Goal: Task Accomplishment & Management: Manage account settings

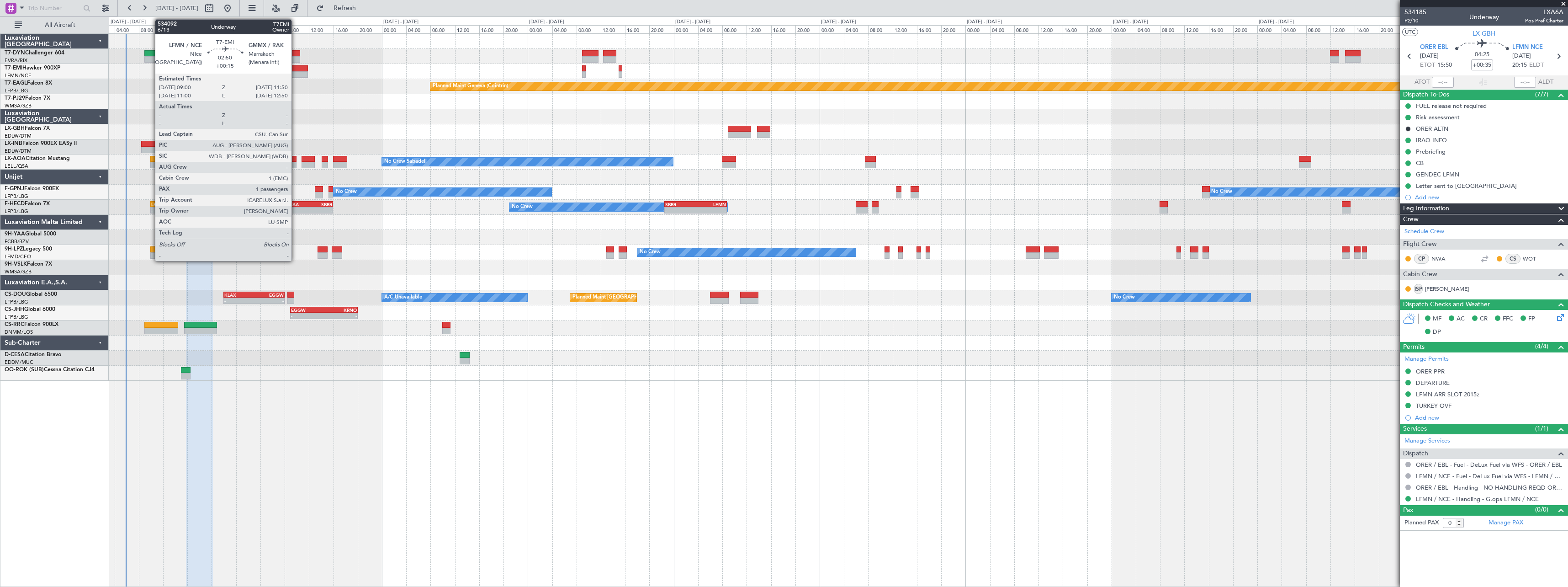
click at [296, 69] on div at bounding box center [299, 68] width 18 height 7
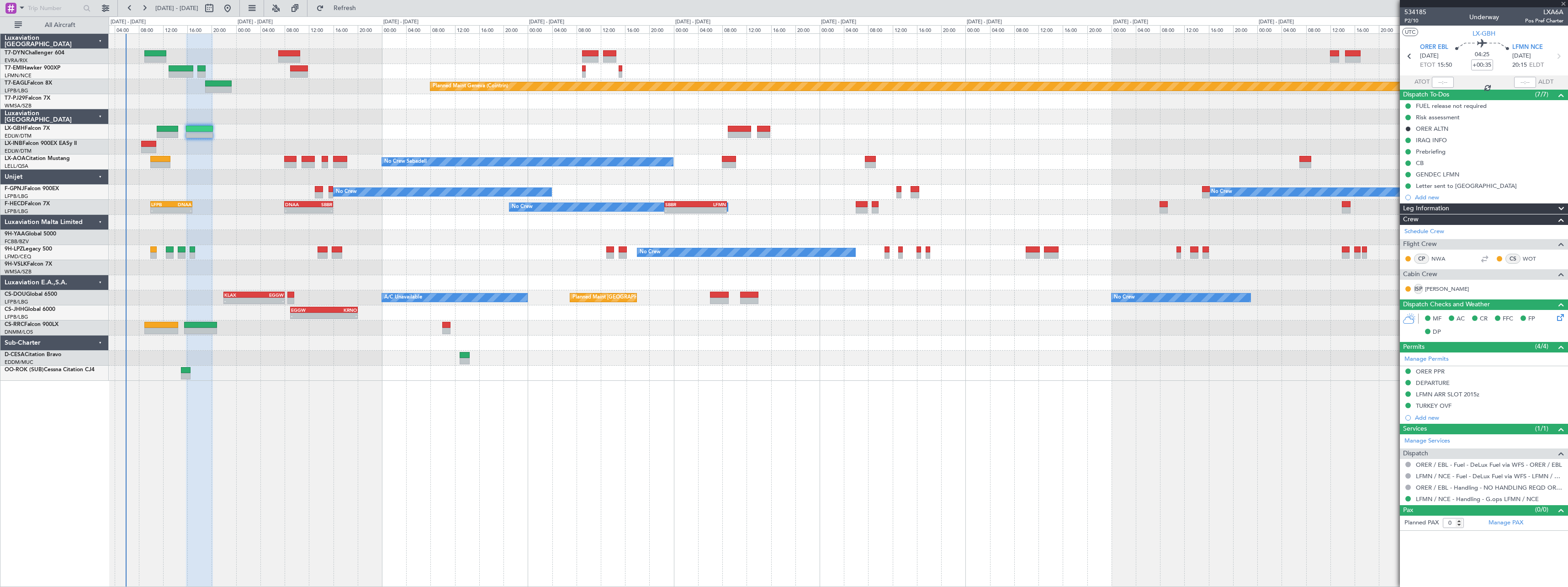
type input "+00:15"
type input "1"
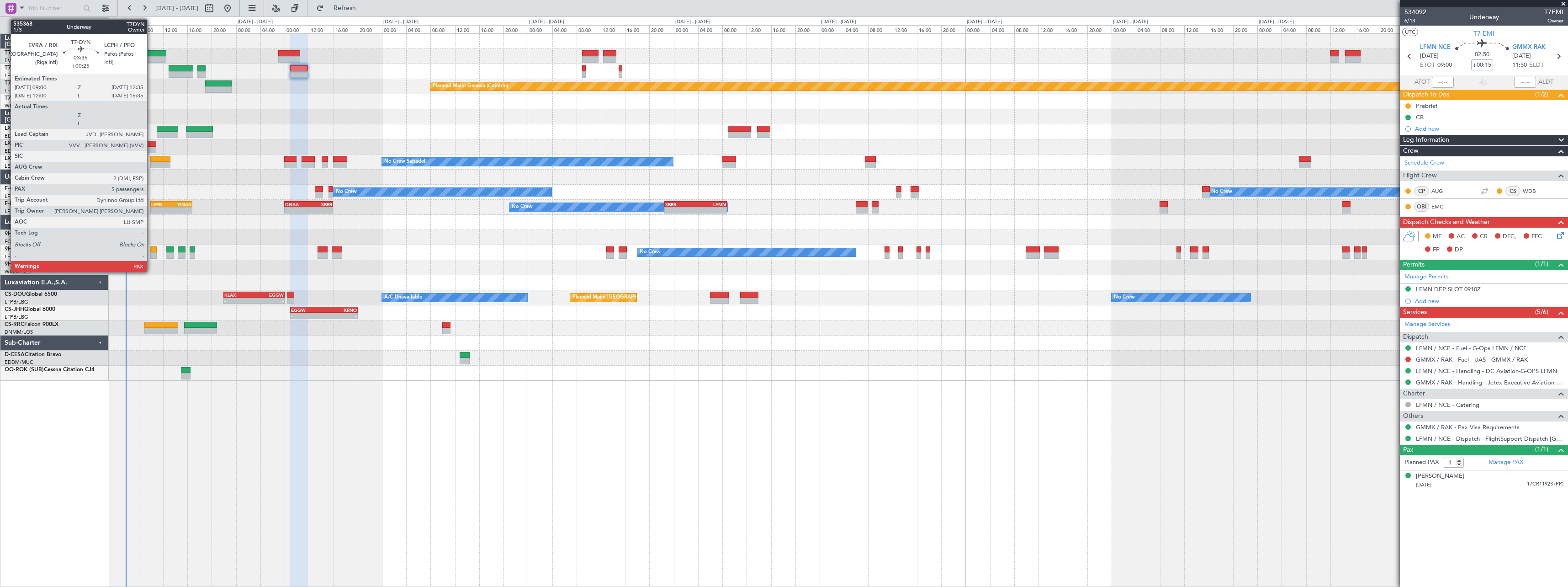
click at [151, 54] on div at bounding box center [155, 54] width 22 height 7
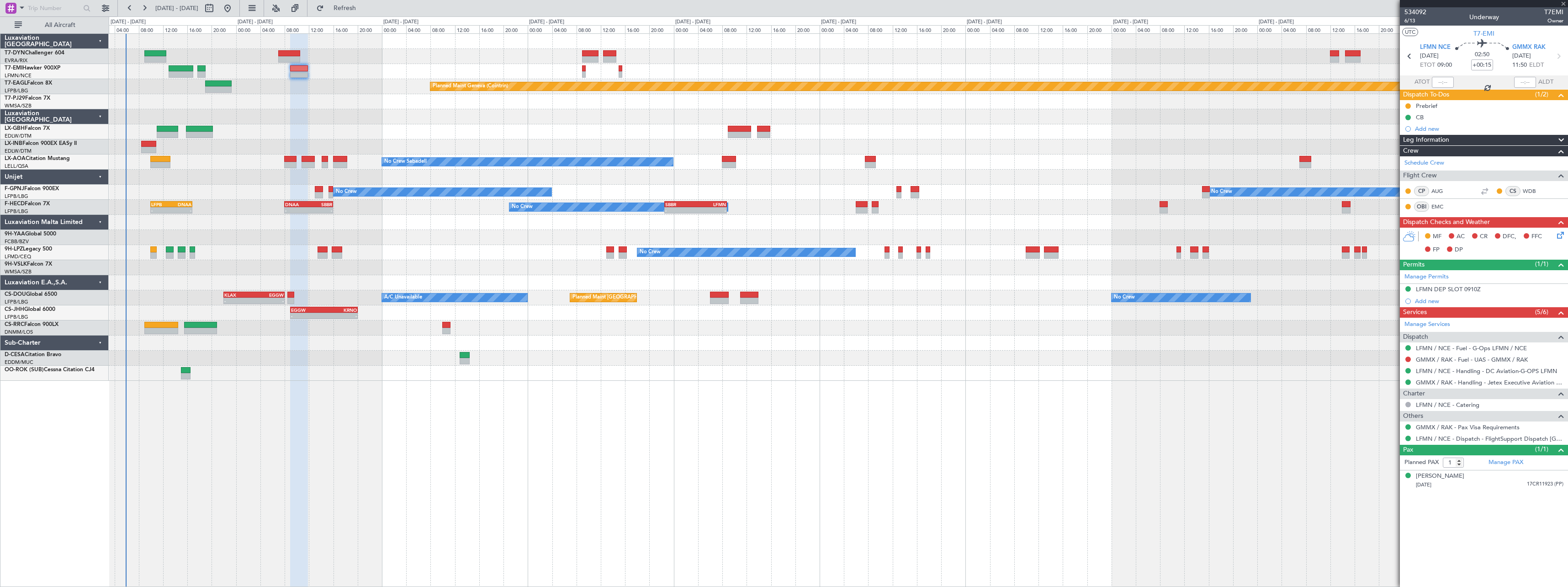
type input "+00:25"
type input "5"
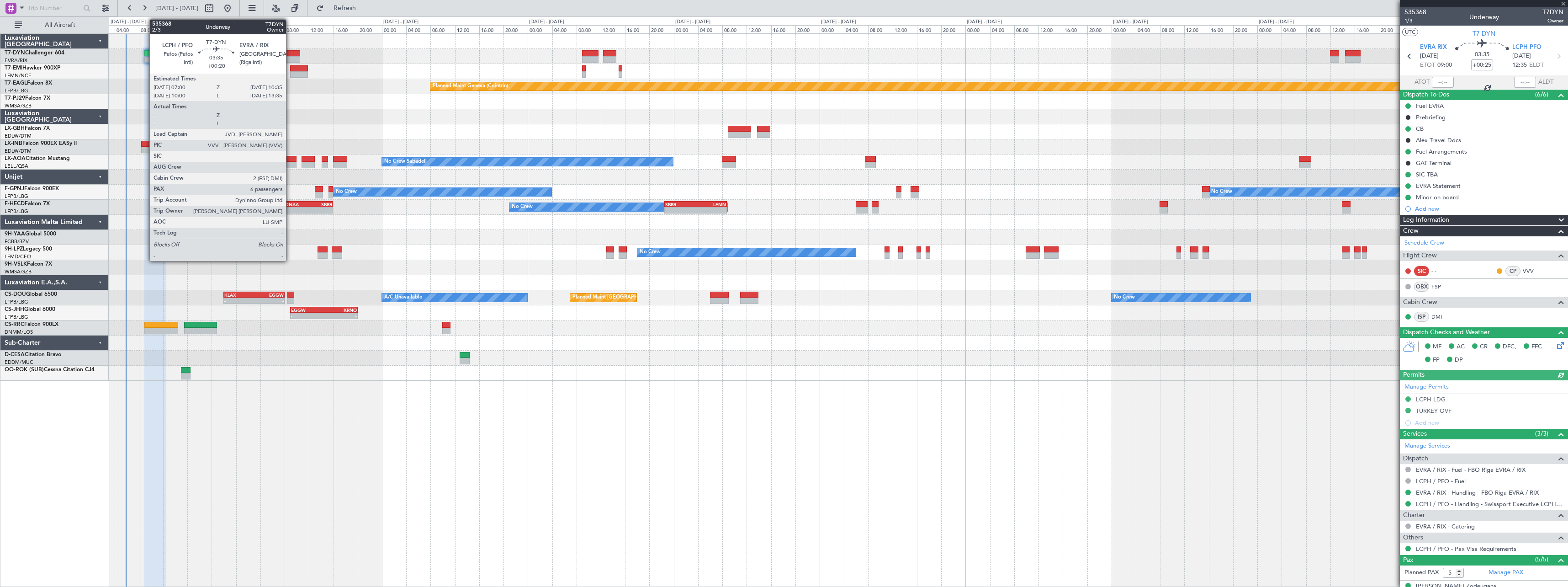
click at [290, 54] on div at bounding box center [289, 54] width 22 height 7
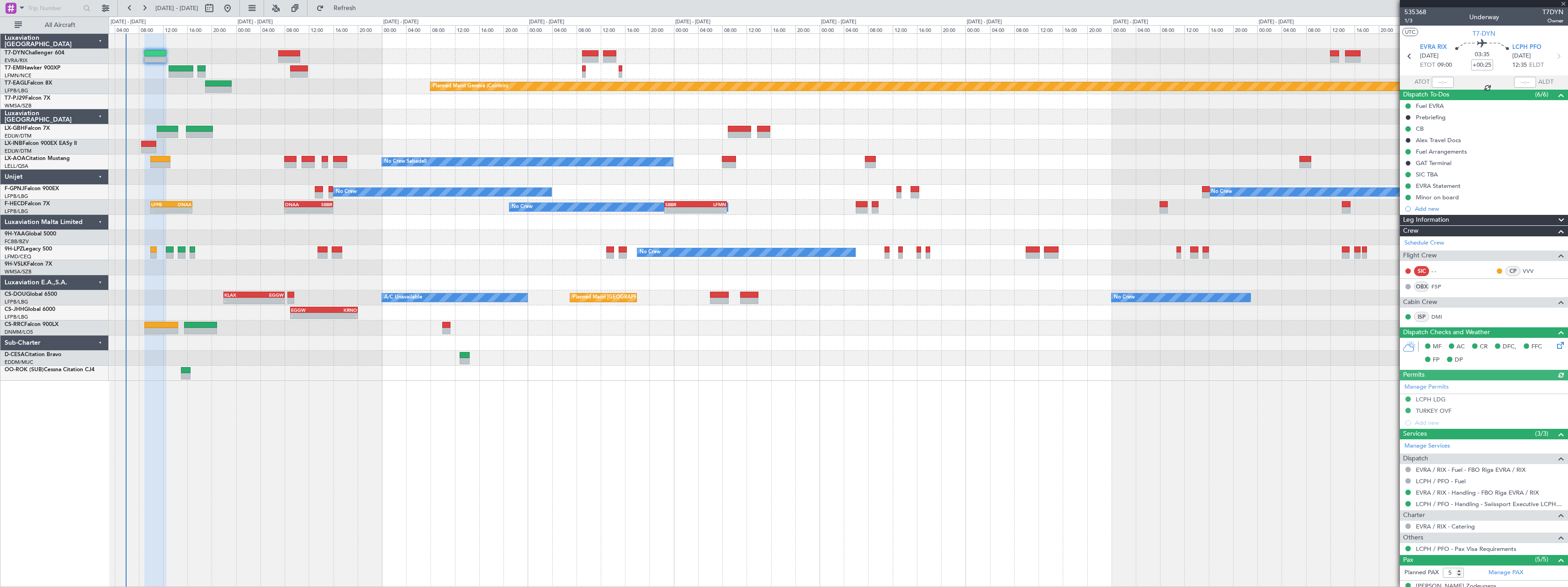
type input "+00:20"
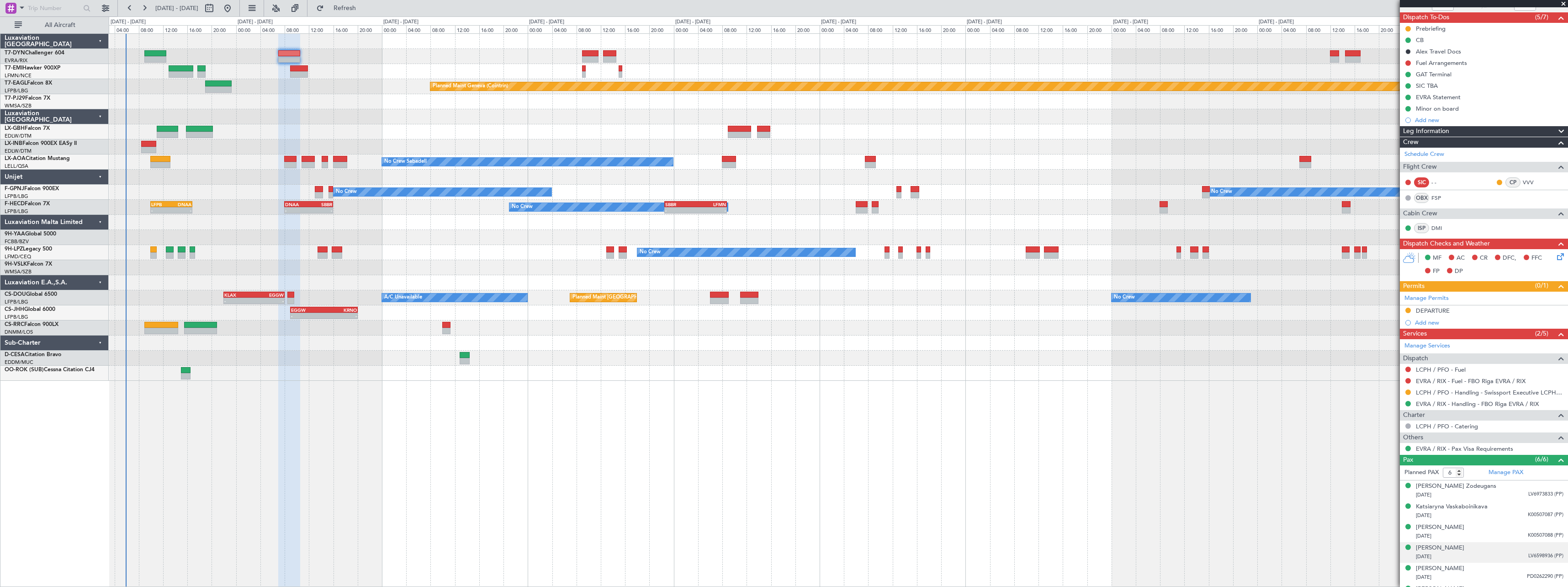
scroll to position [94, 0]
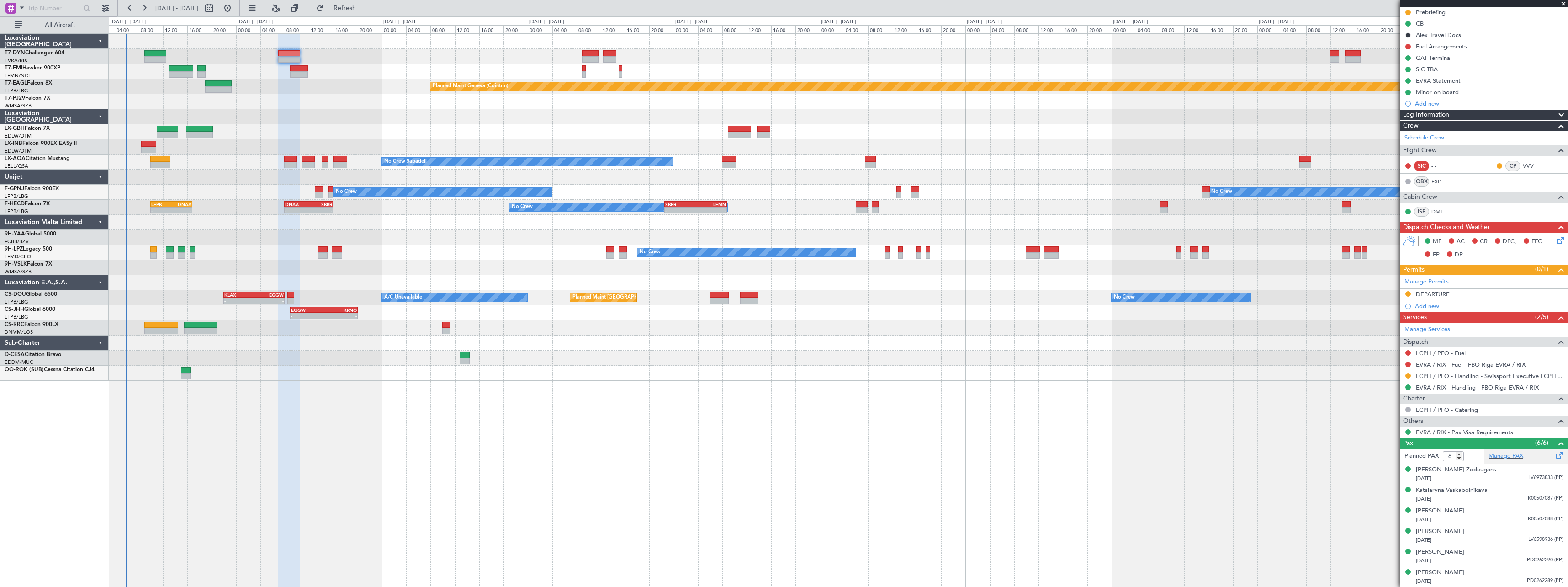
click at [1543, 457] on div "Manage PAX" at bounding box center [1526, 456] width 84 height 15
click at [367, 13] on button "Refresh" at bounding box center [340, 9] width 55 height 15
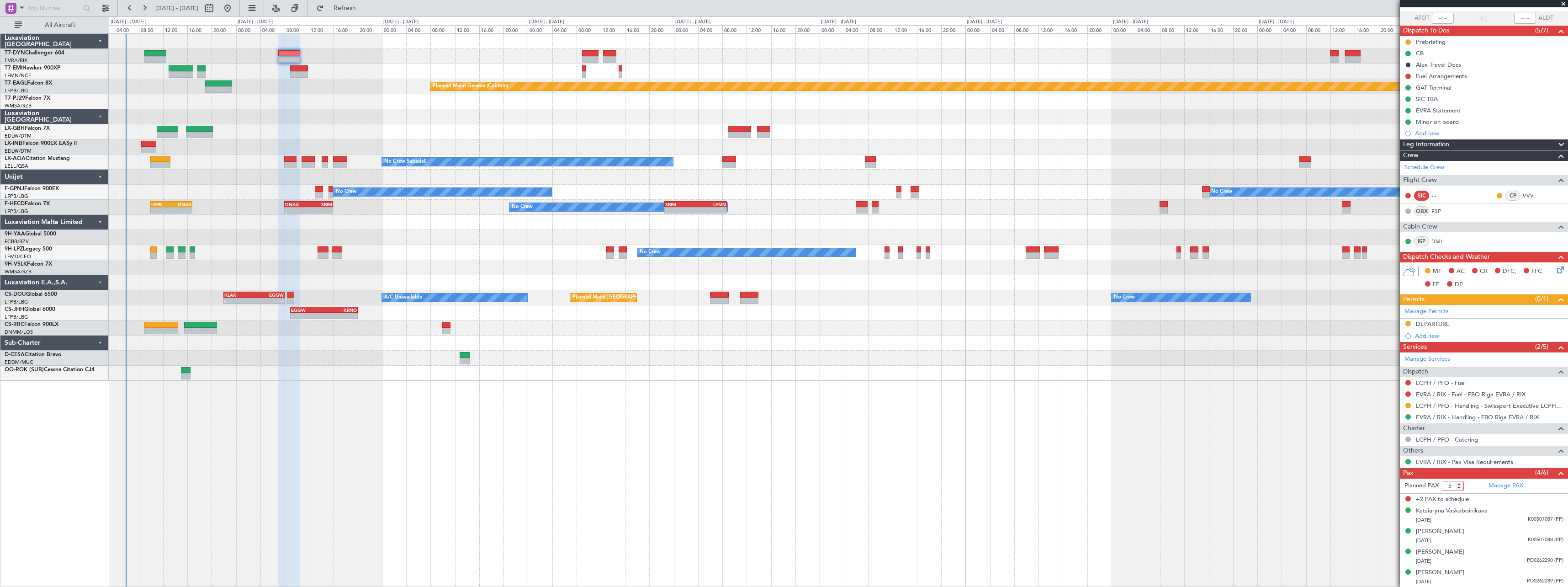
click at [1461, 487] on input "5" at bounding box center [1453, 486] width 21 height 10
type input "4"
click at [1461, 487] on input "4" at bounding box center [1453, 486] width 21 height 10
click at [1152, 424] on div "Planned Maint Basel-Mulhouse Planned Maint Chester Planned Maint Chester Planne…" at bounding box center [838, 310] width 1459 height 554
click at [360, 10] on span "Refresh" at bounding box center [345, 8] width 38 height 7
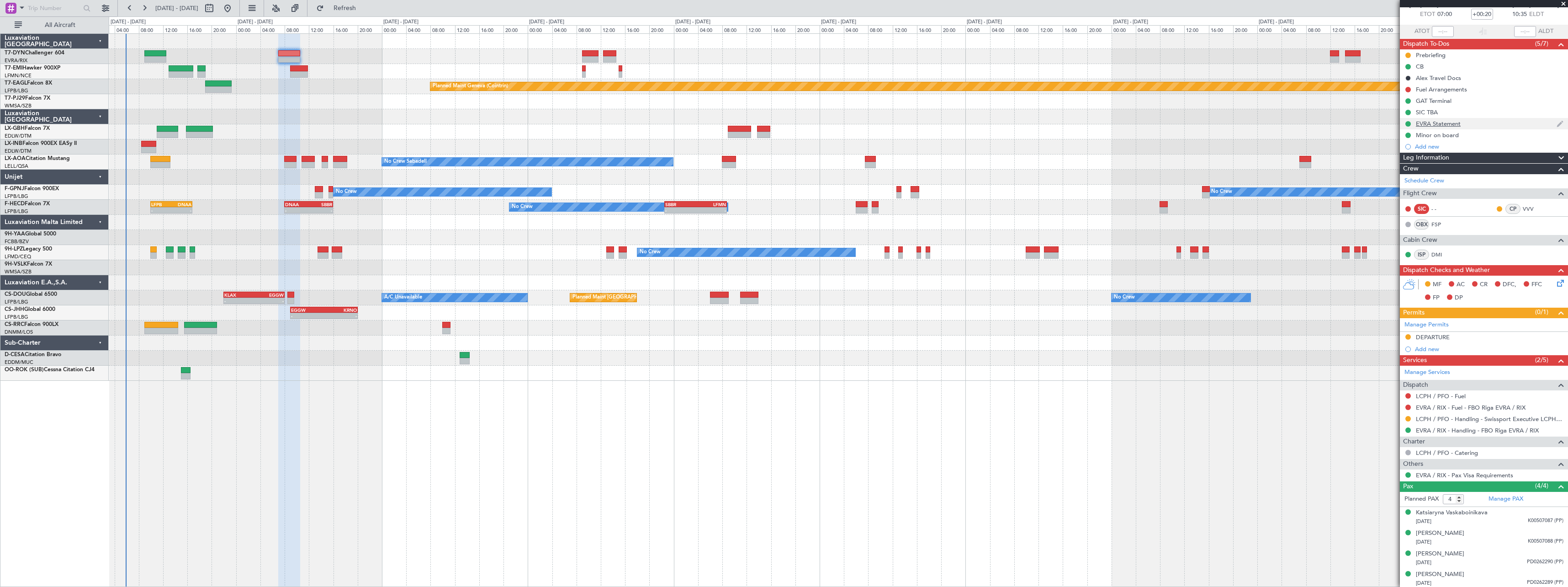
scroll to position [52, 0]
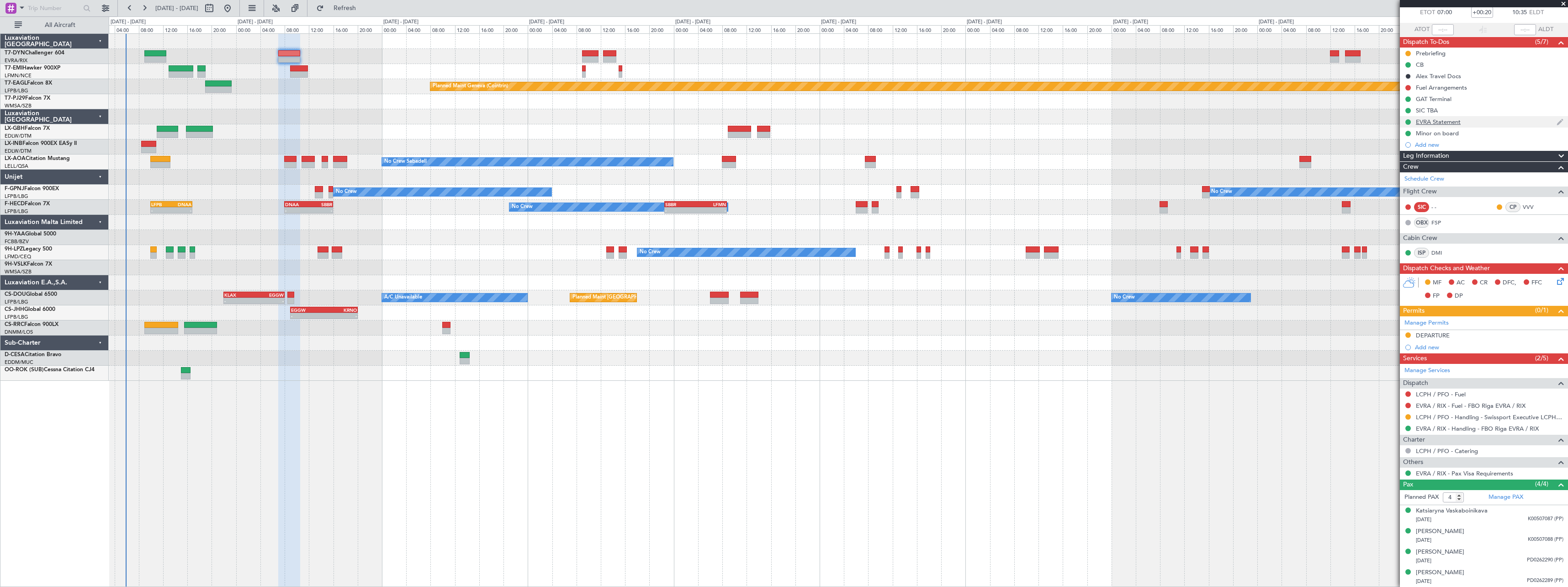
click at [1495, 118] on div "EVRA Statement" at bounding box center [1484, 122] width 168 height 12
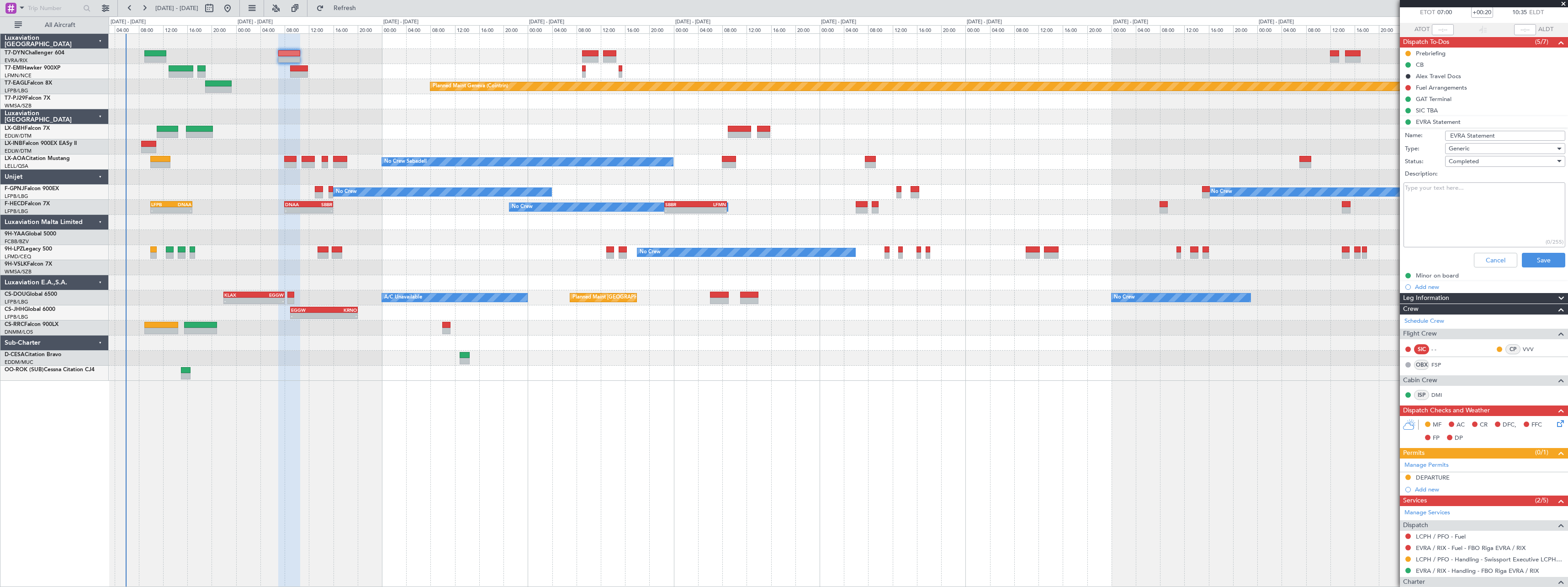
click at [1495, 121] on li "EVRA Statement Name: EVRA Statement Type: Generic Status: Completed Description…" at bounding box center [1484, 194] width 168 height 155
click at [1483, 259] on button "Cancel" at bounding box center [1495, 260] width 43 height 15
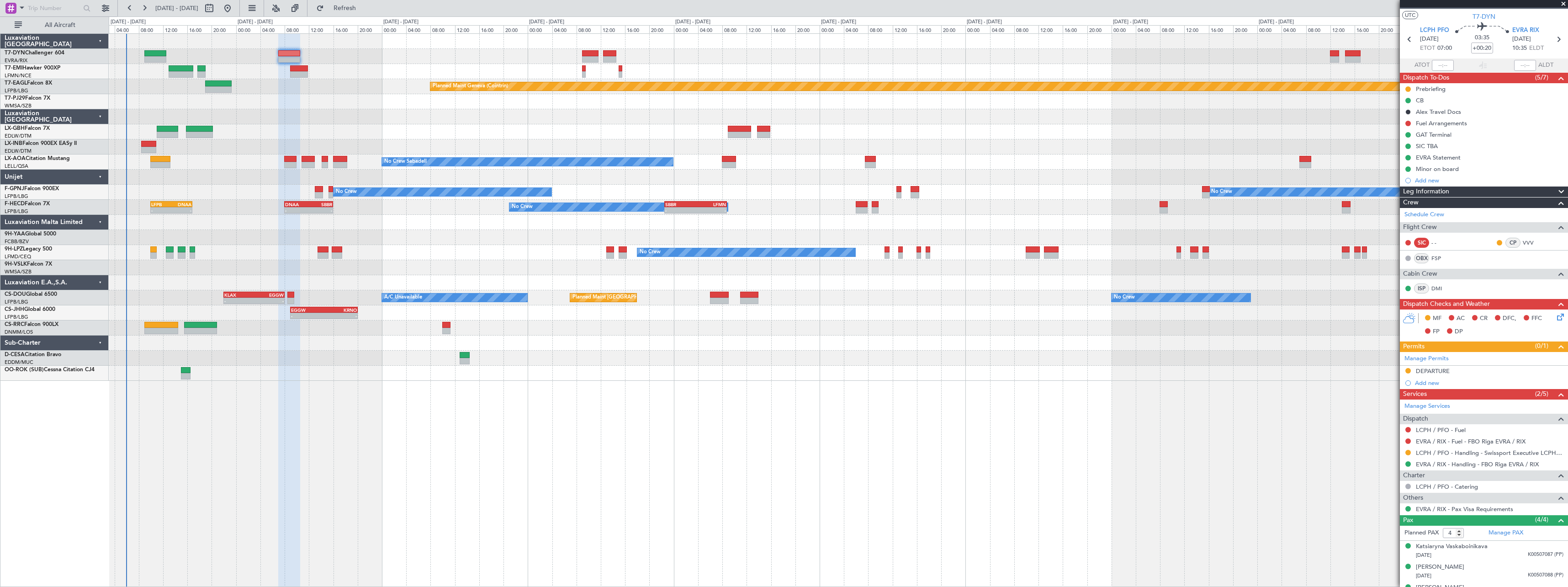
scroll to position [0, 0]
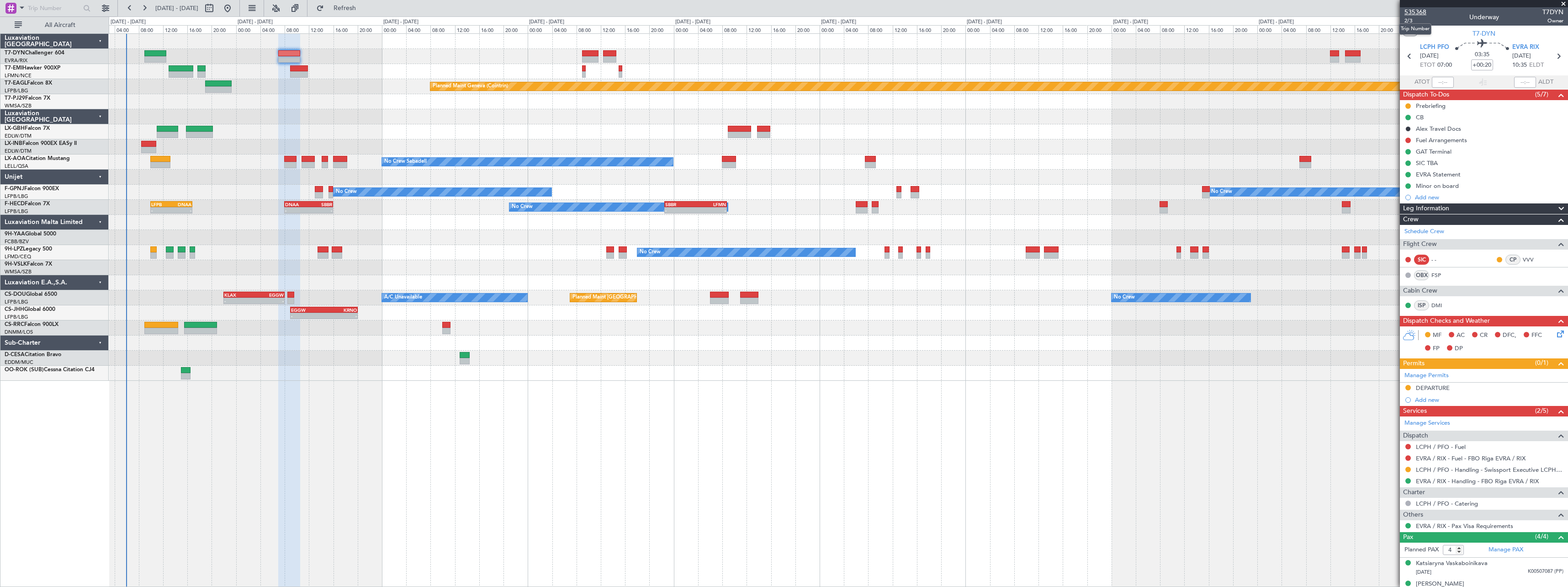
click at [1419, 11] on span "535368" at bounding box center [1415, 12] width 22 height 10
click at [1413, 18] on span "2/3" at bounding box center [1415, 21] width 22 height 8
click at [1555, 336] on icon at bounding box center [1559, 332] width 7 height 7
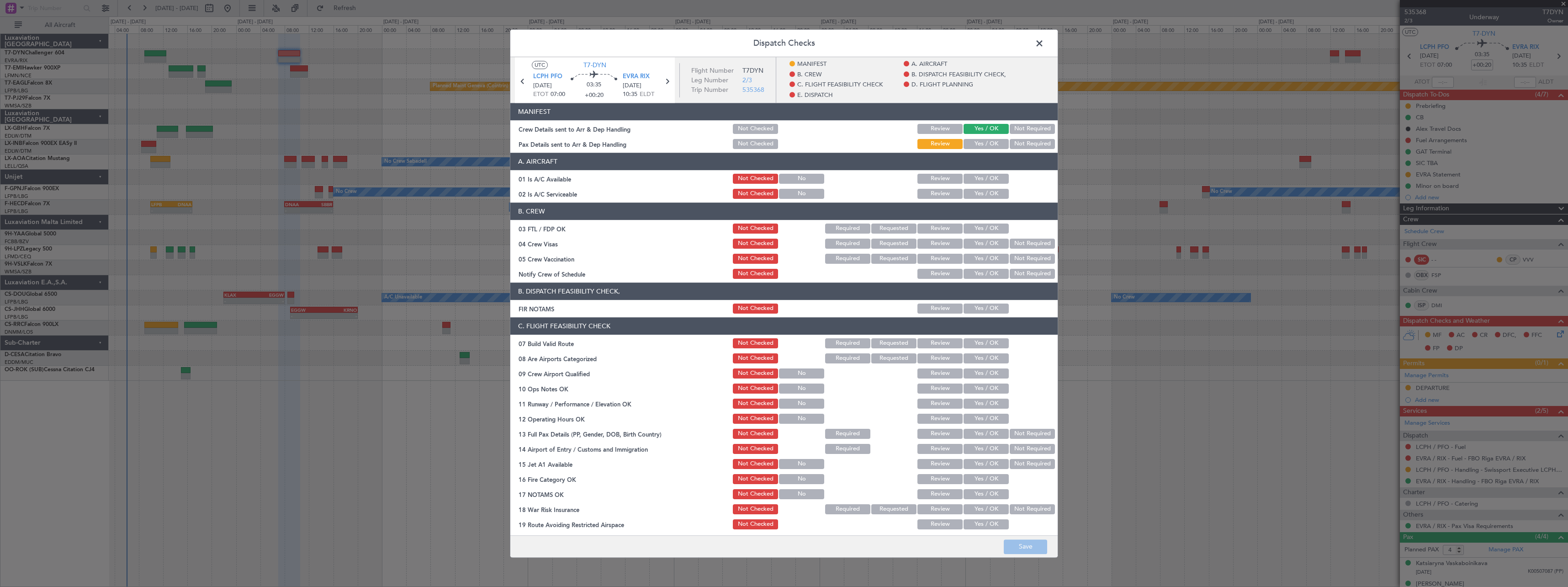
click at [993, 143] on button "Yes / OK" at bounding box center [986, 144] width 45 height 10
click at [1019, 547] on button "Save" at bounding box center [1025, 547] width 43 height 15
click at [1044, 43] on span at bounding box center [1044, 46] width 0 height 18
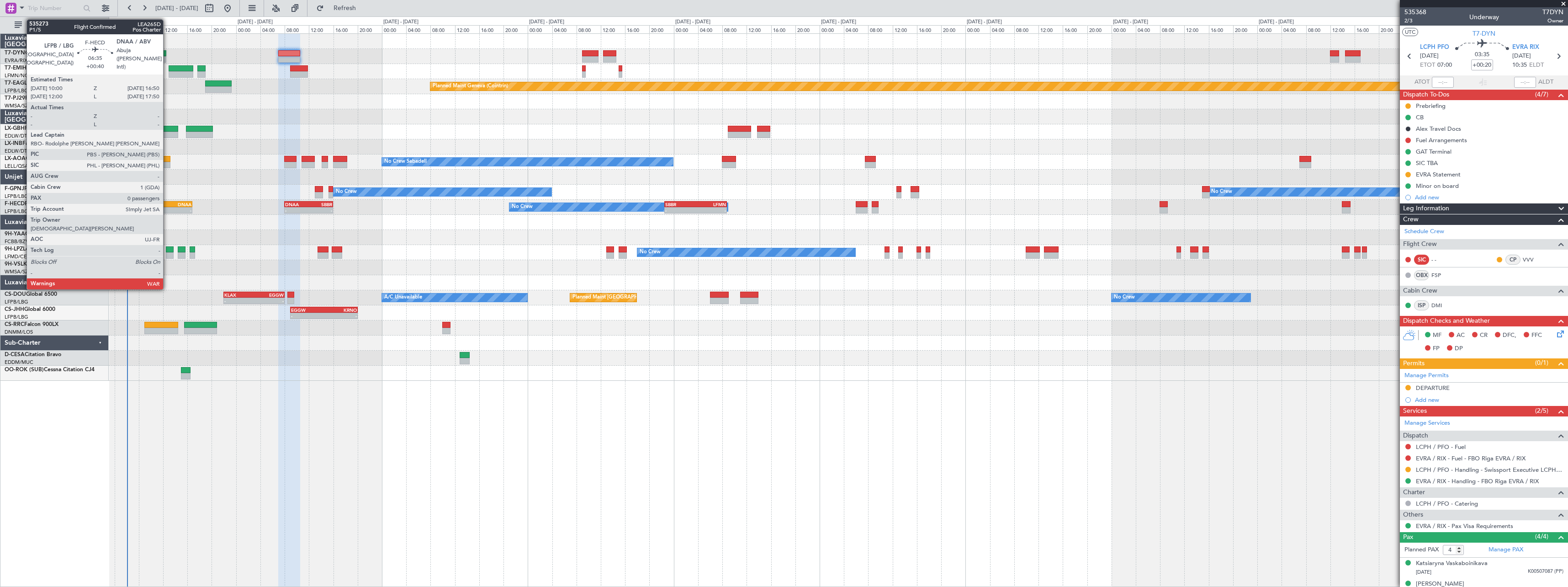
click at [167, 206] on div "LFPB" at bounding box center [161, 204] width 20 height 5
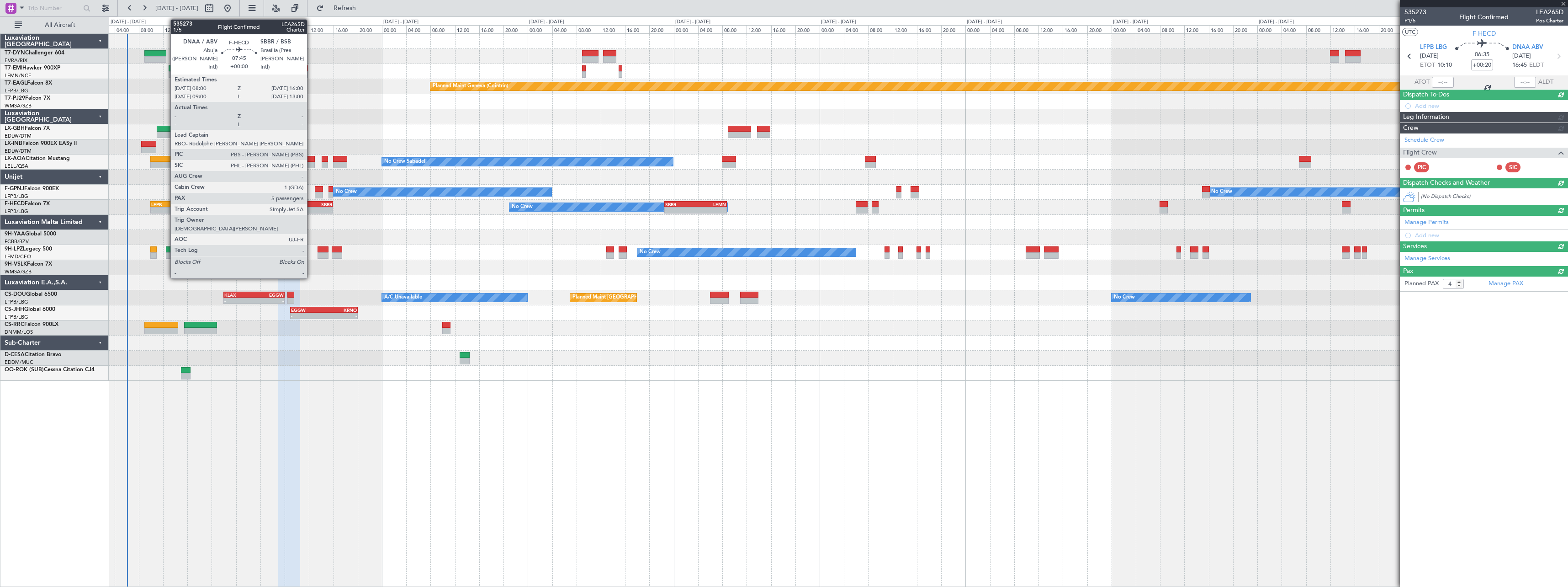
type input "+00:40"
type input "0"
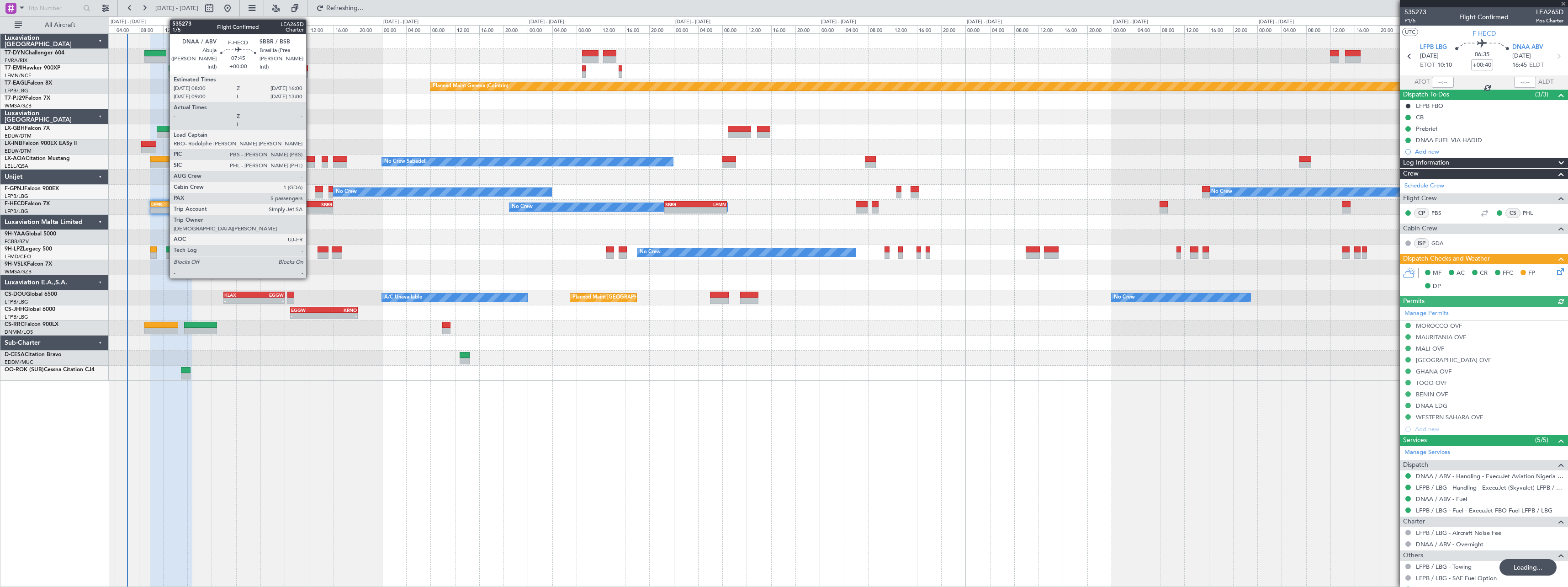
click at [310, 203] on div "SBBR" at bounding box center [320, 204] width 23 height 5
type input "5"
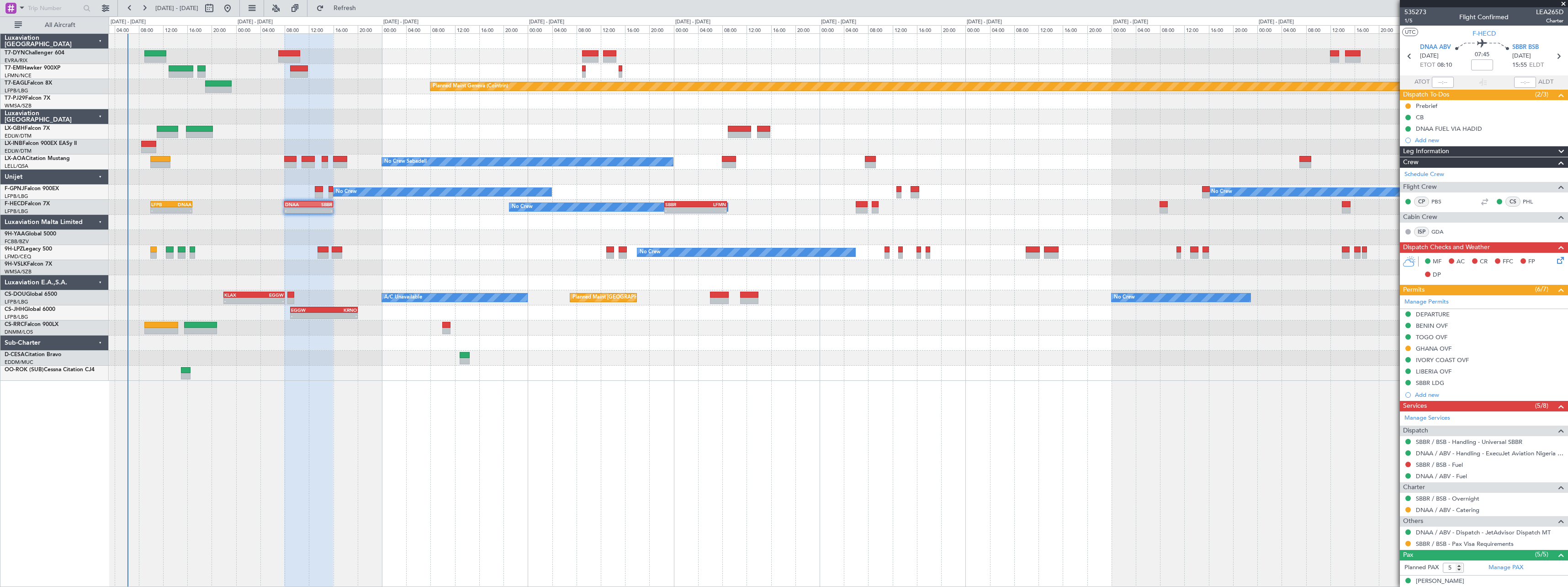
click at [287, 49] on div "Planned Maint [GEOGRAPHIC_DATA]-[GEOGRAPHIC_DATA]" at bounding box center [838, 56] width 1459 height 15
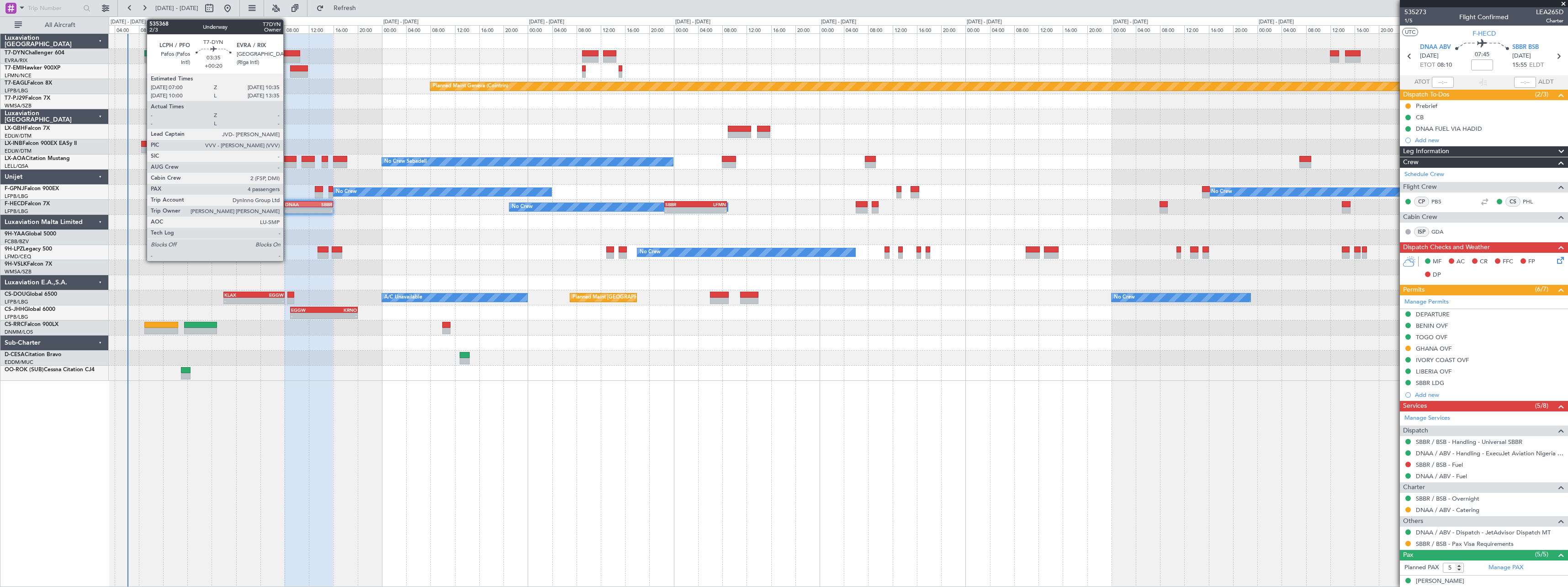
click at [287, 54] on div at bounding box center [289, 54] width 22 height 7
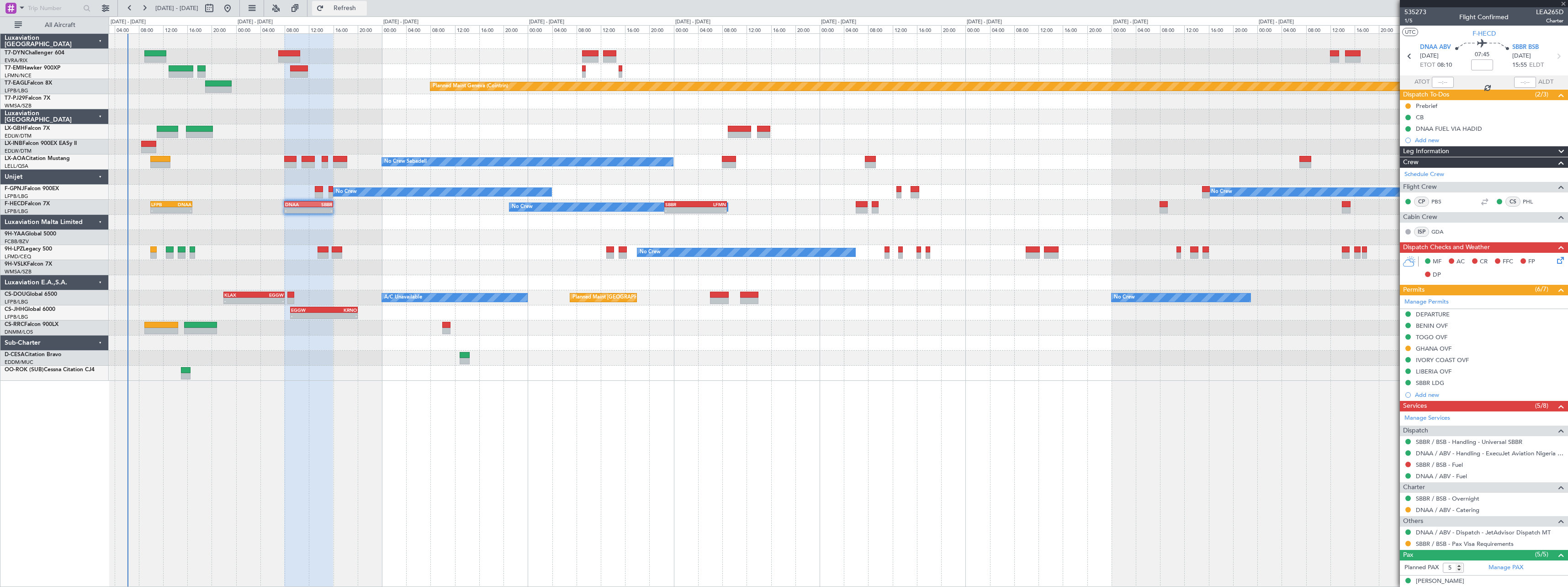
type input "+00:20"
type input "4"
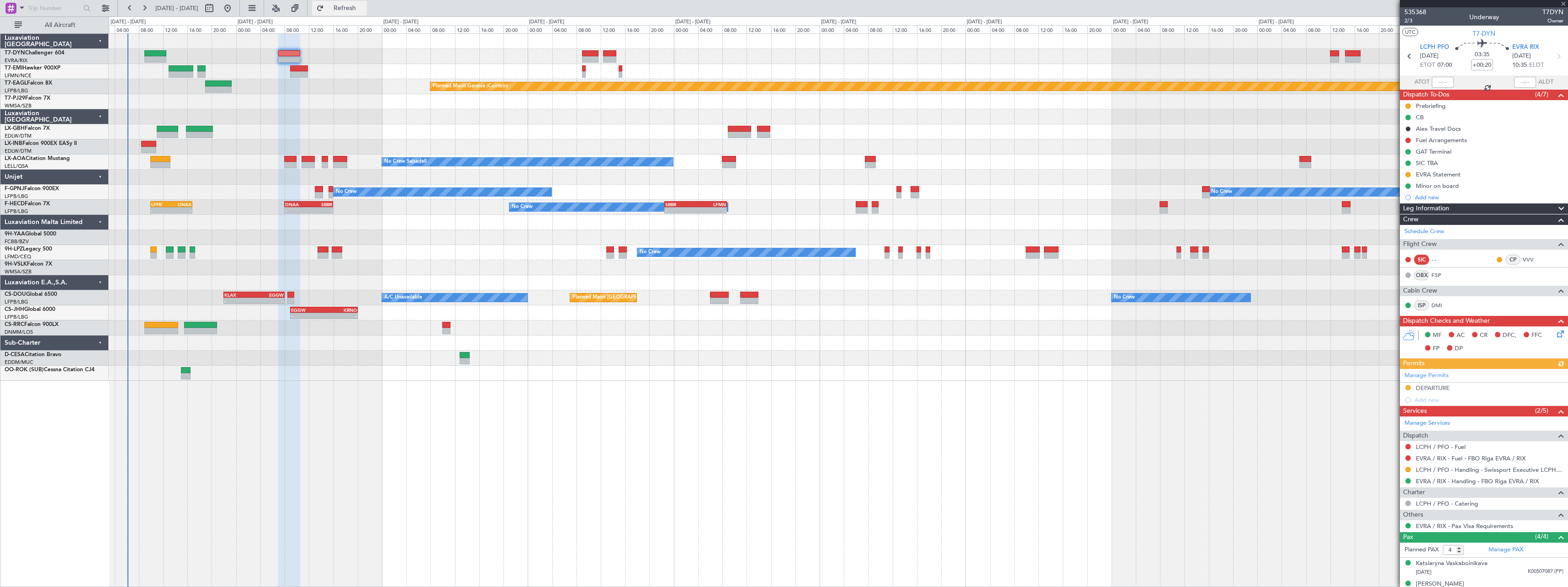
click at [364, 10] on span "Refresh" at bounding box center [345, 8] width 38 height 7
click at [1502, 173] on div "EVRA Statement" at bounding box center [1484, 174] width 168 height 12
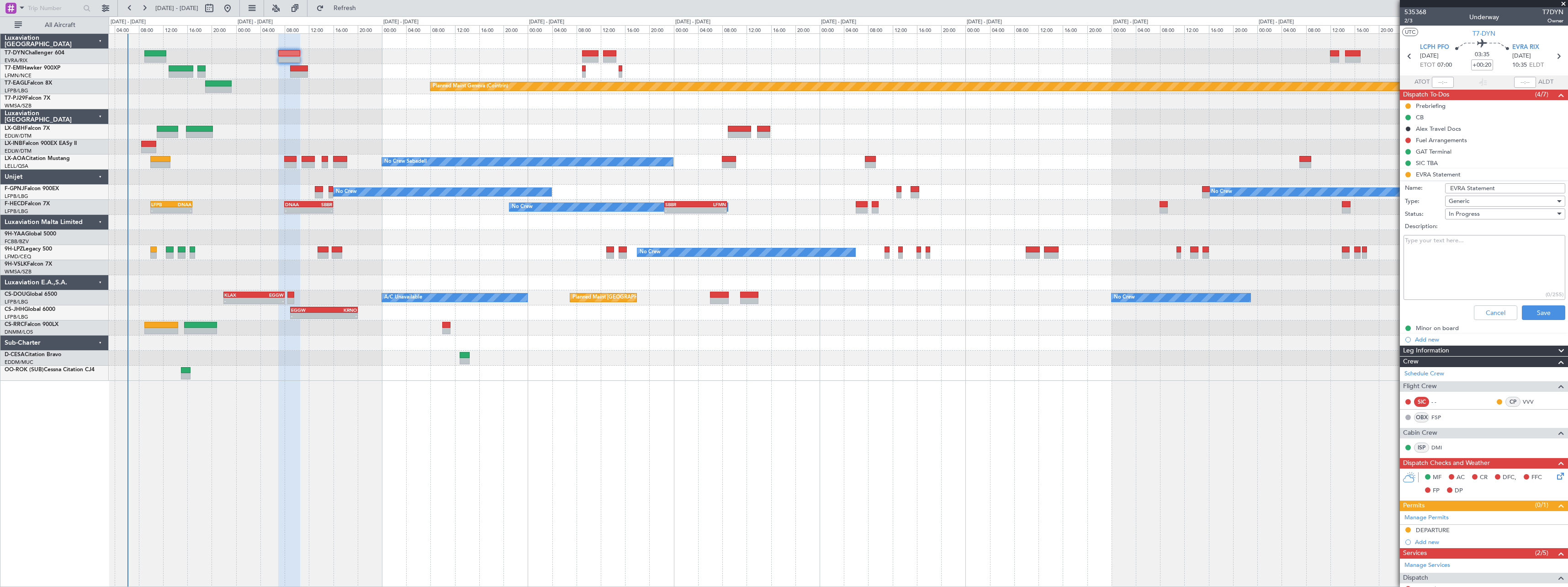
click at [1483, 211] on div "In Progress" at bounding box center [1502, 214] width 107 height 14
click at [1474, 259] on span "Completed" at bounding box center [1501, 259] width 107 height 14
click at [1549, 312] on button "Save" at bounding box center [1543, 312] width 43 height 15
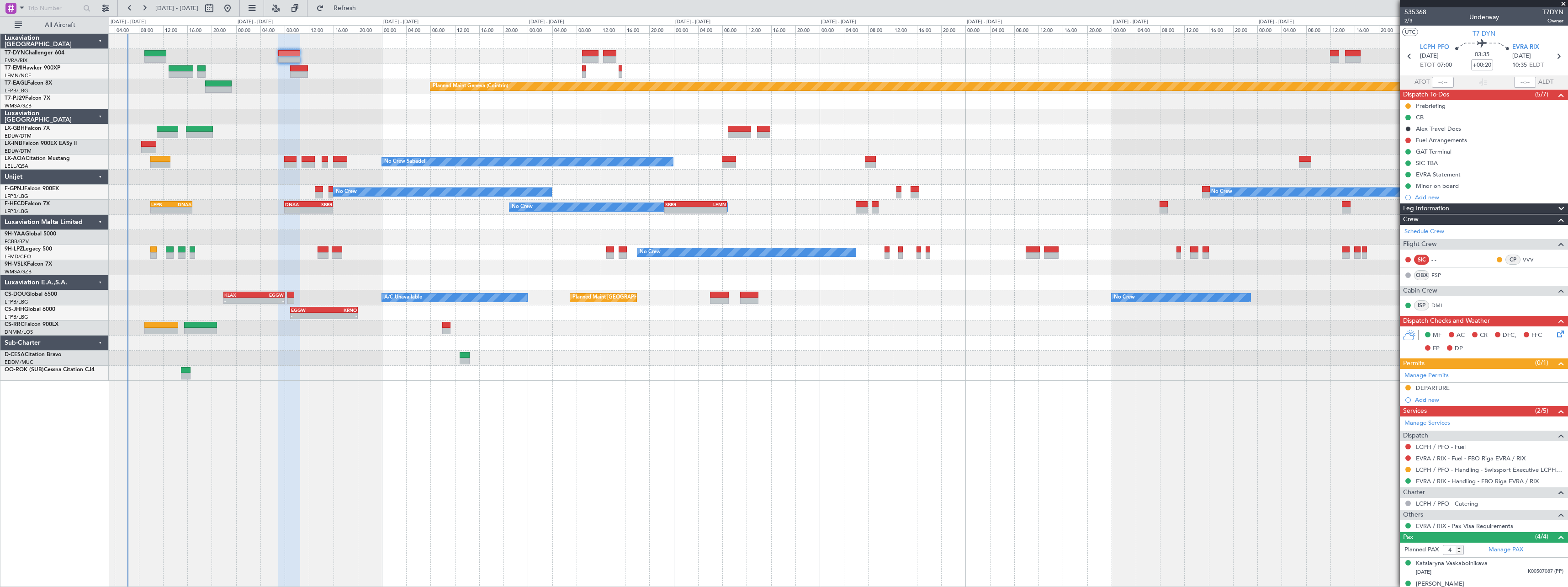
drag, startPoint x: 345, startPoint y: 2, endPoint x: 307, endPoint y: 23, distance: 43.4
click at [345, 2] on button "Refresh" at bounding box center [340, 9] width 55 height 15
click at [361, 12] on button "Refresh" at bounding box center [340, 9] width 55 height 15
click at [364, 5] on span "Refresh" at bounding box center [345, 8] width 38 height 7
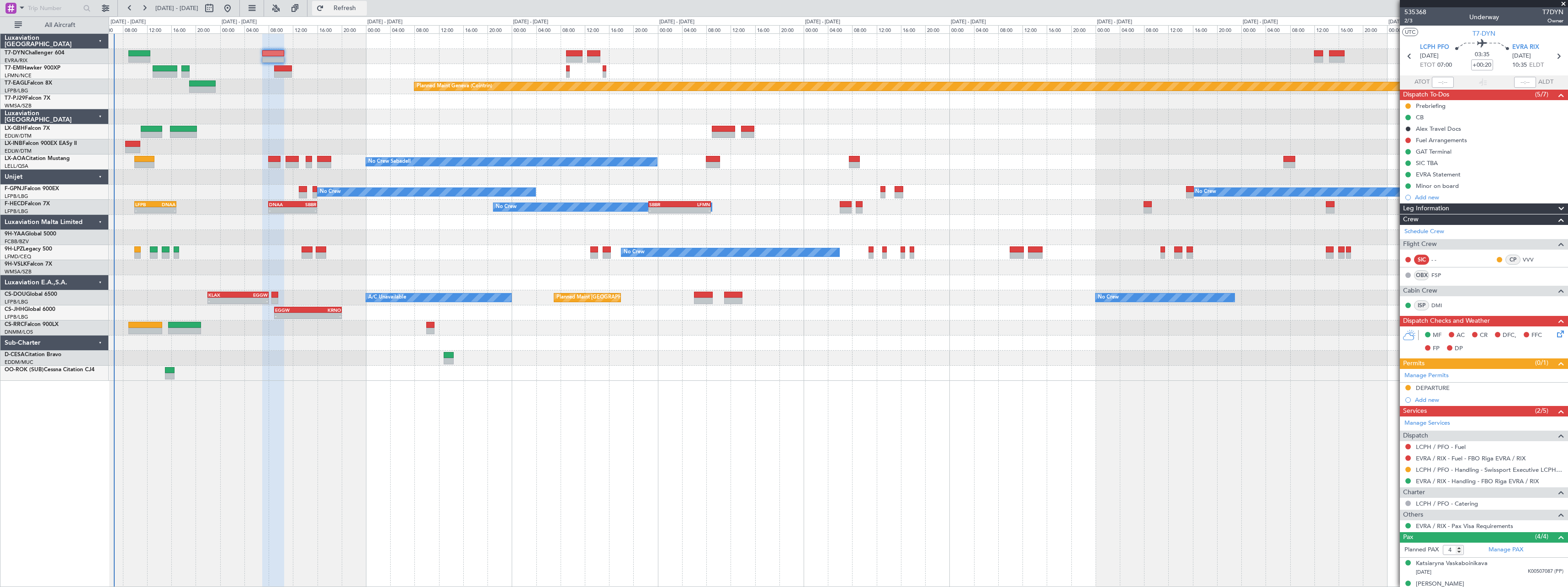
click at [349, 9] on button "Refresh" at bounding box center [340, 9] width 55 height 15
click at [357, 14] on button "Refresh" at bounding box center [340, 9] width 55 height 15
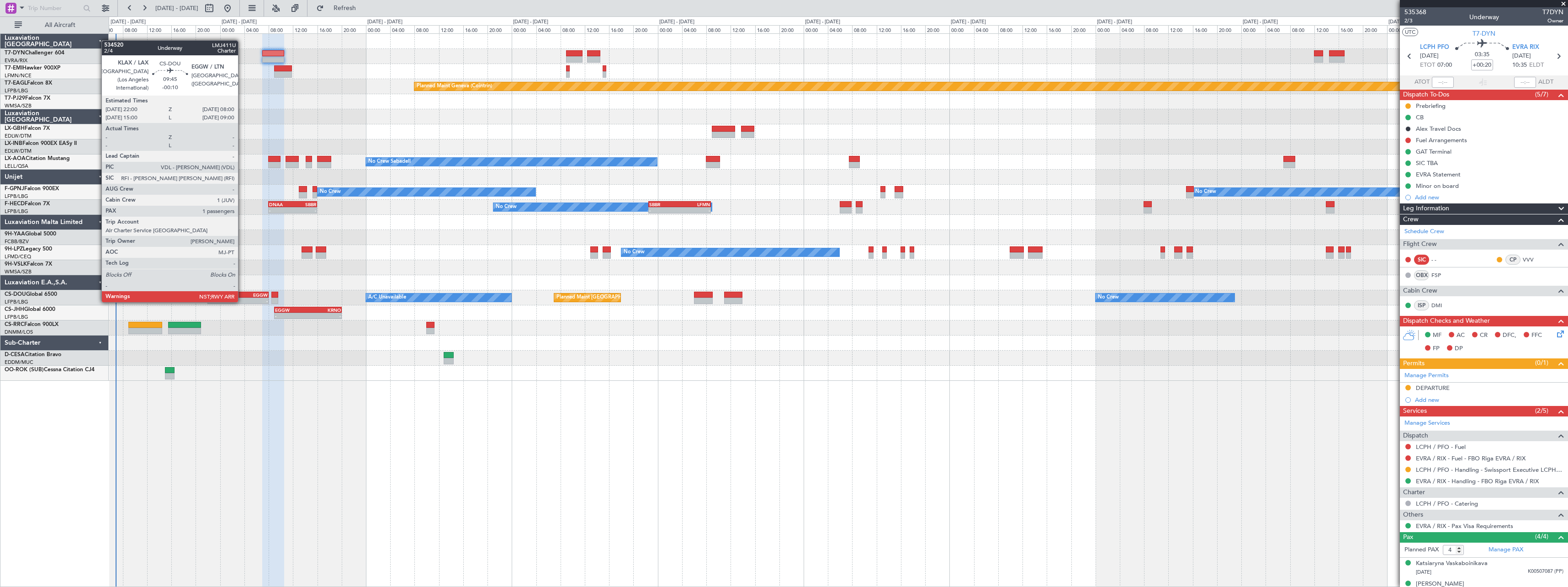
click at [242, 293] on div "EGGW" at bounding box center [253, 295] width 30 height 5
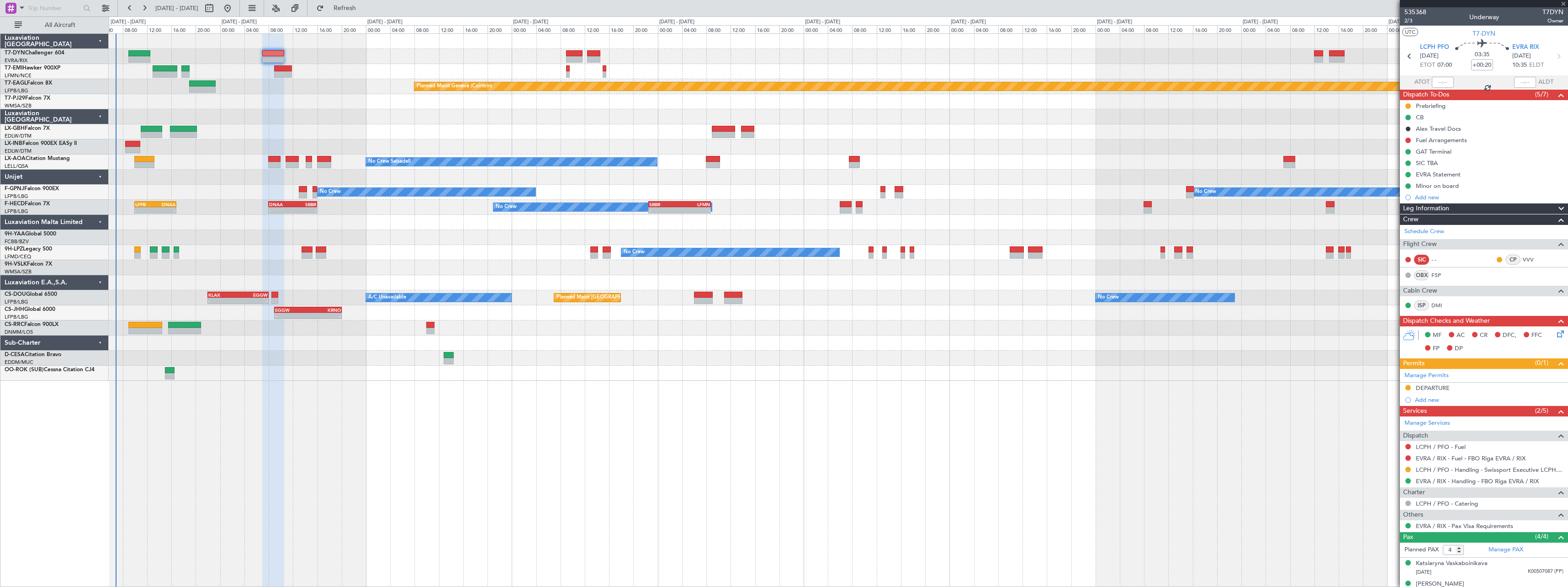
type input "-00:10"
type input "1"
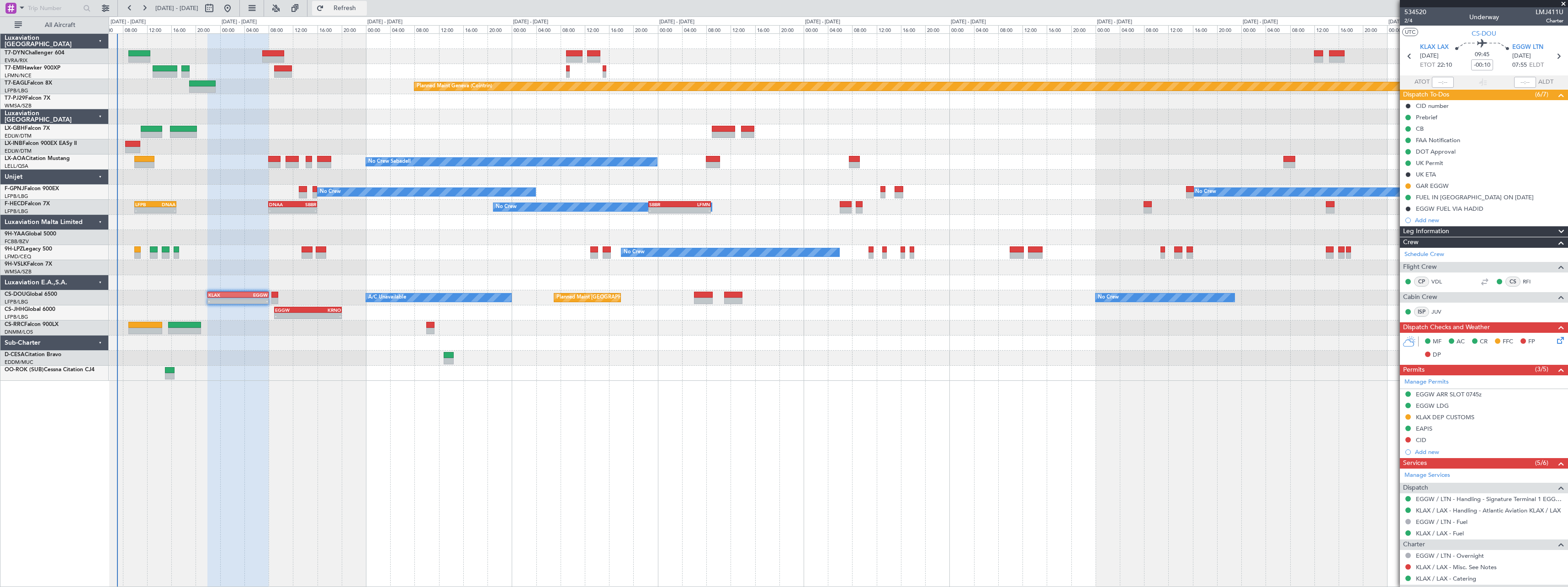
click at [351, 13] on button "Refresh" at bounding box center [340, 9] width 55 height 15
click at [371, 1] on fb-refresh-button "Refresh" at bounding box center [339, 8] width 64 height 16
click at [367, 2] on button "Refresh" at bounding box center [340, 9] width 55 height 15
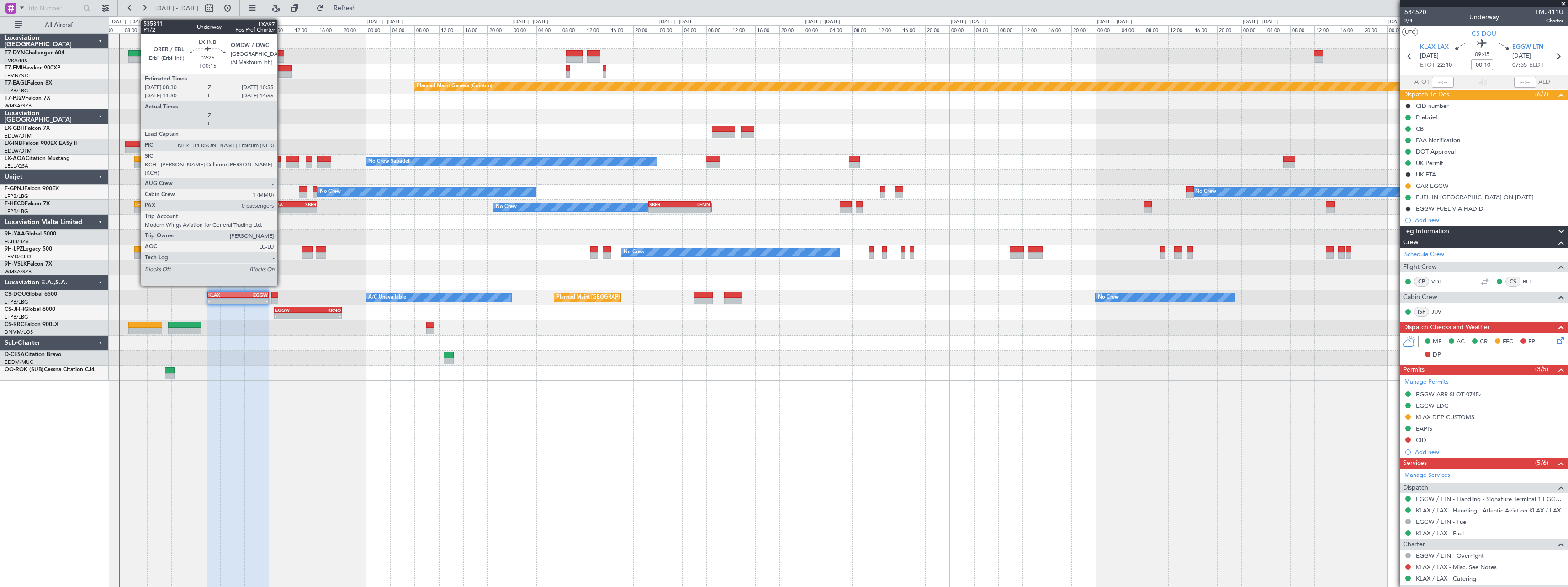
click at [136, 146] on div at bounding box center [133, 144] width 15 height 7
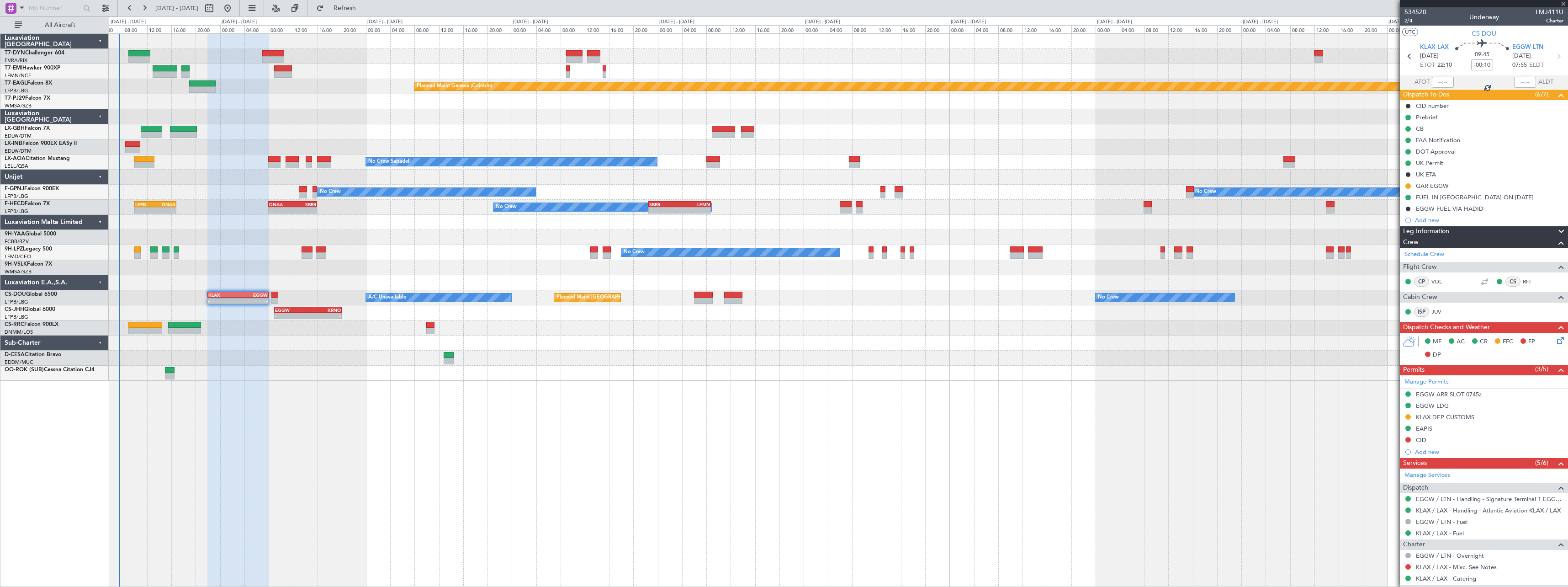
type input "+00:15"
type input "0"
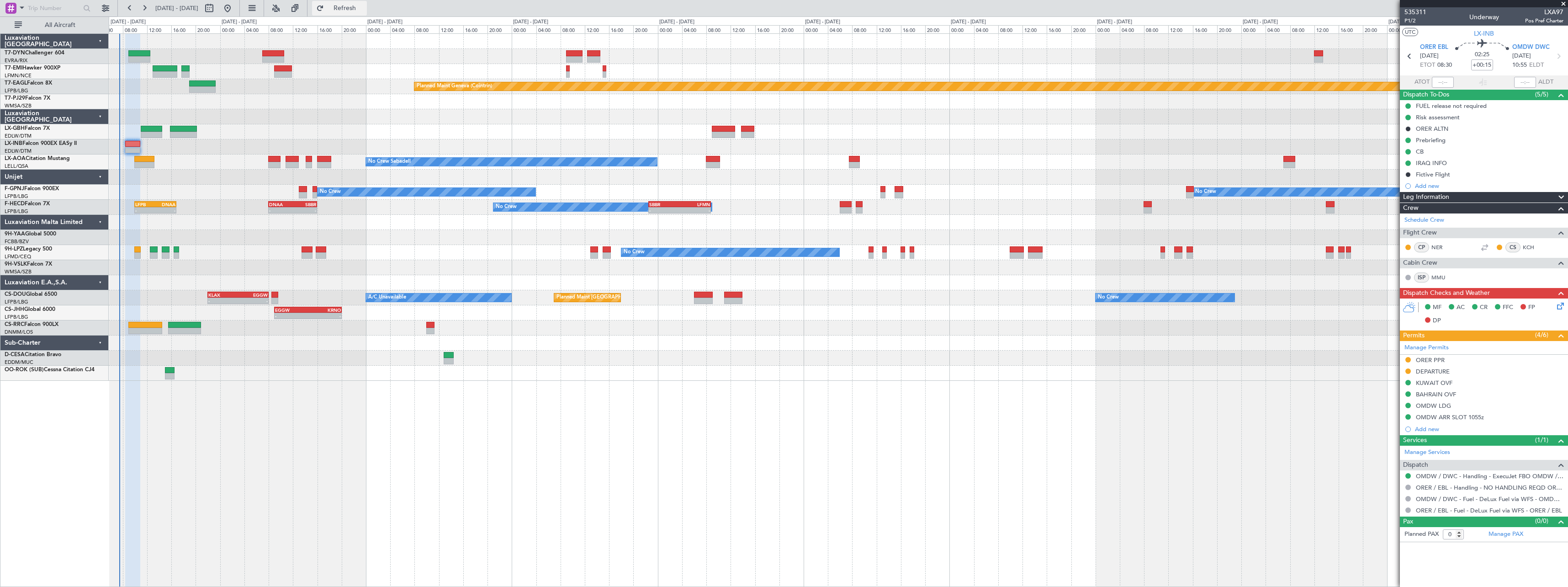
click at [367, 14] on button "Refresh" at bounding box center [340, 9] width 55 height 15
click at [367, 15] on button "Refresh" at bounding box center [340, 9] width 55 height 15
drag, startPoint x: 387, startPoint y: 8, endPoint x: 380, endPoint y: 12, distance: 8.1
click at [364, 9] on span "Refresh" at bounding box center [345, 8] width 38 height 7
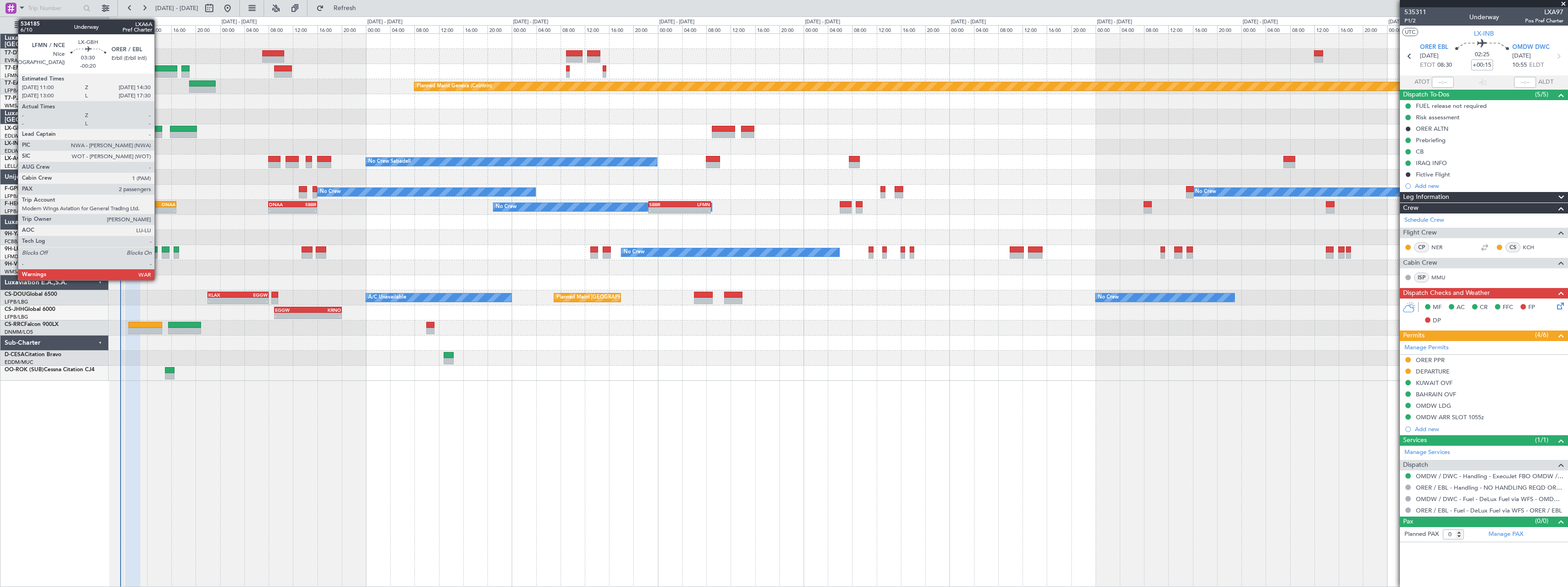
click at [158, 131] on div at bounding box center [151, 128] width 21 height 7
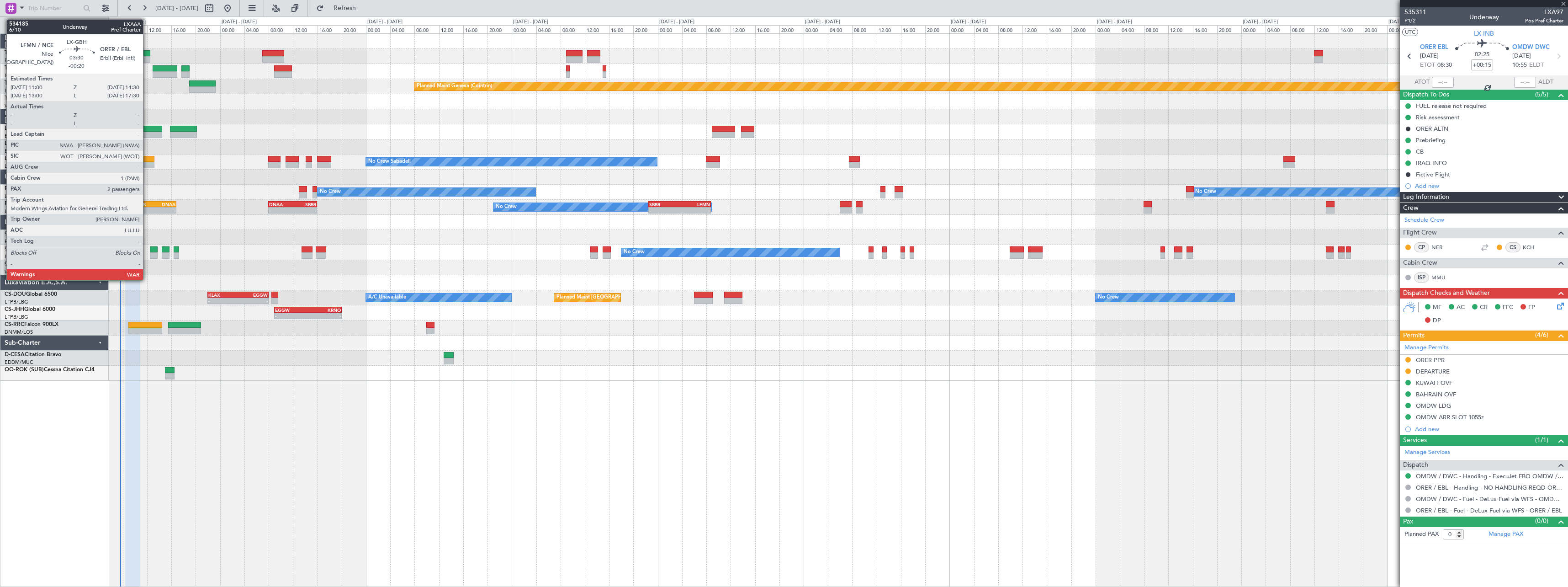
type input "-00:20"
type input "2"
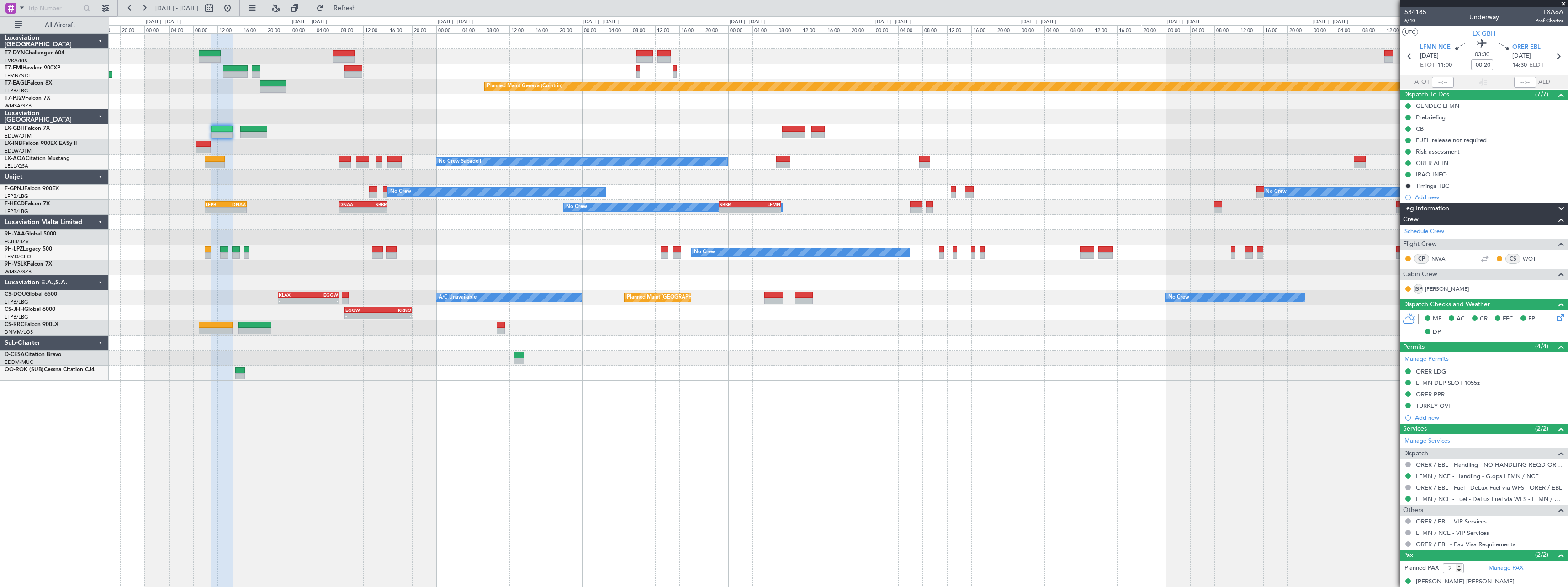
click at [527, 144] on div at bounding box center [838, 147] width 1459 height 15
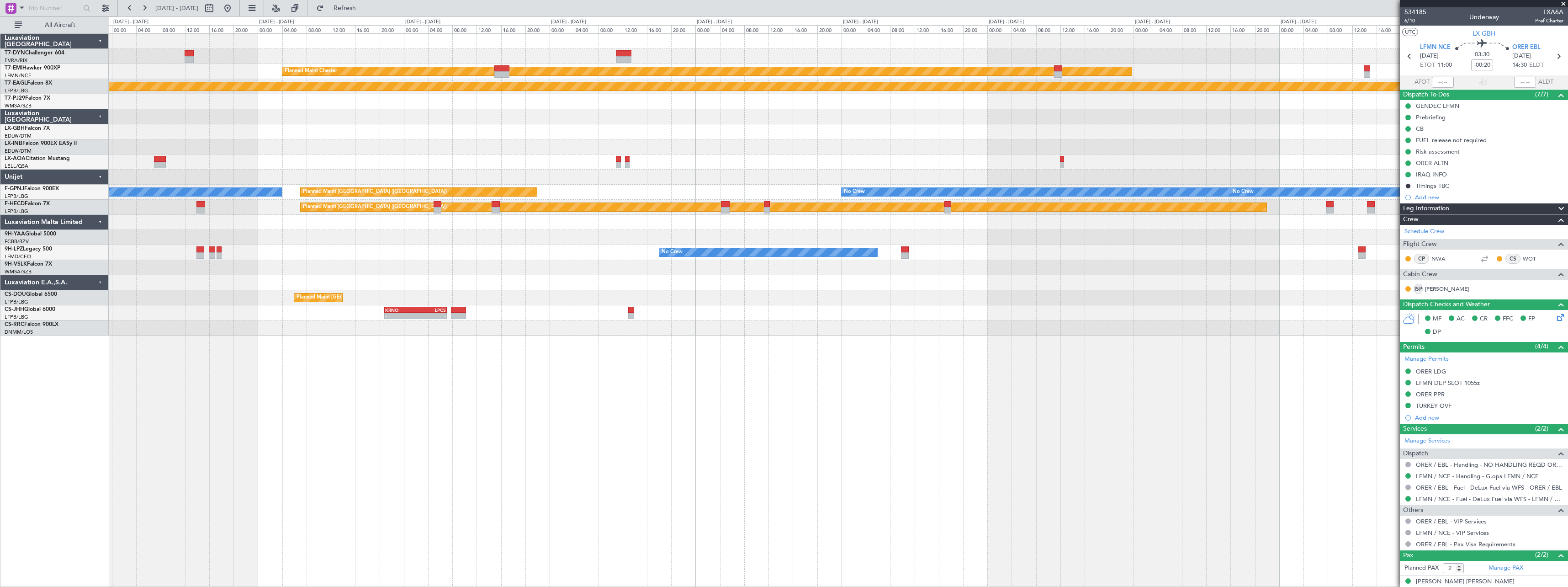
click at [112, 136] on div "Planned Maint Chester Planned Maint Geneva (Cointrin) Planned Maint Paris (Le B…" at bounding box center [838, 185] width 1459 height 301
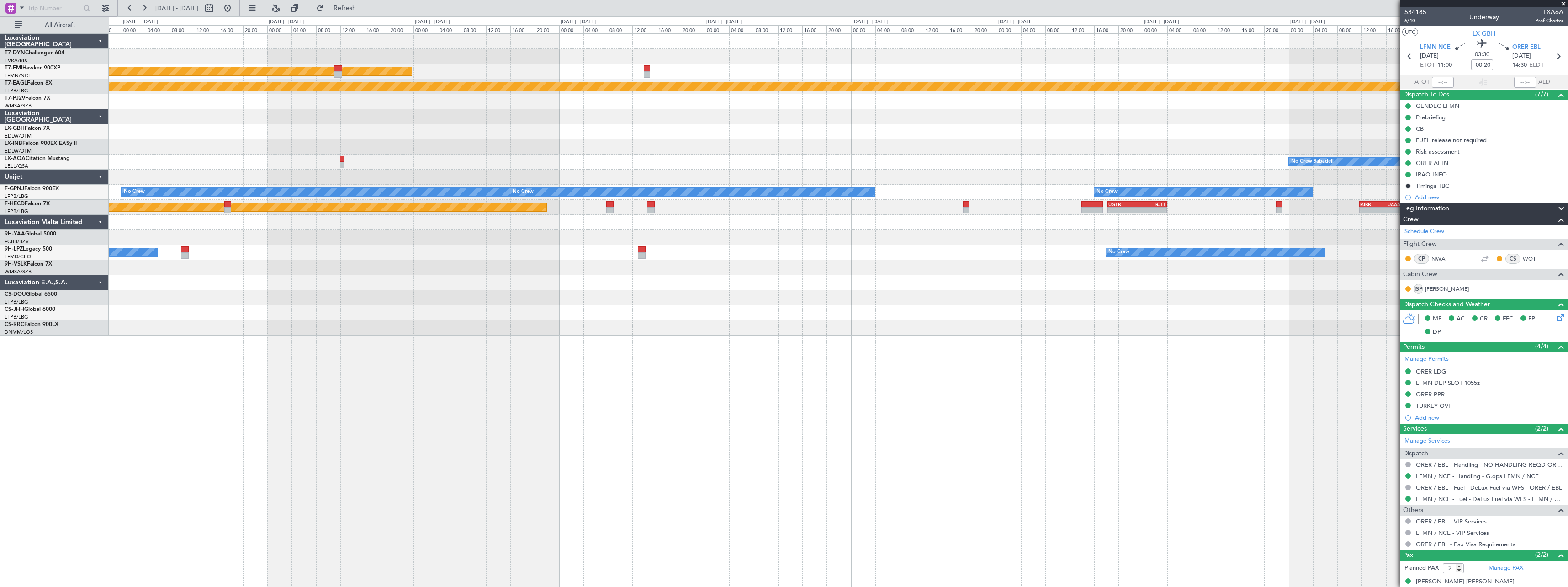
click at [217, 136] on div "Planned Maint Chester Planned Maint Geneva (Cointrin) No Crew Sabadell No Crew …" at bounding box center [838, 185] width 1459 height 301
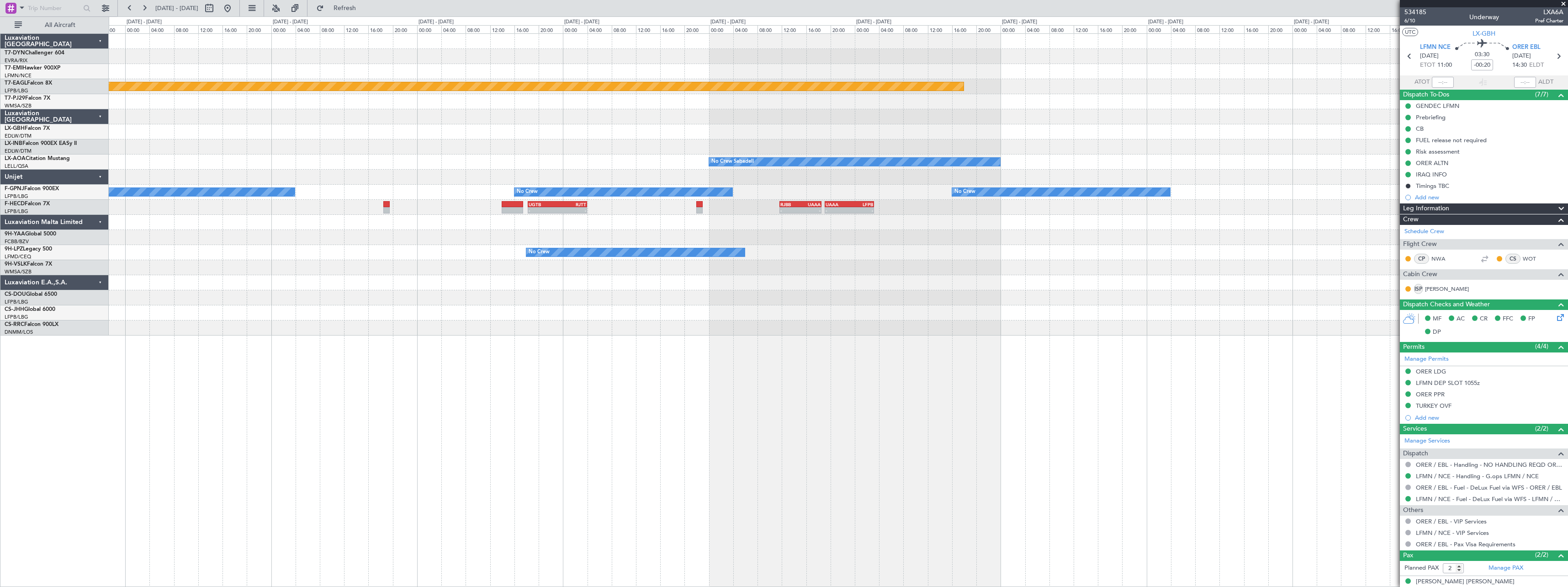
click at [151, 126] on div "Planned Maint Chester Planned Maint Geneva (Cointrin) No Crew Sabadell No Crew …" at bounding box center [838, 185] width 1459 height 301
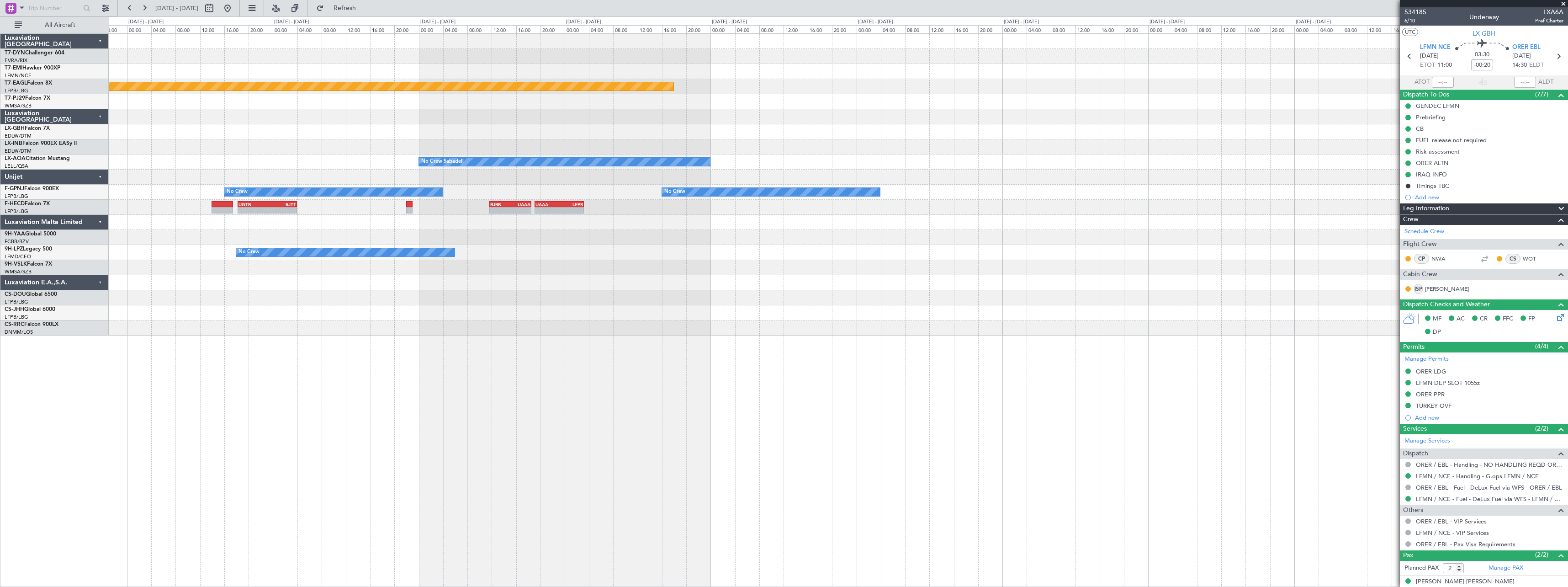
click at [1256, 66] on div "Planned Maint Geneva (Cointrin) No Crew Sabadell No Crew No Crew No Crew No Cre…" at bounding box center [838, 185] width 1459 height 301
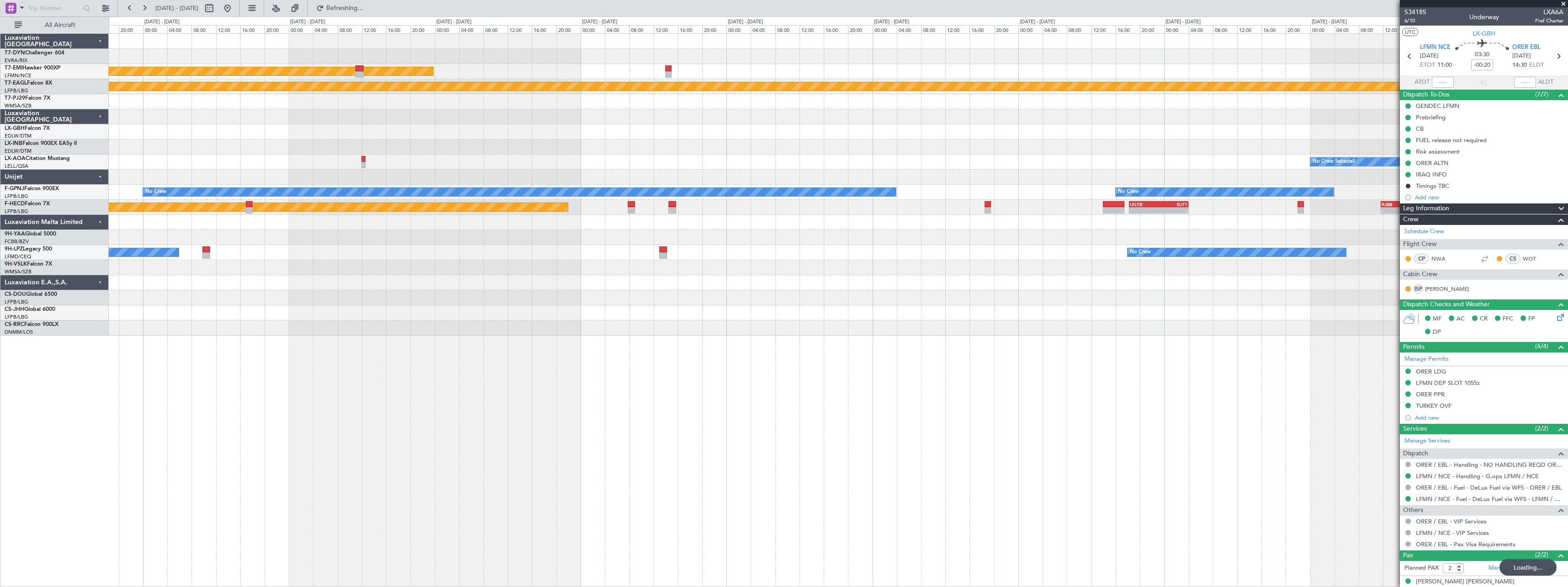
click at [1406, 153] on fb-app "04 Sep 2025 - 14 Sep 2025 Refreshing... Quick Links All Aircraft Planned Maint …" at bounding box center [784, 297] width 1568 height 580
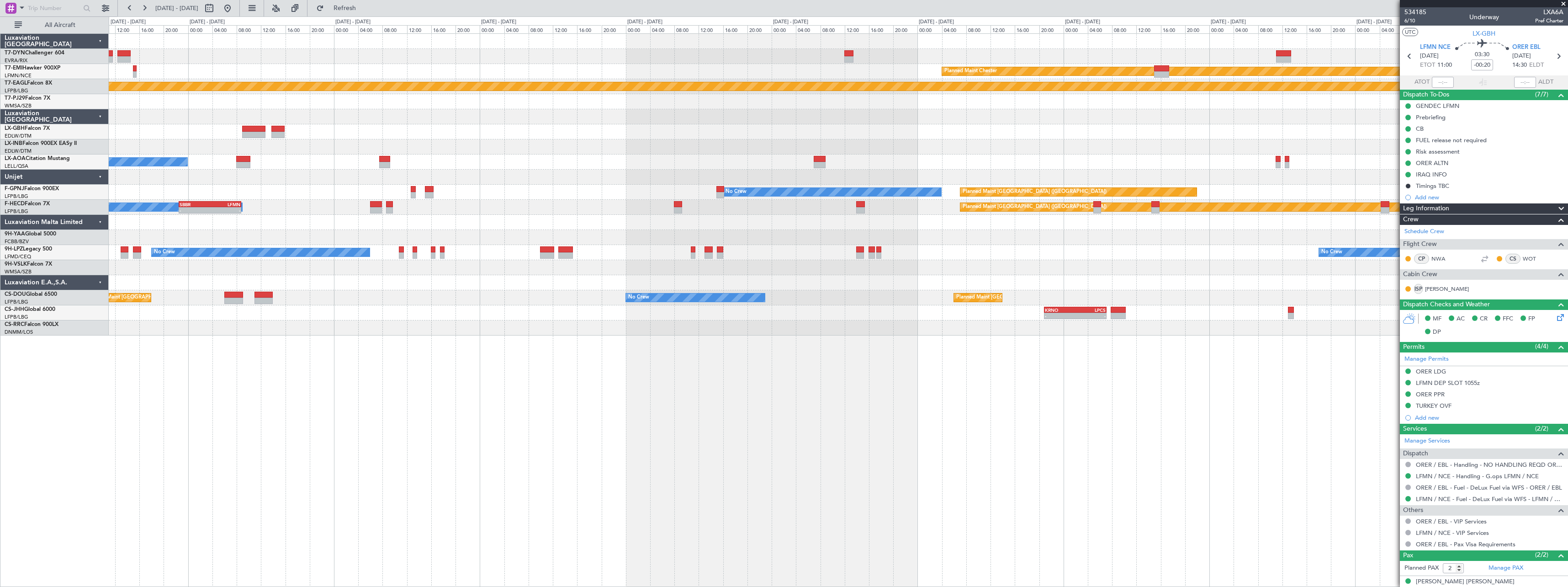
click at [1181, 144] on div at bounding box center [838, 147] width 1459 height 15
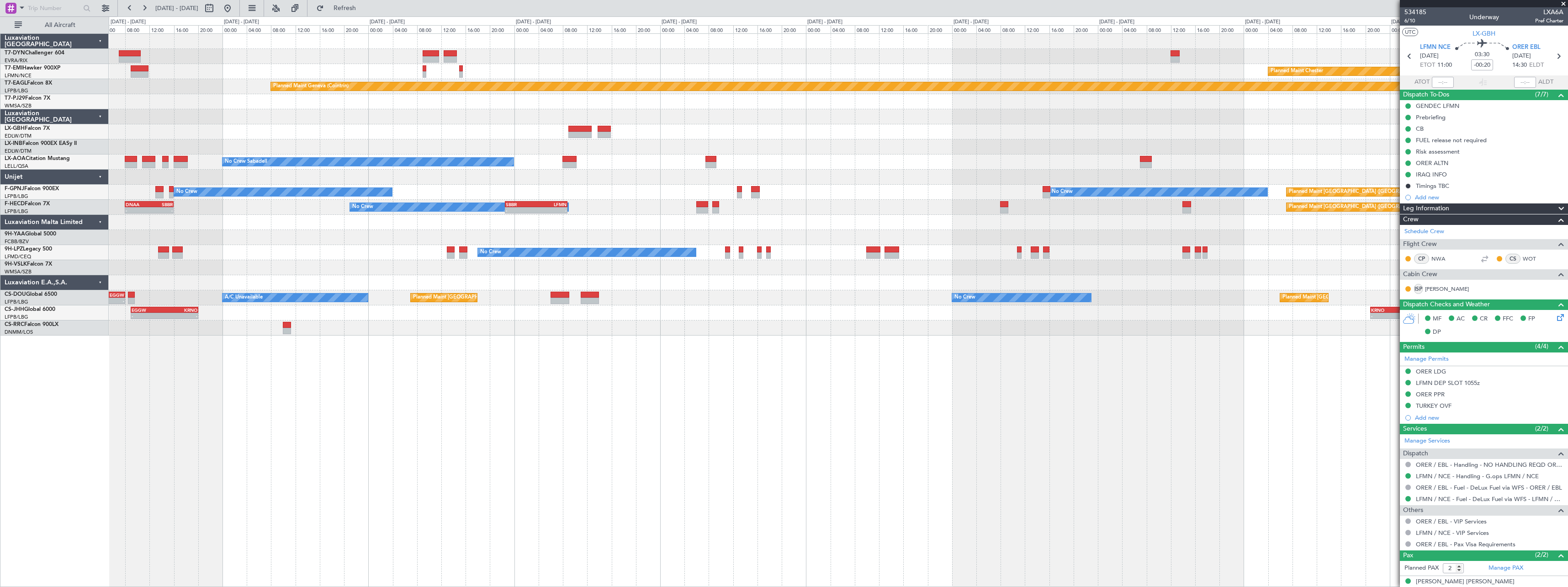
click at [1222, 138] on div "Planned Maint Basel-Mulhouse Planned Maint Chester Planned Maint Chester Planne…" at bounding box center [838, 185] width 1459 height 301
click at [1049, 142] on div "Planned Maint Basel-Mulhouse Planned Maint Chester Planned Maint Chester Planne…" at bounding box center [838, 185] width 1459 height 301
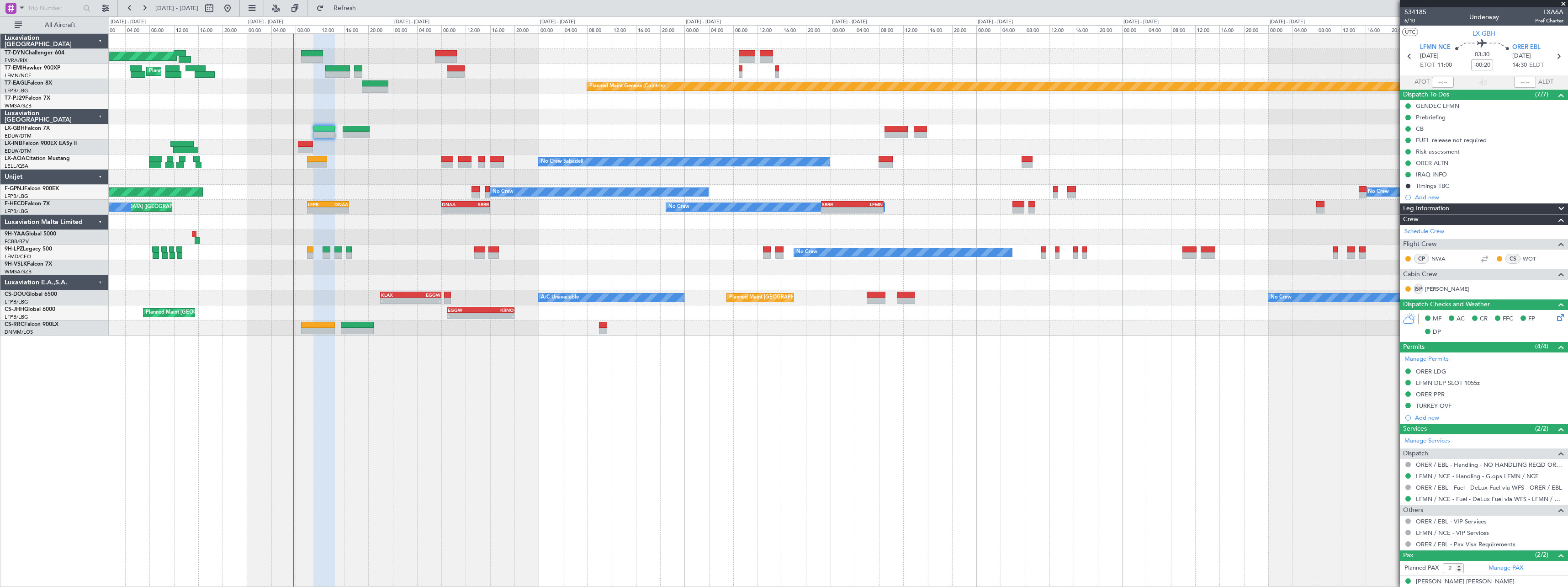
click at [1130, 147] on div "Planned Maint Basel-Mulhouse Planned Maint Chester Planned Maint Chester Planne…" at bounding box center [838, 185] width 1459 height 301
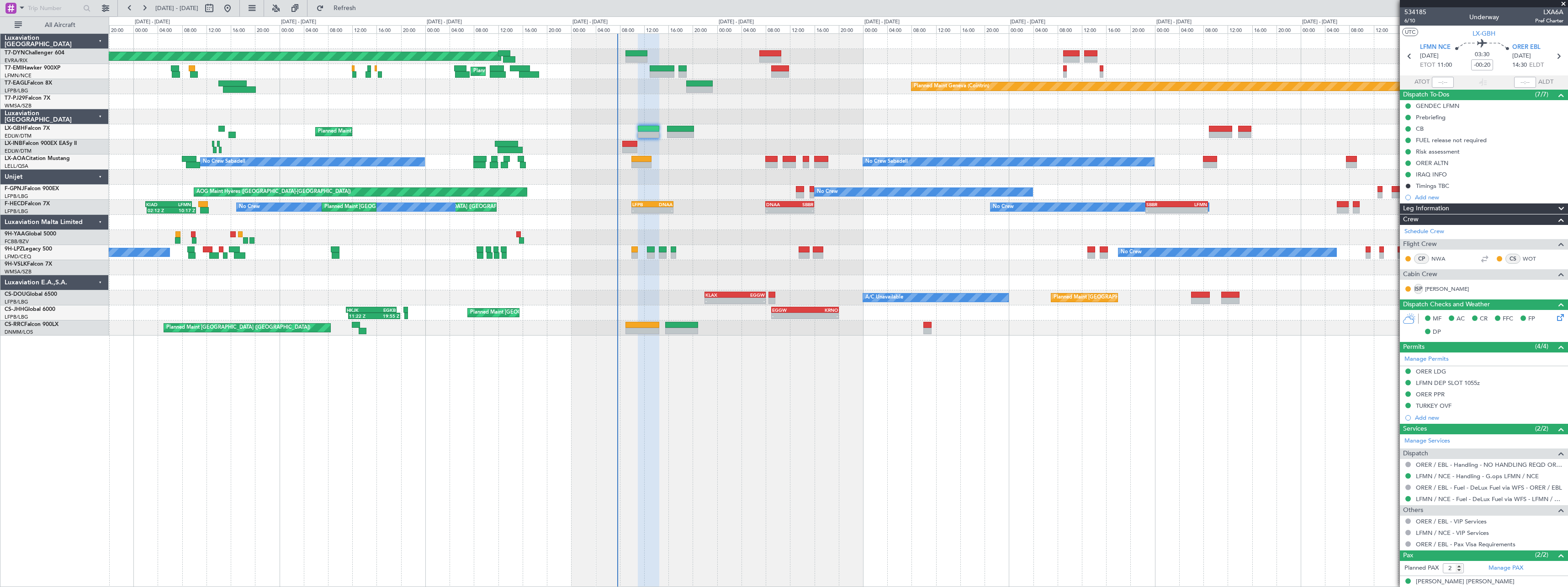
click at [1058, 140] on div "Planned Maint Basel-Mulhouse Planned Maint Chester Planned Maint Chester Planne…" at bounding box center [838, 185] width 1459 height 301
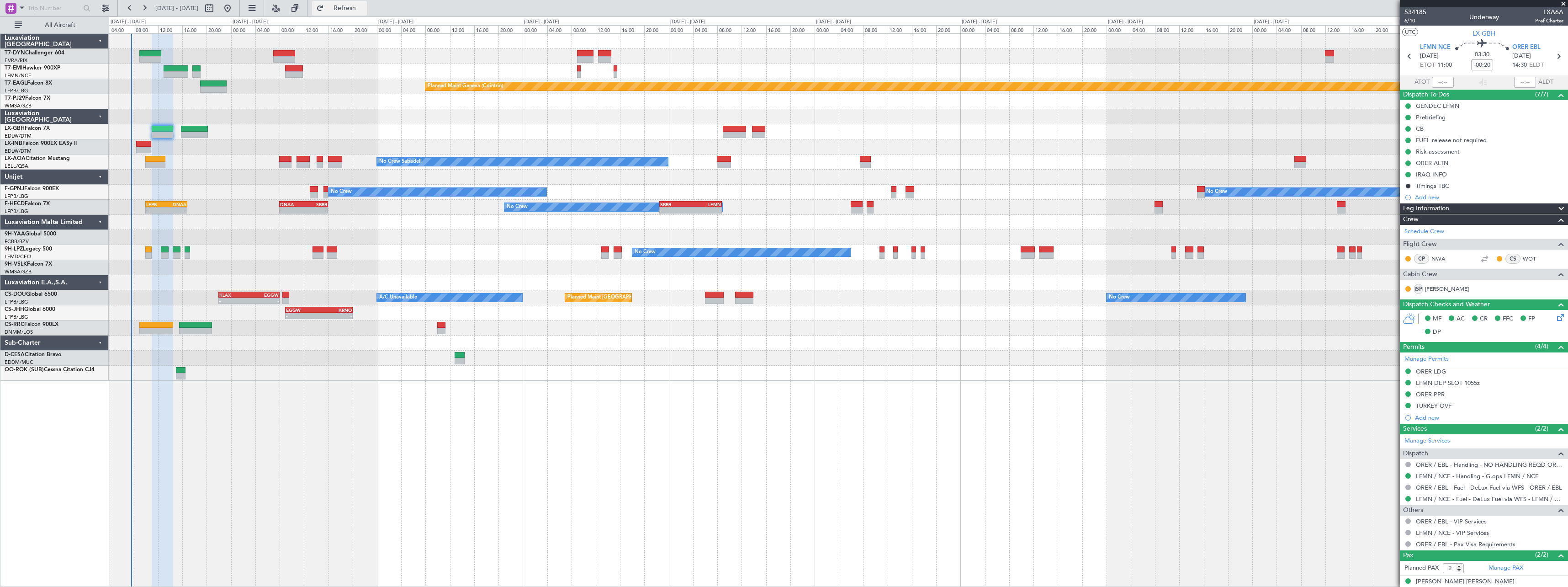
click at [352, 9] on button "Refresh" at bounding box center [340, 9] width 55 height 15
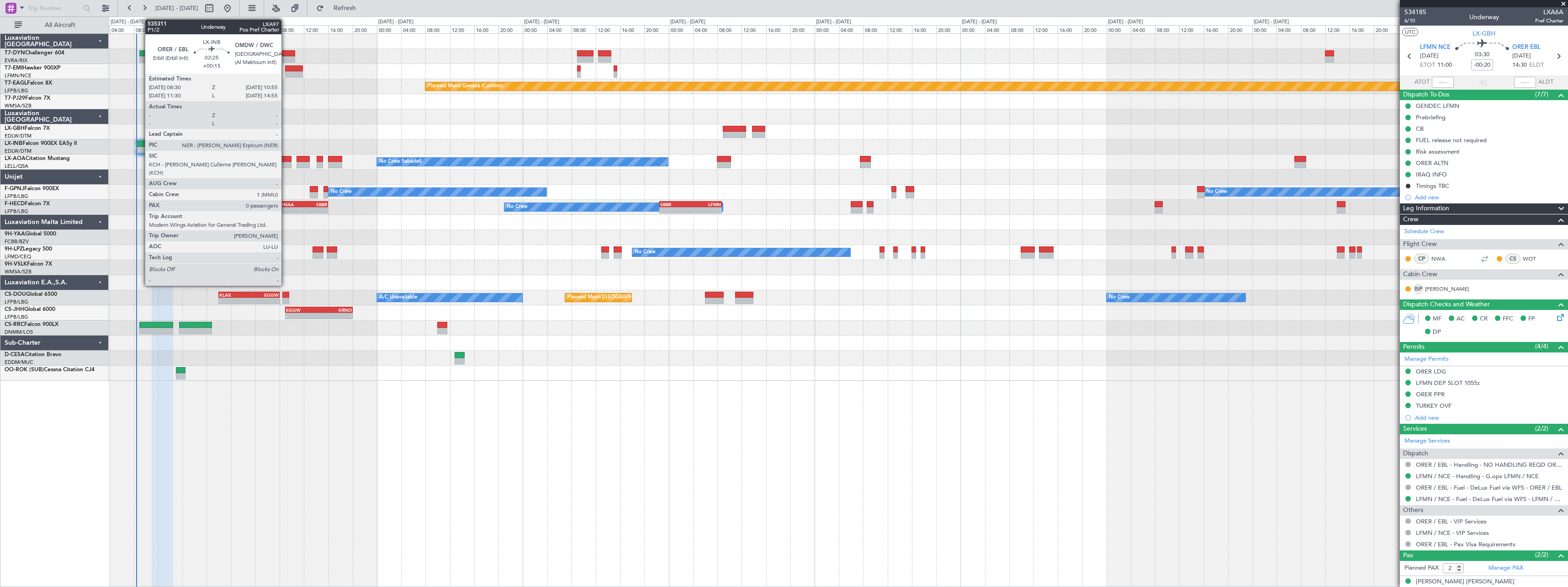
click at [140, 146] on div at bounding box center [144, 144] width 15 height 7
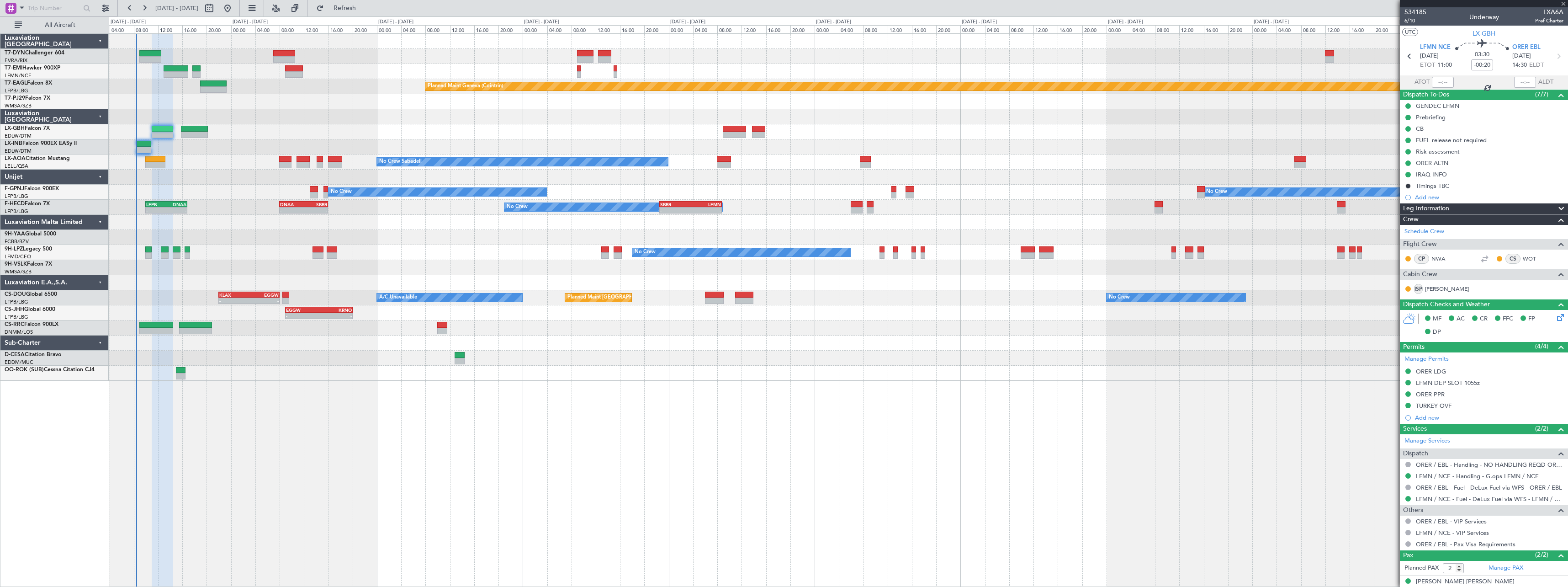
type input "+00:15"
type input "0"
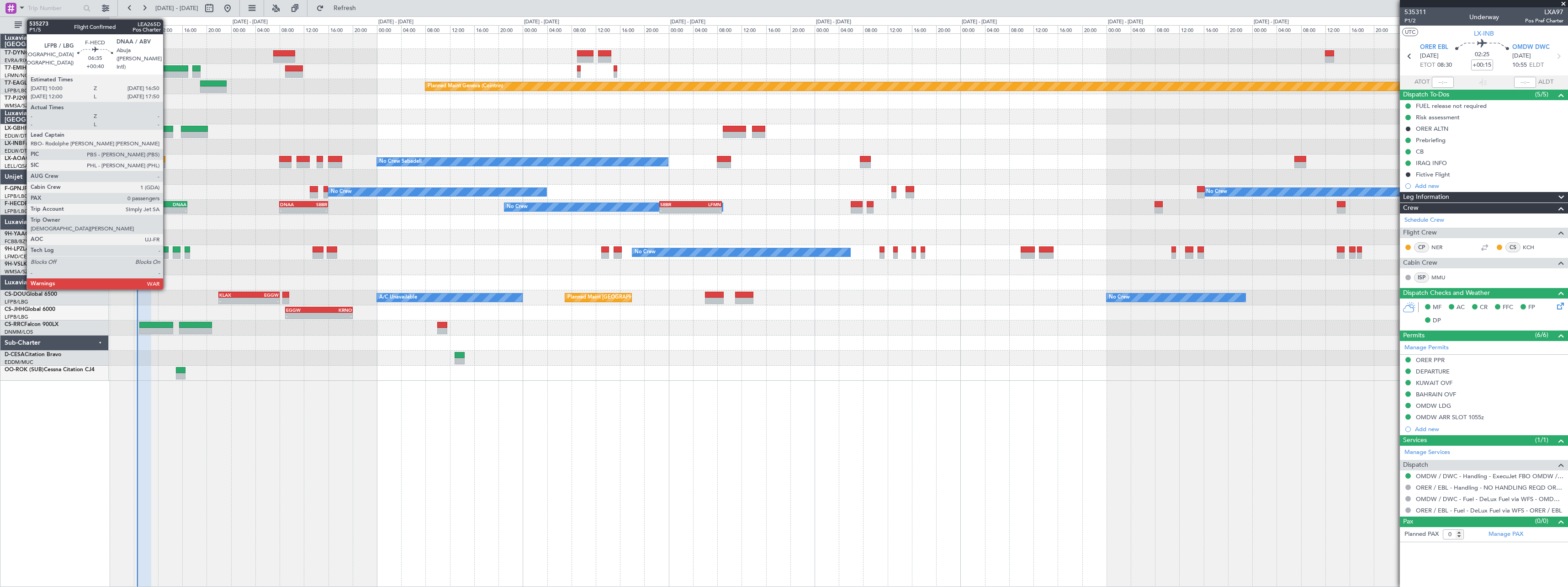
click at [167, 202] on div "DNAA" at bounding box center [176, 204] width 20 height 5
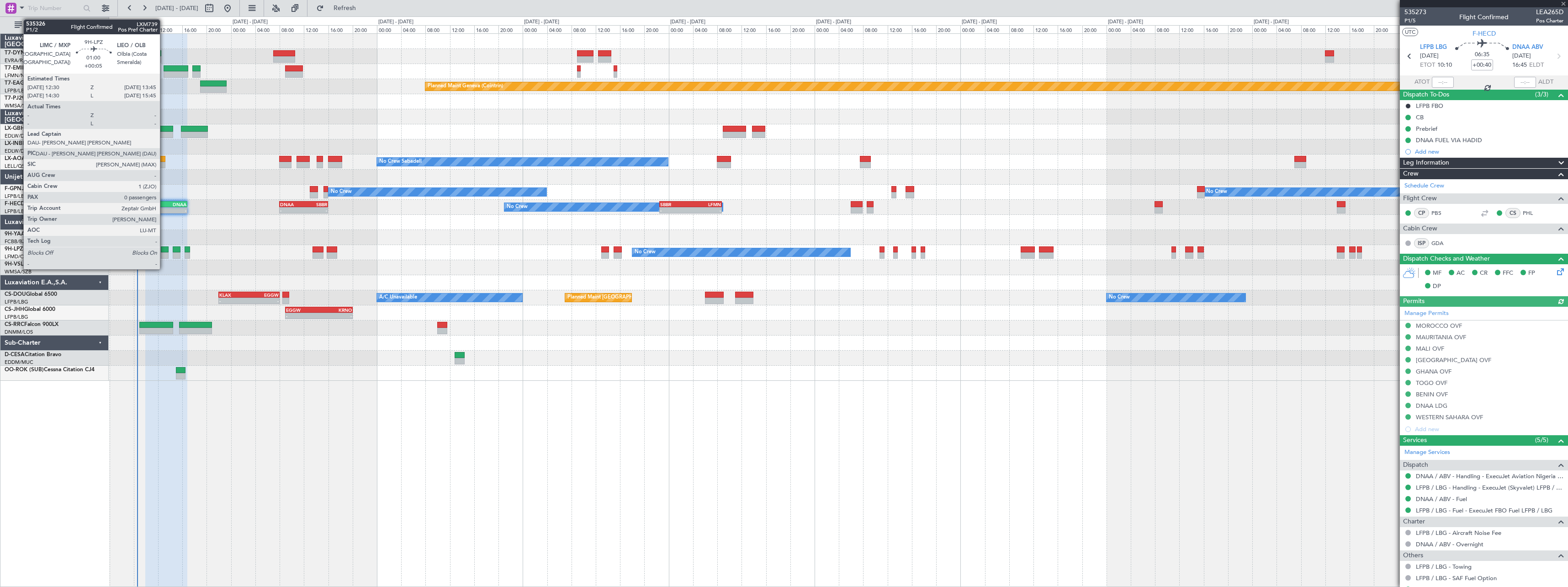
click at [164, 250] on div at bounding box center [164, 250] width 8 height 7
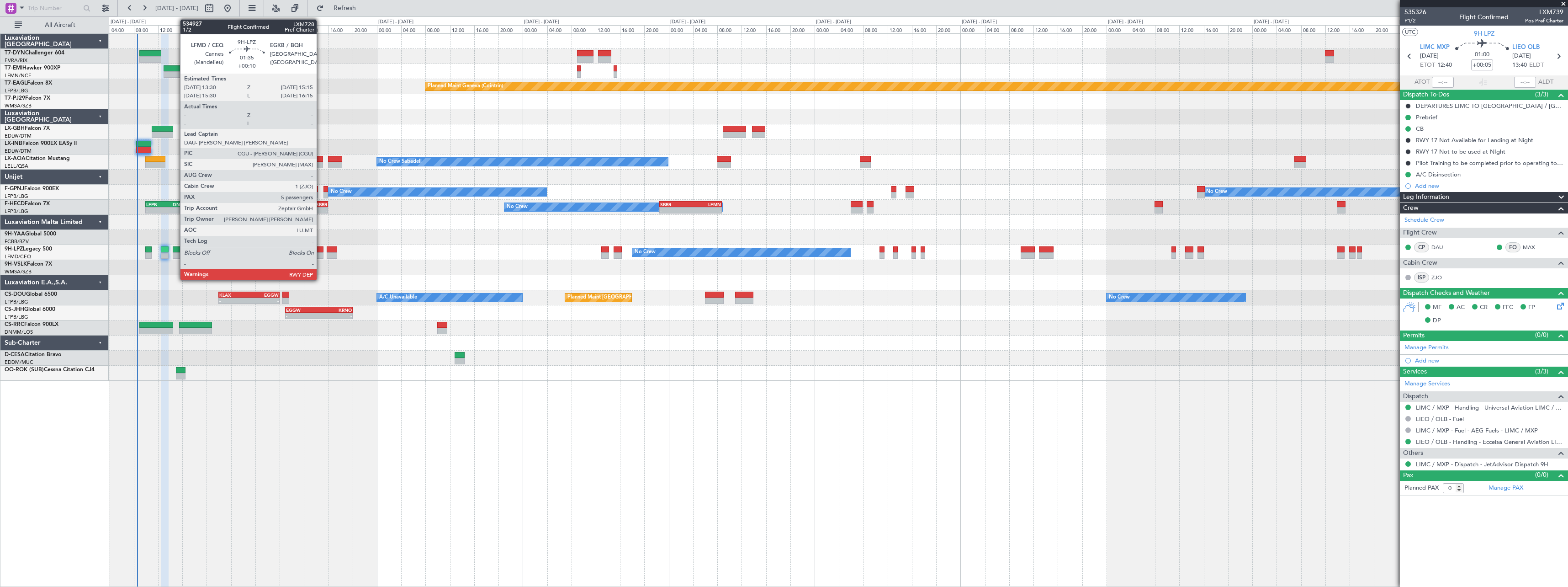
click at [321, 251] on div at bounding box center [318, 250] width 11 height 7
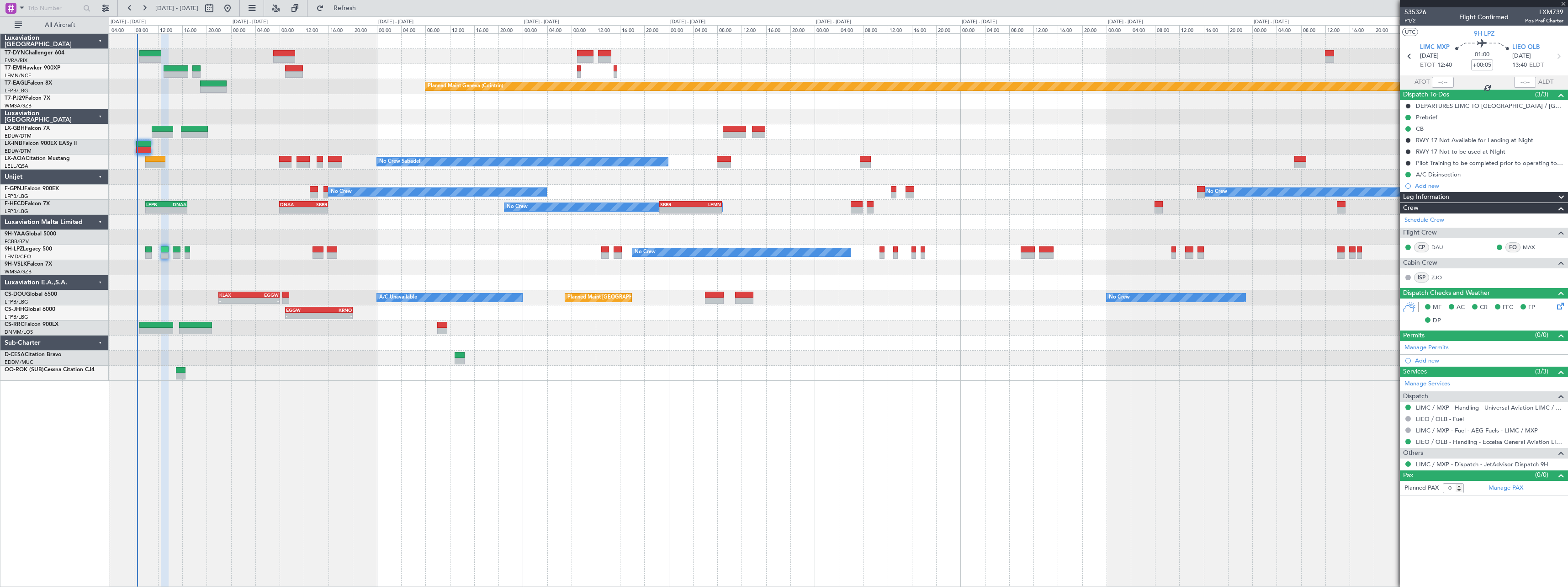
type input "+00:10"
type input "5"
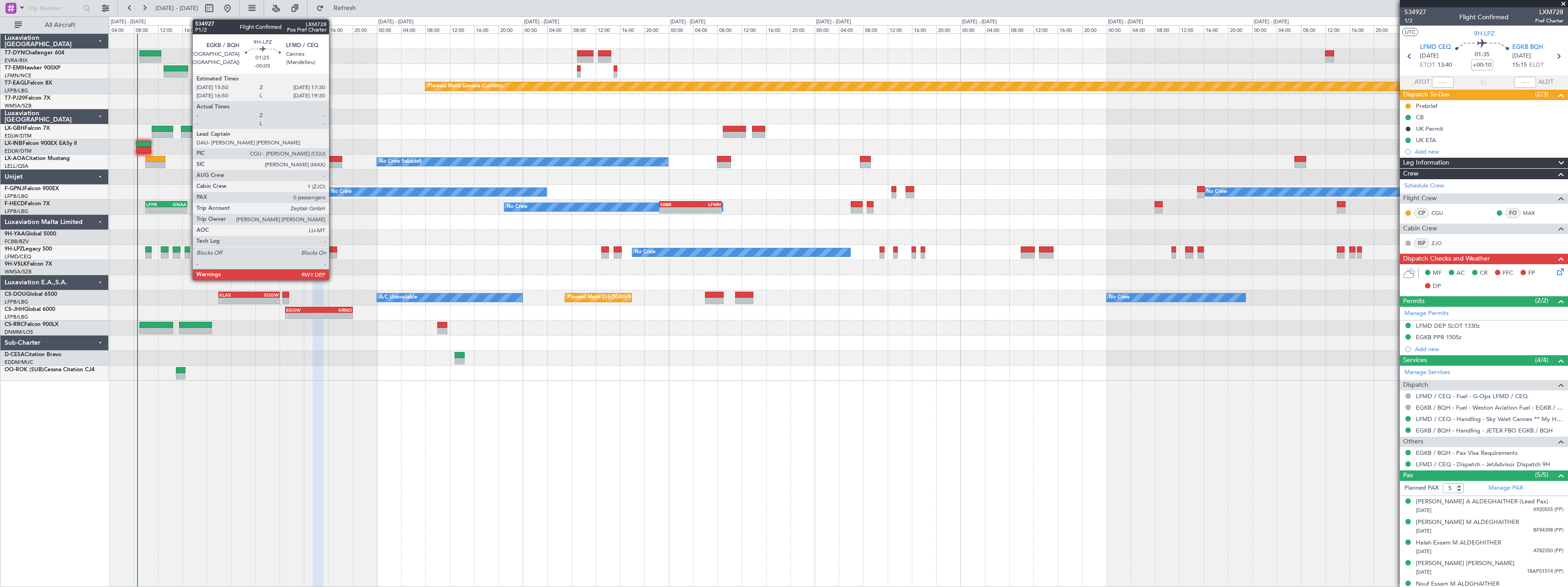
click at [333, 250] on div at bounding box center [332, 250] width 10 height 7
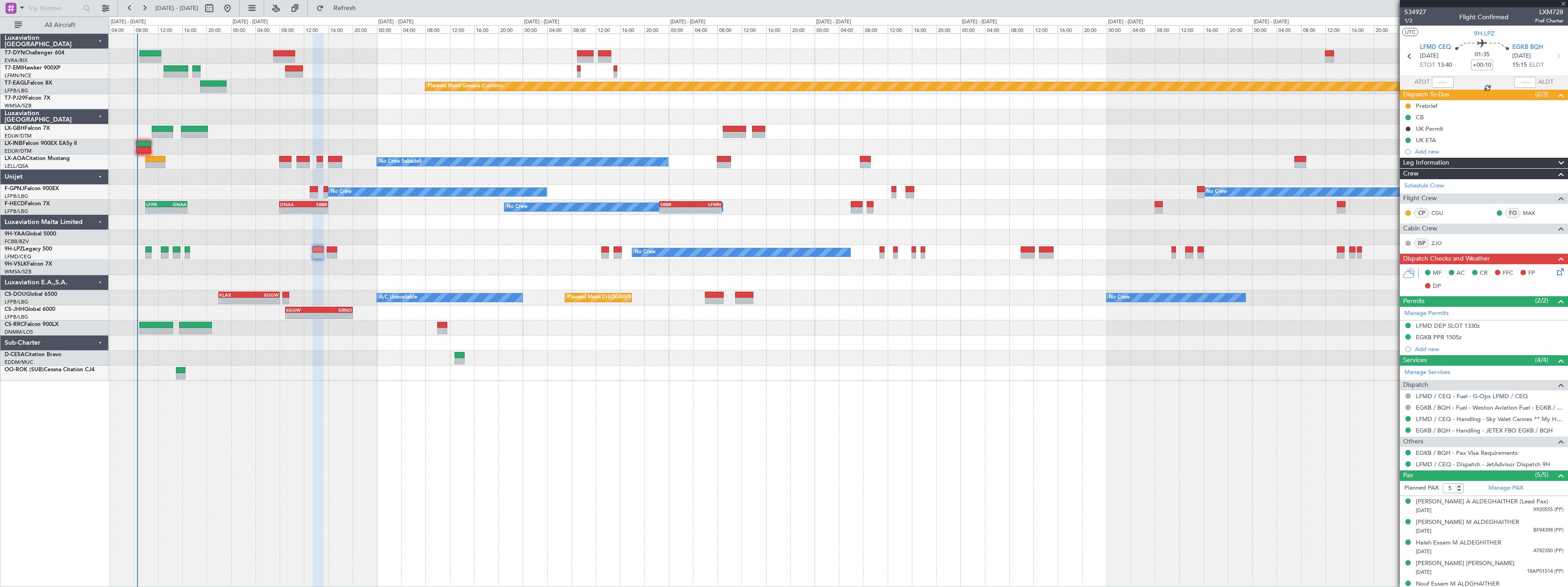
type input "-00:05"
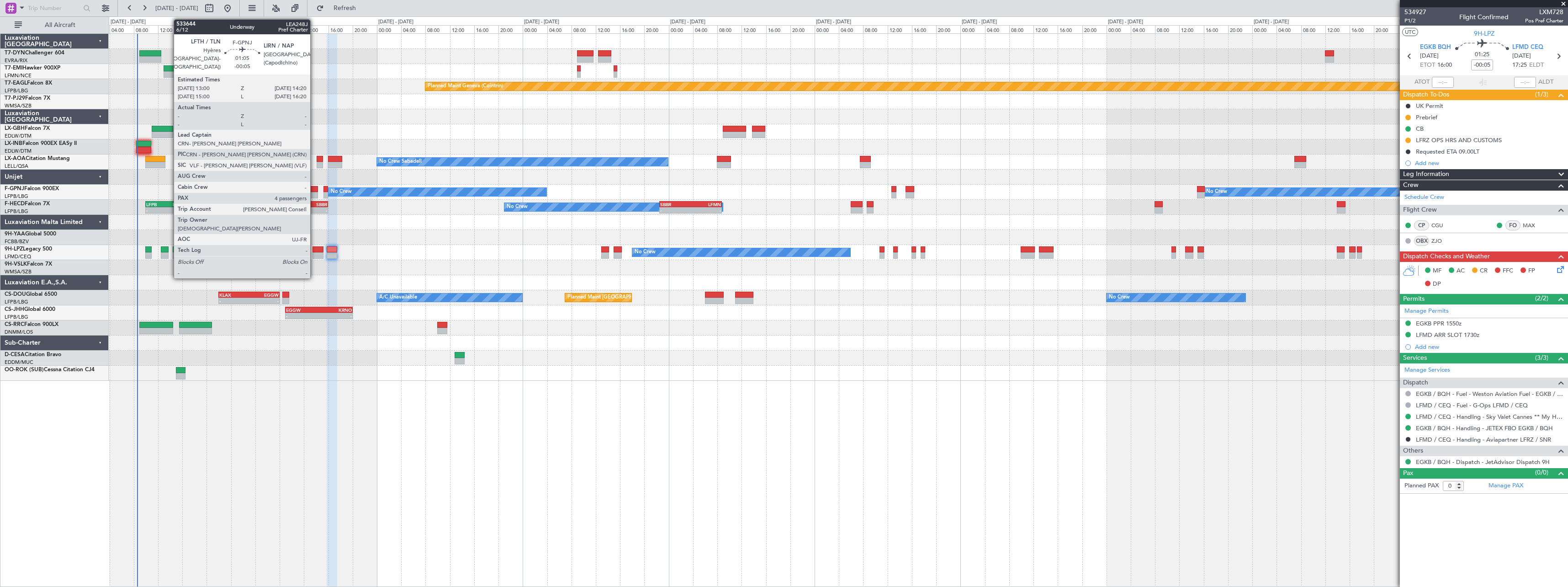
click at [314, 190] on div at bounding box center [314, 189] width 9 height 7
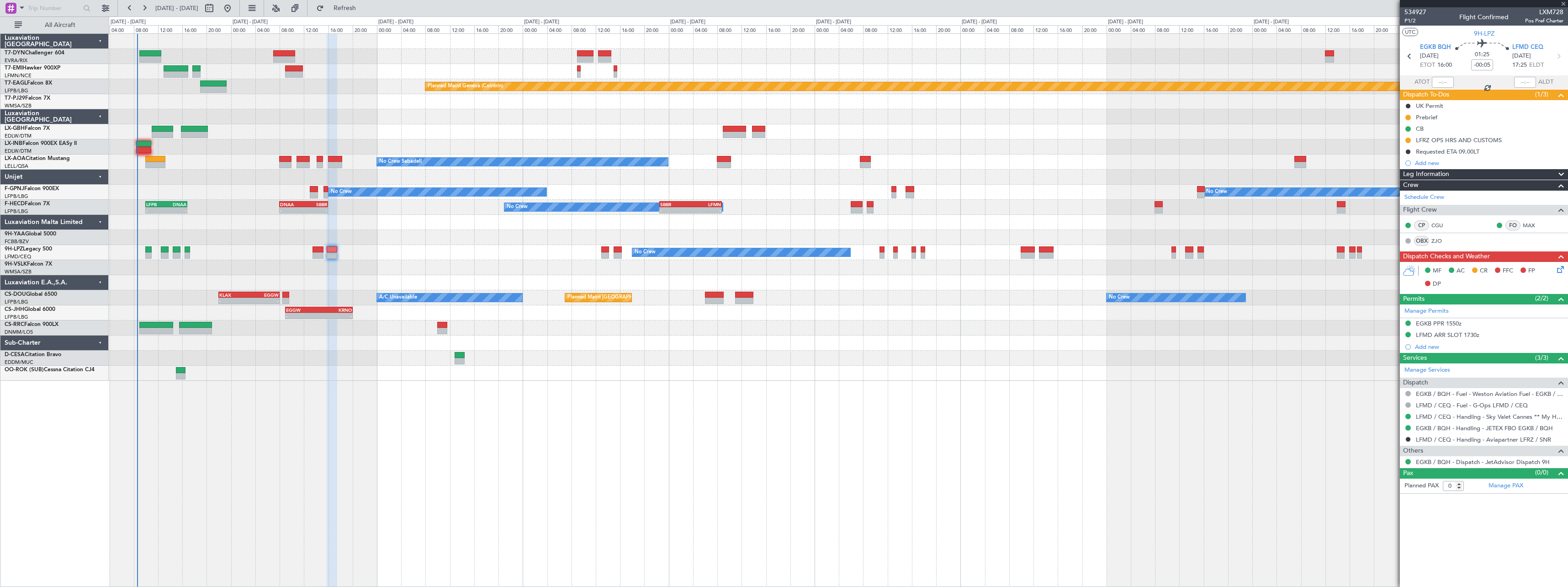
type input "4"
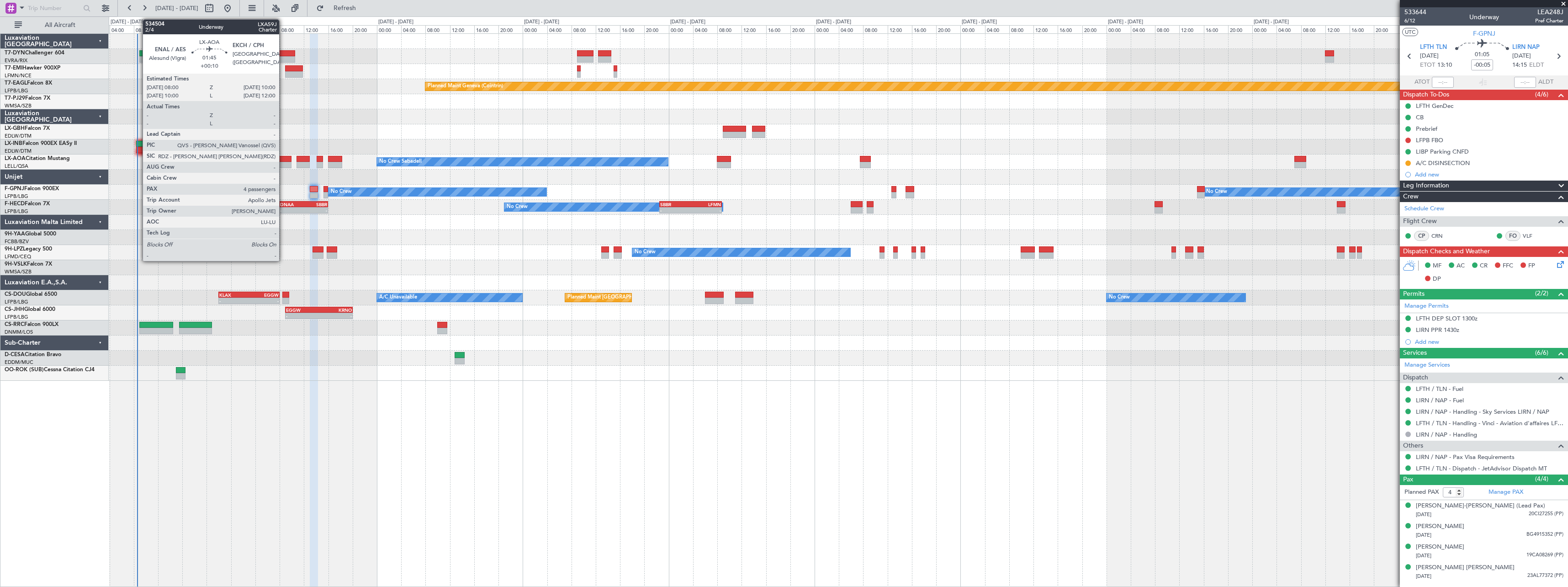
click at [283, 156] on div at bounding box center [285, 159] width 12 height 7
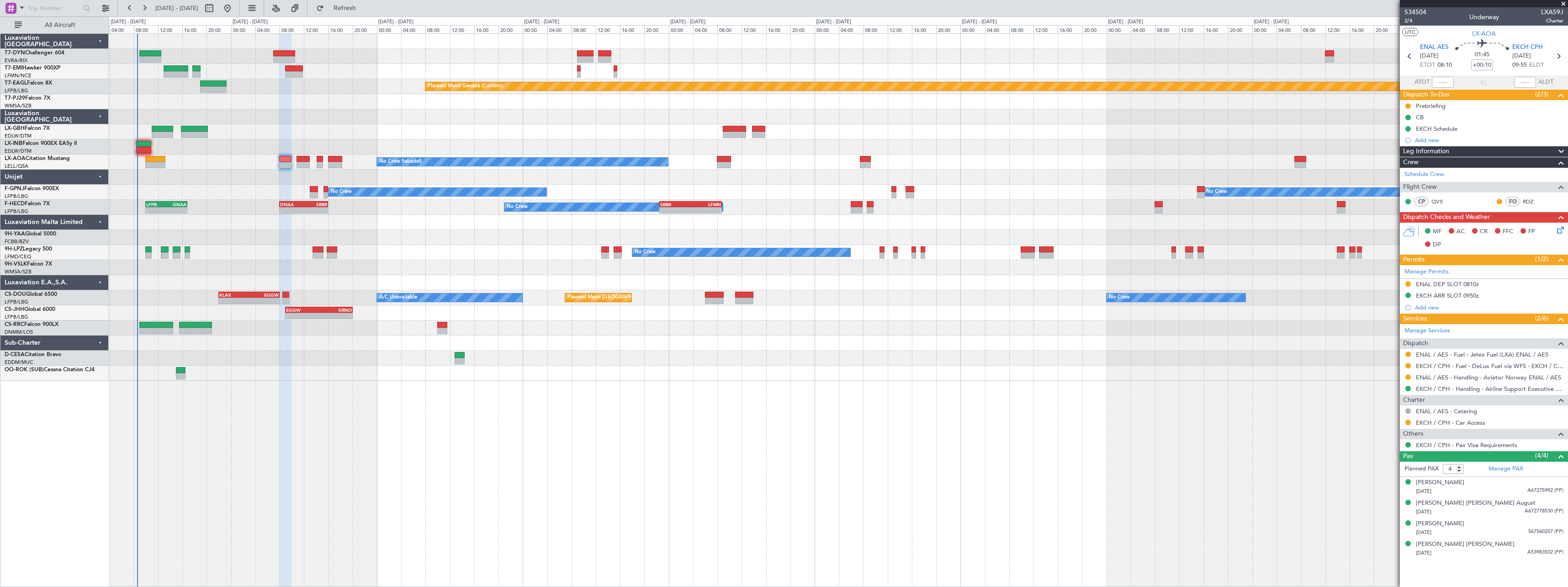
click at [294, 155] on div "No Crew Sabadell No Crew Sabadell" at bounding box center [838, 162] width 1459 height 15
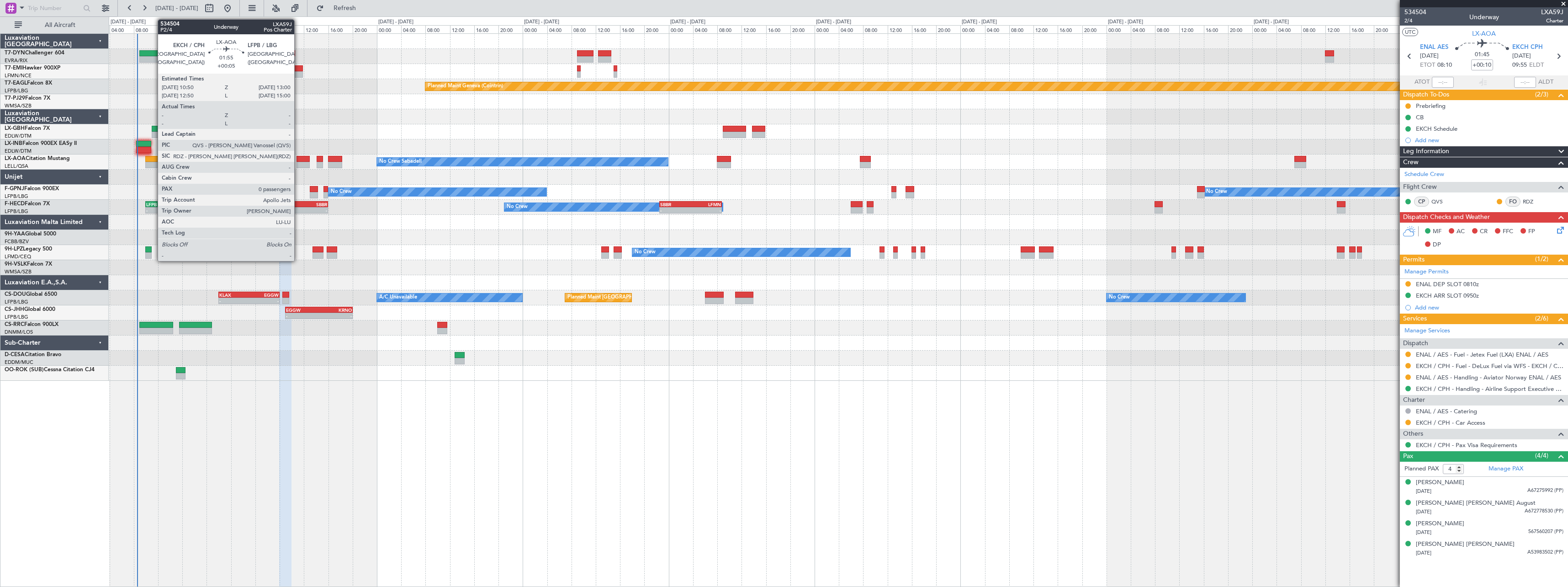
click at [298, 157] on div at bounding box center [303, 159] width 13 height 7
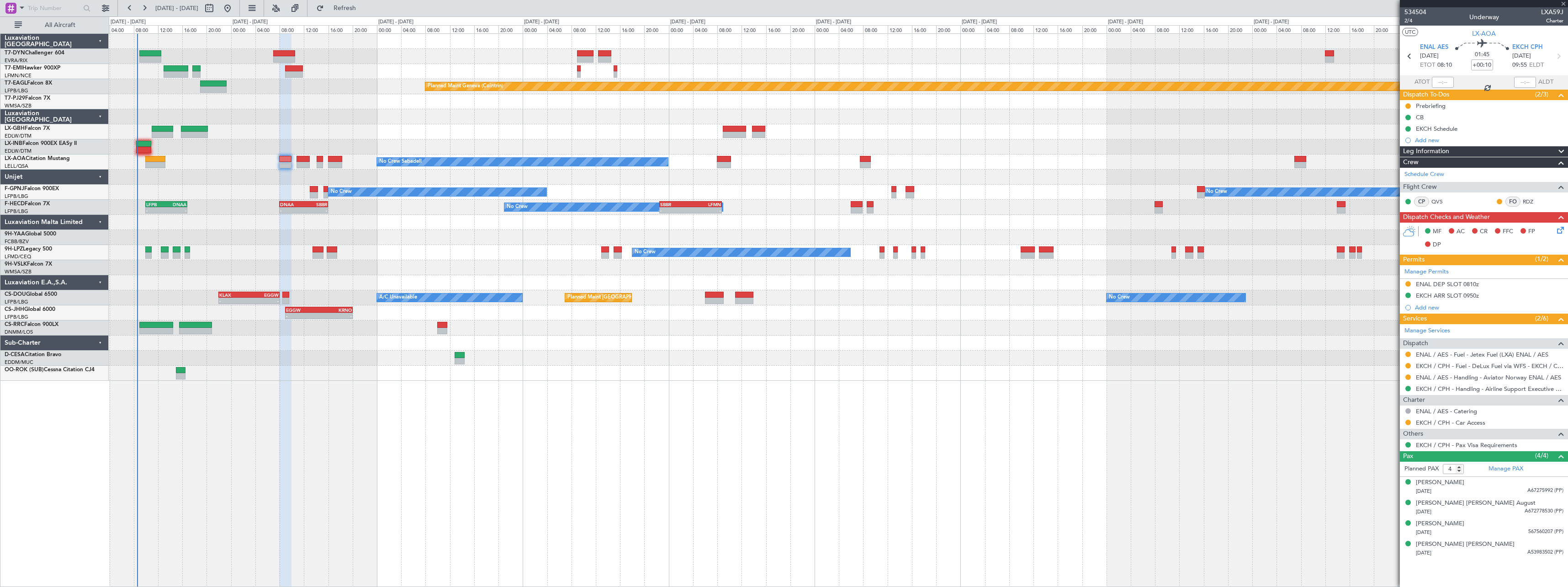
type input "+00:05"
type input "0"
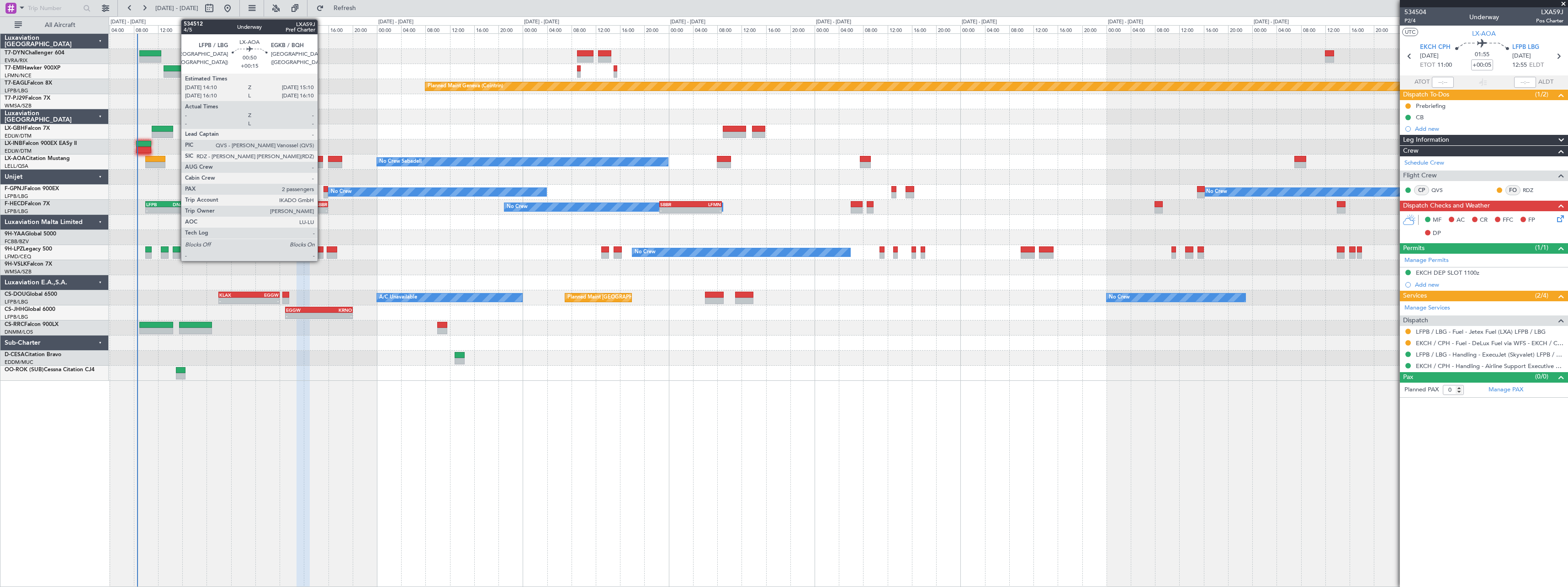
click at [321, 156] on div at bounding box center [320, 159] width 7 height 7
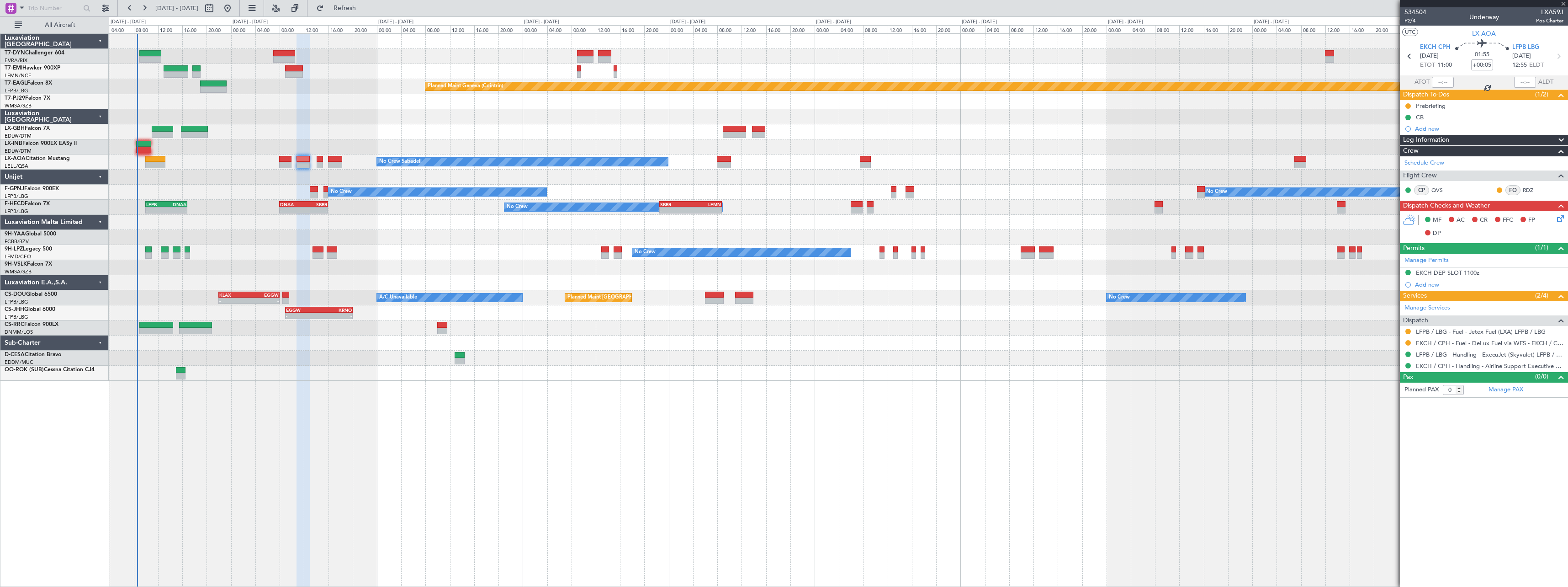
type input "+00:15"
type input "2"
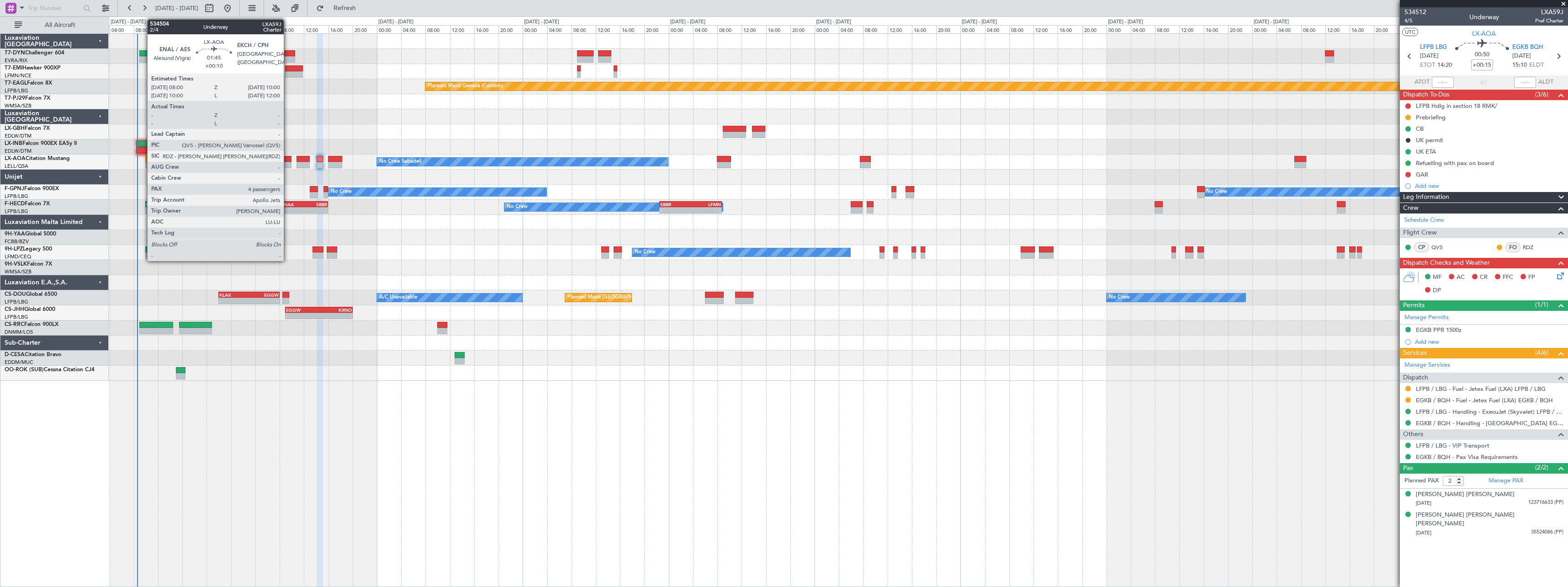
click at [288, 156] on div at bounding box center [285, 159] width 12 height 7
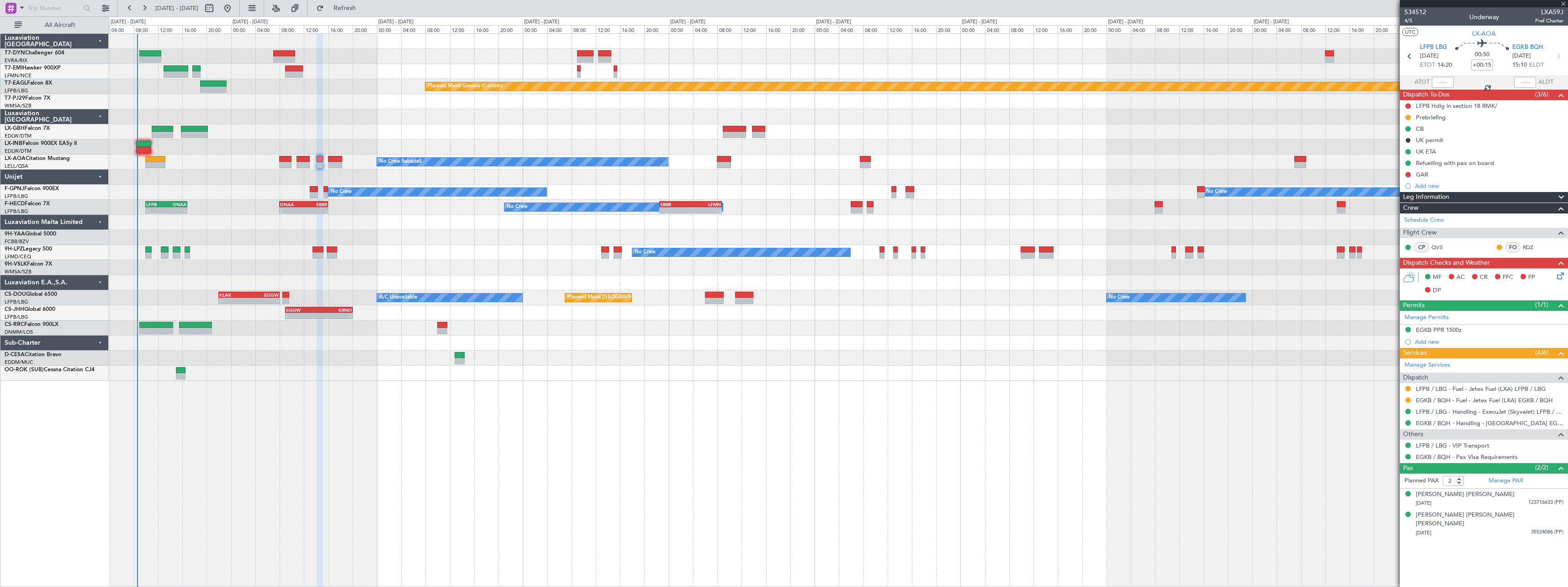
type input "+00:10"
type input "4"
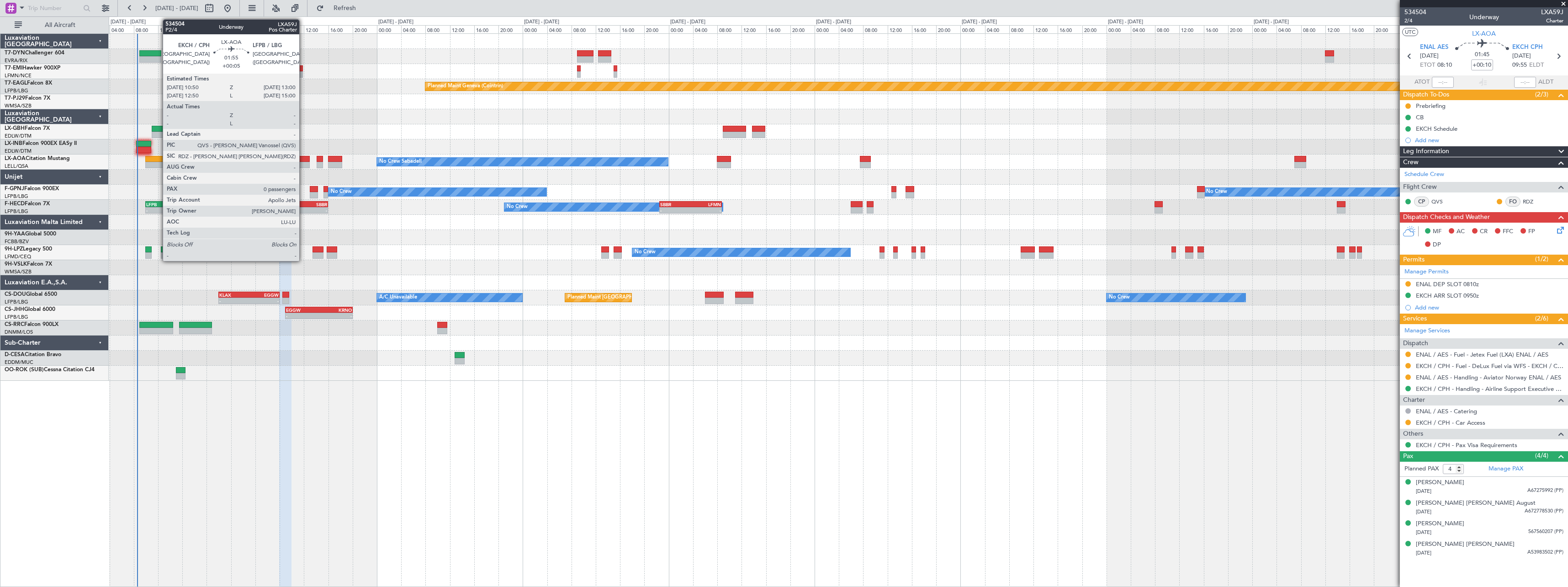
click at [303, 158] on div at bounding box center [303, 159] width 13 height 7
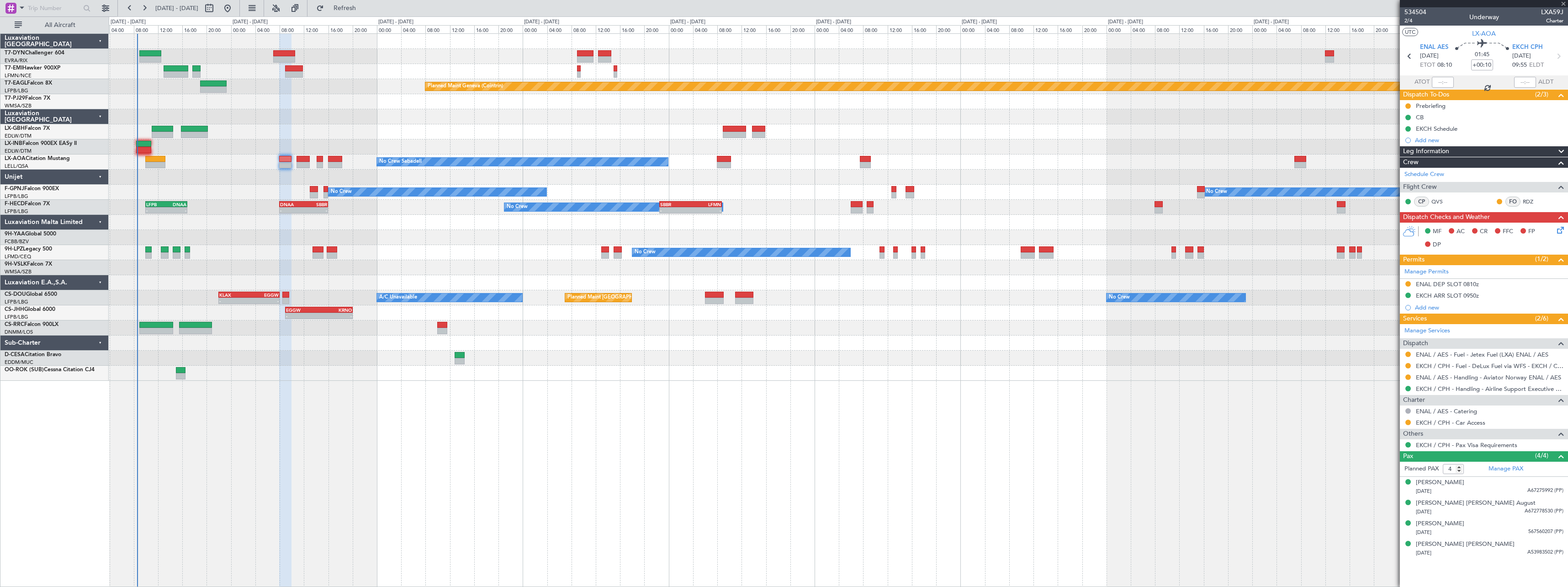
type input "+00:05"
type input "0"
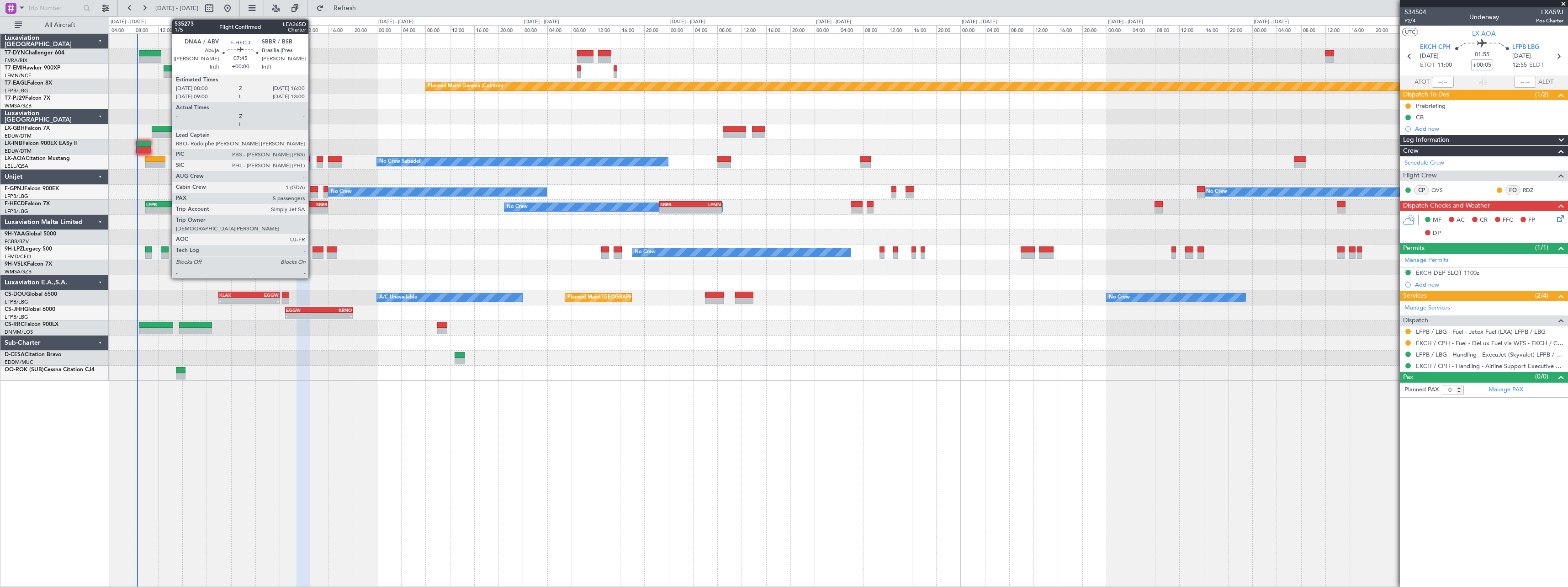
click at [312, 205] on div "SBBR" at bounding box center [315, 204] width 23 height 5
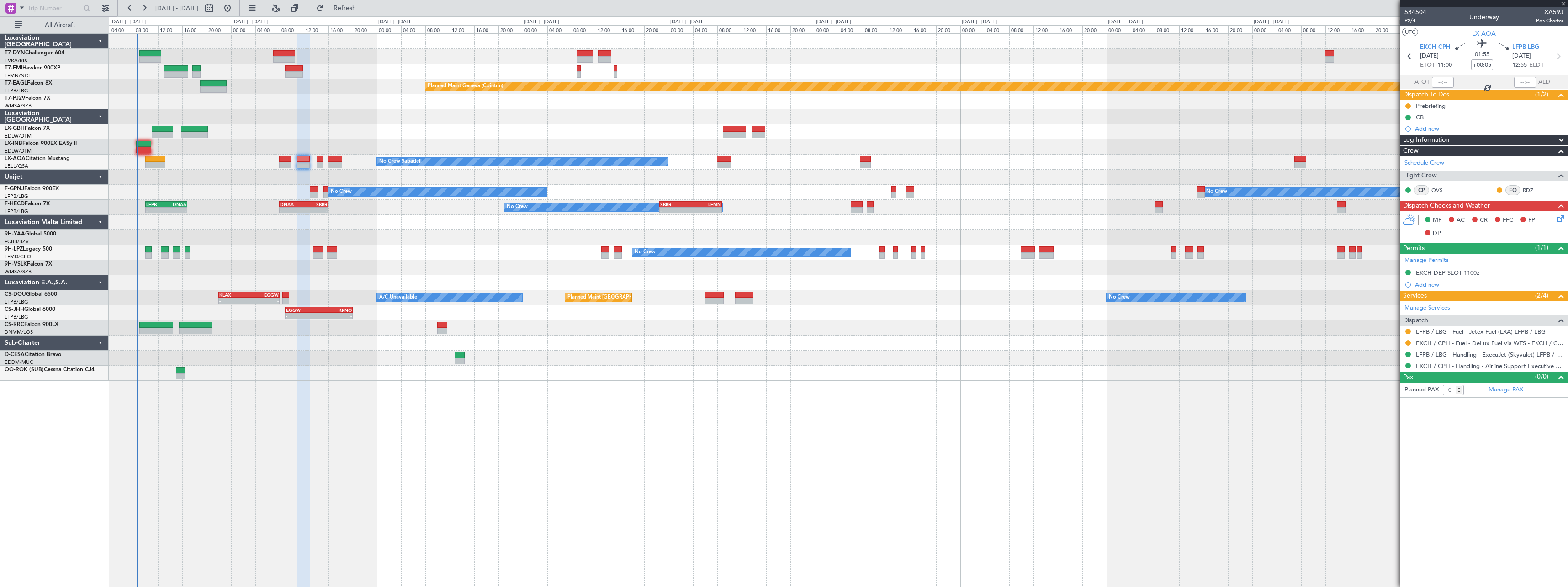
type input "5"
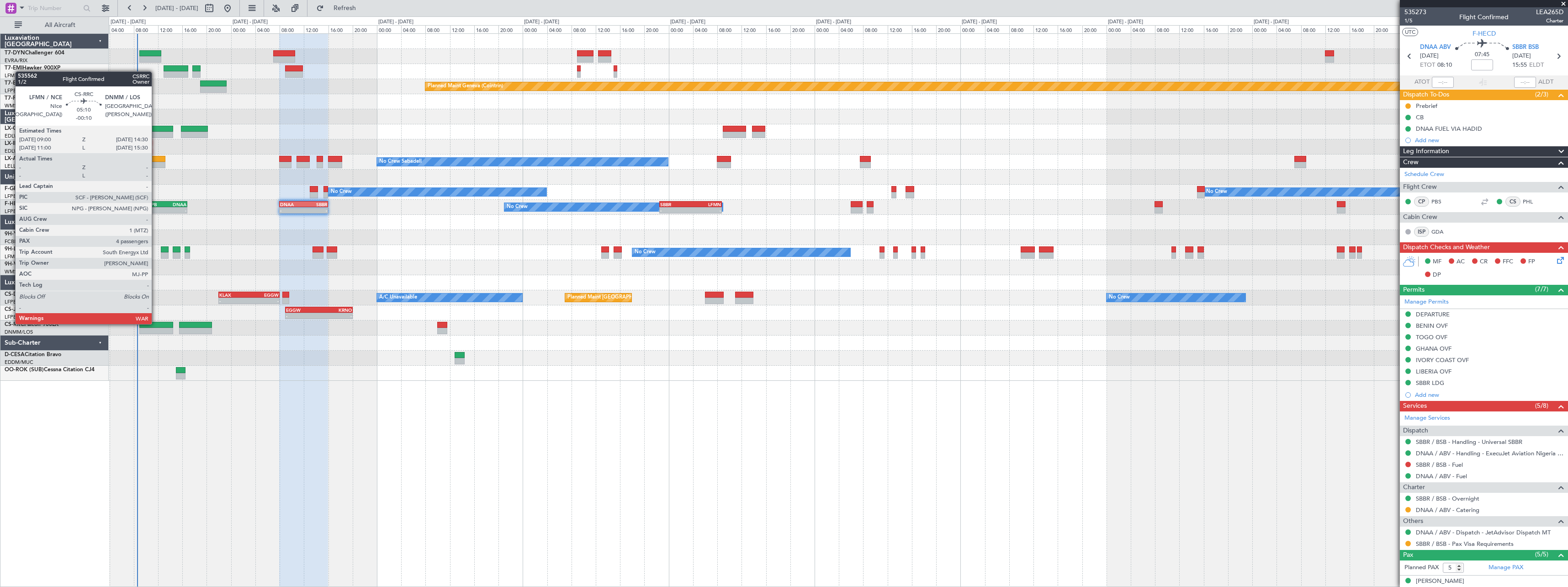
click at [156, 323] on div at bounding box center [156, 325] width 34 height 7
type input "-00:10"
type input "4"
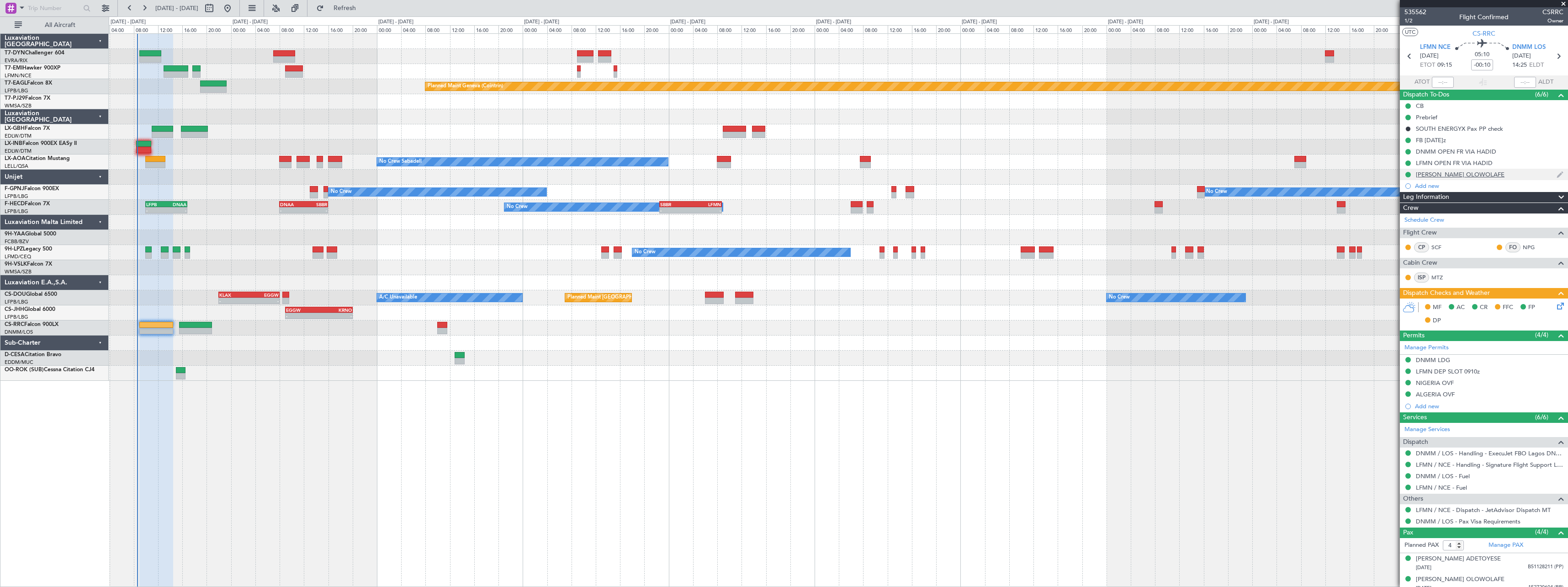
click at [1524, 174] on div "Mr. Kayode Olatunji OLOWOLAFE" at bounding box center [1484, 174] width 168 height 12
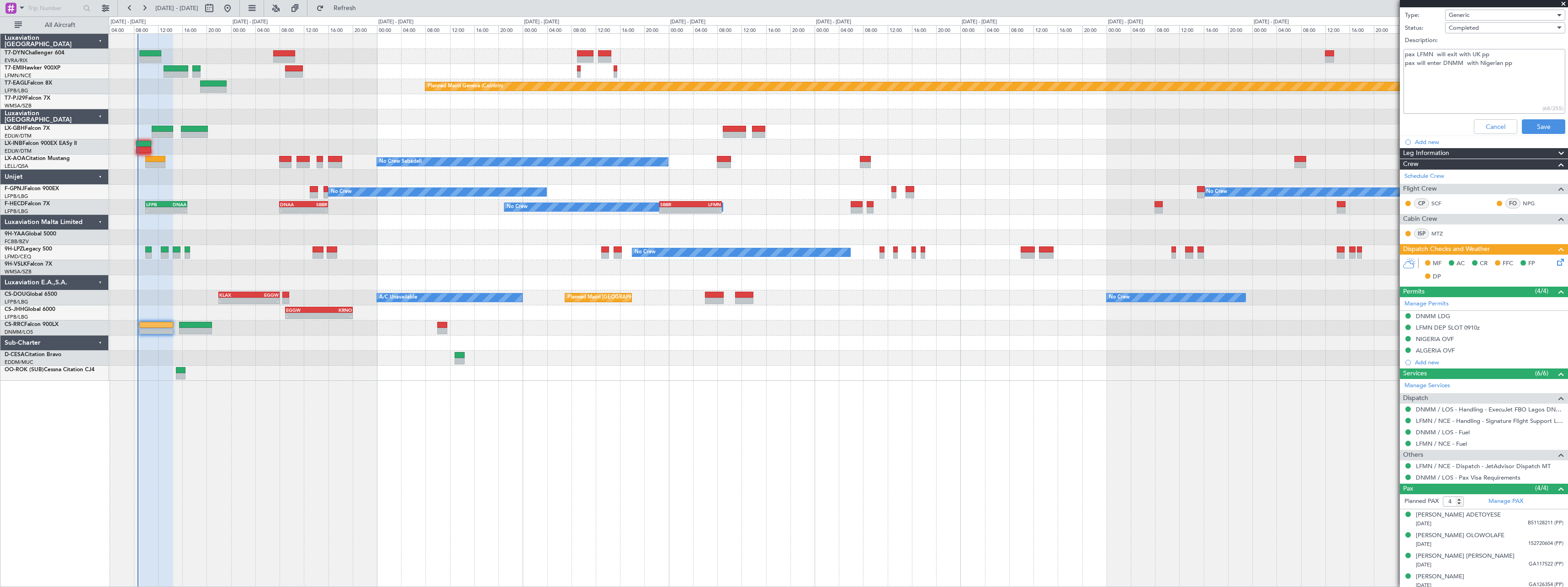
scroll to position [190, 0]
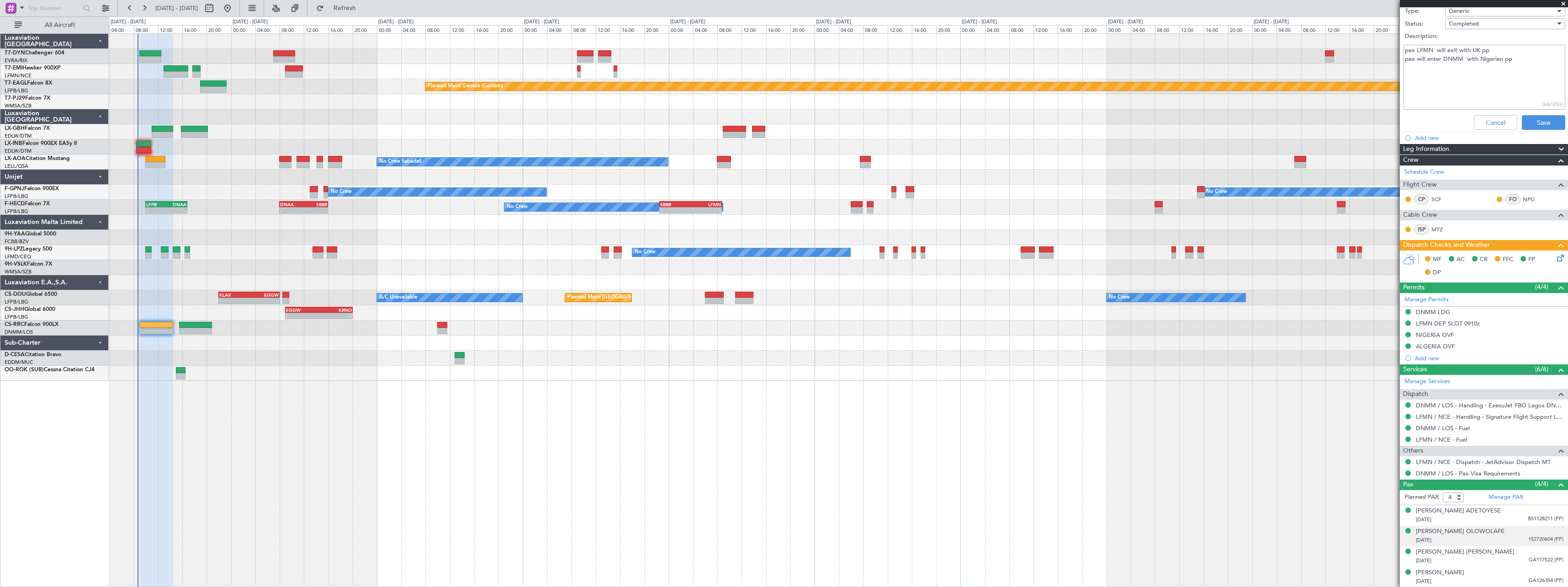
click at [1508, 536] on div "14/08/1962 152720604 (PP)" at bounding box center [1489, 540] width 147 height 9
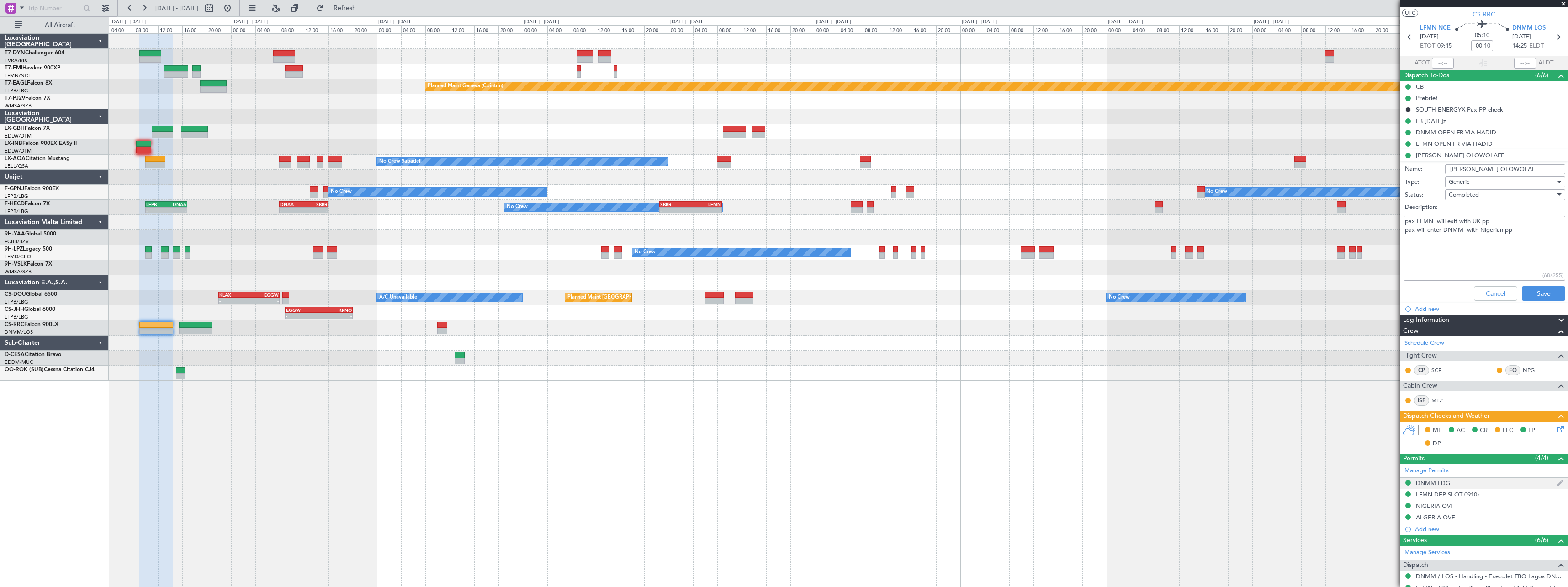
scroll to position [0, 0]
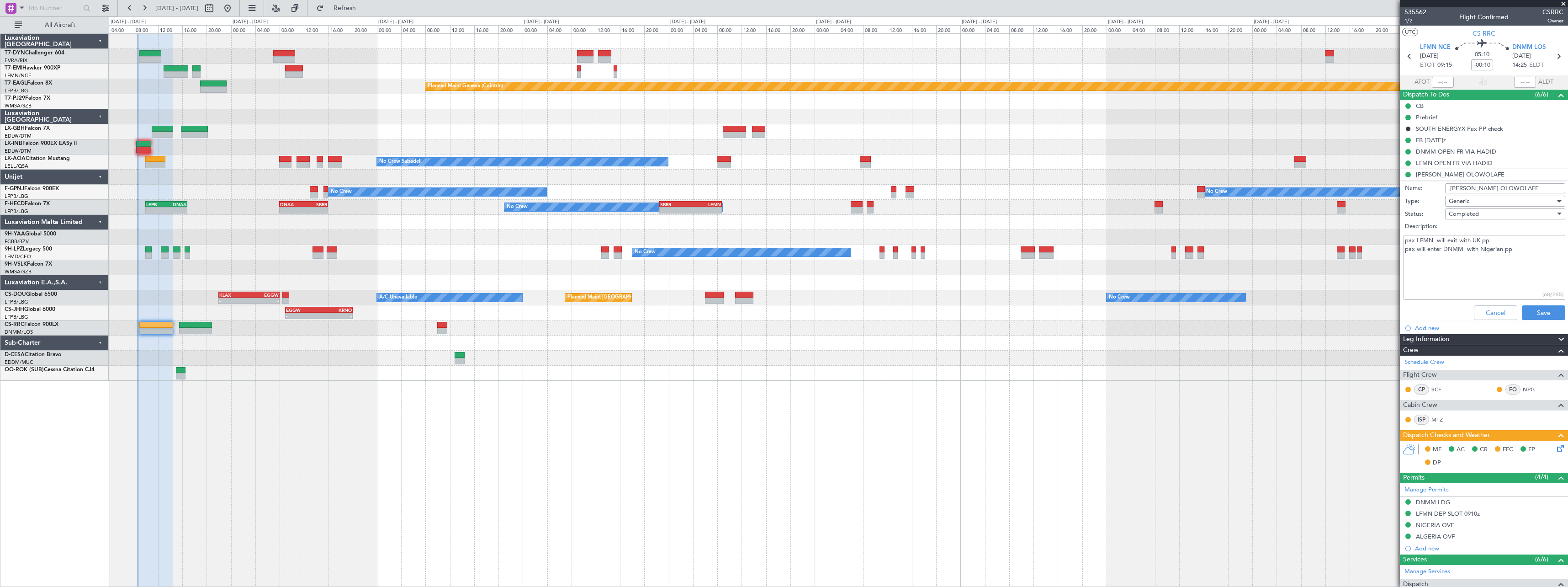
click at [1412, 18] on span "1/2" at bounding box center [1415, 21] width 22 height 8
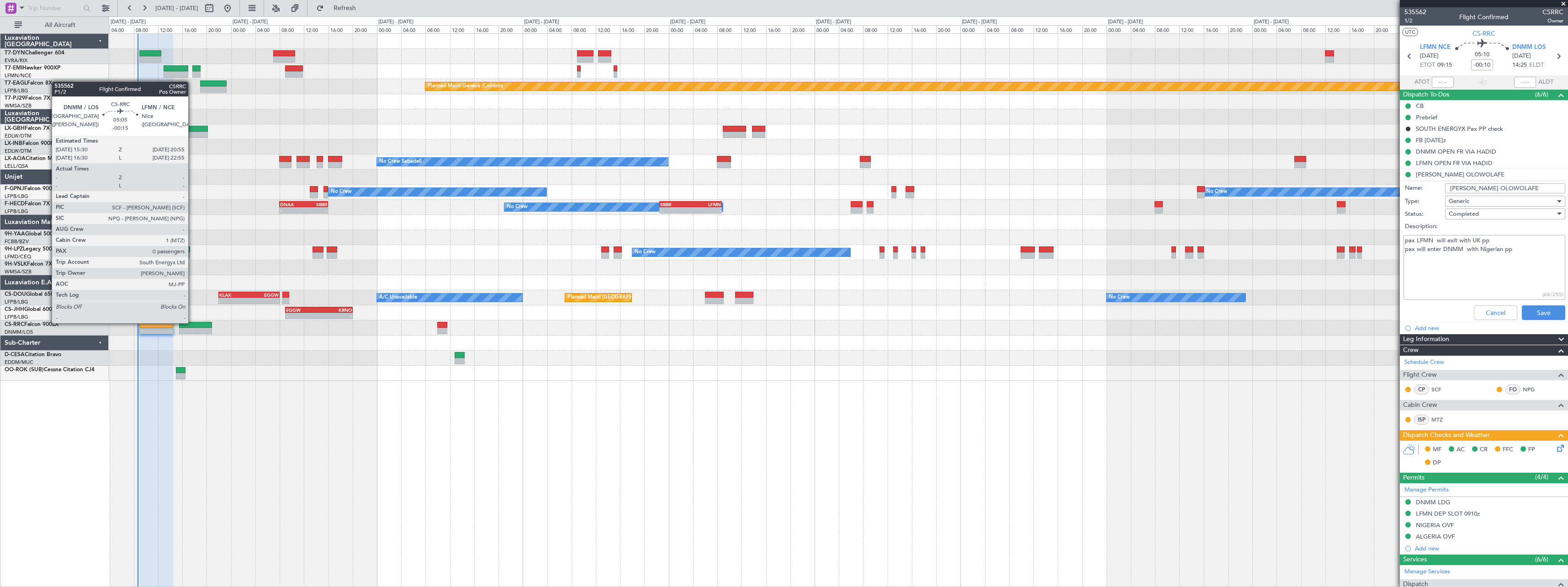
click at [192, 322] on div at bounding box center [195, 325] width 33 height 7
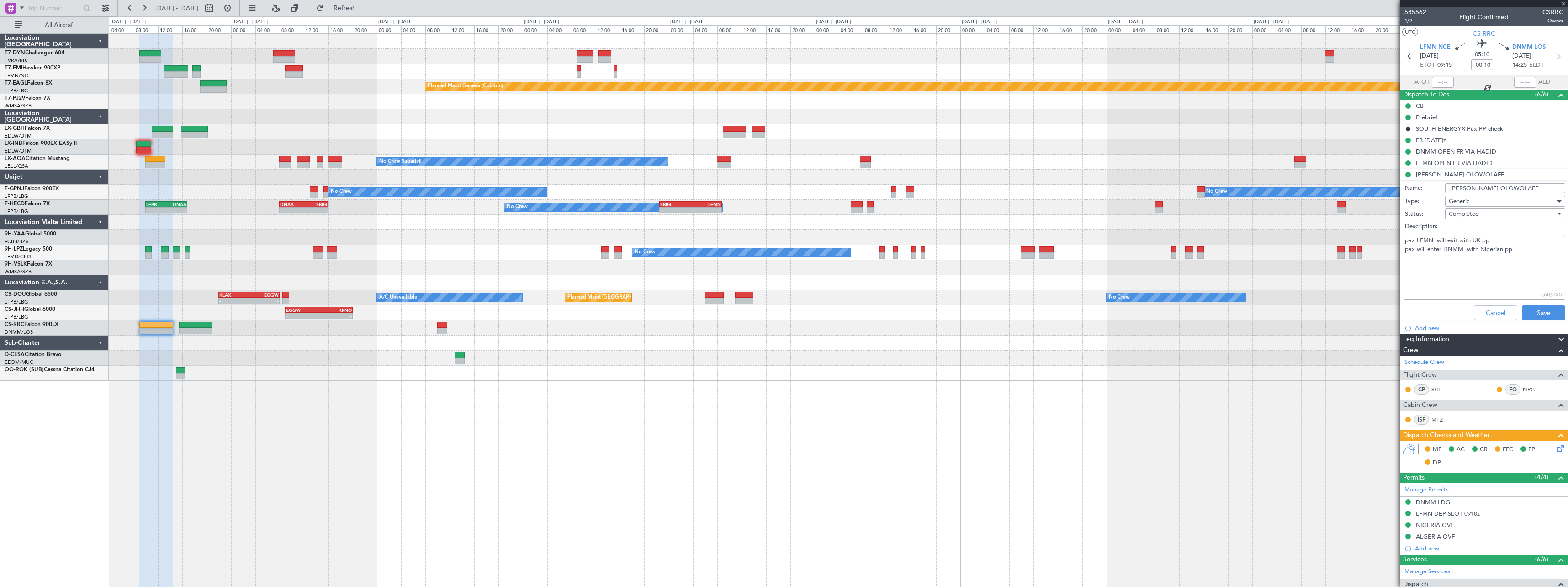
type input "-00:15"
type input "0"
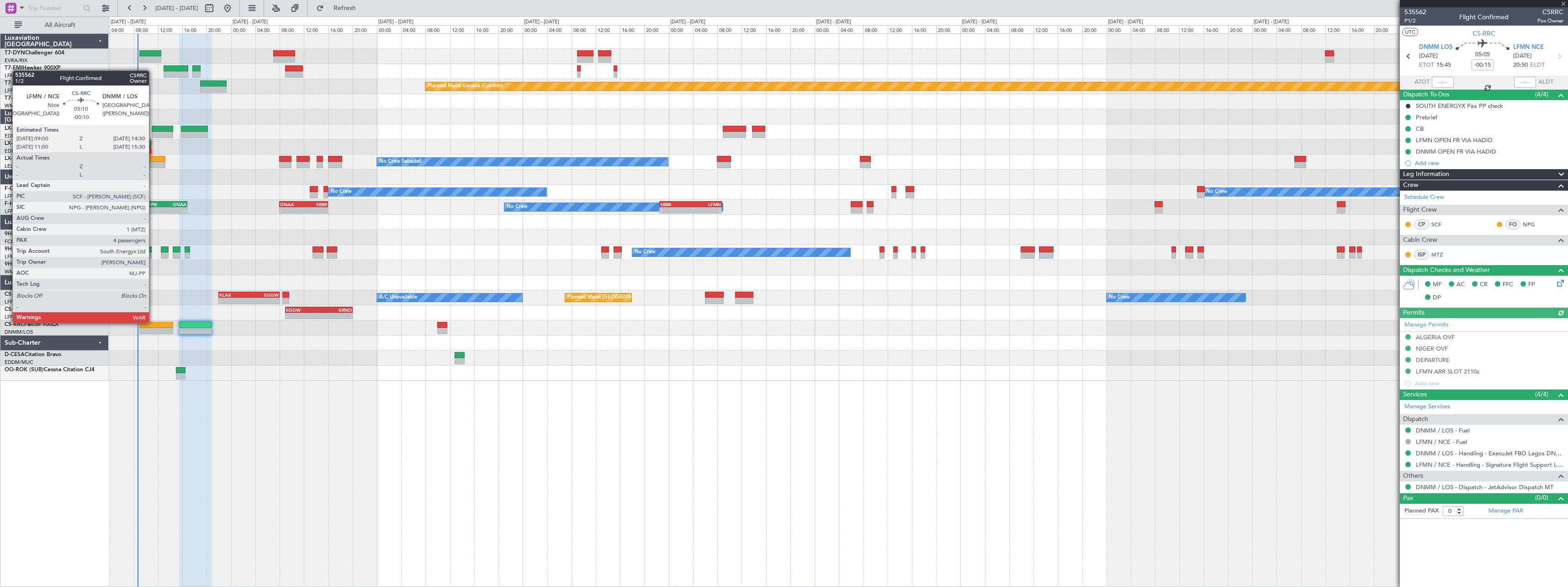
click at [153, 322] on div at bounding box center [156, 325] width 34 height 7
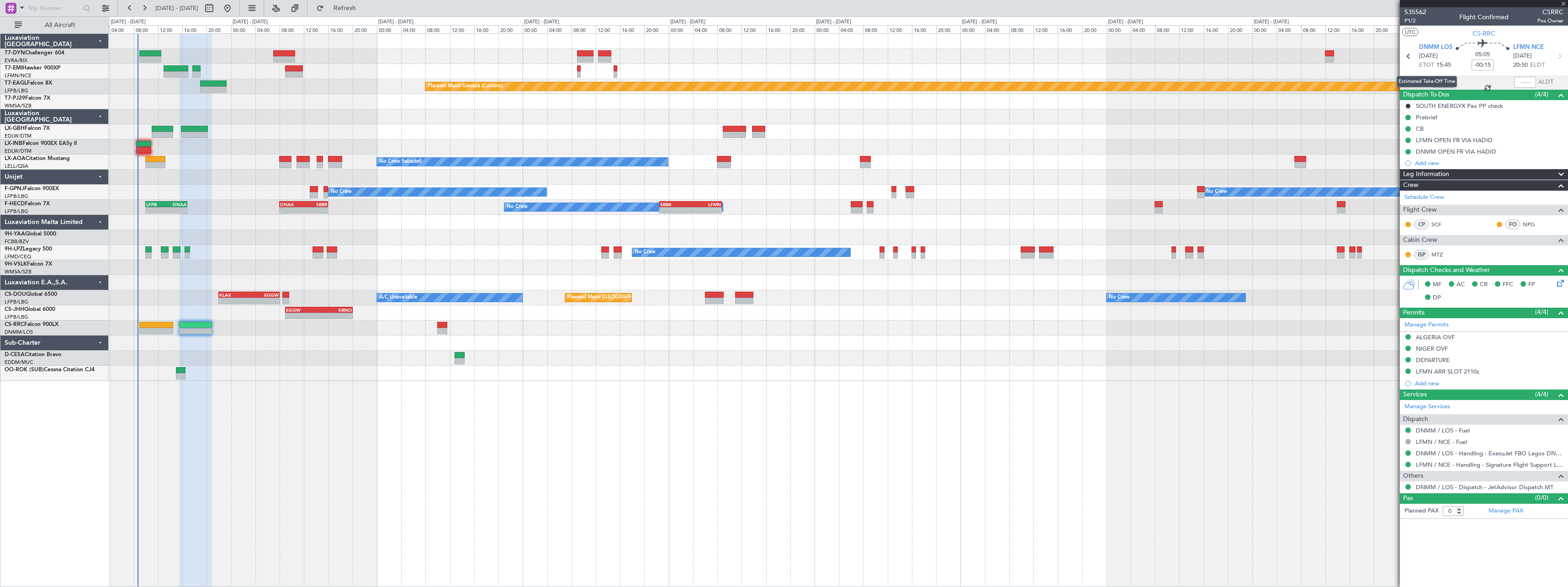
type input "-00:10"
type input "4"
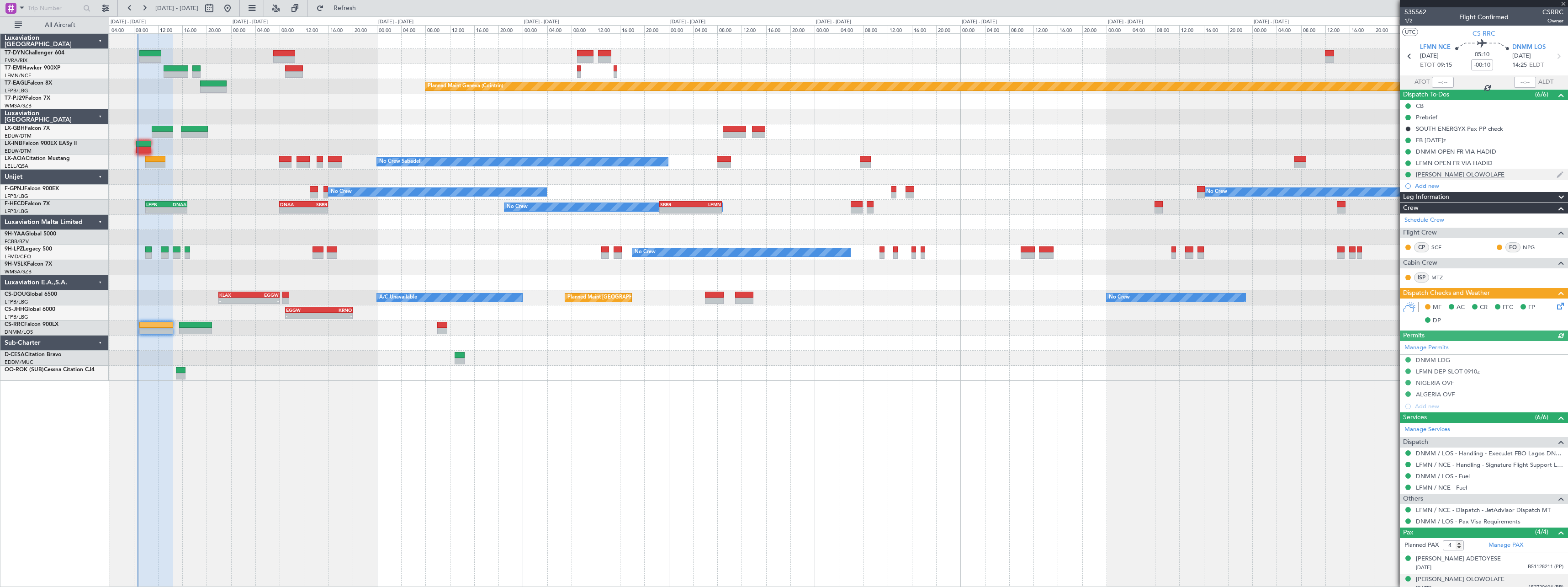
click at [1531, 172] on div "Mr. Kayode Olatunji OLOWOLAFE" at bounding box center [1484, 174] width 168 height 12
click at [1522, 153] on div "DNMM OPEN FR VIA HADID" at bounding box center [1484, 151] width 168 height 12
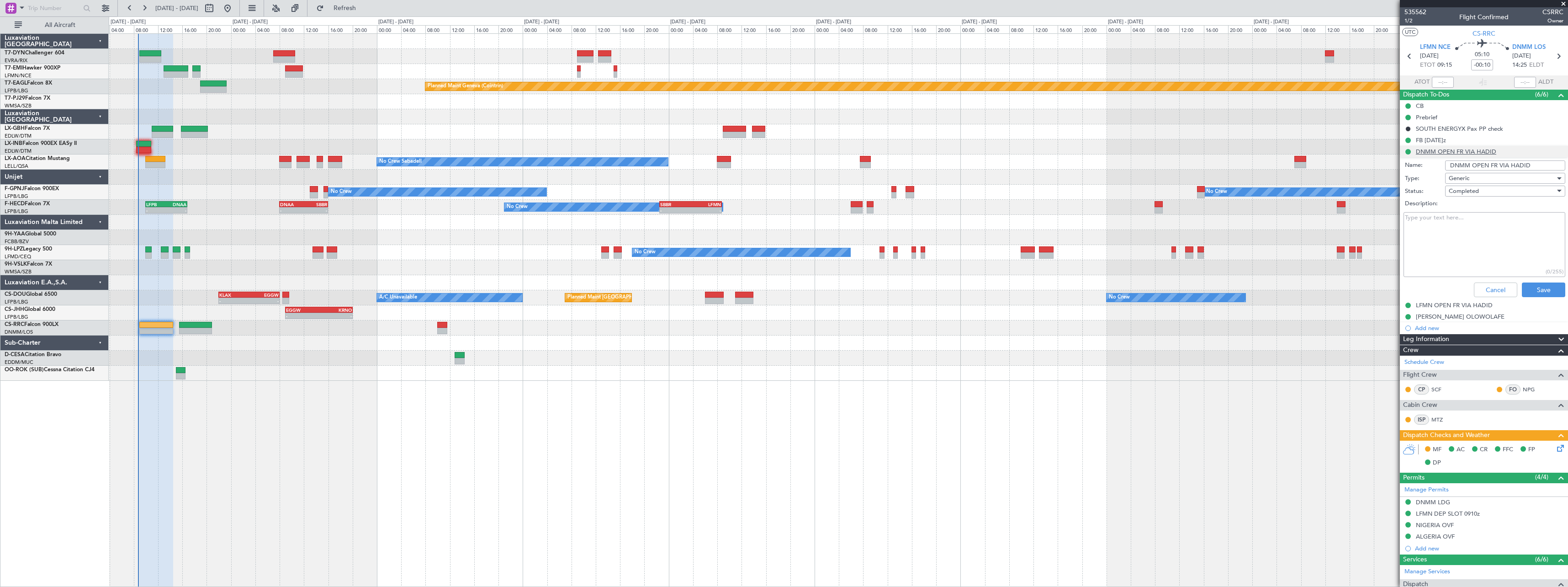
click at [1522, 153] on li "DNMM OPEN FR VIA HADID Name: DNMM OPEN FR VIA HADID Type: Generic Status: Compl…" at bounding box center [1484, 223] width 168 height 155
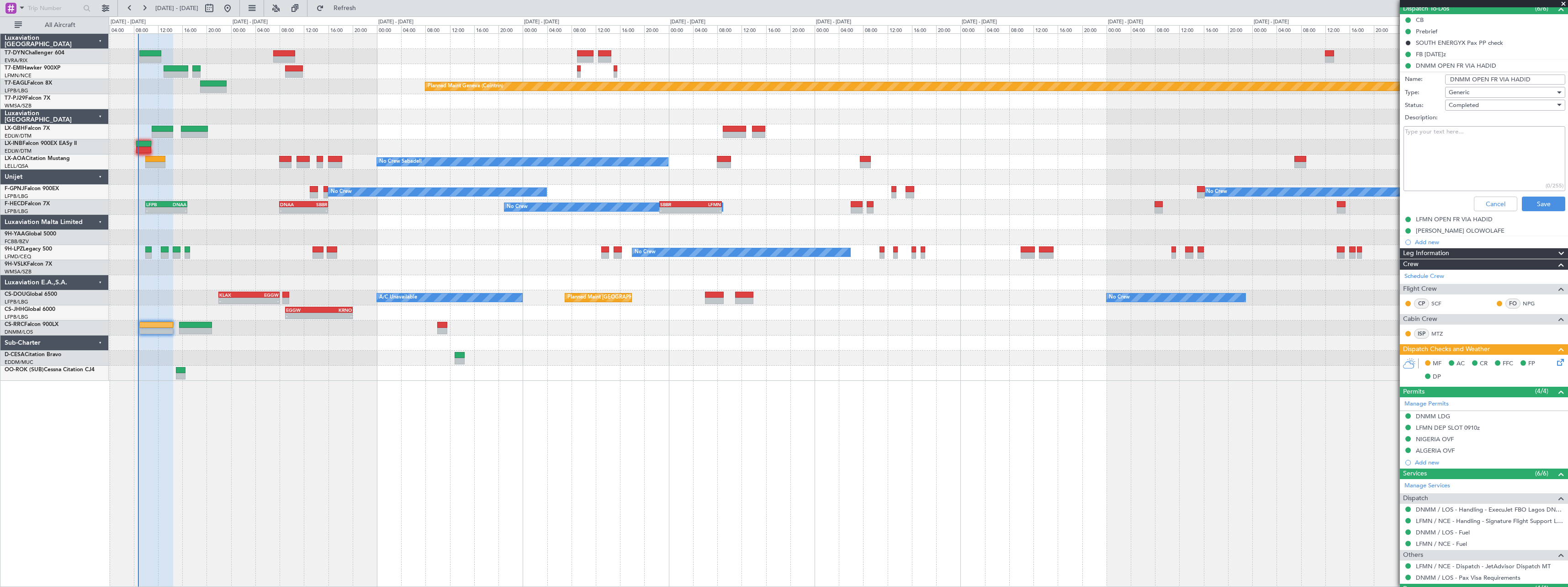
scroll to position [91, 0]
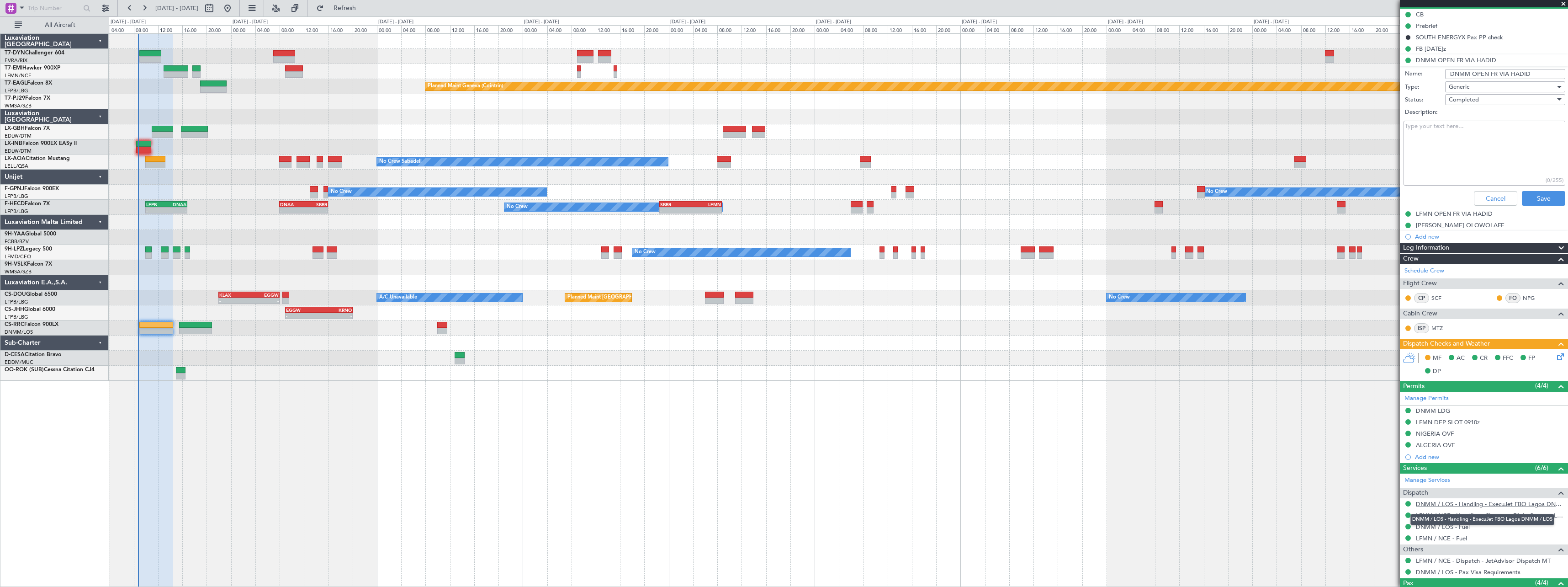
click at [1521, 500] on link "DNMM / LOS - Handling - ExecuJet FBO Lagos DNMM / LOS" at bounding box center [1489, 504] width 147 height 8
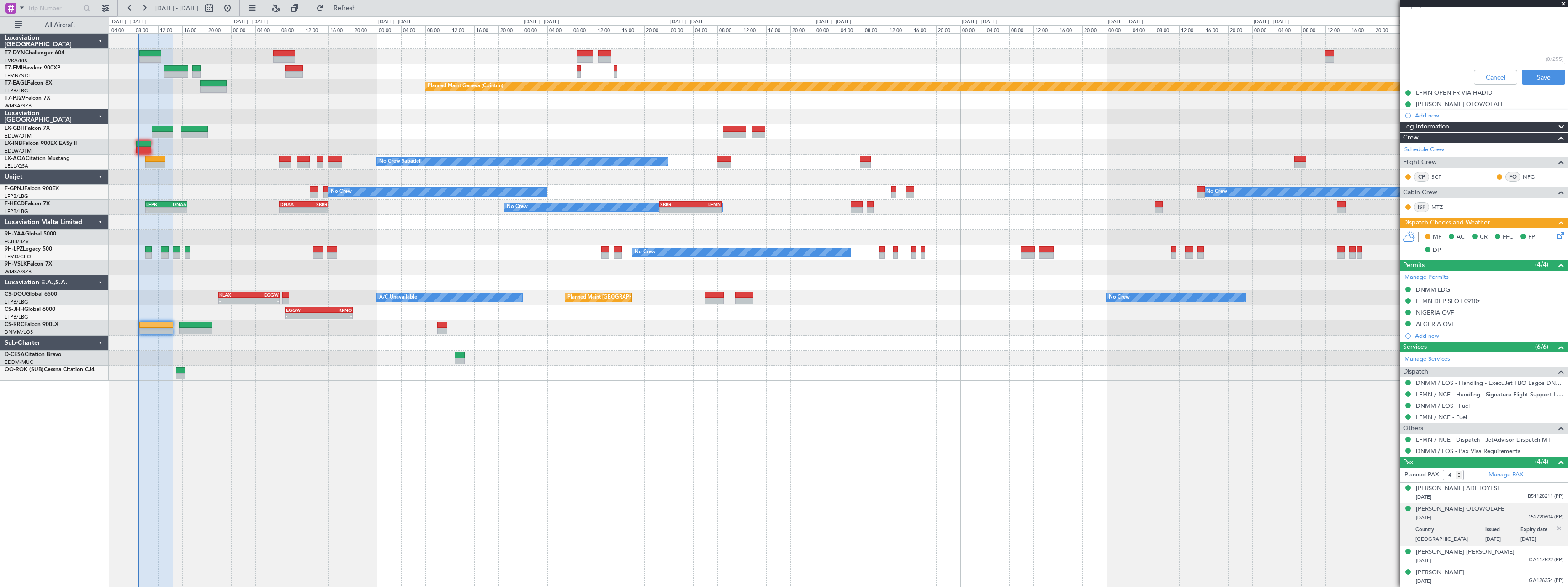
scroll to position [0, 0]
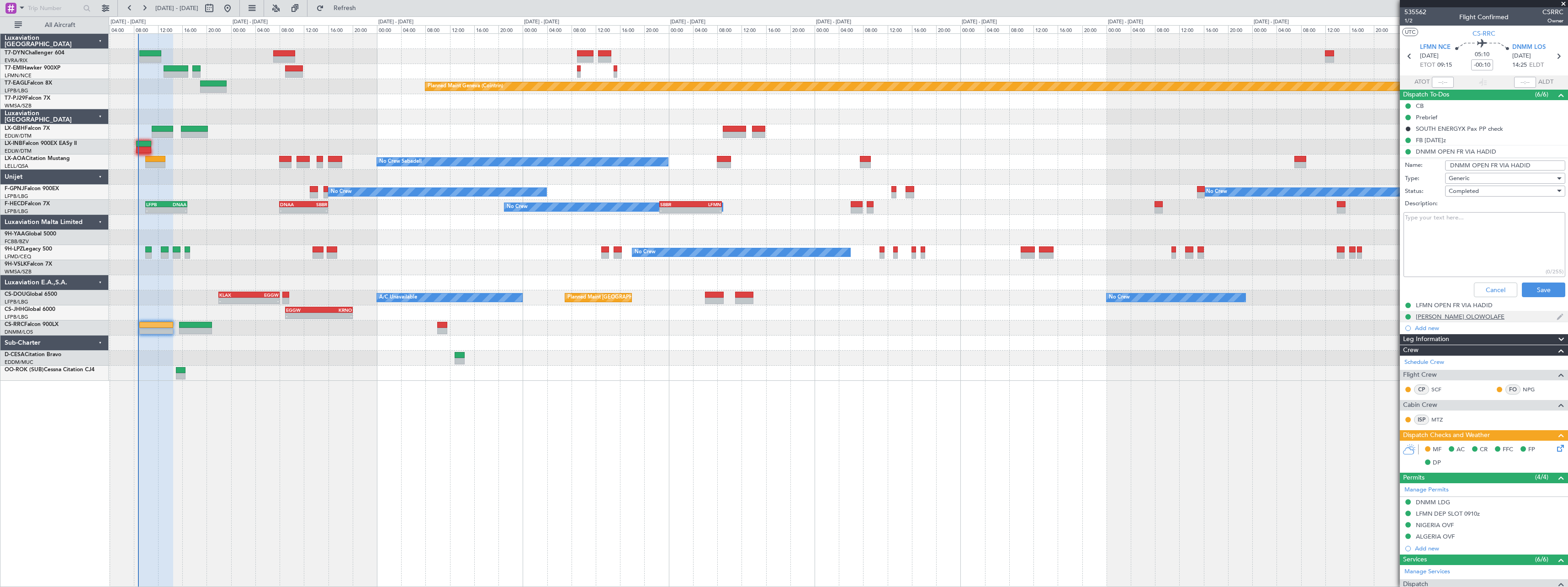
click at [1536, 316] on div "Mr. Kayode Olatunji OLOWOLAFE" at bounding box center [1484, 316] width 168 height 12
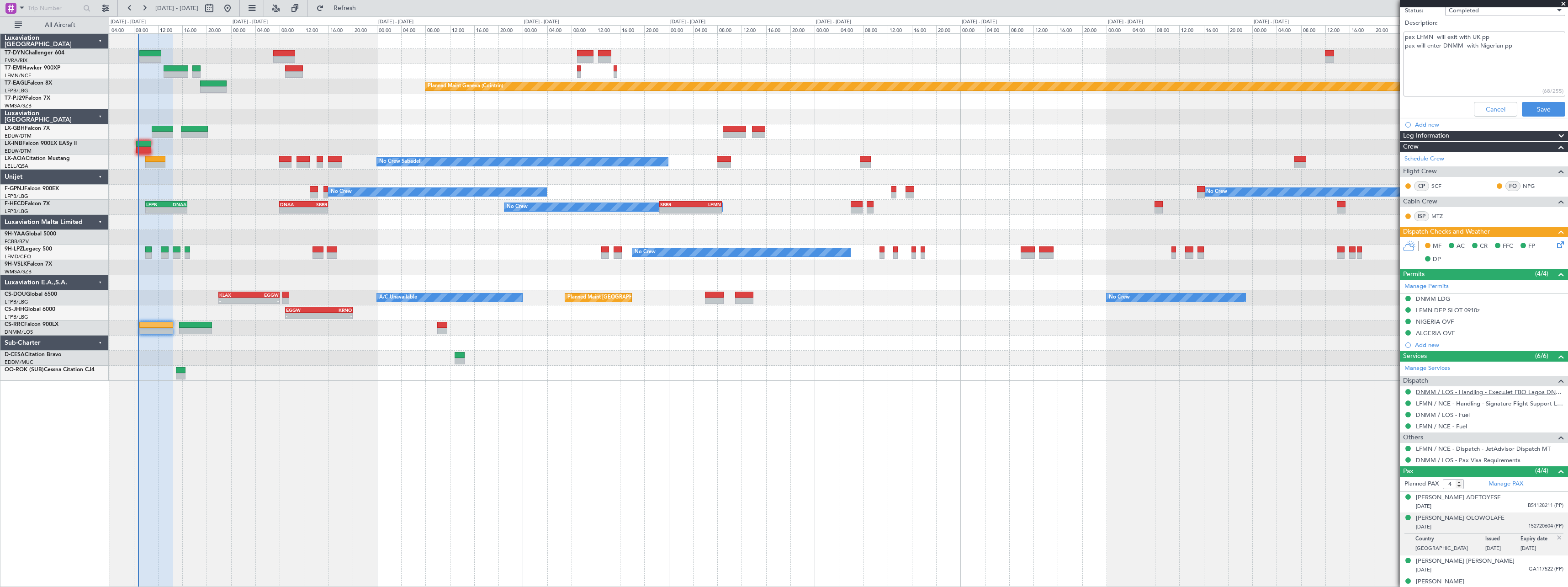
scroll to position [213, 0]
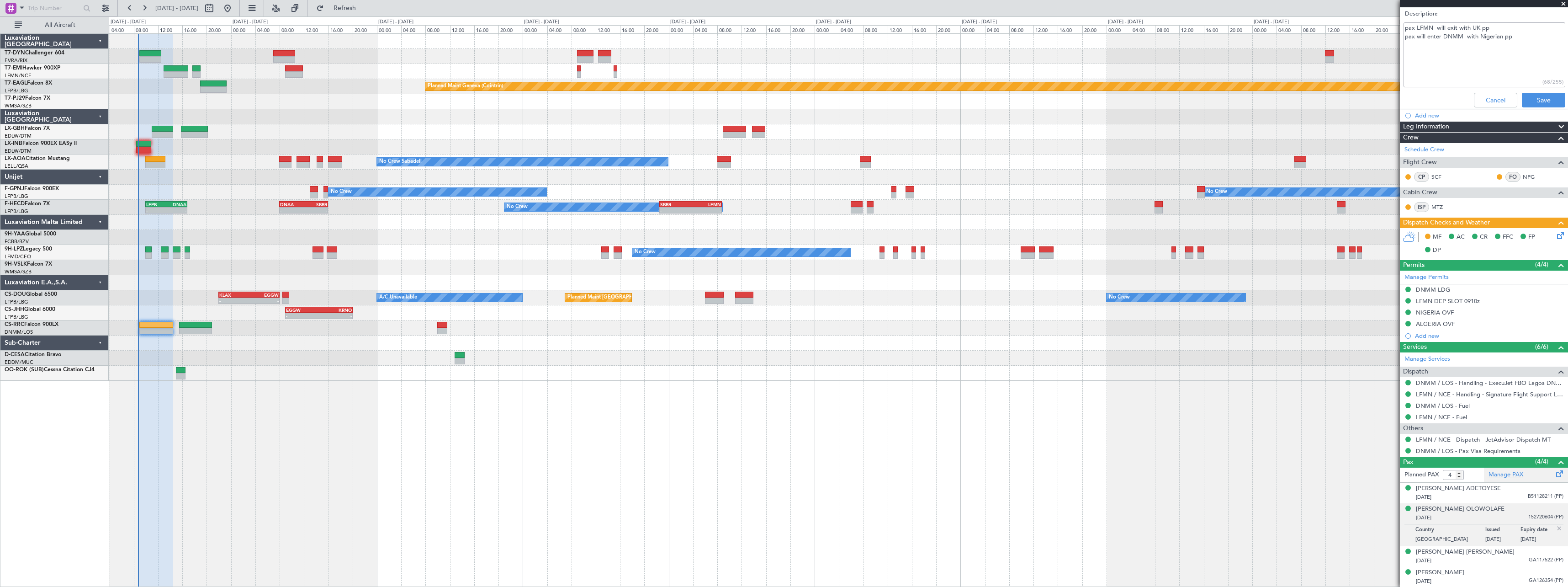
click at [1536, 480] on div "Manage PAX" at bounding box center [1526, 475] width 84 height 15
click at [347, 2] on button "Refresh" at bounding box center [340, 9] width 55 height 15
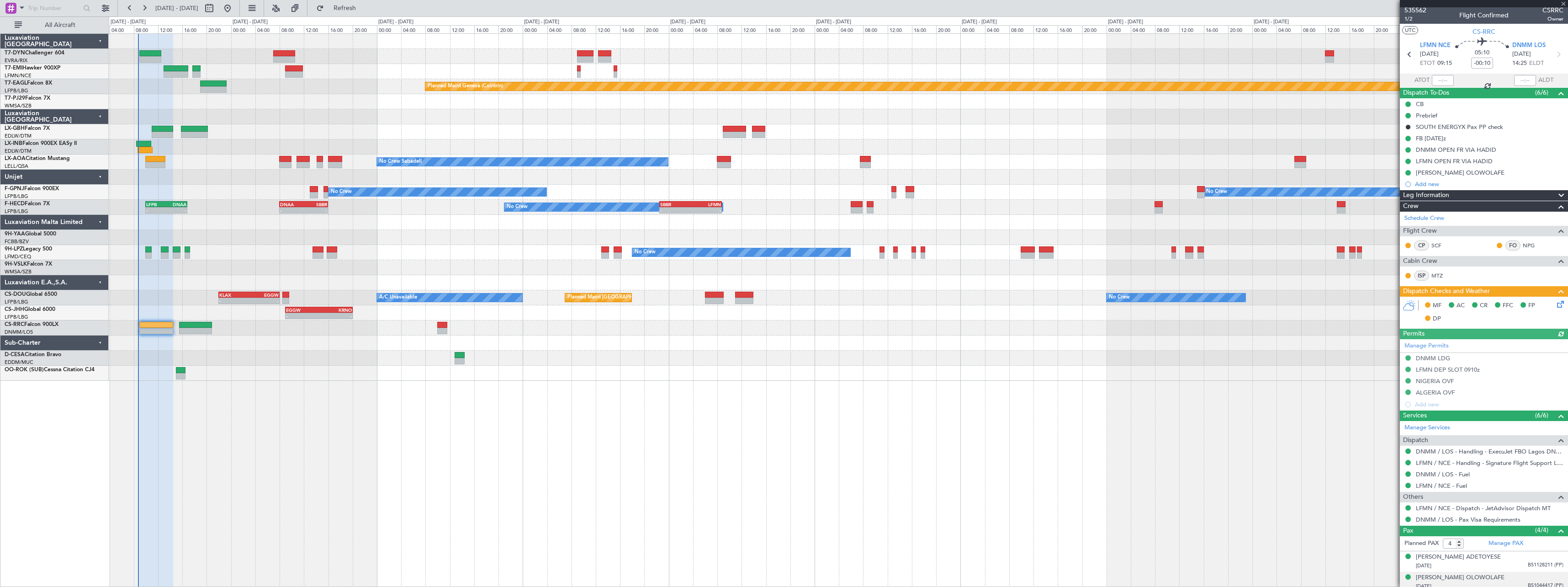
scroll to position [0, 0]
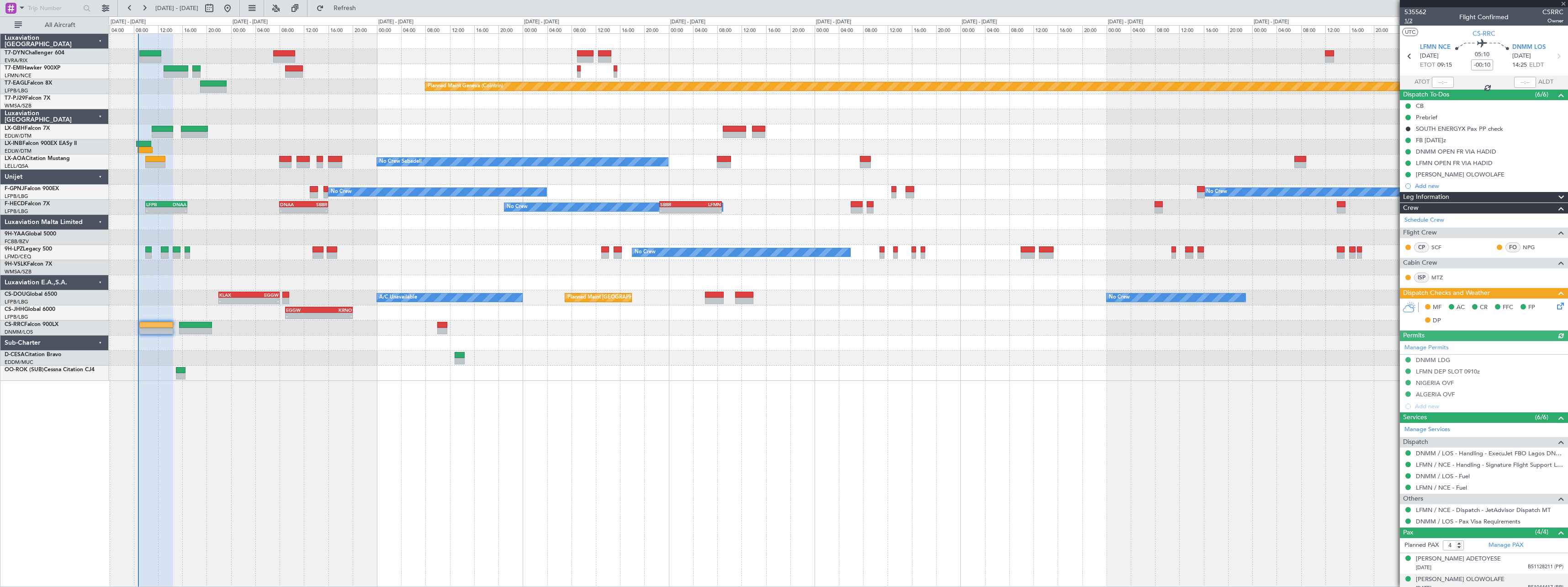
click at [1407, 21] on span "1/2" at bounding box center [1415, 21] width 22 height 8
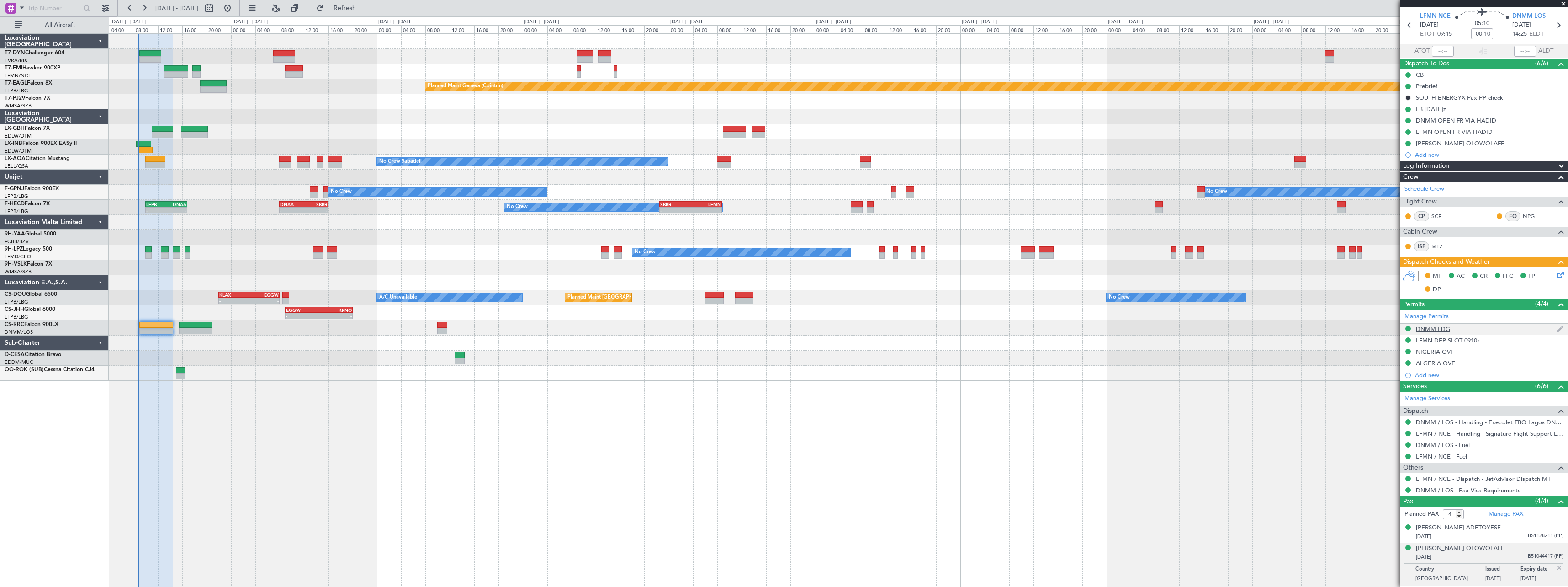
scroll to position [46, 0]
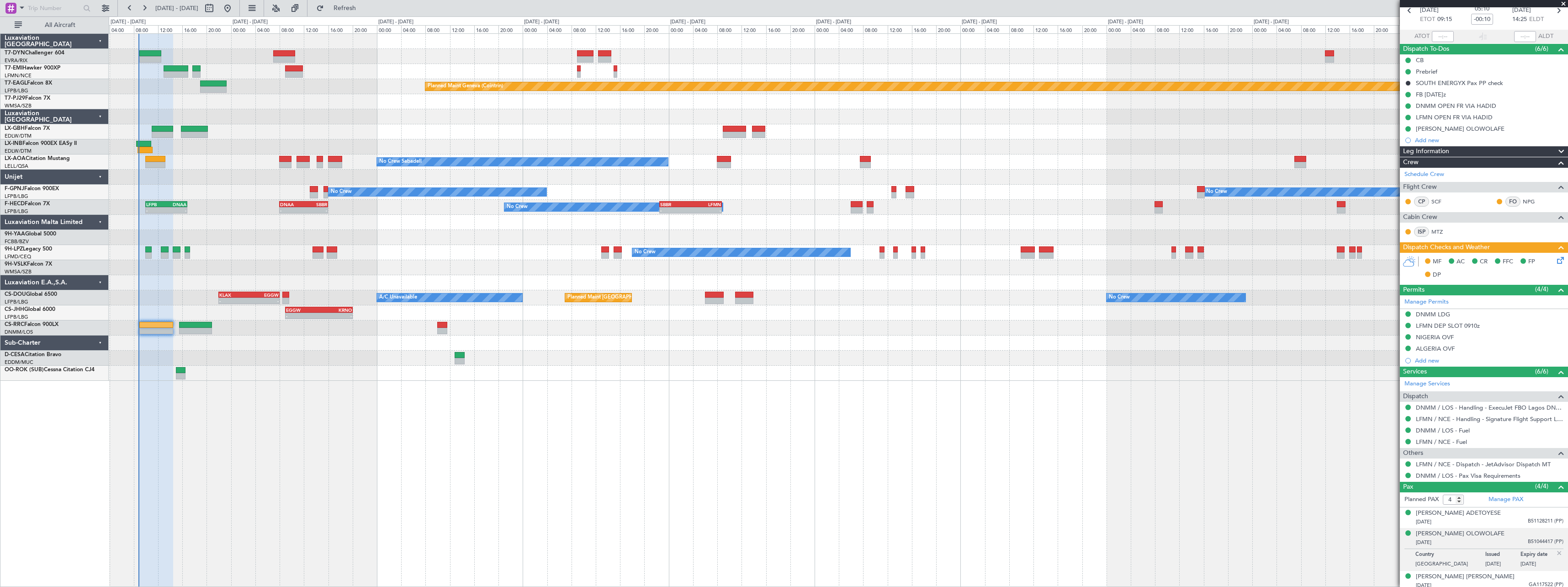
click at [1555, 255] on icon at bounding box center [1559, 259] width 7 height 7
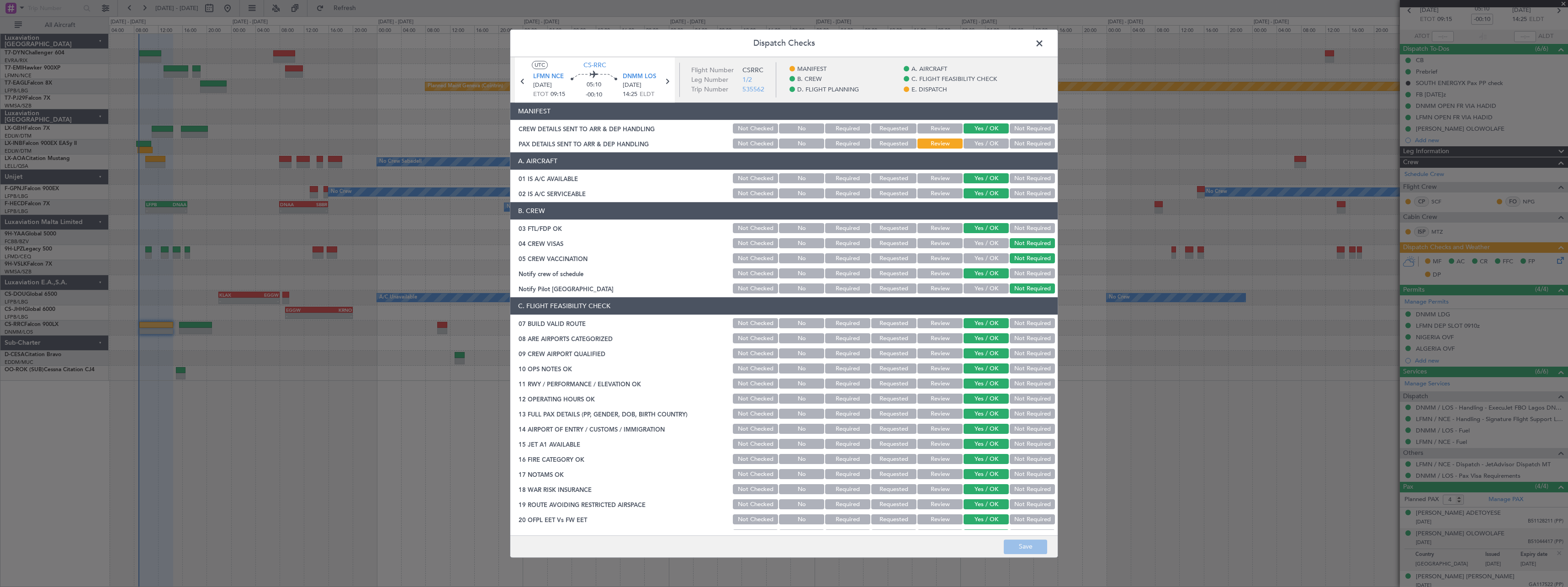
click at [995, 140] on button "Yes / OK" at bounding box center [986, 144] width 45 height 10
click at [1015, 541] on button "Save" at bounding box center [1025, 547] width 43 height 15
click at [1044, 43] on span at bounding box center [1044, 46] width 0 height 18
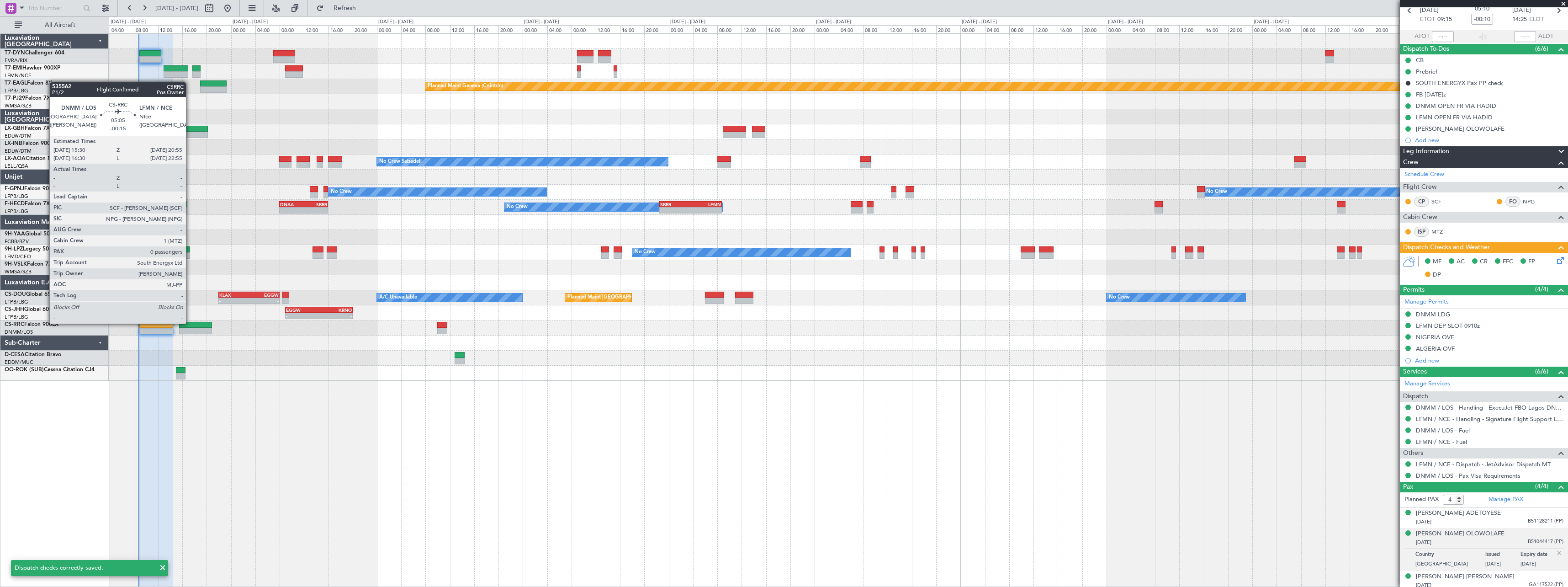
click at [190, 323] on div at bounding box center [195, 325] width 33 height 7
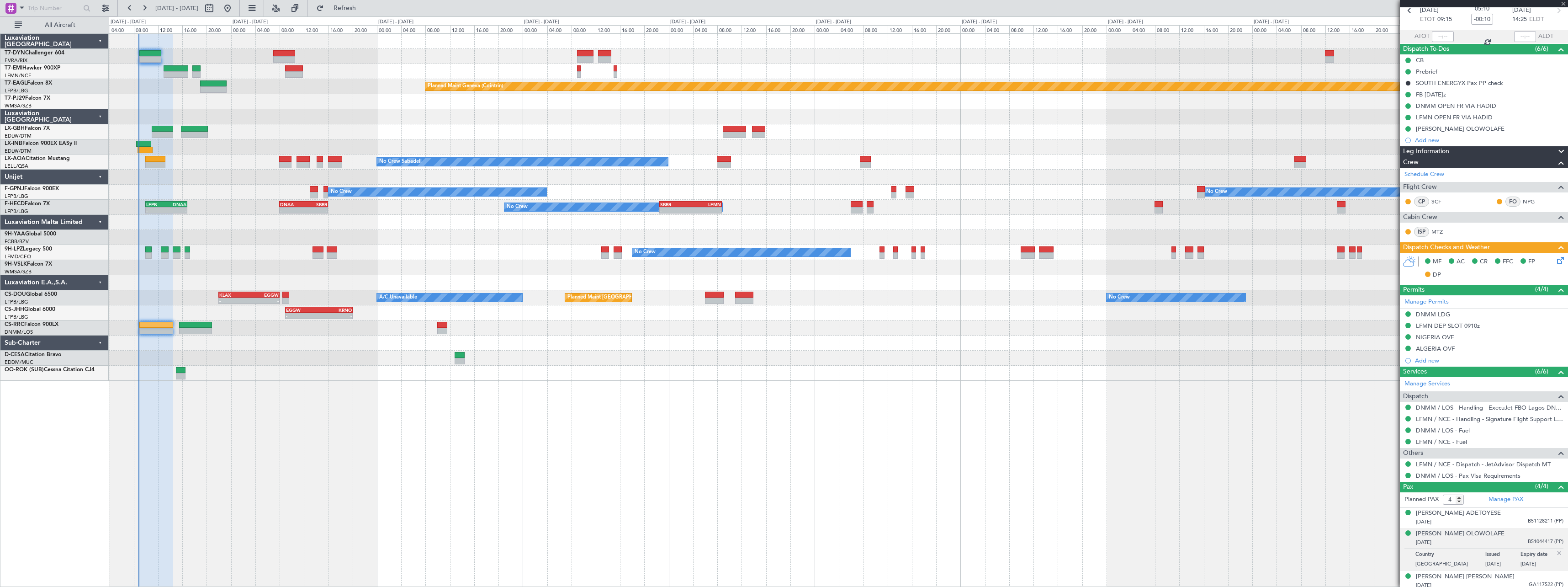
type input "-00:15"
type input "0"
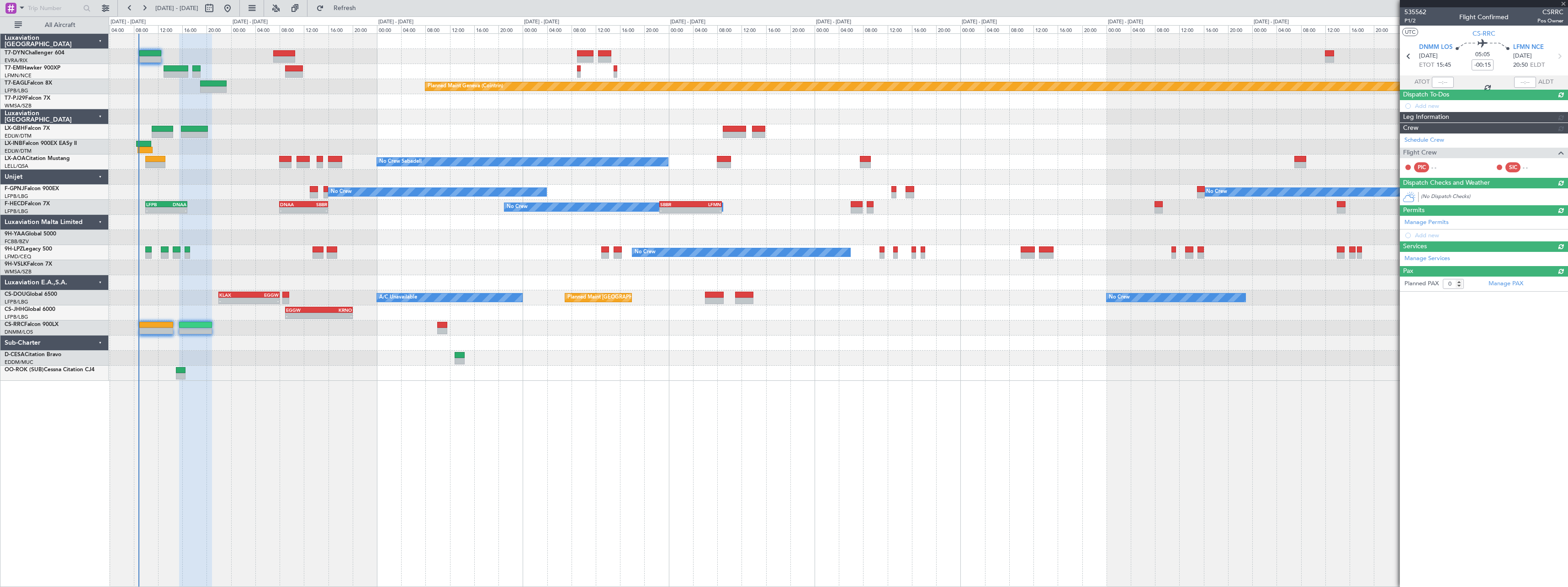
scroll to position [0, 0]
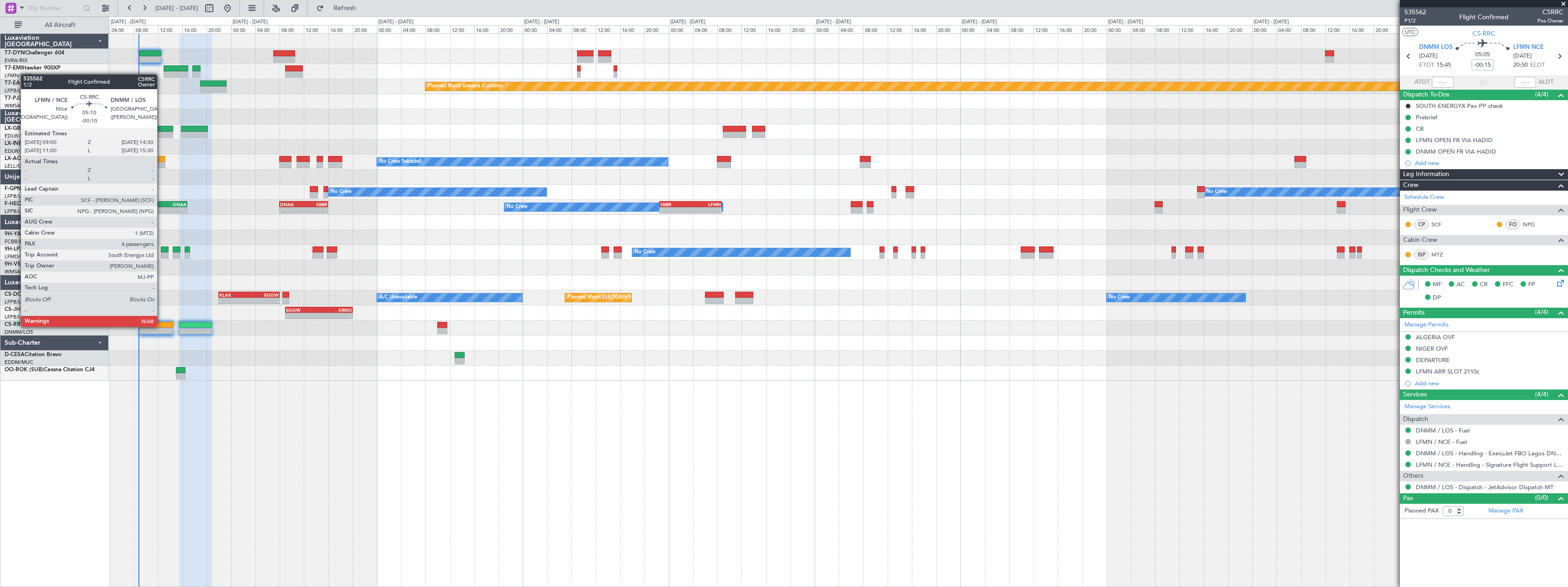
click at [161, 326] on div at bounding box center [156, 325] width 34 height 7
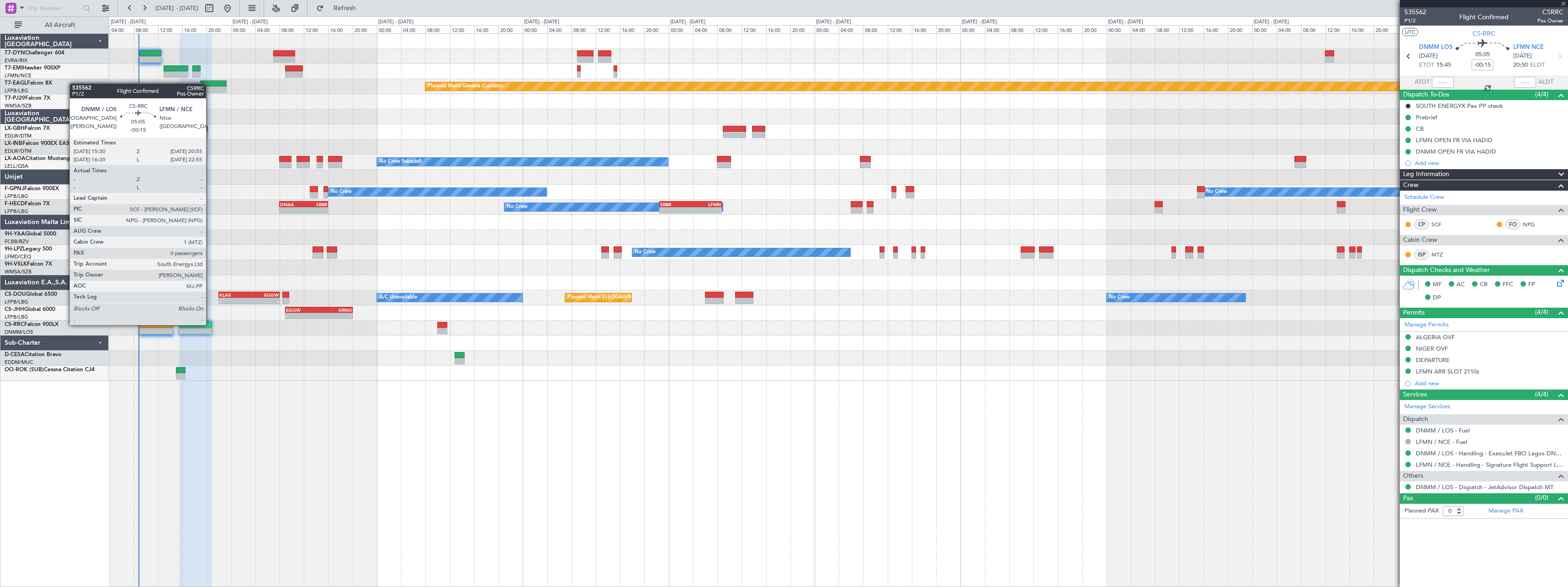
type input "-00:10"
type input "4"
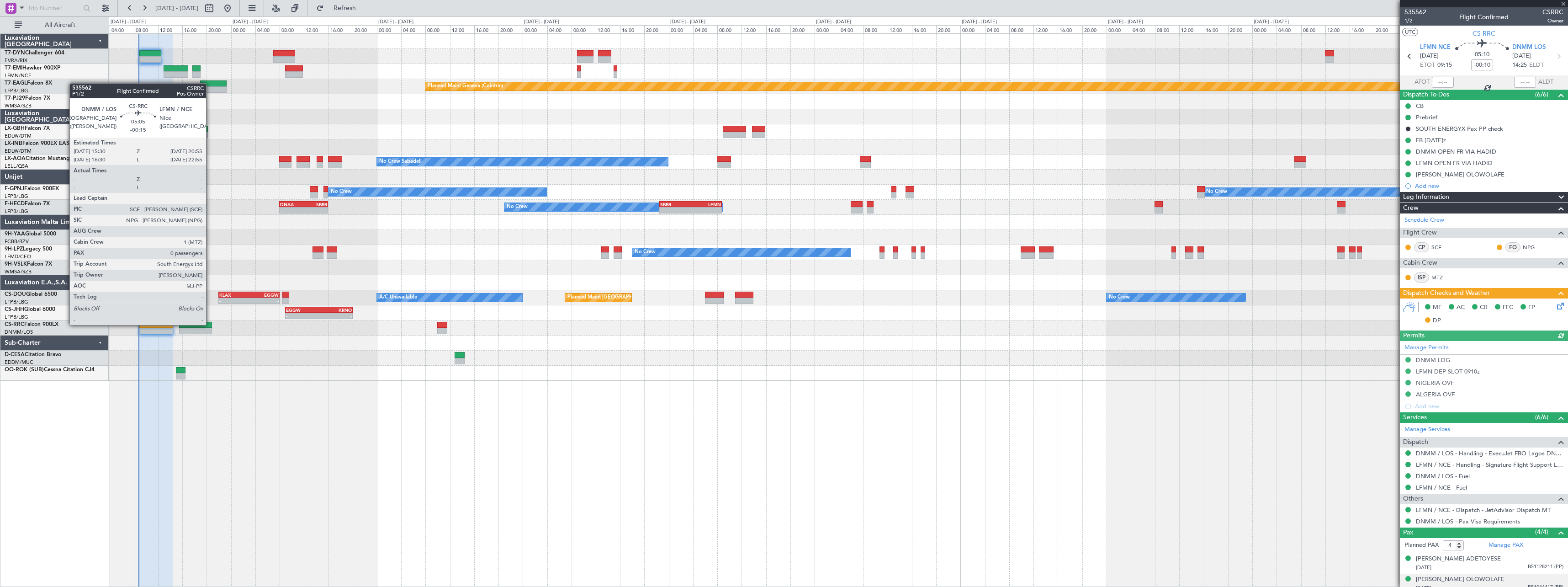
click at [210, 324] on div at bounding box center [195, 325] width 33 height 7
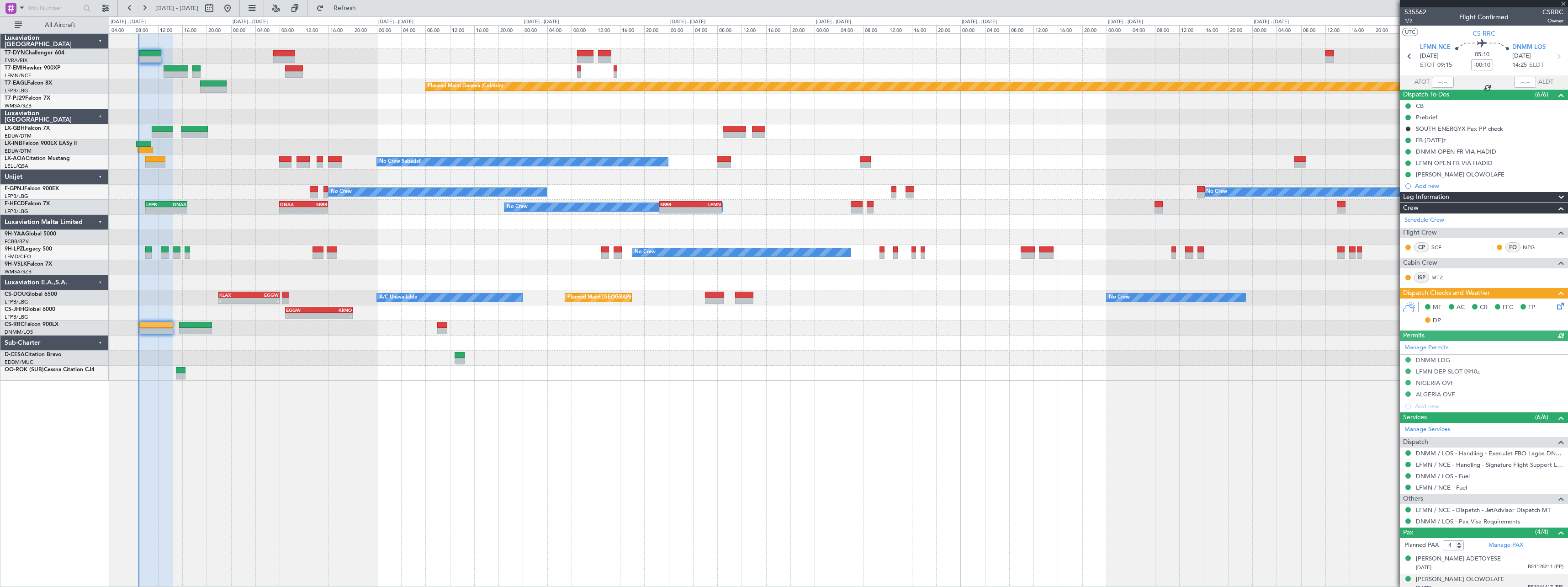
type input "-00:15"
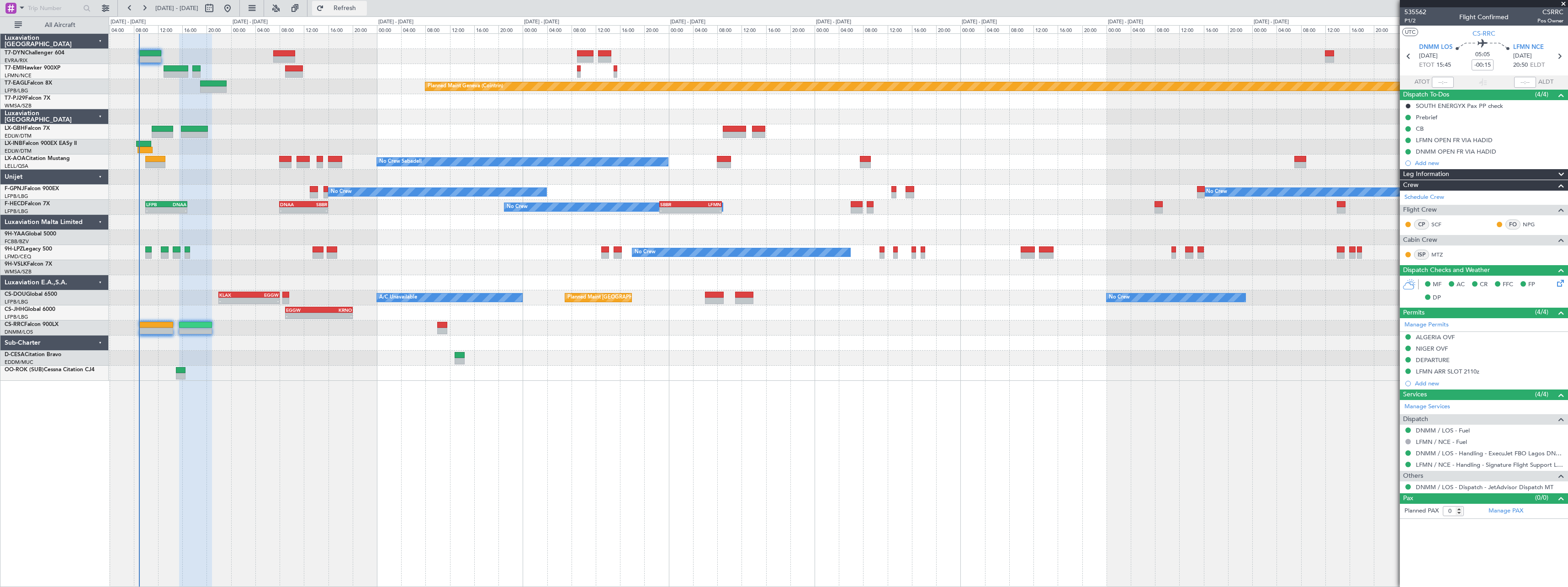
click at [363, 5] on span "Refresh" at bounding box center [345, 8] width 38 height 7
click at [364, 10] on span "Refresh" at bounding box center [345, 8] width 38 height 7
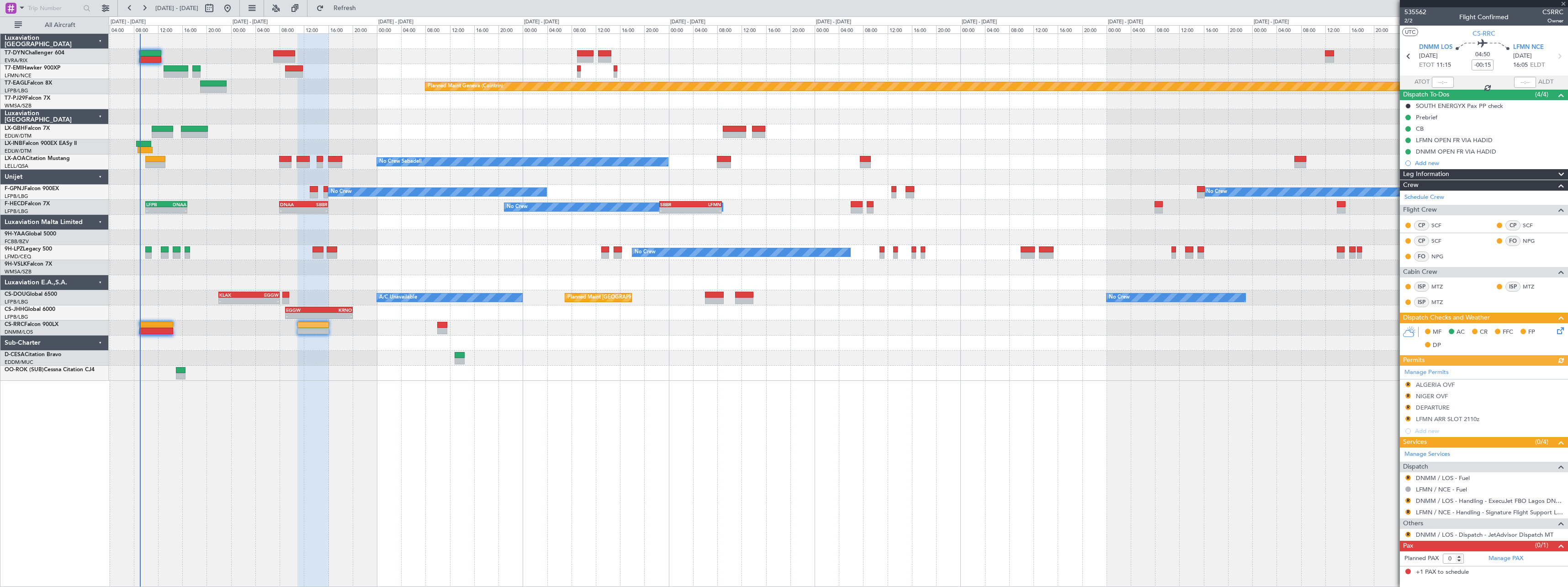
type input "1"
click at [367, 2] on button "Refresh" at bounding box center [340, 9] width 55 height 15
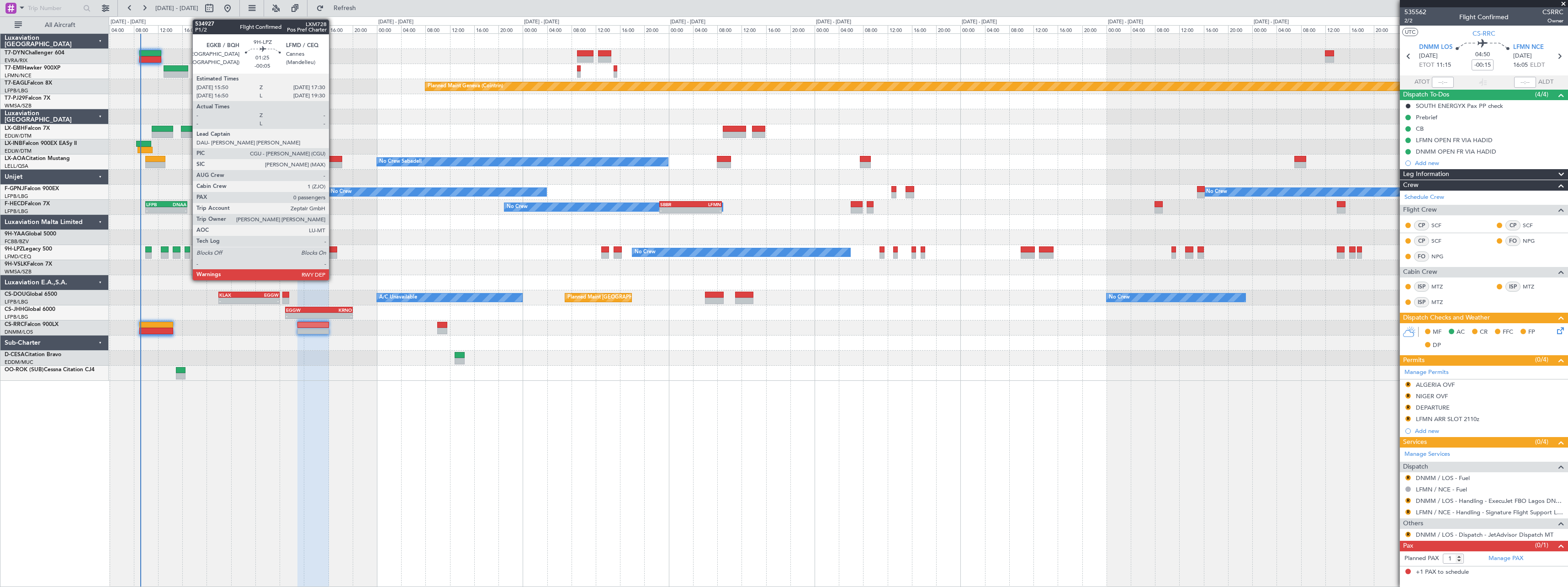
click at [333, 254] on div at bounding box center [332, 255] width 10 height 7
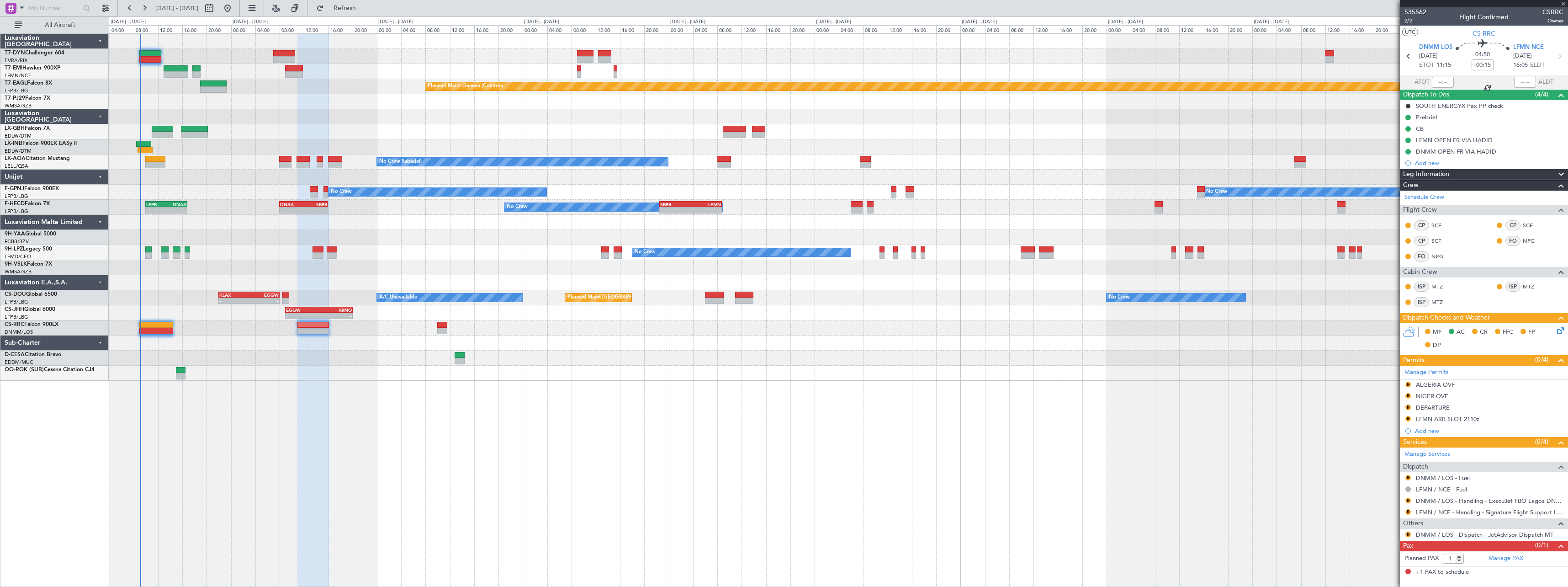
type input "-00:05"
type input "0"
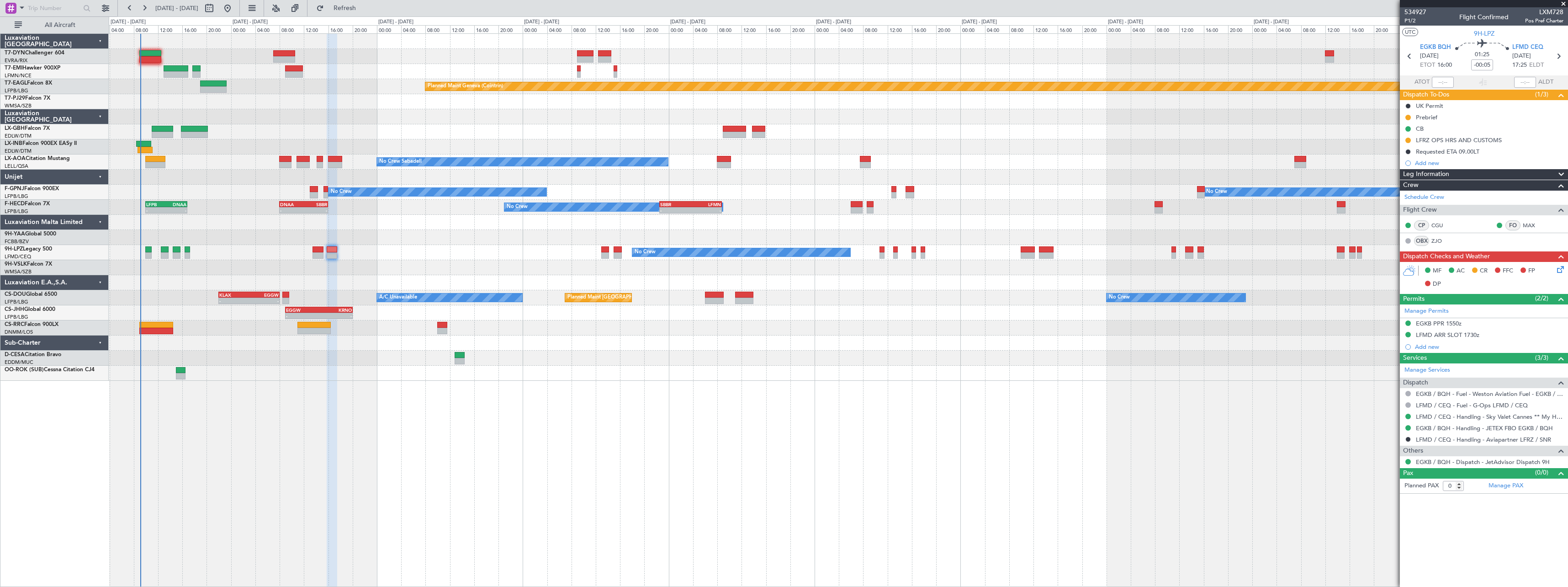
click at [1562, 5] on span at bounding box center [1563, 4] width 9 height 9
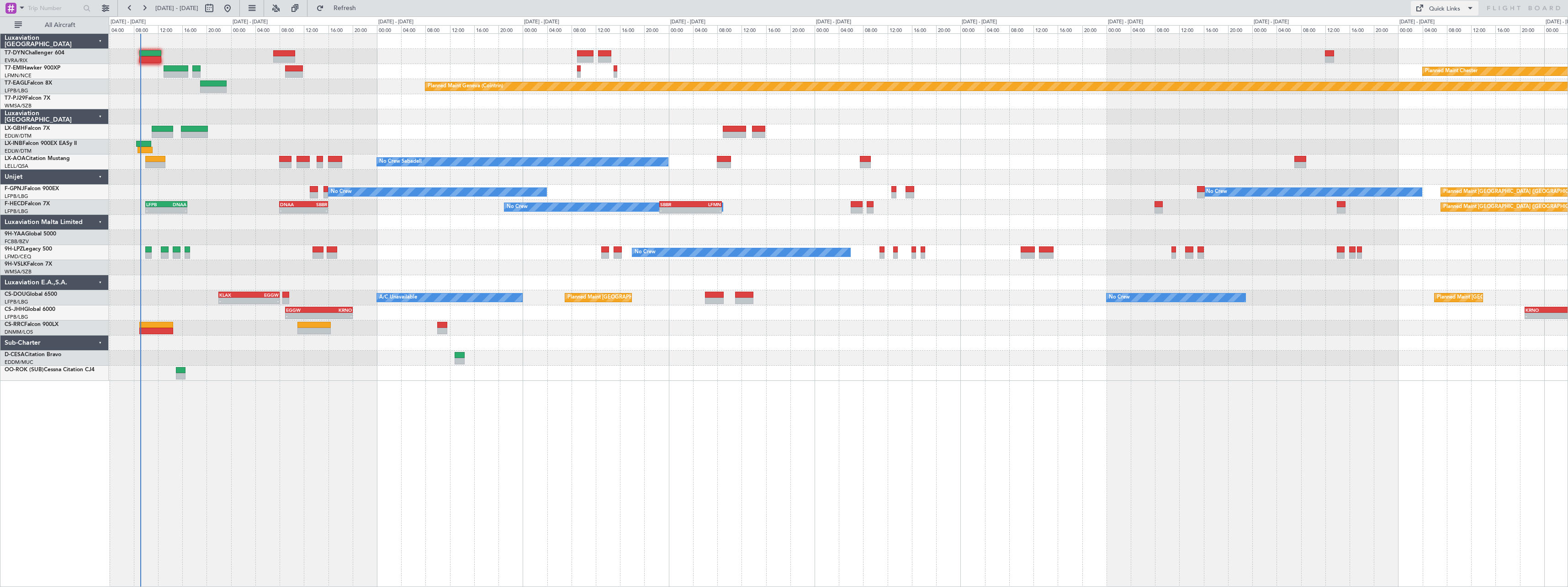
click at [1468, 9] on span at bounding box center [1470, 9] width 11 height 11
click at [1451, 30] on button "Trip Builder" at bounding box center [1445, 30] width 69 height 22
click at [1469, 3] on span at bounding box center [1470, 9] width 11 height 11
click at [1460, 33] on button "Trip Builder" at bounding box center [1445, 30] width 69 height 22
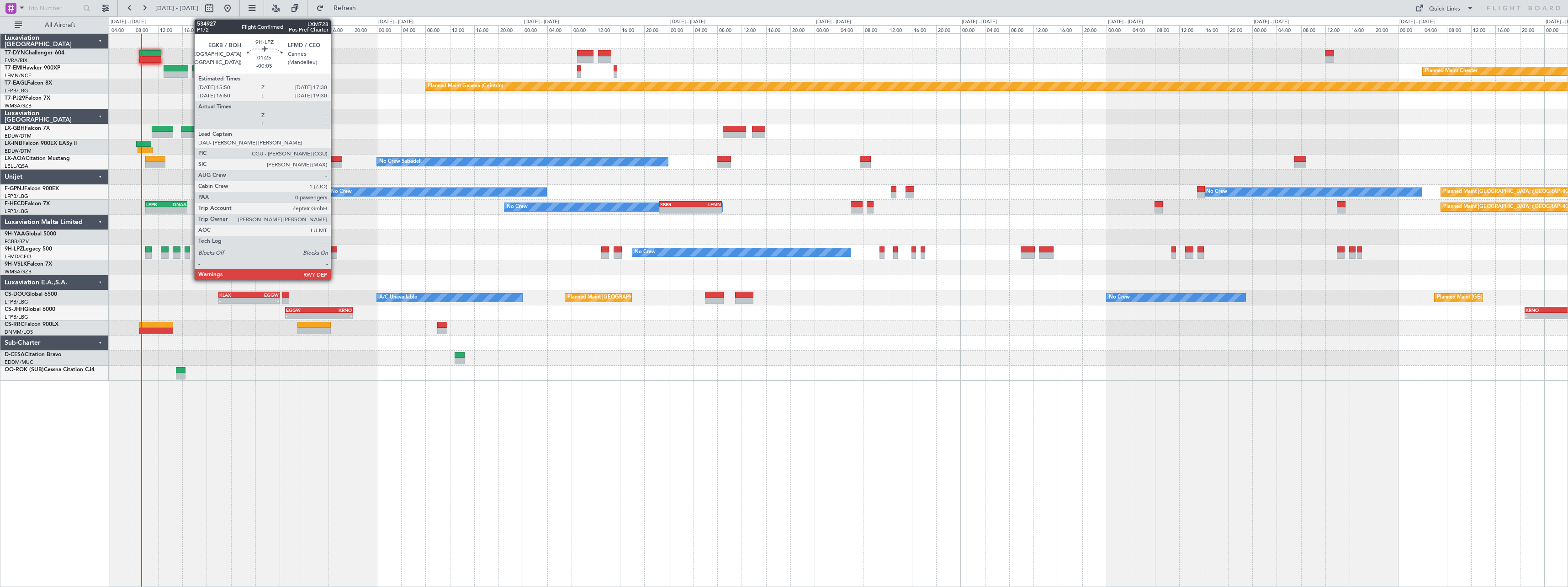
click at [335, 250] on div at bounding box center [332, 250] width 10 height 7
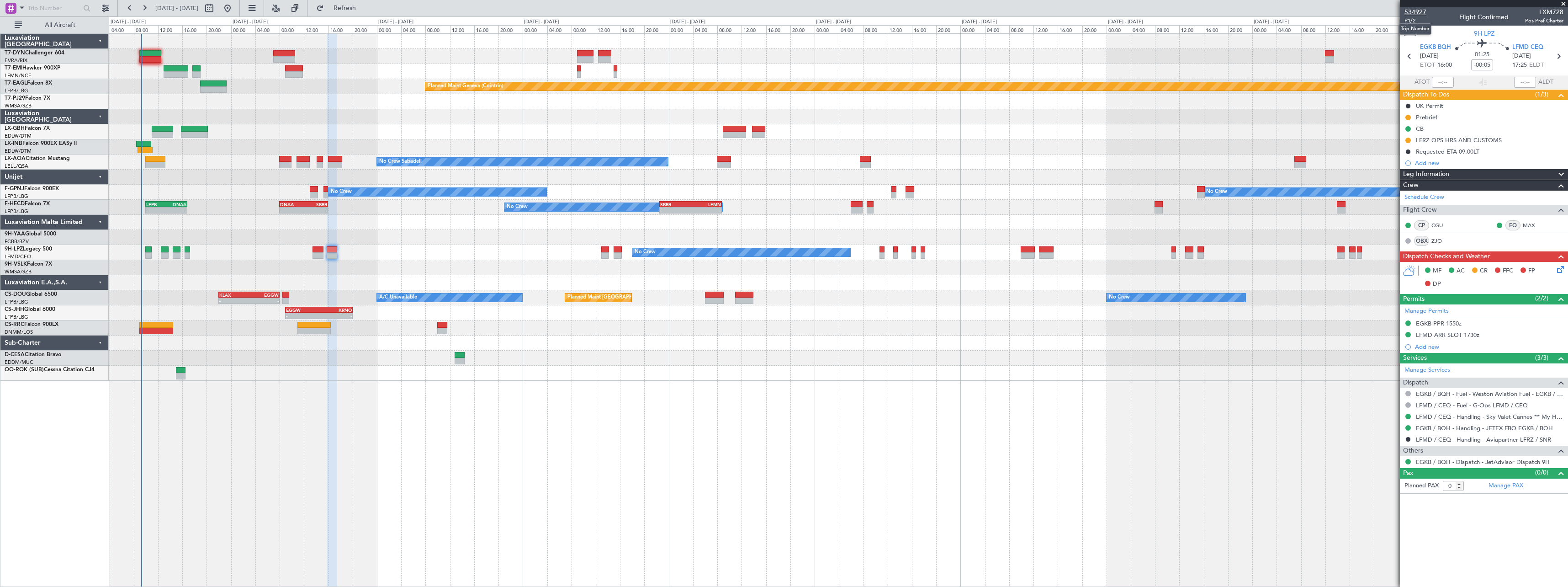
click at [1416, 9] on span "534927" at bounding box center [1415, 12] width 22 height 10
click at [364, 10] on span "Refresh" at bounding box center [345, 8] width 38 height 7
click at [364, 7] on span "Refreshing..." at bounding box center [345, 8] width 38 height 7
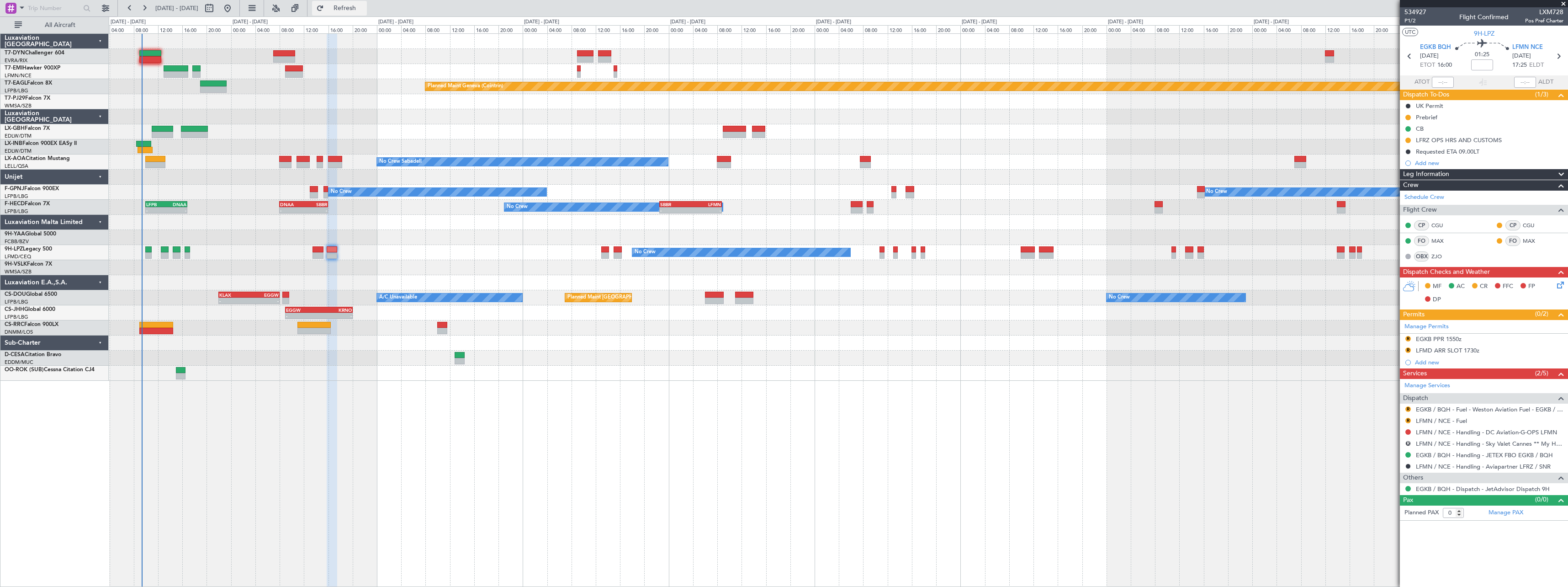
click at [364, 8] on span "Refresh" at bounding box center [345, 8] width 38 height 7
click at [1560, 55] on icon at bounding box center [1558, 57] width 12 height 12
type input "3"
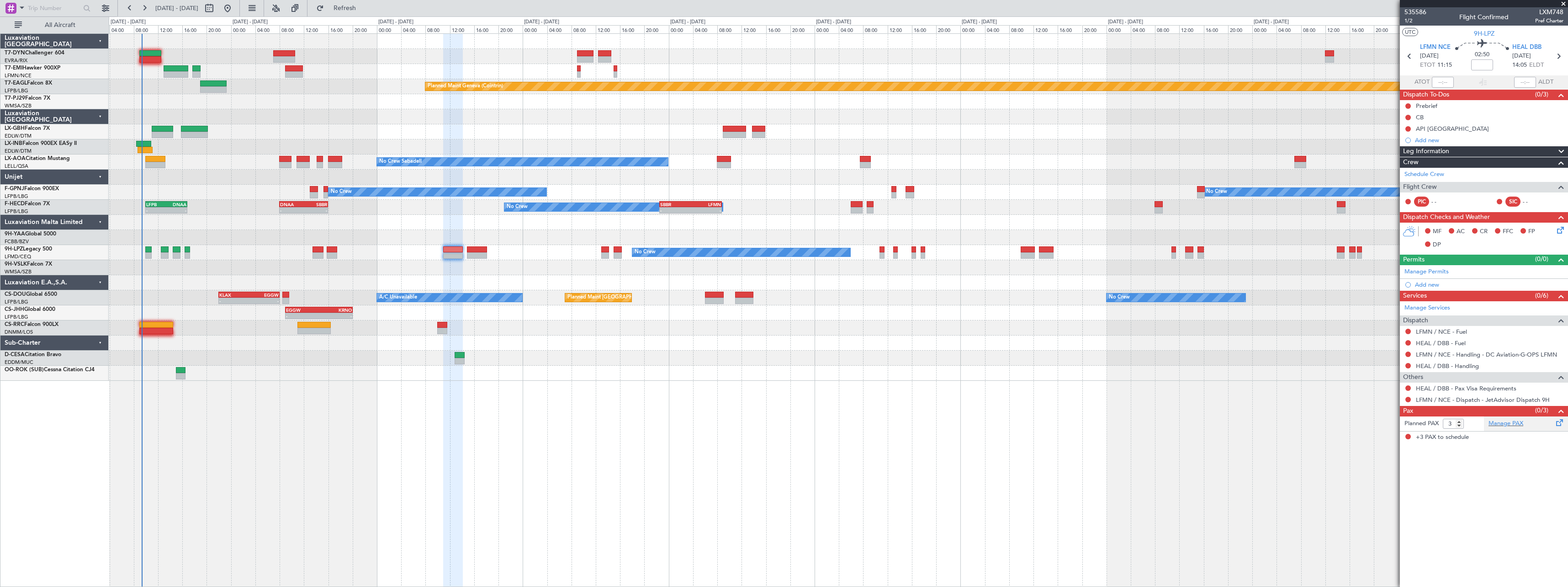
click at [1538, 424] on div "Manage PAX" at bounding box center [1526, 424] width 84 height 15
click at [1538, 421] on mat-tooltip-component "LFMN / NCE - Dispatch - JetAdvisor Dispatch 9H" at bounding box center [1482, 415] width 129 height 24
click at [1482, 425] on mat-tooltip-component "LFMN / NCE - Dispatch - JetAdvisor Dispatch 9H" at bounding box center [1482, 415] width 129 height 24
click at [1496, 423] on mat-tooltip-component "LFMN / NCE - Dispatch - JetAdvisor Dispatch 9H" at bounding box center [1482, 415] width 129 height 24
click at [1517, 423] on link "Manage PAX" at bounding box center [1505, 423] width 35 height 9
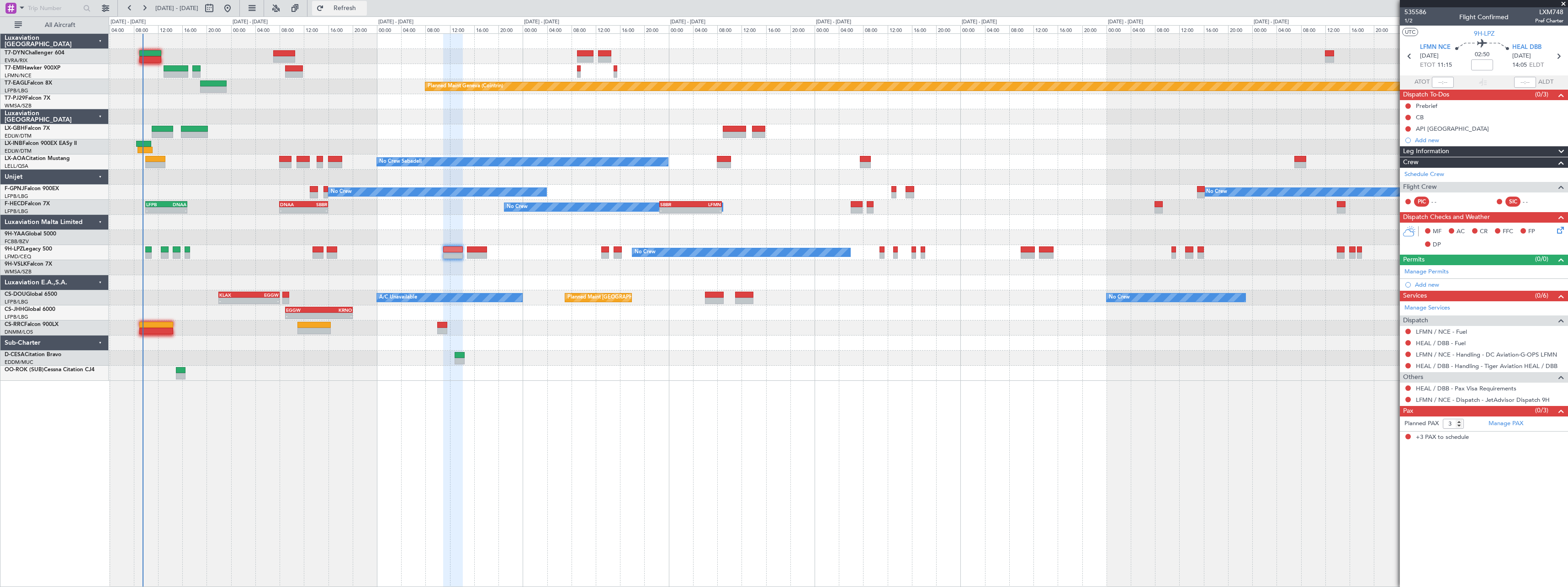
click at [364, 9] on span "Refresh" at bounding box center [345, 8] width 38 height 7
click at [1489, 516] on article "535586 1/2 Flight Confirmed LXM748 Pref Charter UTC 9H-LPZ LFMN NCE 25/08/2025 …" at bounding box center [1484, 297] width 168 height 580
click at [1421, 11] on span "535586" at bounding box center [1415, 12] width 22 height 10
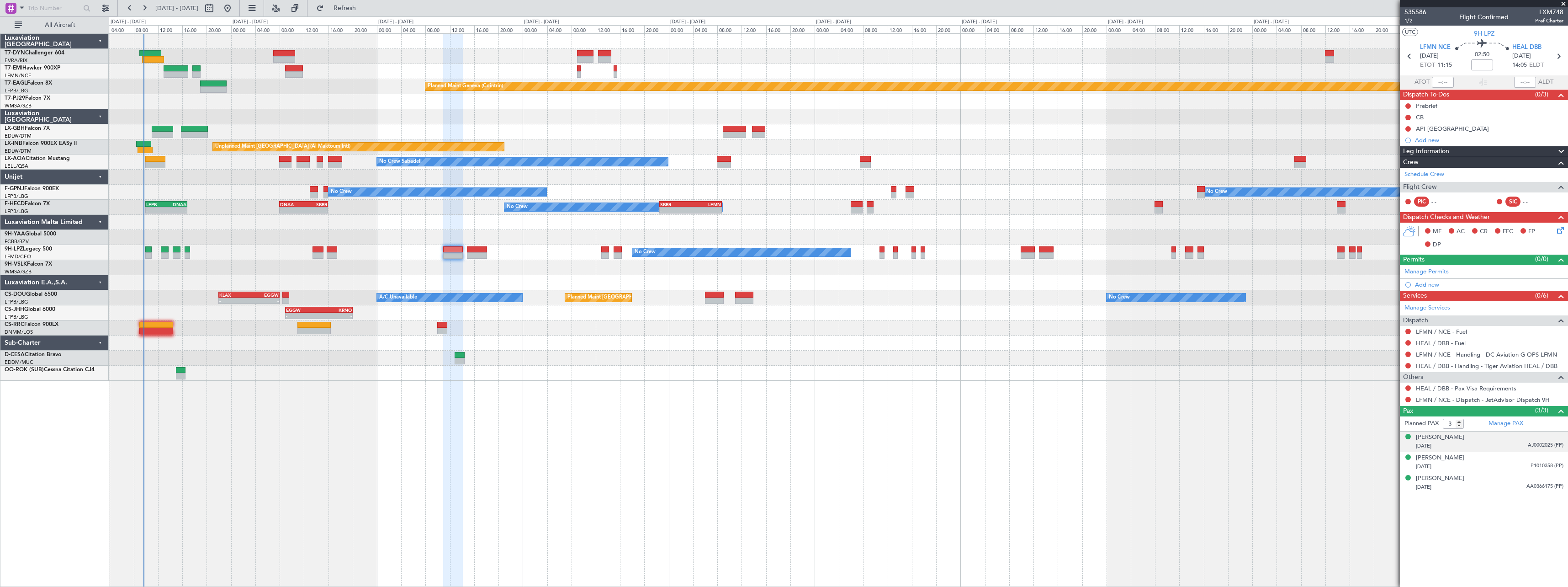
click at [1499, 440] on div "Bassam Saeed Freiha 26/11/1939 AJ0002025 (PP)" at bounding box center [1489, 441] width 147 height 18
click at [1501, 481] on div "Nijil Tarachery 13/02/1989 P1010358 (PP)" at bounding box center [1489, 484] width 147 height 18
click at [1510, 508] on div "09/12/1971 AA0366175 (PP)" at bounding box center [1489, 509] width 147 height 9
click at [1510, 448] on div "26/11/1939 AJ0002025 (PP)" at bounding box center [1489, 446] width 147 height 9
click at [1497, 485] on div "13/02/1989 P1010358 (PP)" at bounding box center [1489, 489] width 147 height 9
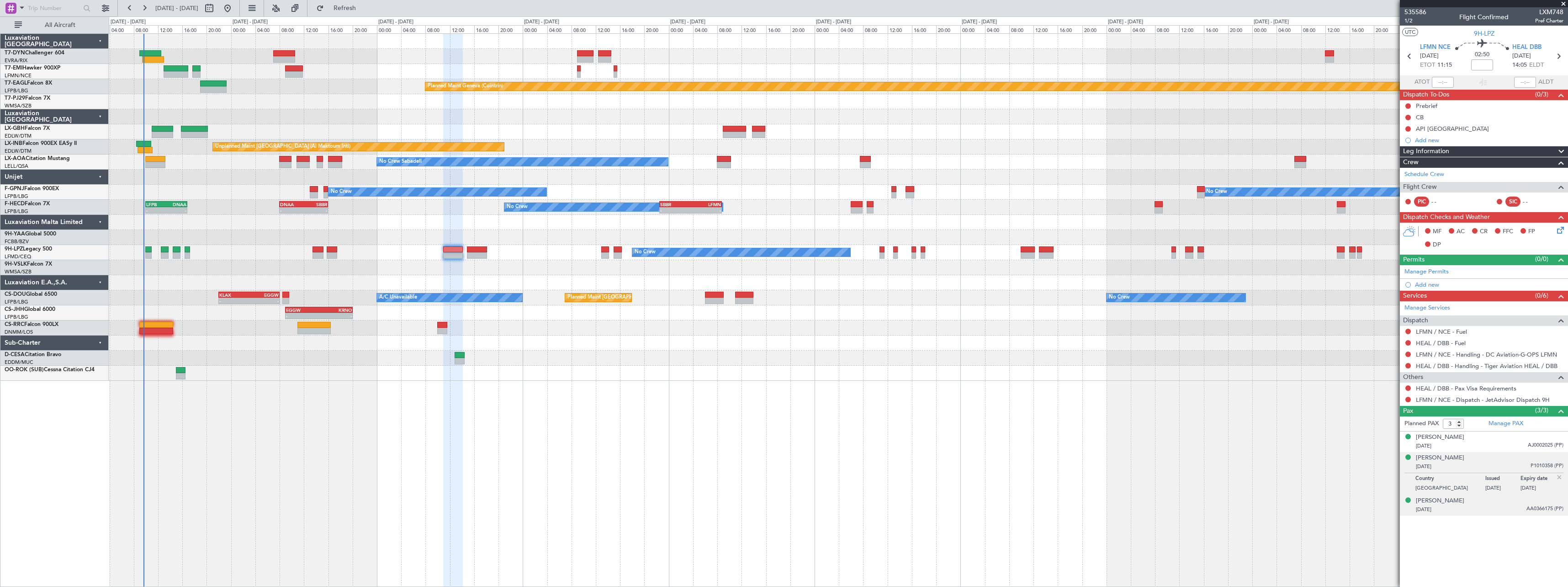
click at [1503, 509] on div "09/12/1971 AA0366175 (PP)" at bounding box center [1489, 509] width 147 height 9
click at [1423, 12] on span "535586" at bounding box center [1415, 12] width 22 height 10
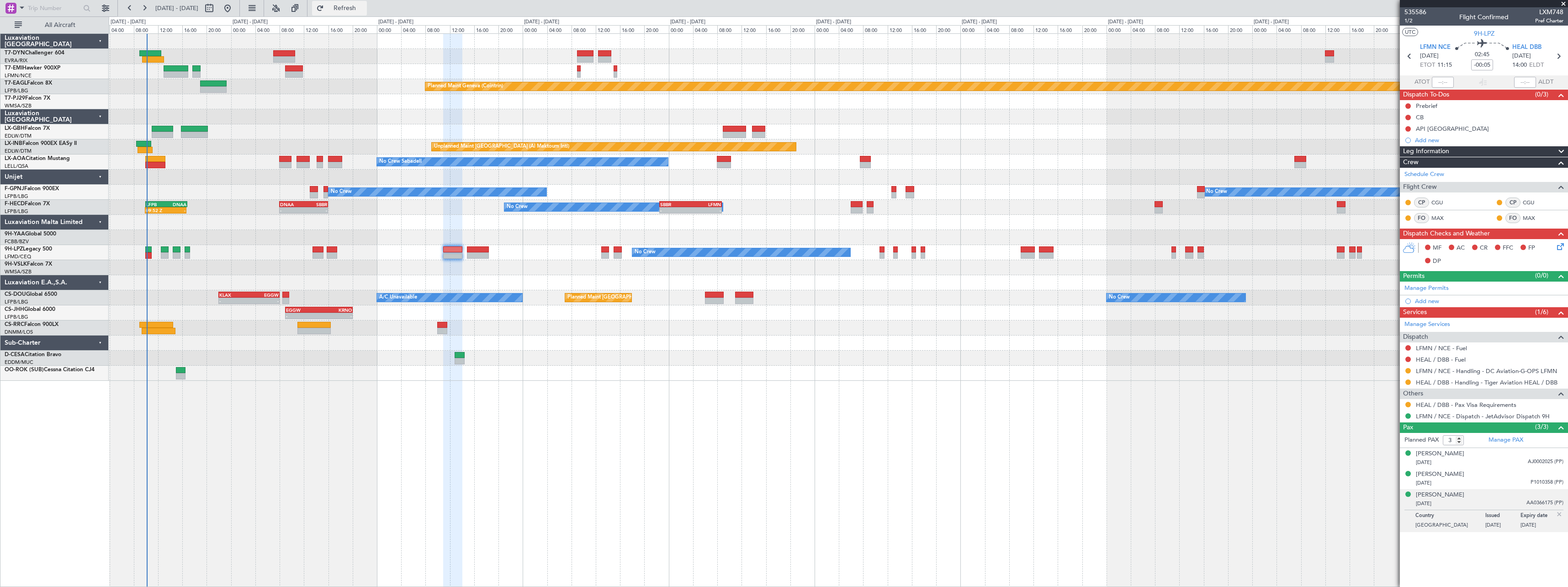
click at [367, 15] on button "Refresh" at bounding box center [340, 9] width 55 height 15
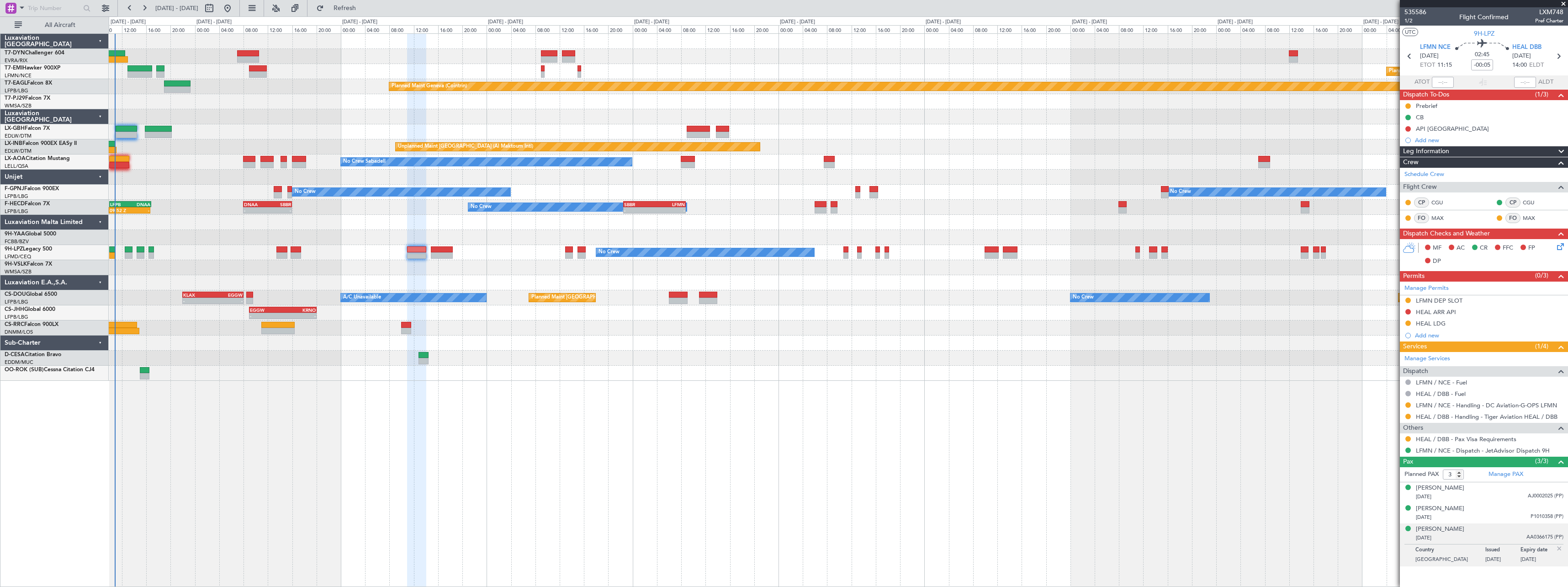
click at [295, 94] on div "Planned Maint Basel-Mulhouse Planned Maint Chester Planned Maint Chester Planne…" at bounding box center [838, 208] width 1459 height 347
click at [341, 10] on button "Refresh" at bounding box center [340, 9] width 55 height 15
click at [359, 10] on span "Refresh" at bounding box center [345, 8] width 38 height 7
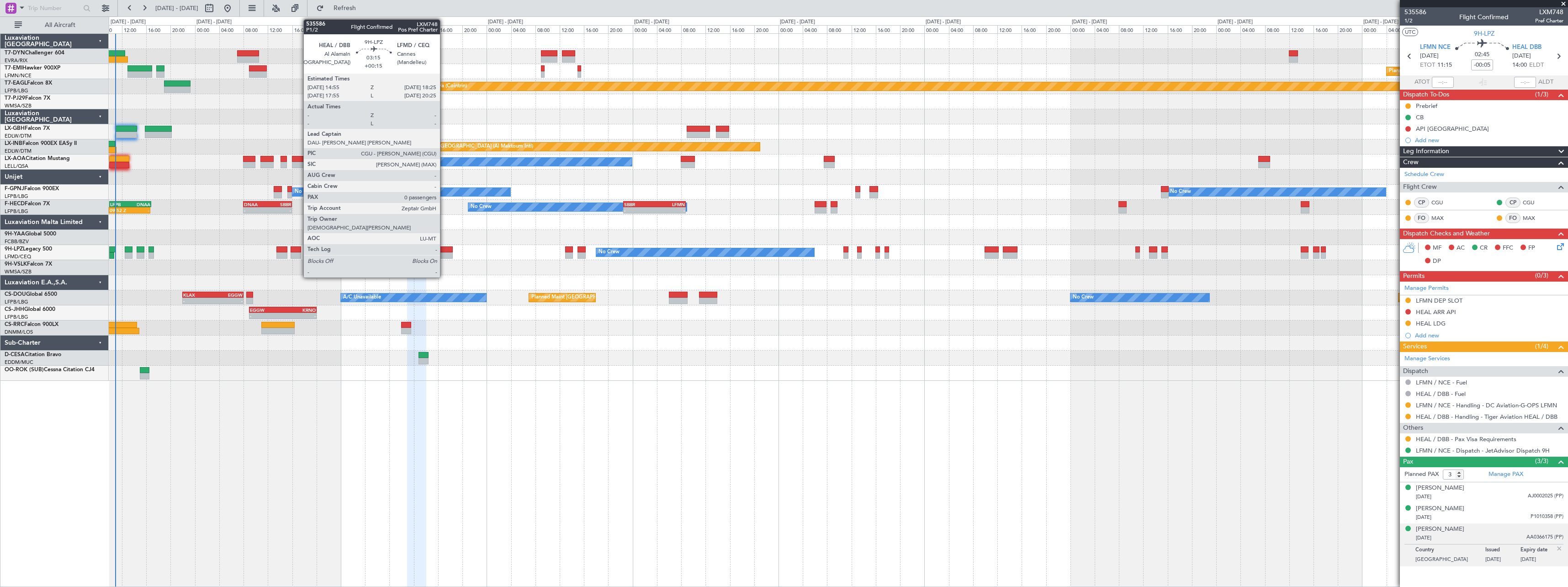
click at [444, 247] on div at bounding box center [441, 250] width 21 height 7
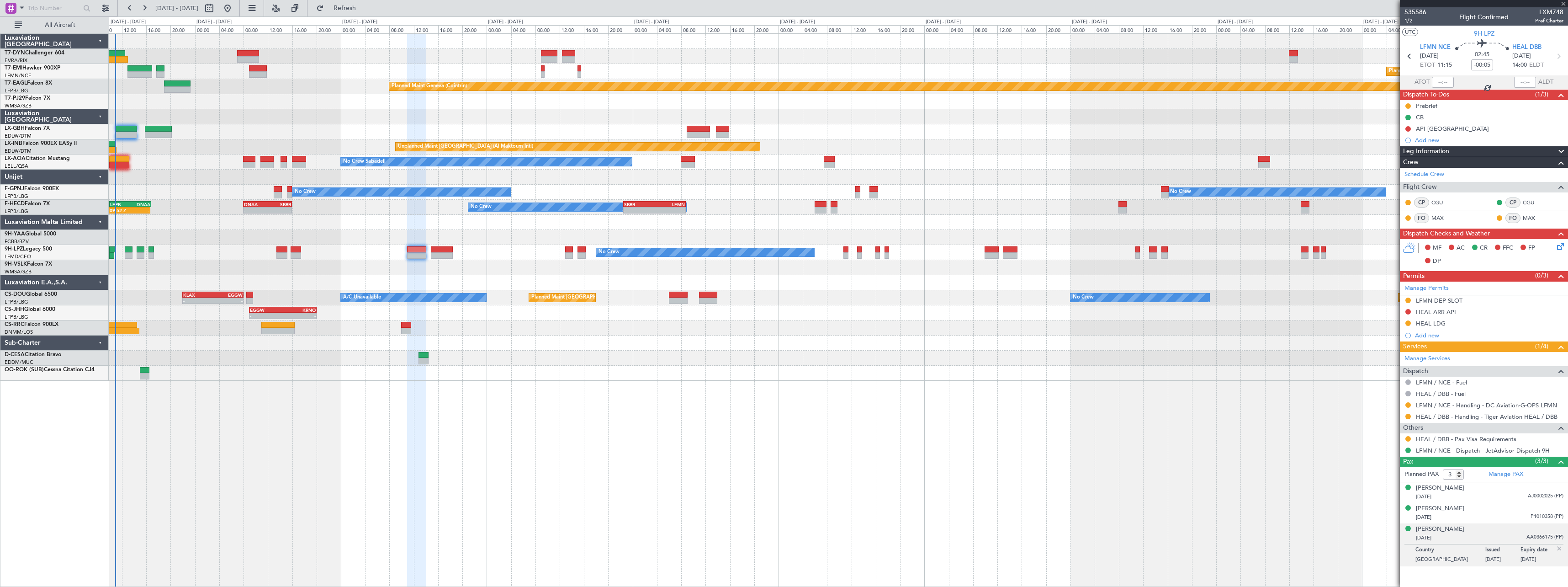
type input "+00:15"
type input "0"
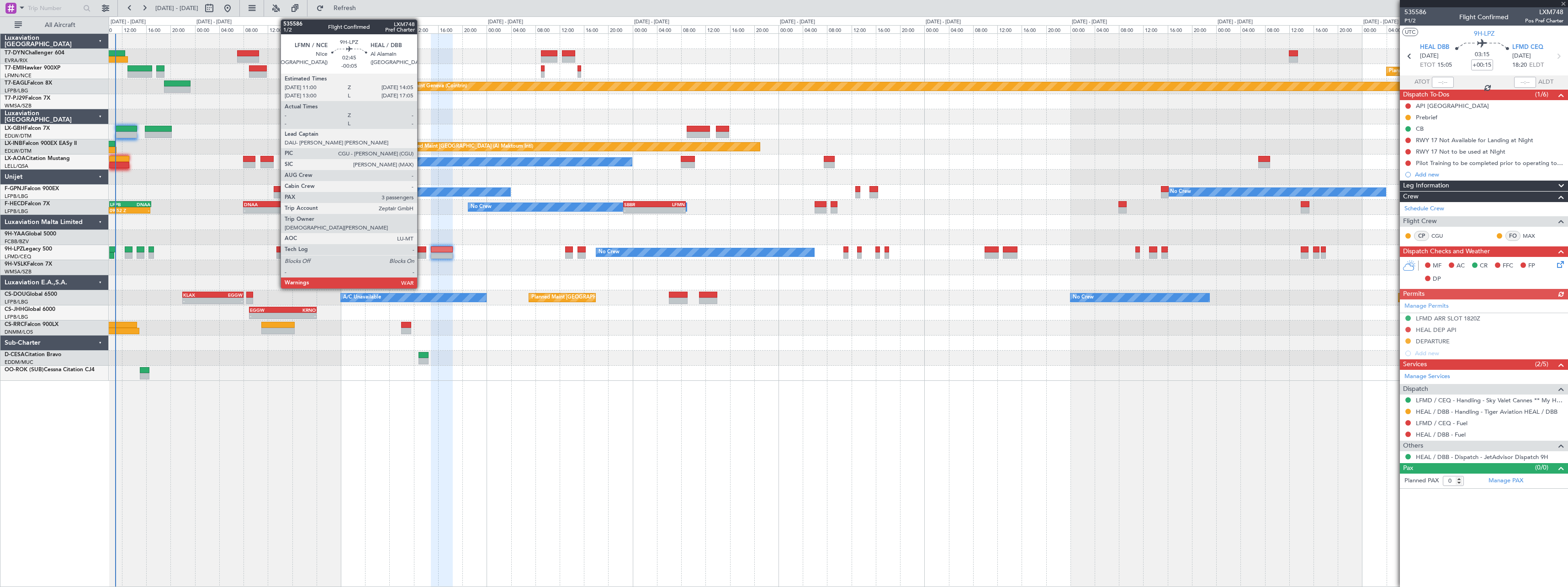
click at [421, 253] on div at bounding box center [417, 255] width 19 height 7
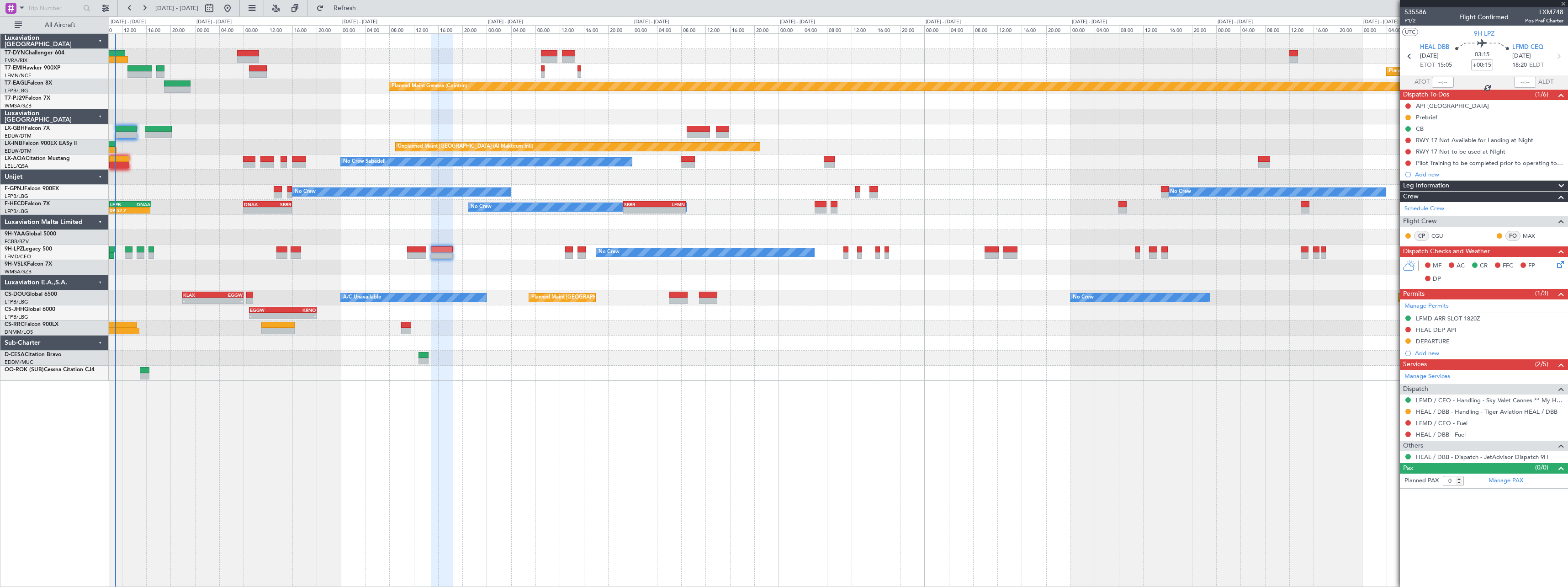
type input "-00:05"
type input "3"
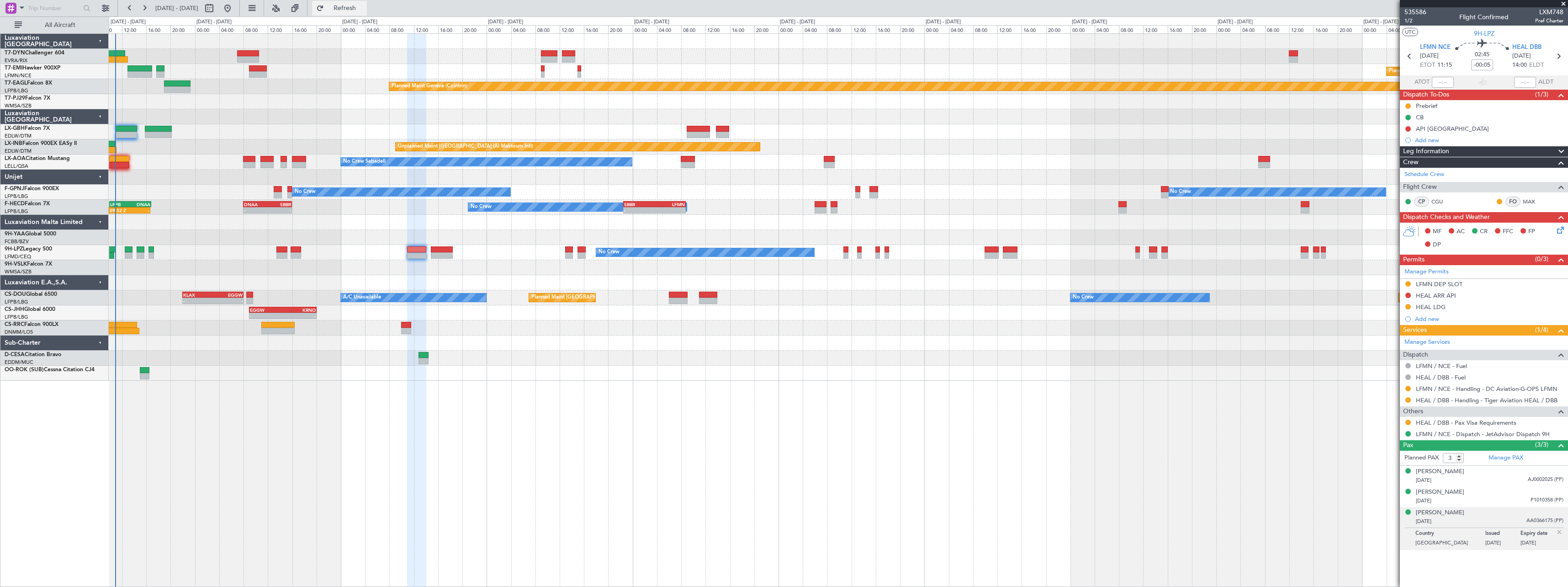
click at [364, 9] on span "Refresh" at bounding box center [345, 8] width 38 height 7
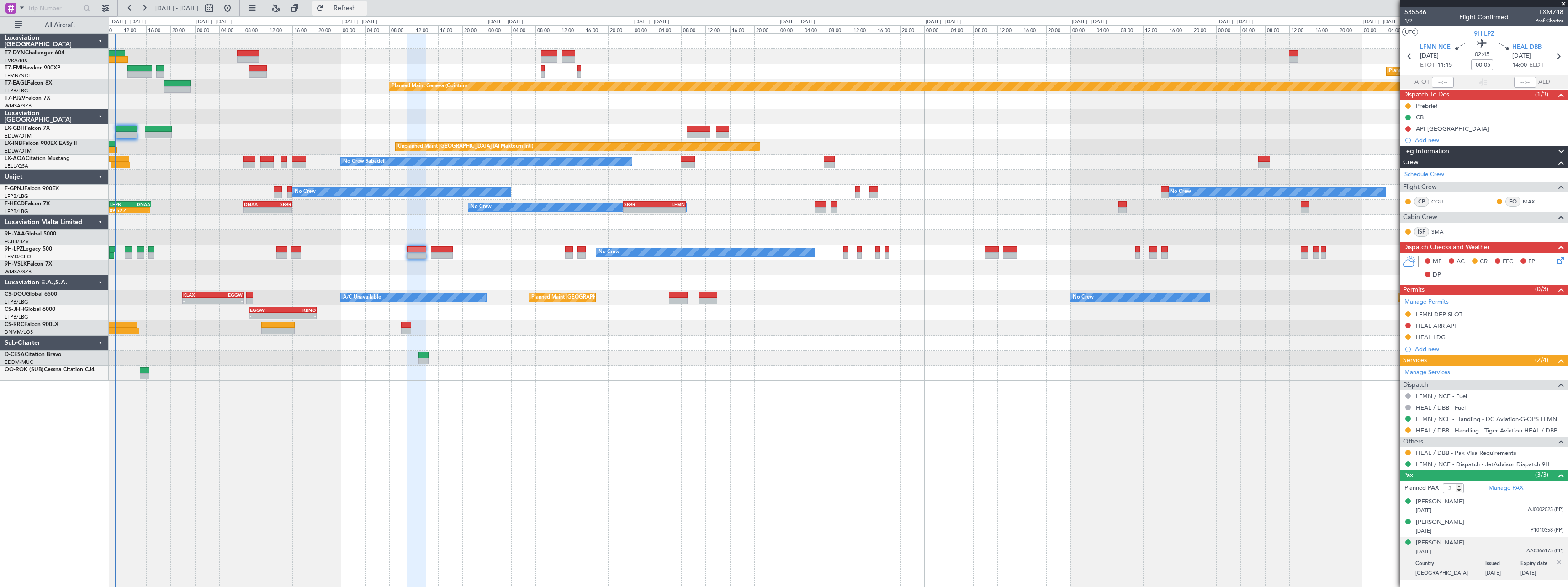
click at [351, 12] on button "Refresh" at bounding box center [340, 9] width 55 height 15
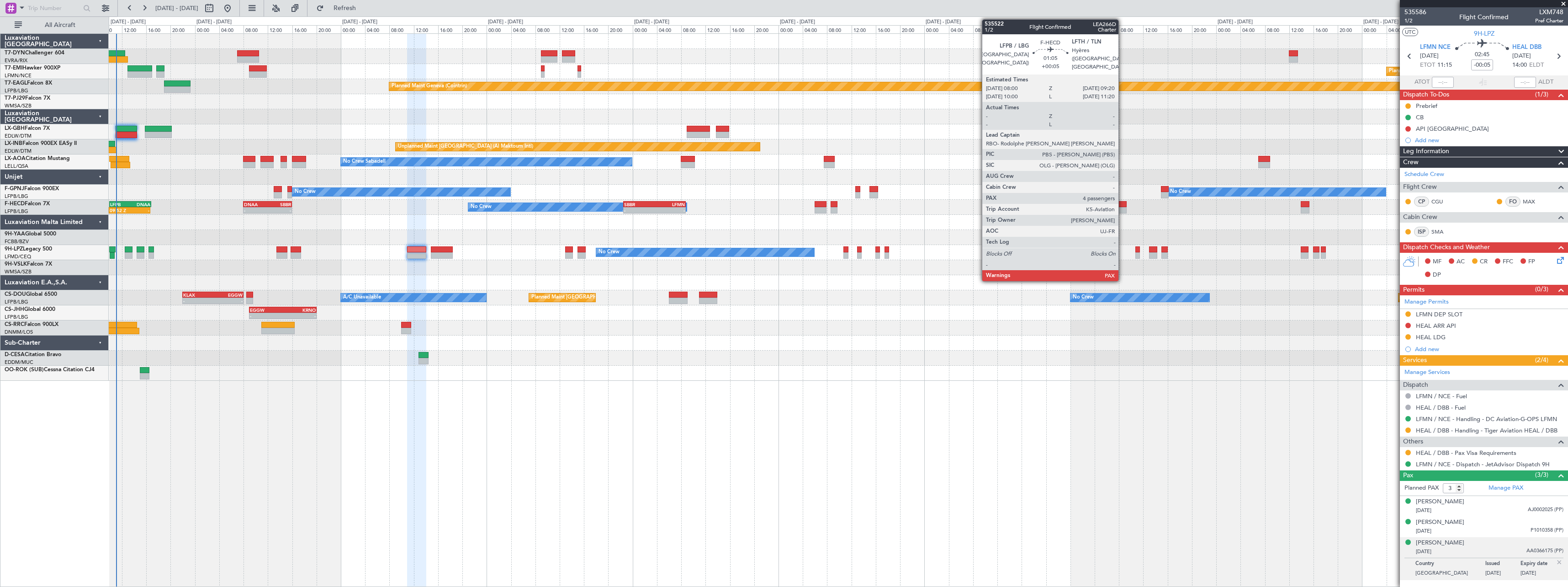
click at [1122, 203] on div at bounding box center [1122, 204] width 9 height 7
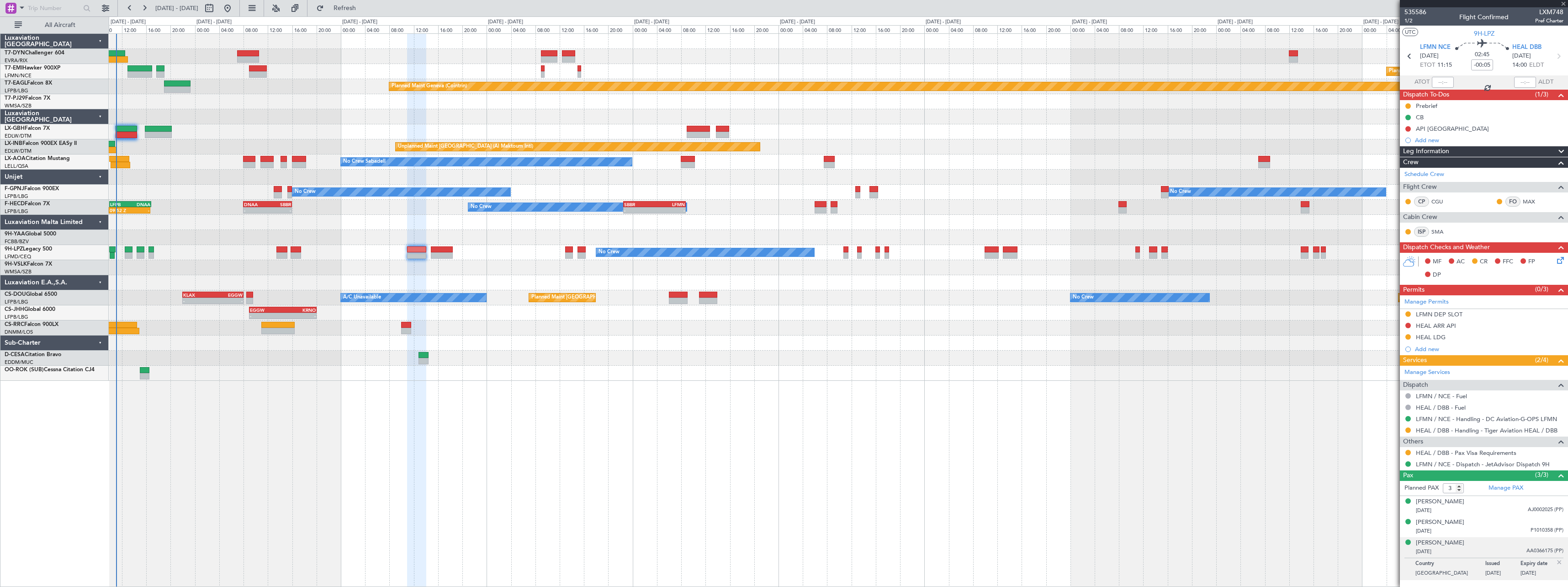
type input "+00:05"
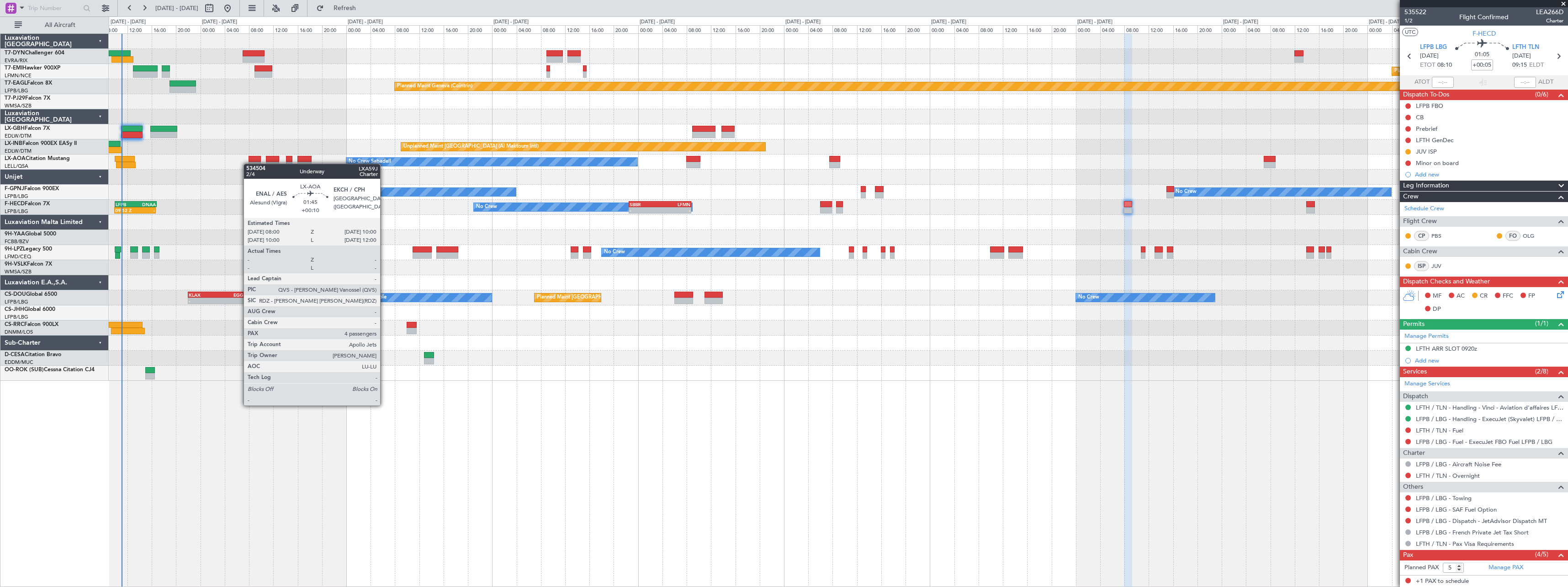
click at [252, 167] on div "No Crew Sabadell No Crew Sabadell" at bounding box center [838, 162] width 1459 height 15
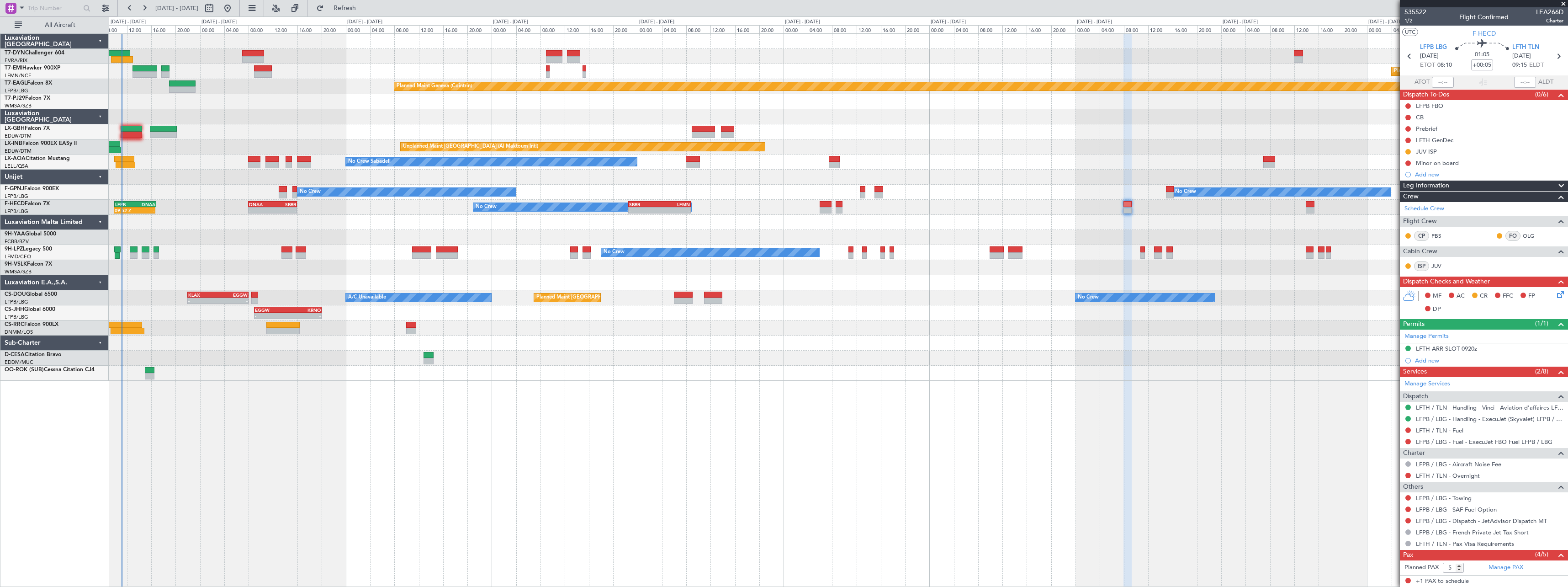
click at [139, 255] on div "No Crew No Crew" at bounding box center [838, 252] width 1459 height 15
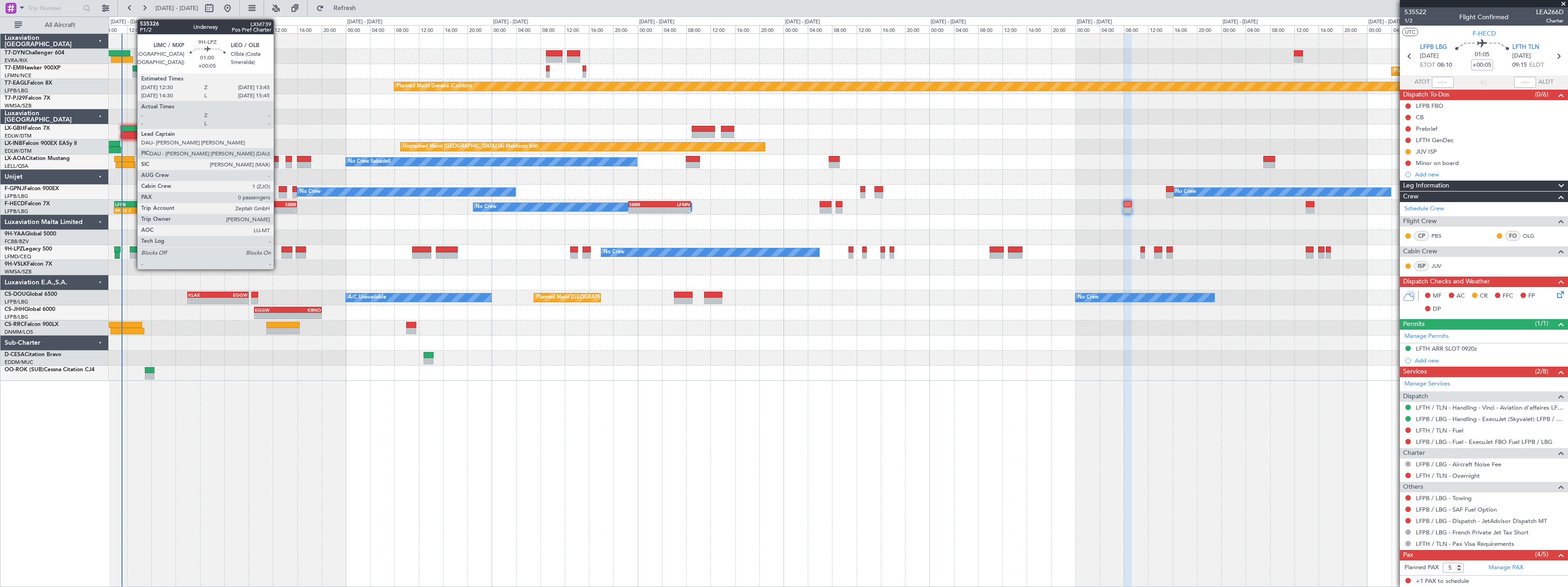
click at [133, 250] on div at bounding box center [133, 250] width 8 height 7
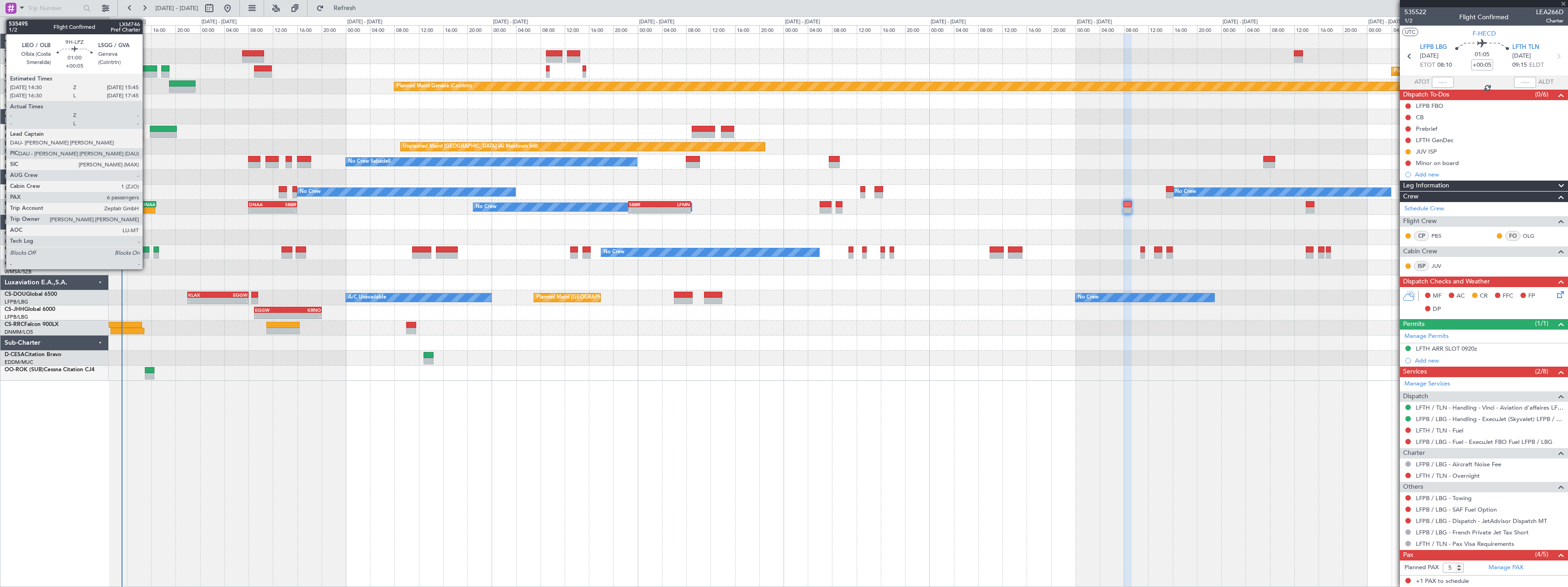
type input "0"
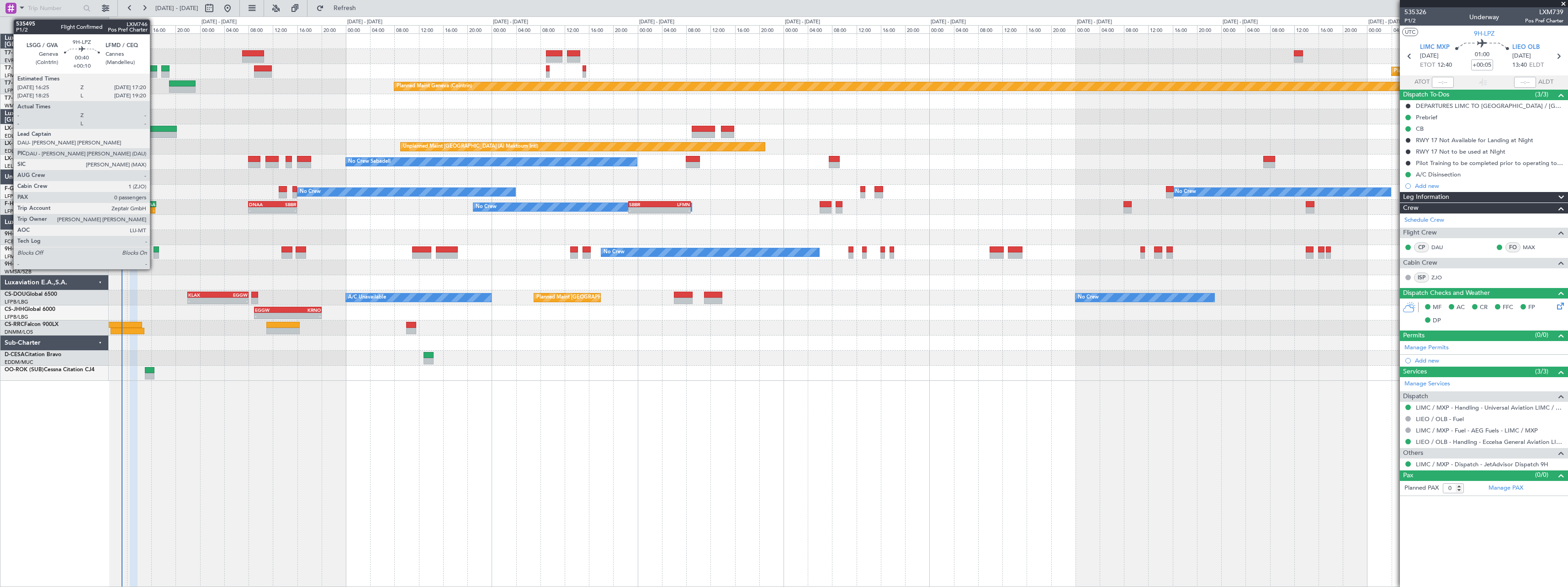
click at [154, 250] on div at bounding box center [156, 250] width 6 height 7
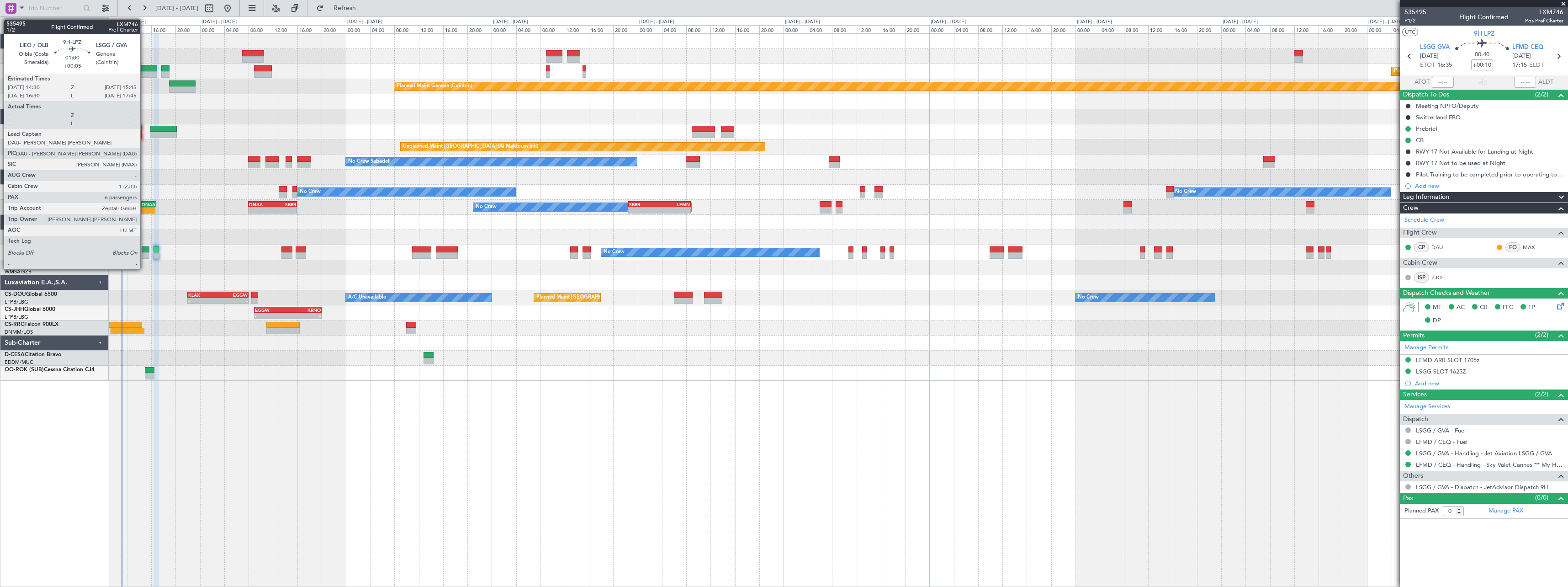
click at [144, 247] on div at bounding box center [145, 250] width 8 height 7
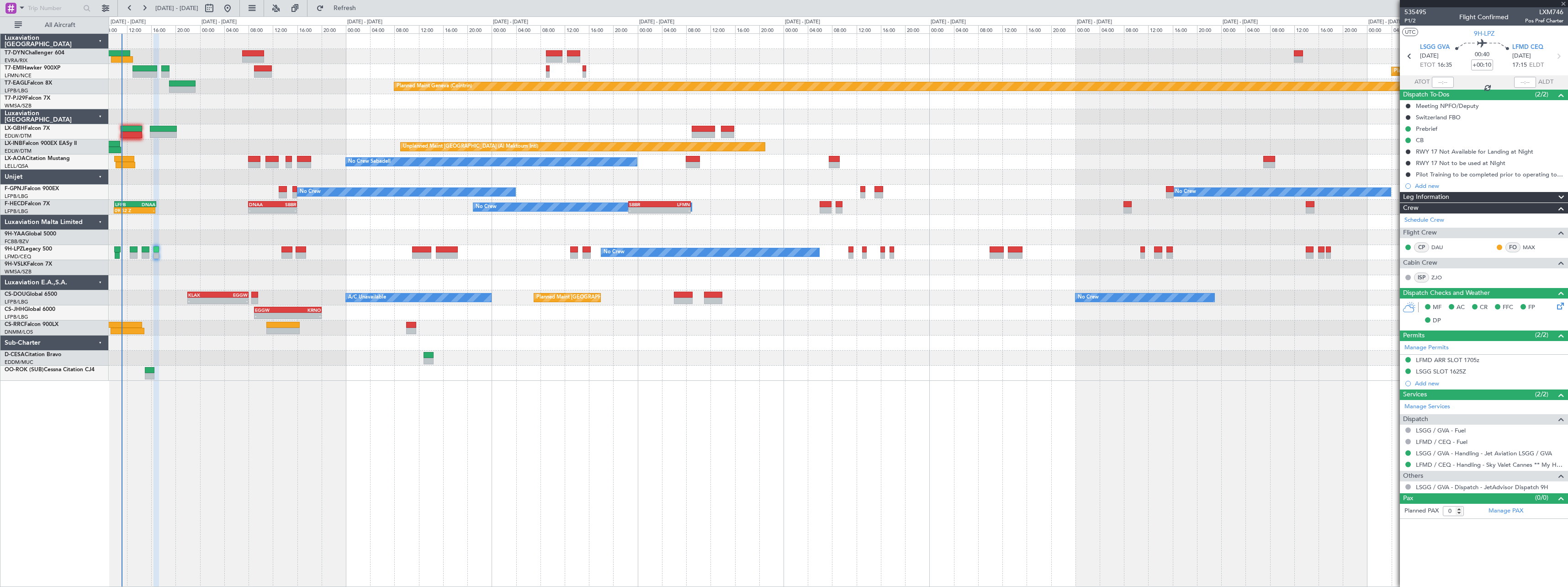
type input "+00:05"
type input "6"
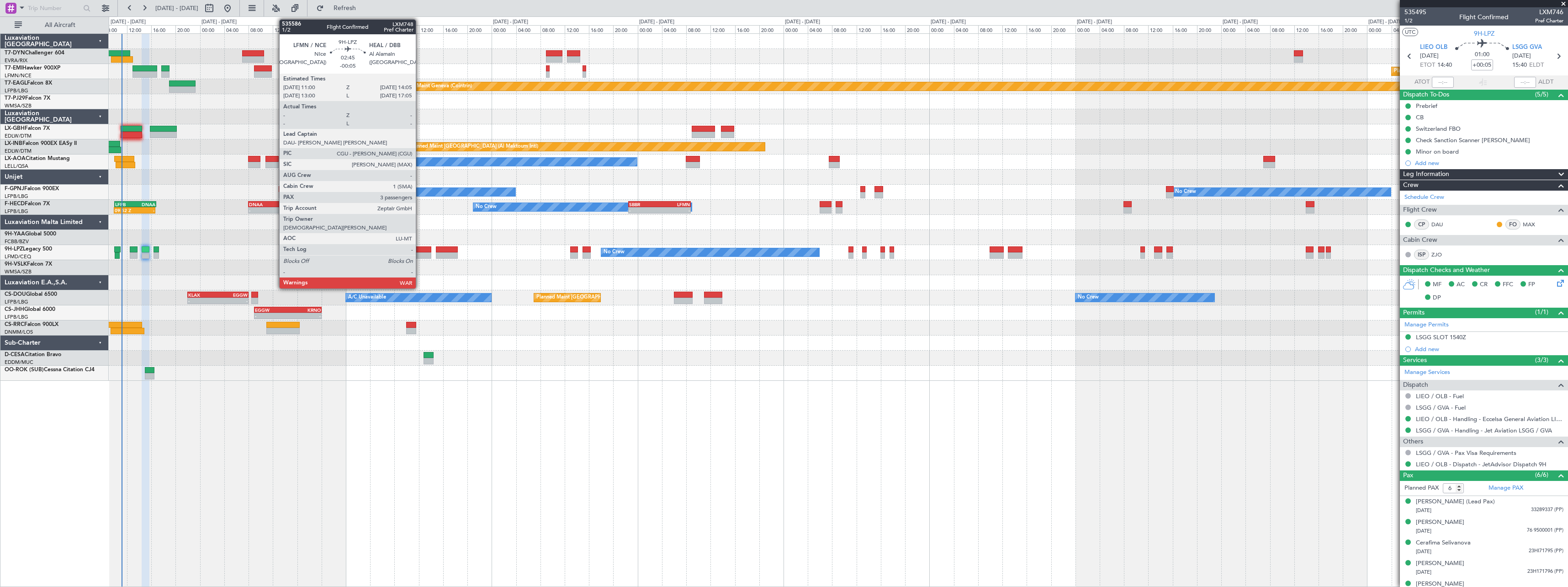
click at [420, 249] on div at bounding box center [422, 250] width 19 height 7
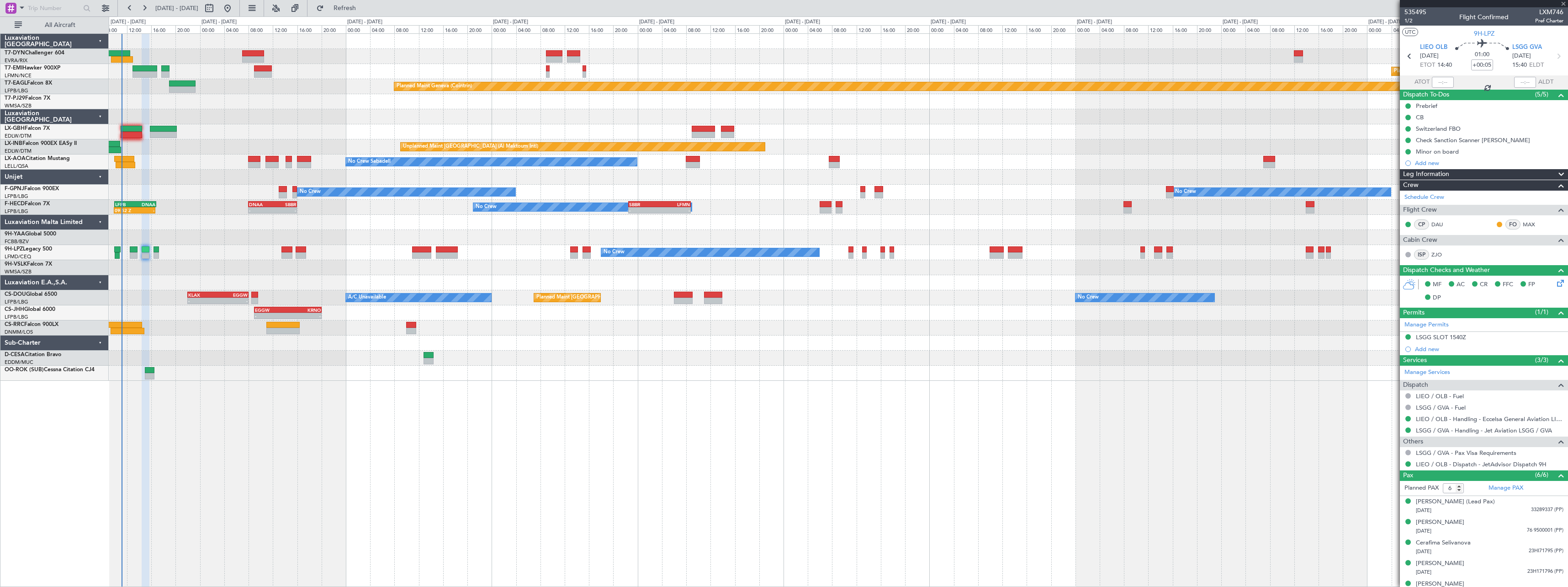
type input "-00:05"
type input "3"
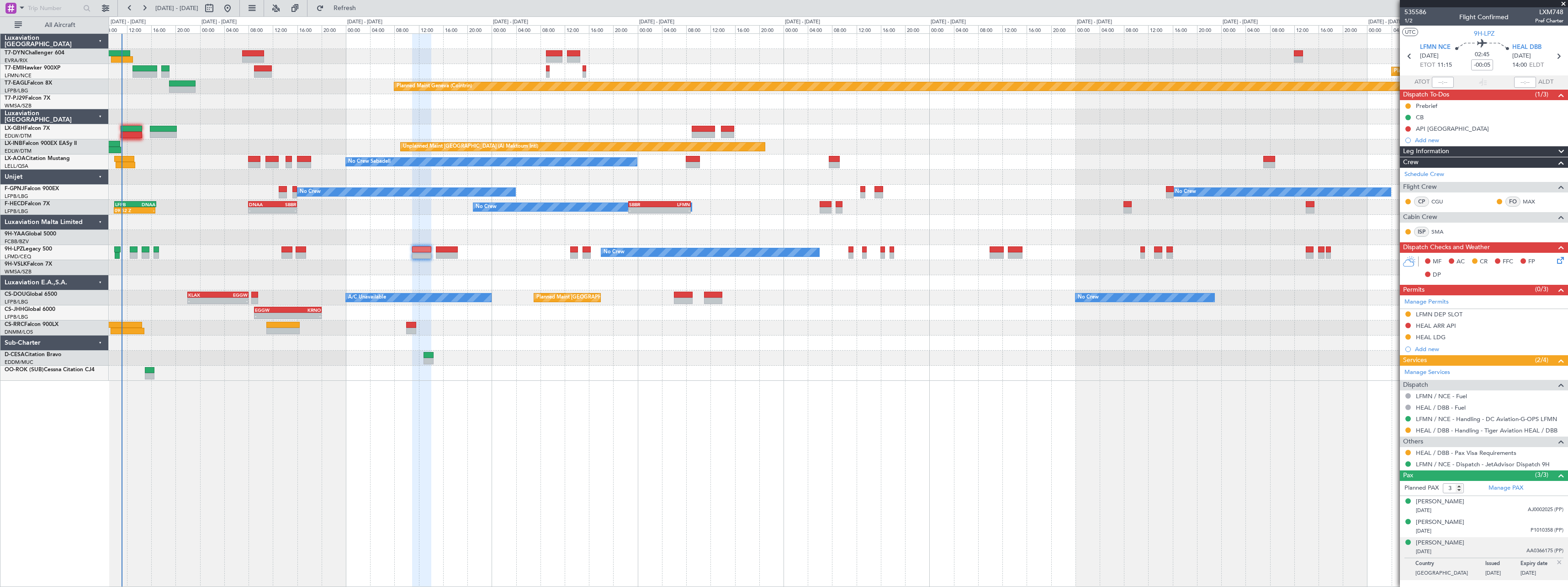
click at [435, 248] on div "No Crew No Crew" at bounding box center [838, 252] width 1459 height 15
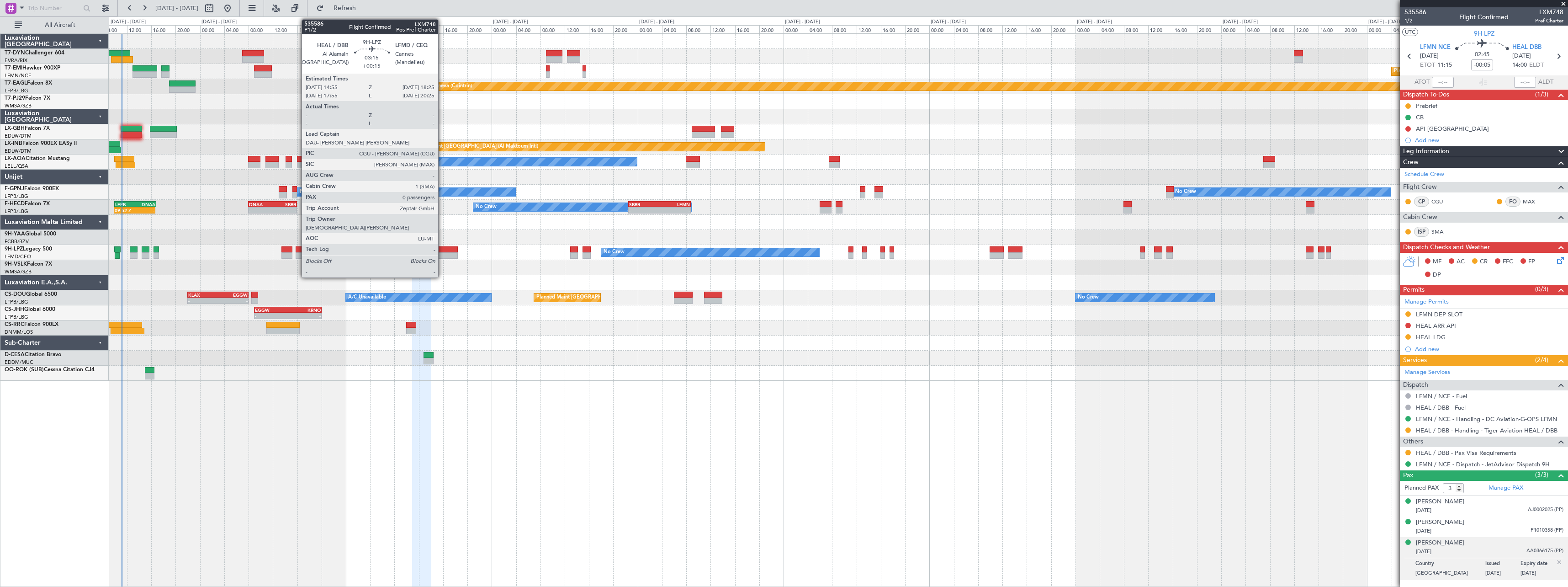
click at [443, 248] on div at bounding box center [446, 250] width 21 height 7
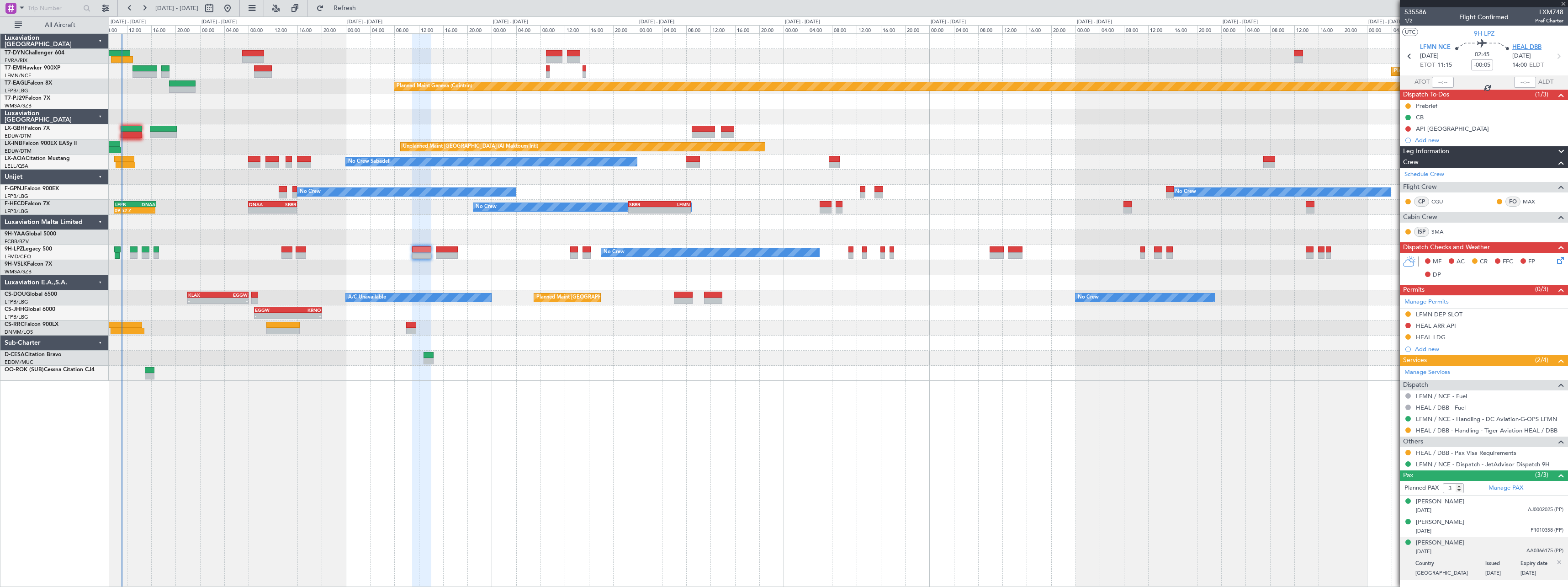
type input "+00:15"
type input "0"
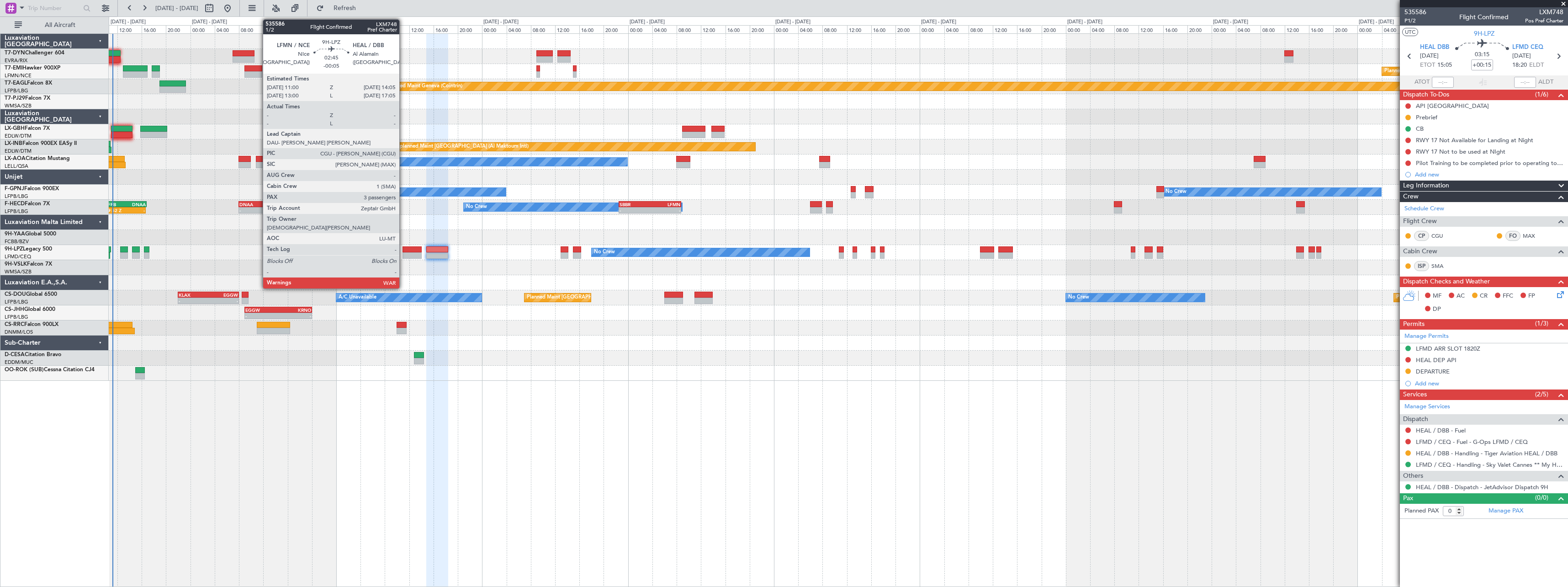
click at [404, 250] on div at bounding box center [412, 250] width 19 height 7
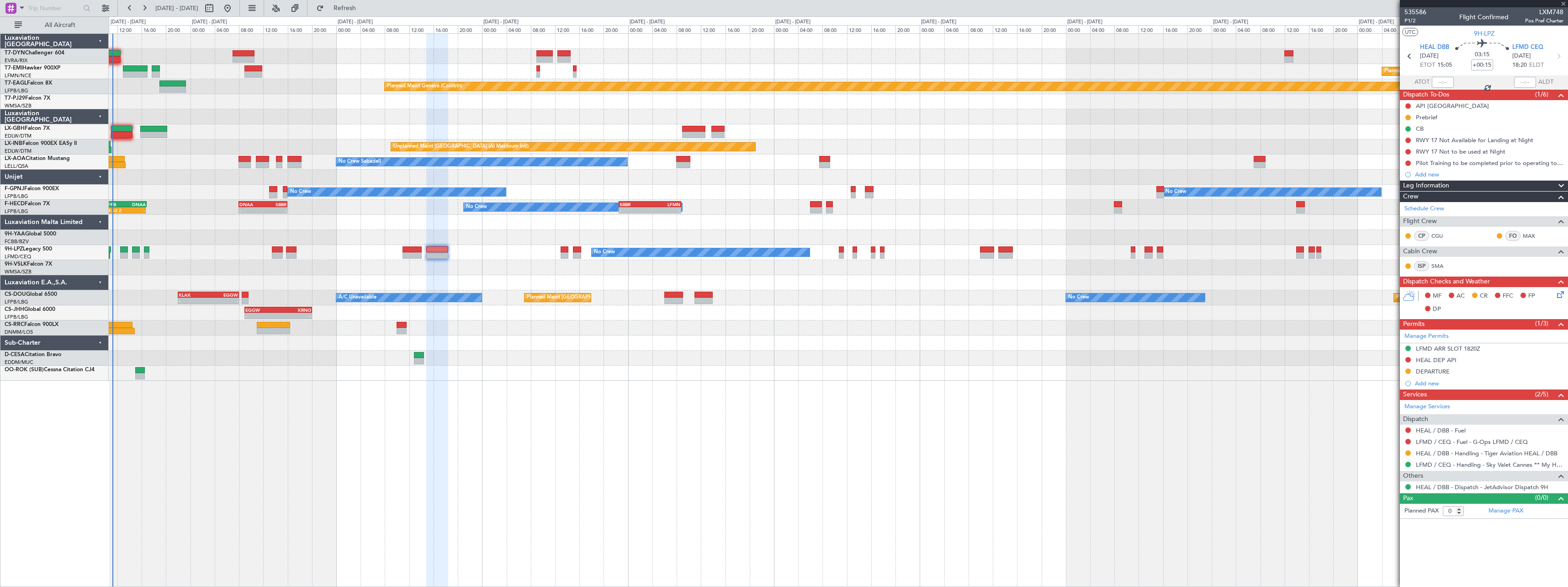
type input "-00:05"
type input "3"
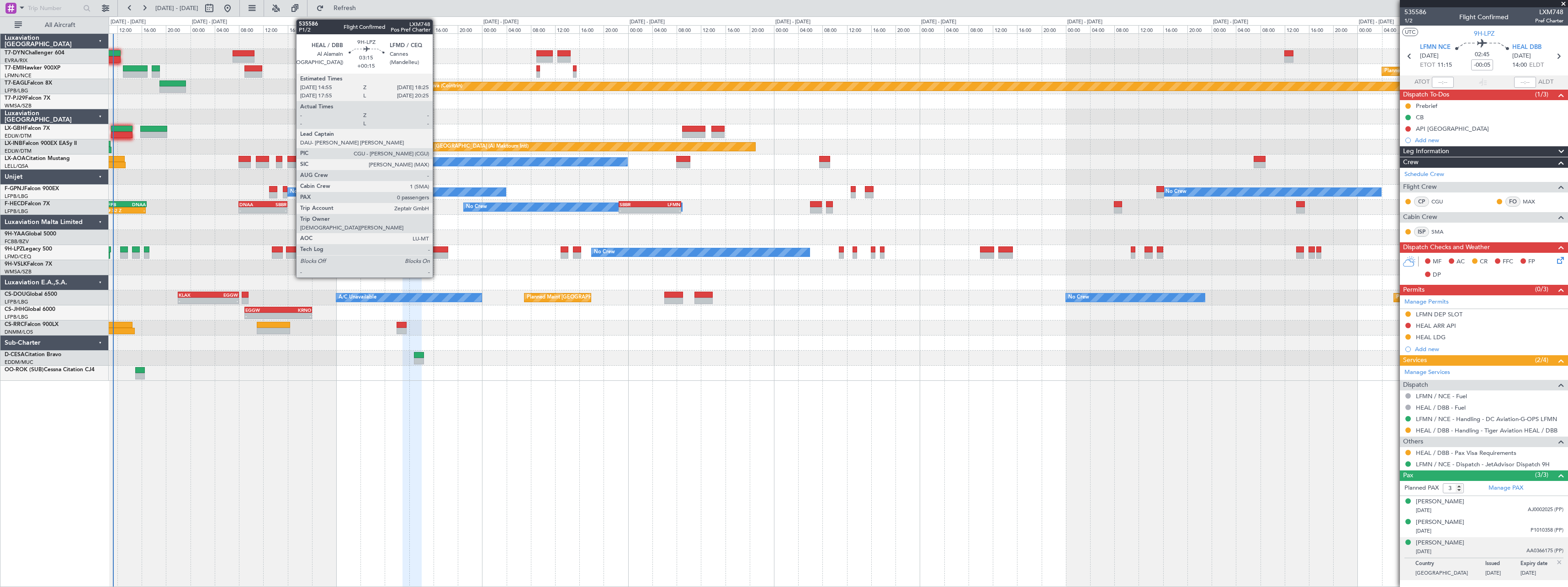
click at [437, 250] on div at bounding box center [436, 250] width 21 height 7
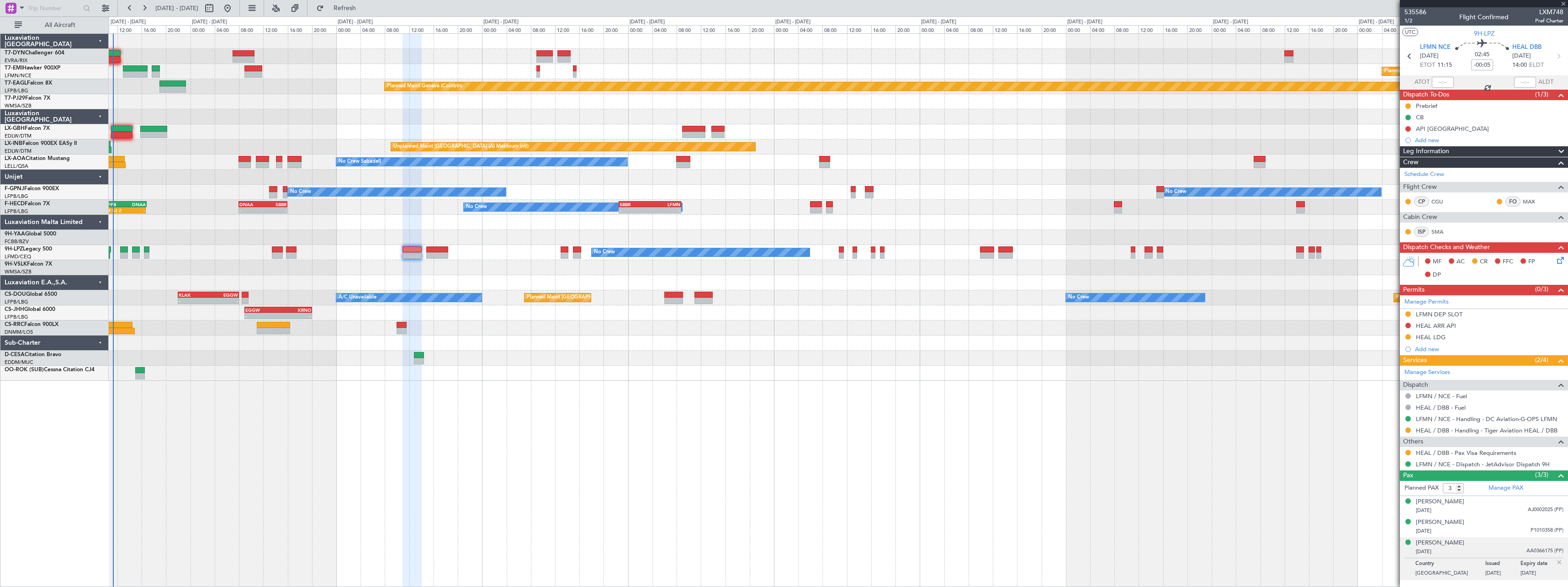
type input "+00:15"
type input "0"
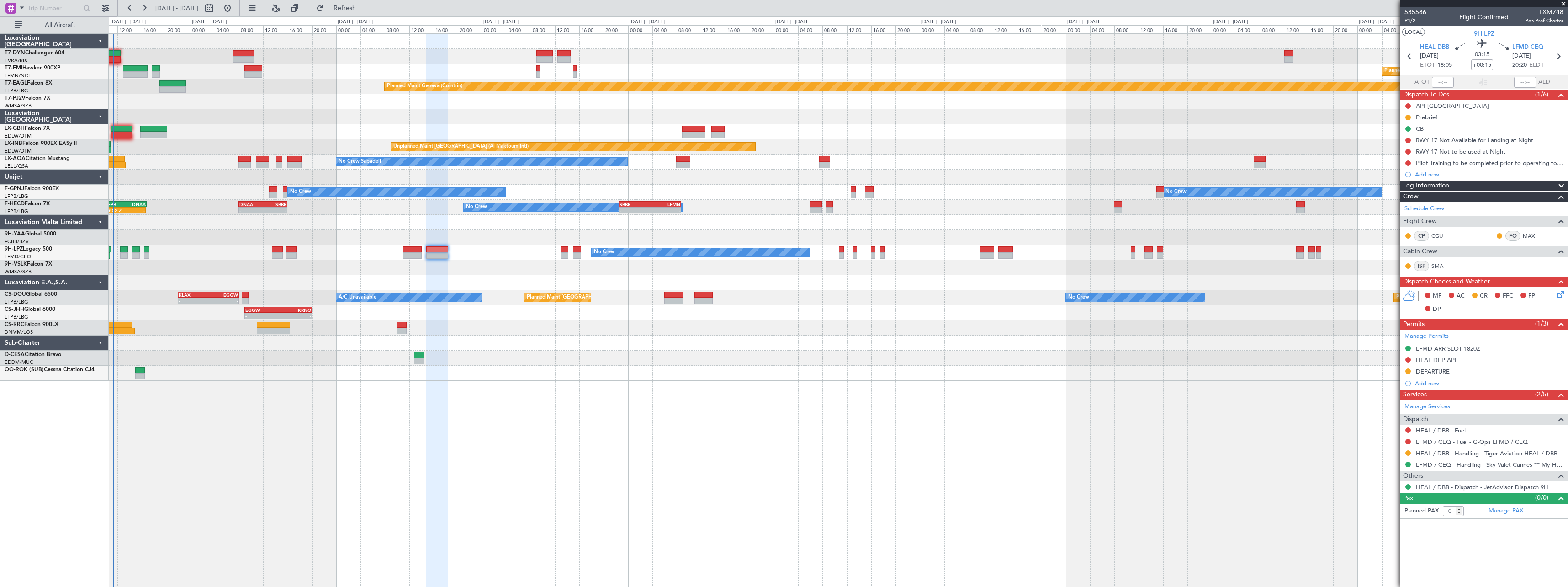
click at [1413, 31] on button "LOCAL" at bounding box center [1414, 32] width 23 height 9
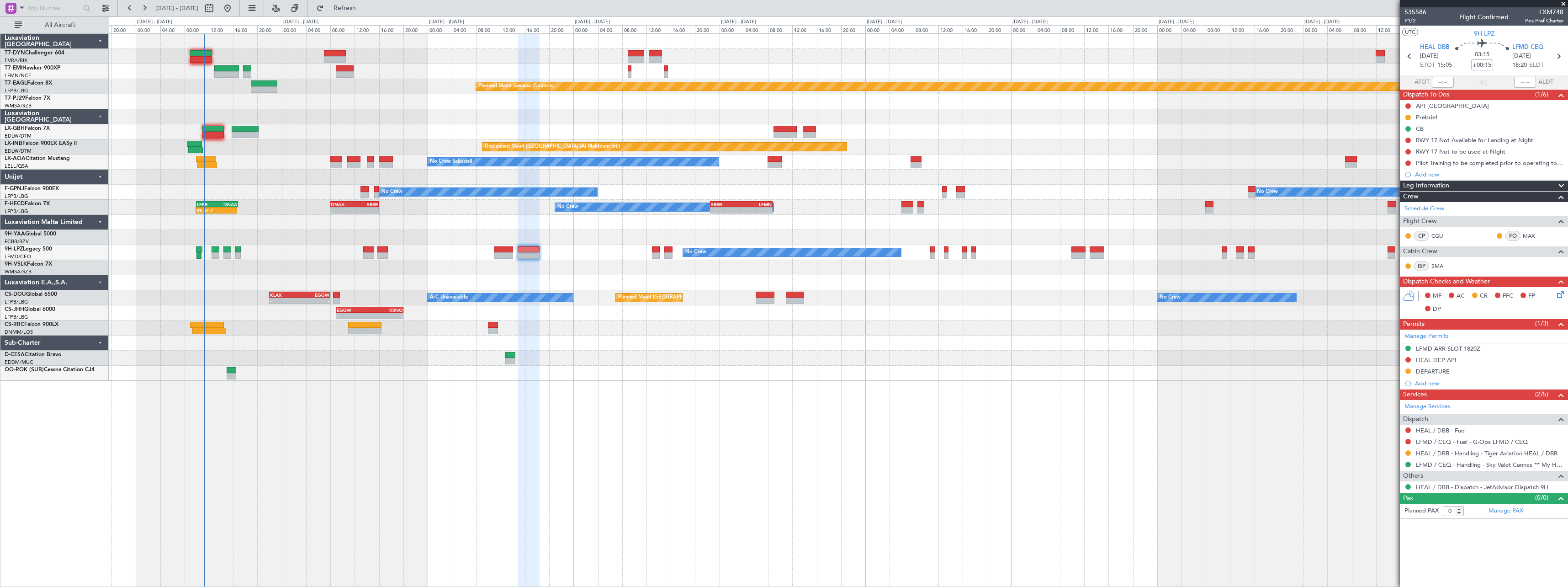
click at [490, 128] on div "Planned Maint Basel-Mulhouse Planned Maint Chester Planned Maint Chester Planne…" at bounding box center [838, 208] width 1459 height 347
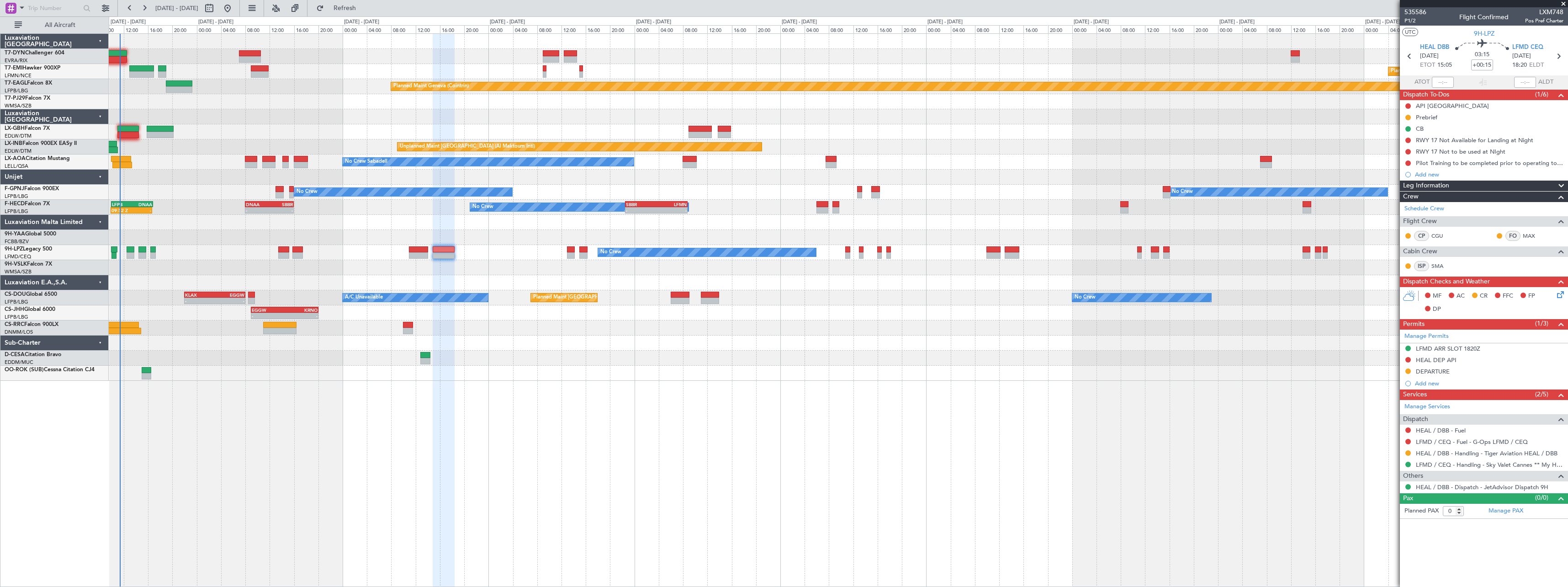
click at [320, 247] on div "Planned Maint Basel-Mulhouse Planned Maint Chester Planned Maint Chester Planne…" at bounding box center [838, 208] width 1459 height 347
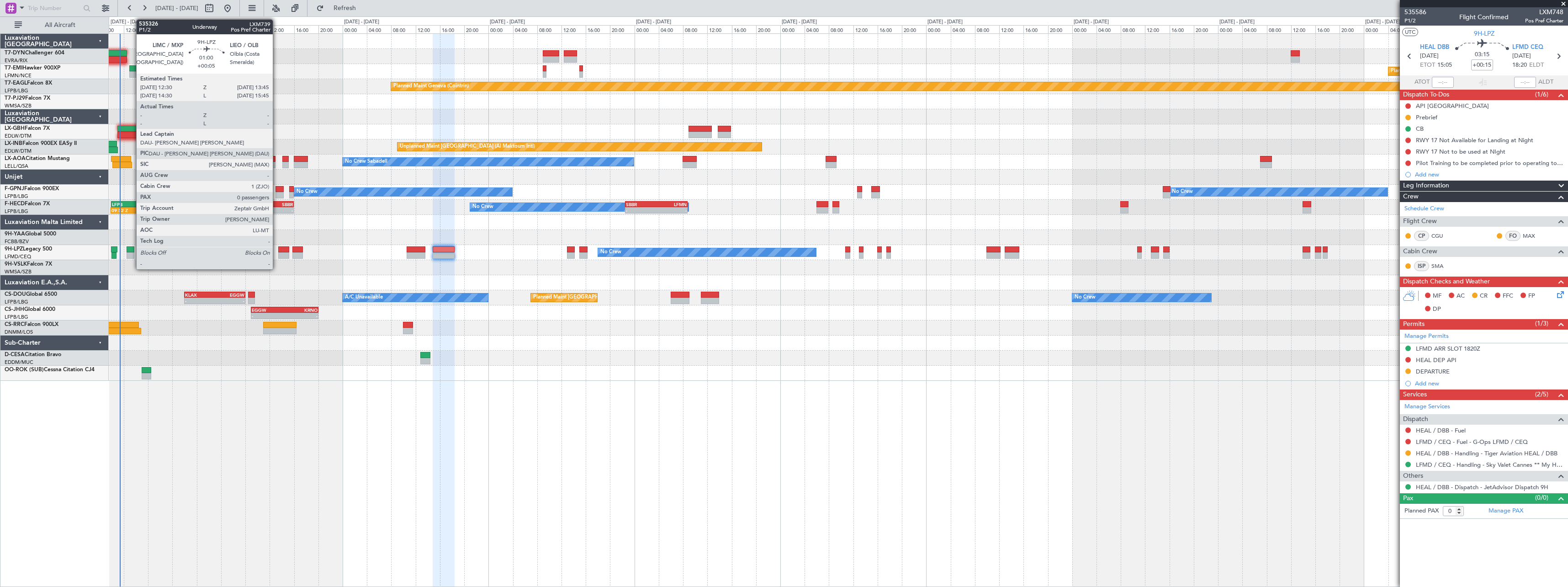
click at [131, 249] on div at bounding box center [130, 250] width 8 height 7
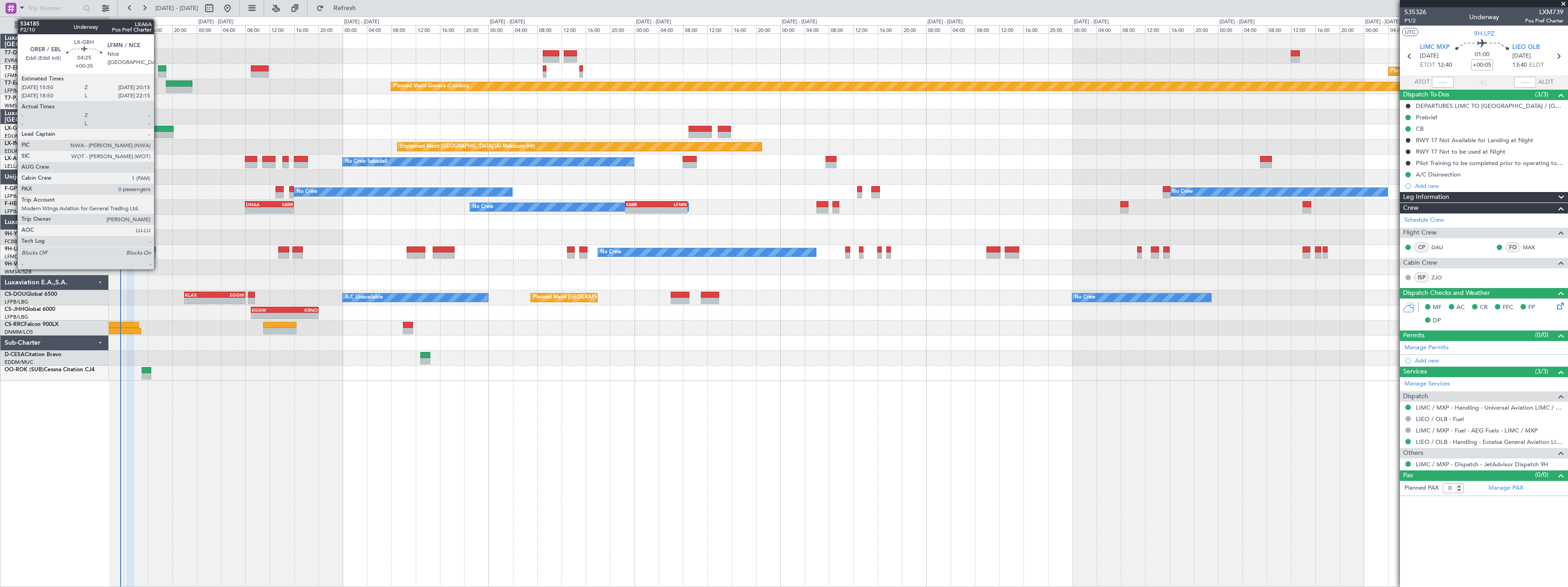
click at [158, 126] on div at bounding box center [160, 128] width 27 height 7
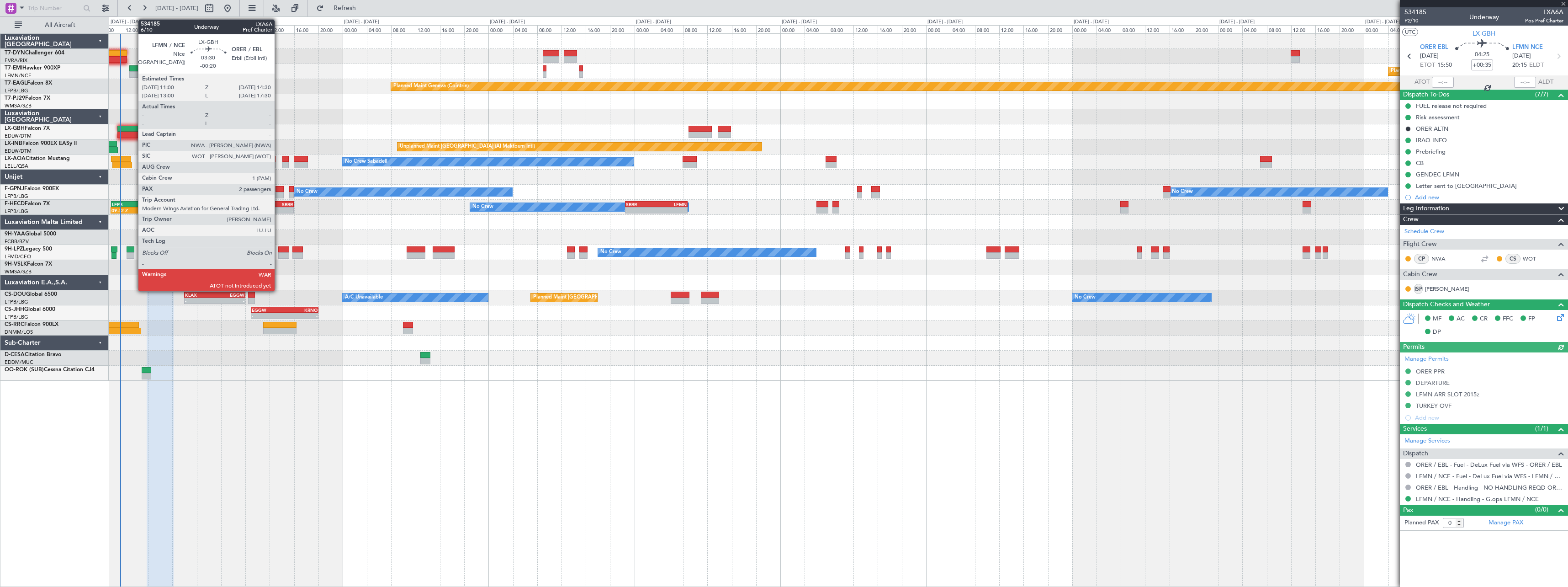
click at [133, 130] on div at bounding box center [128, 128] width 21 height 7
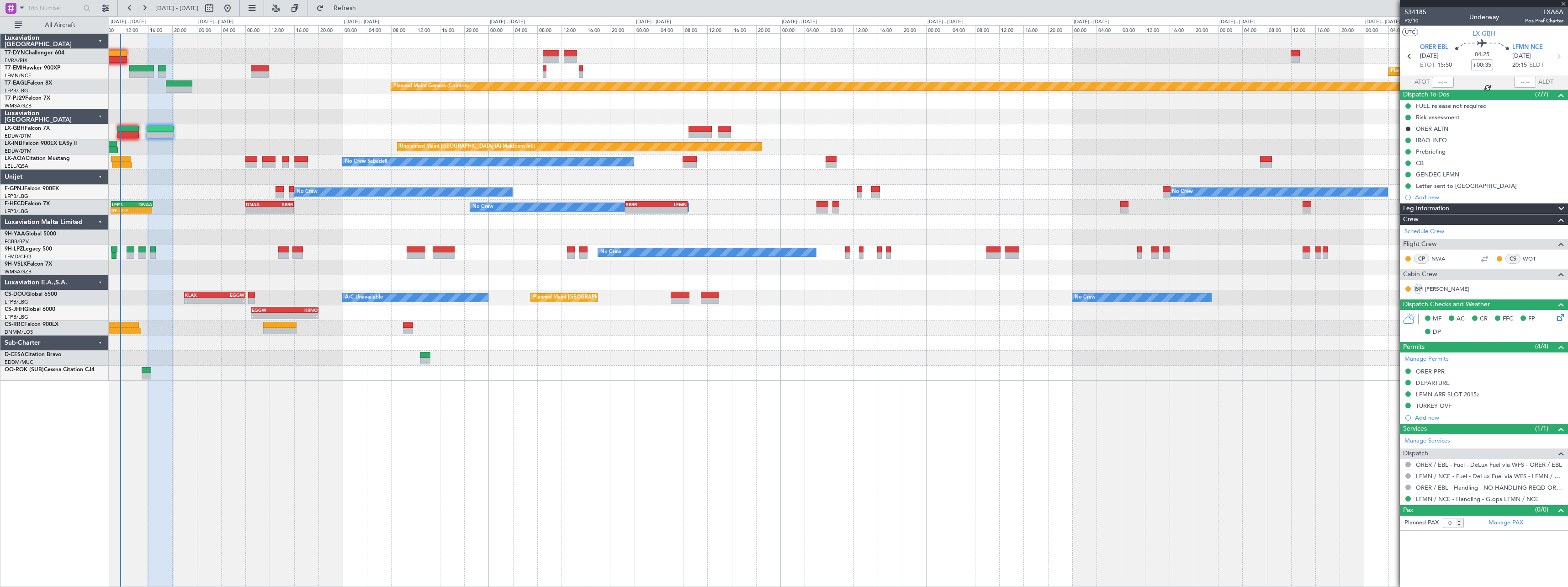
type input "-00:20"
type input "2"
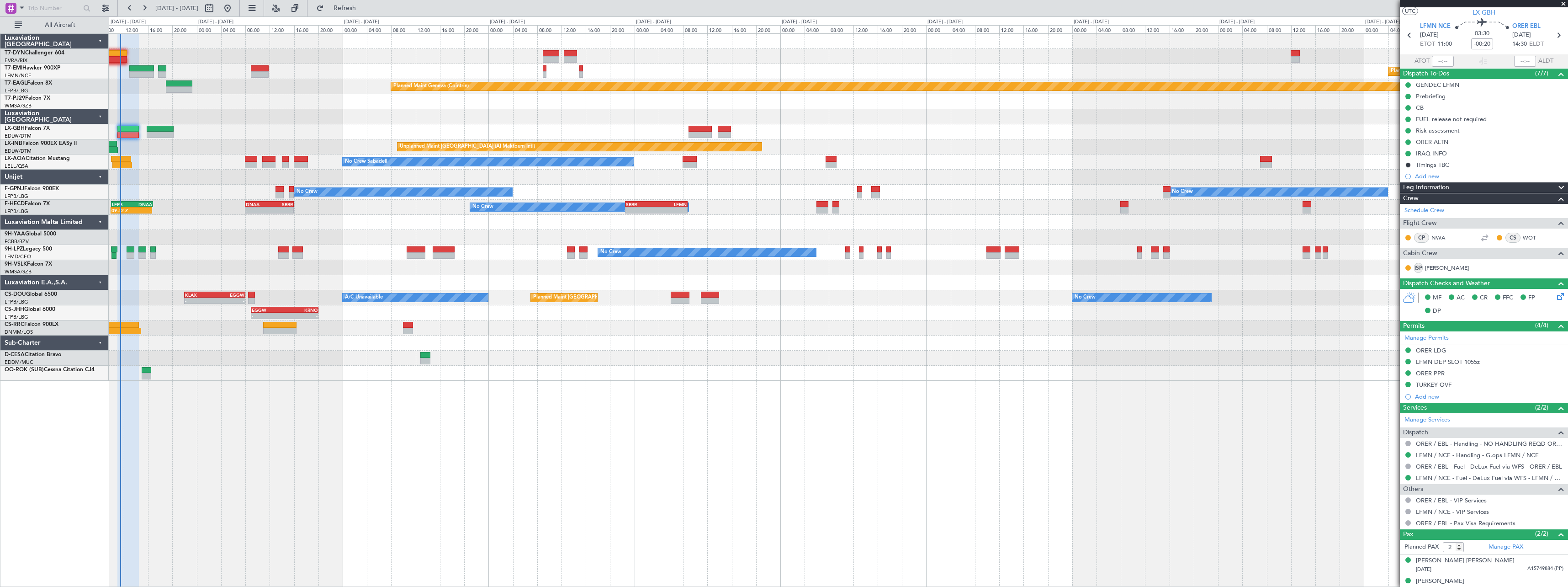
scroll to position [30, 0]
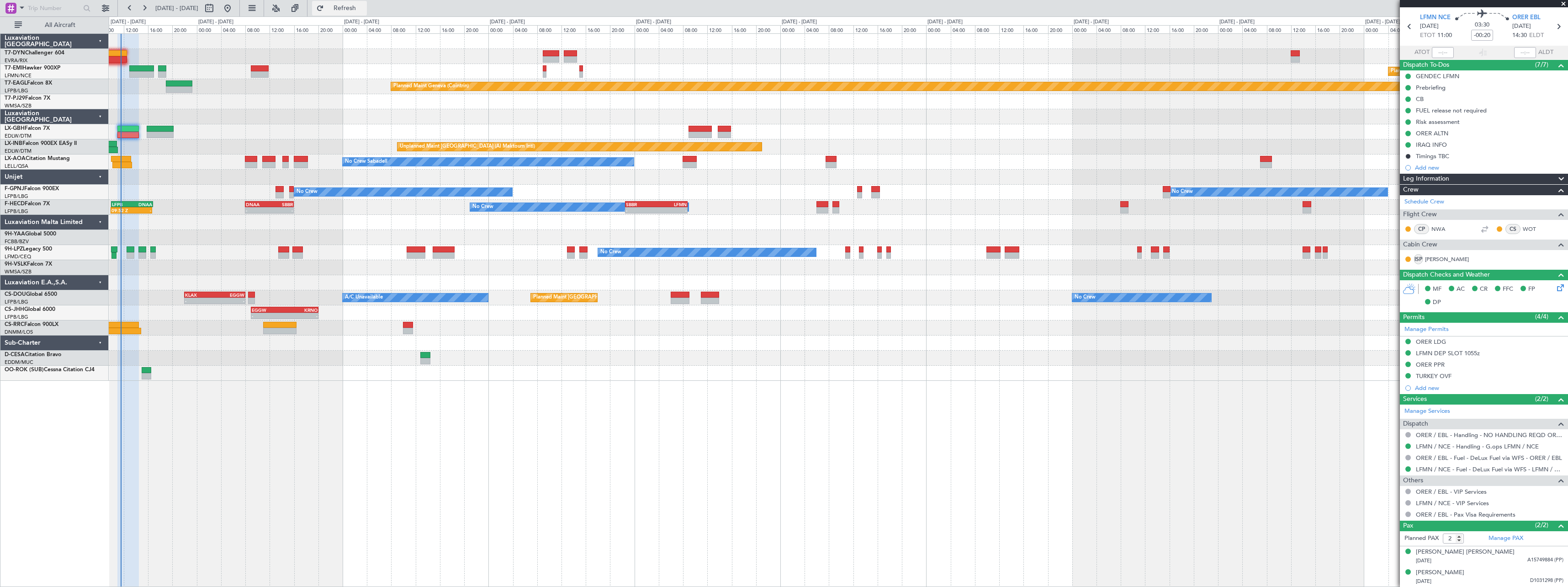
click at [364, 11] on span "Refresh" at bounding box center [345, 8] width 38 height 7
type input "11:27"
click at [364, 8] on span "Refresh" at bounding box center [345, 8] width 38 height 7
click at [343, 7] on button "Refresh" at bounding box center [340, 9] width 55 height 15
click at [352, 7] on button "Refresh" at bounding box center [340, 9] width 55 height 15
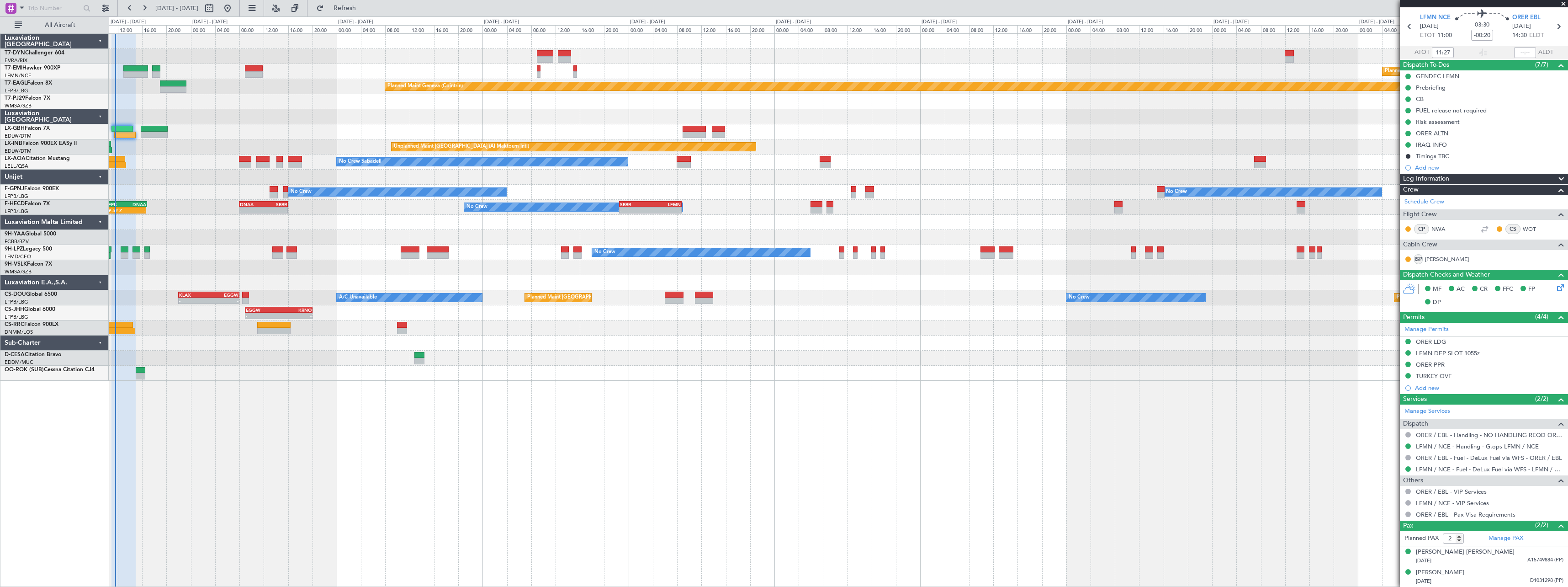
click at [426, 155] on div "Planned Maint Basel-Mulhouse Planned Maint Chester Planned Maint Chester Planne…" at bounding box center [838, 208] width 1459 height 347
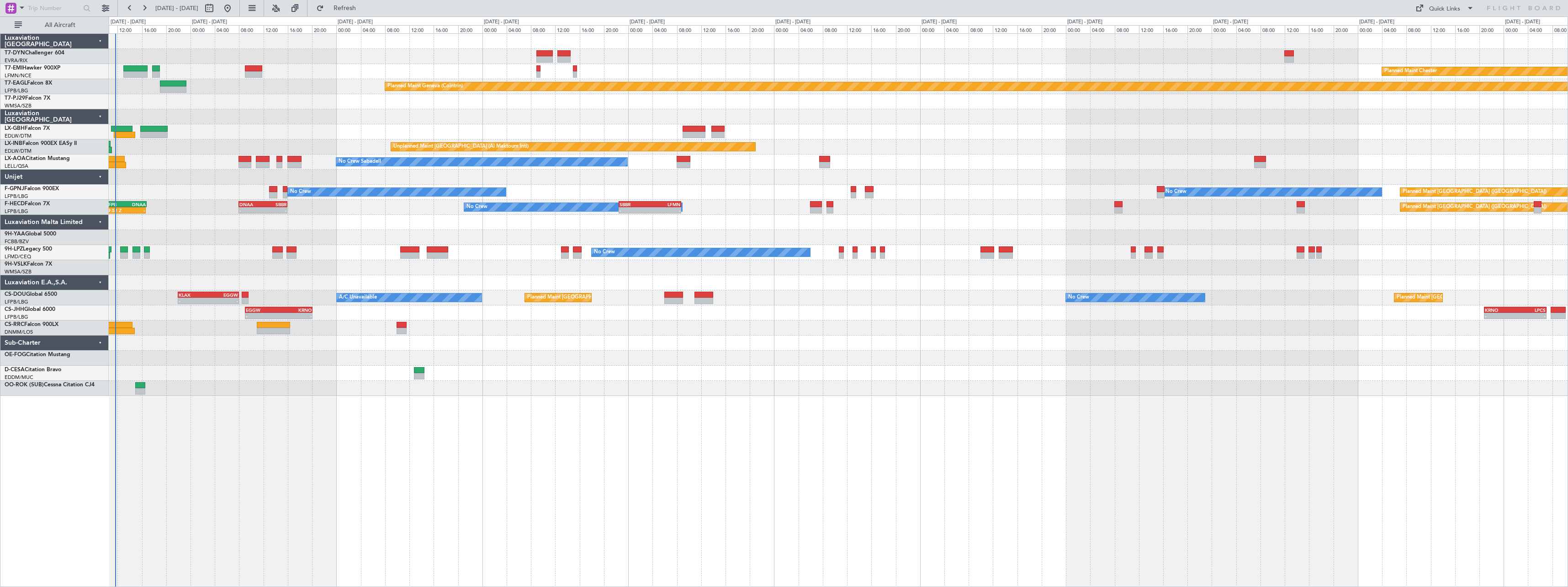
click at [341, 413] on div "Planned Maint [GEOGRAPHIC_DATA]-[GEOGRAPHIC_DATA] Planned Maint [PERSON_NAME] P…" at bounding box center [838, 310] width 1459 height 554
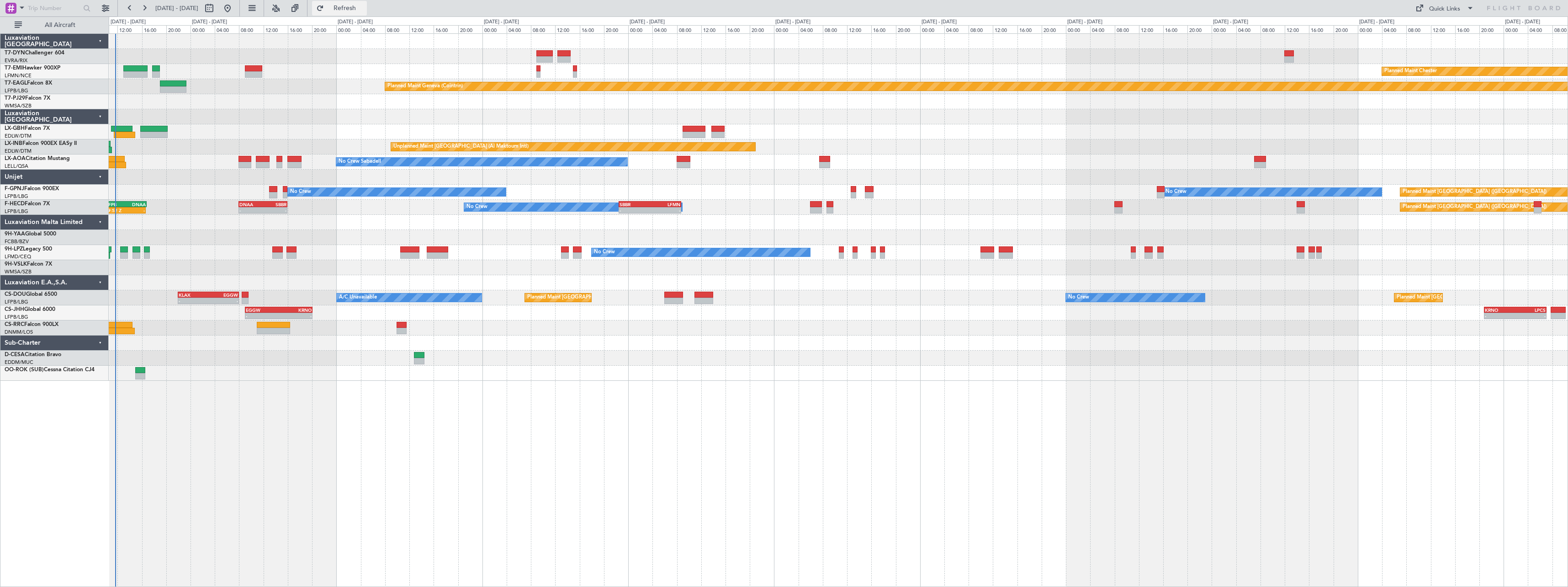
click at [353, 10] on button "Refresh" at bounding box center [340, 9] width 55 height 15
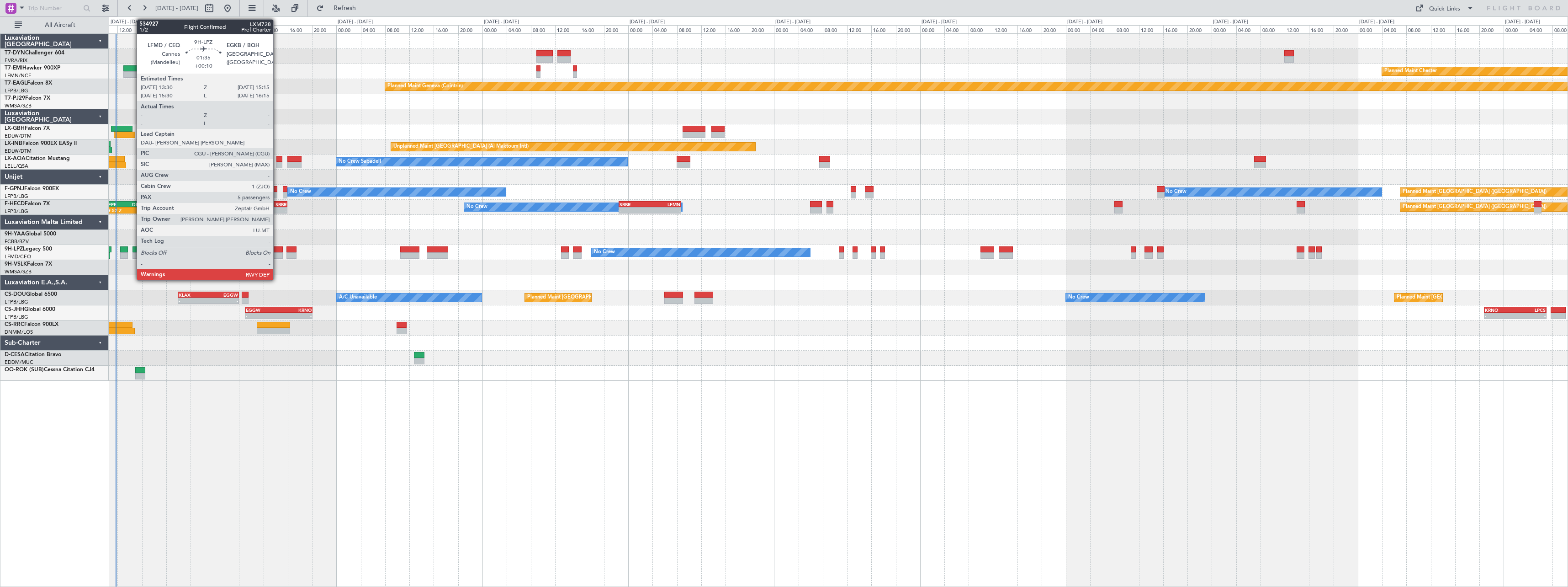
click at [278, 250] on div at bounding box center [278, 250] width 11 height 7
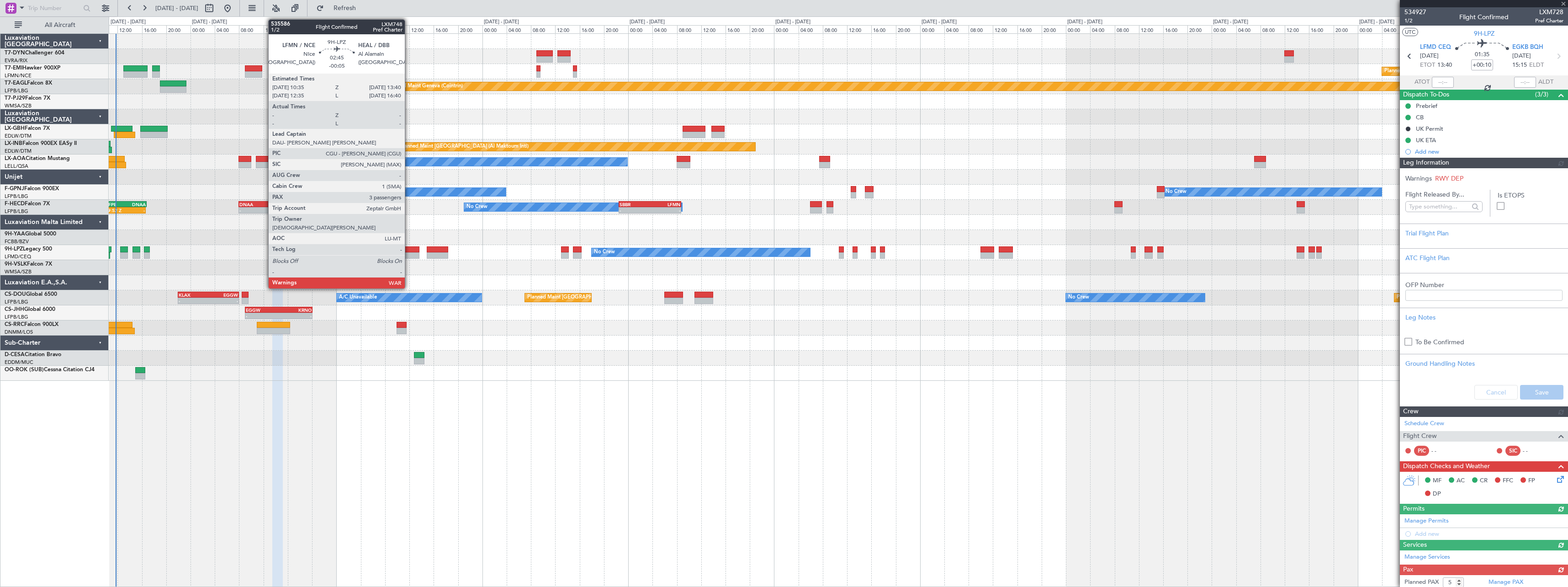
click at [409, 252] on div at bounding box center [410, 255] width 19 height 7
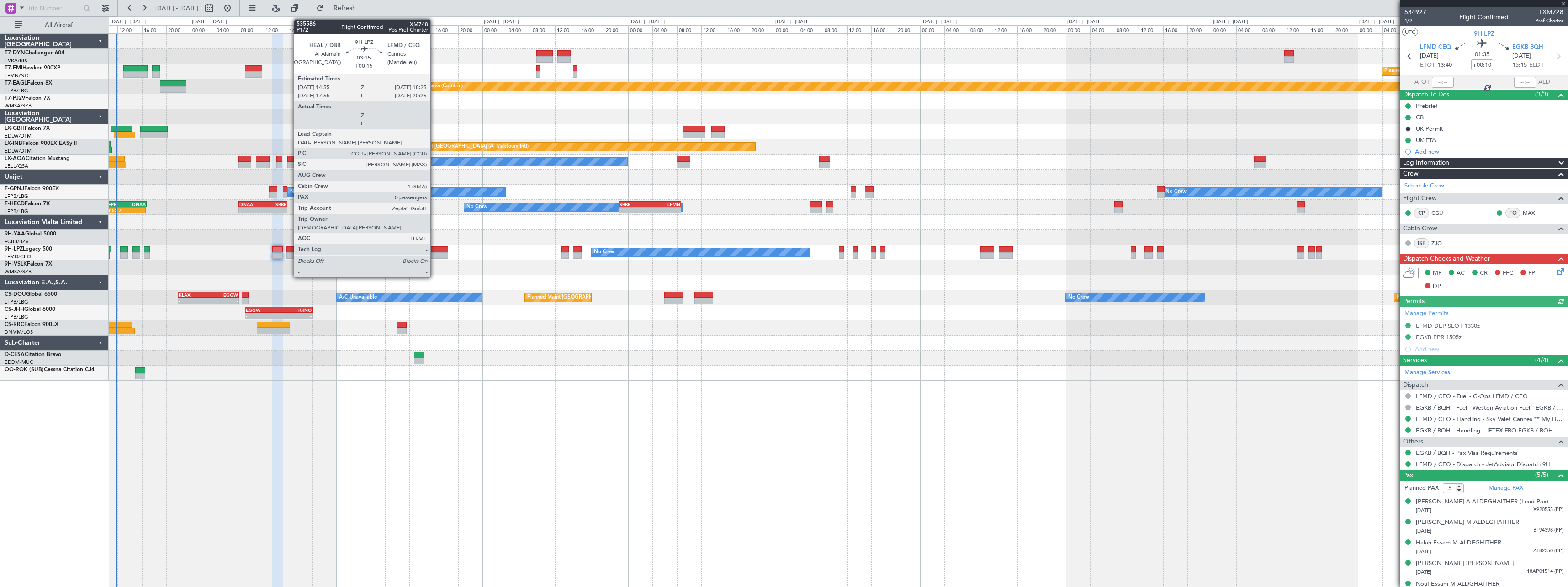
type input "-00:05"
type input "3"
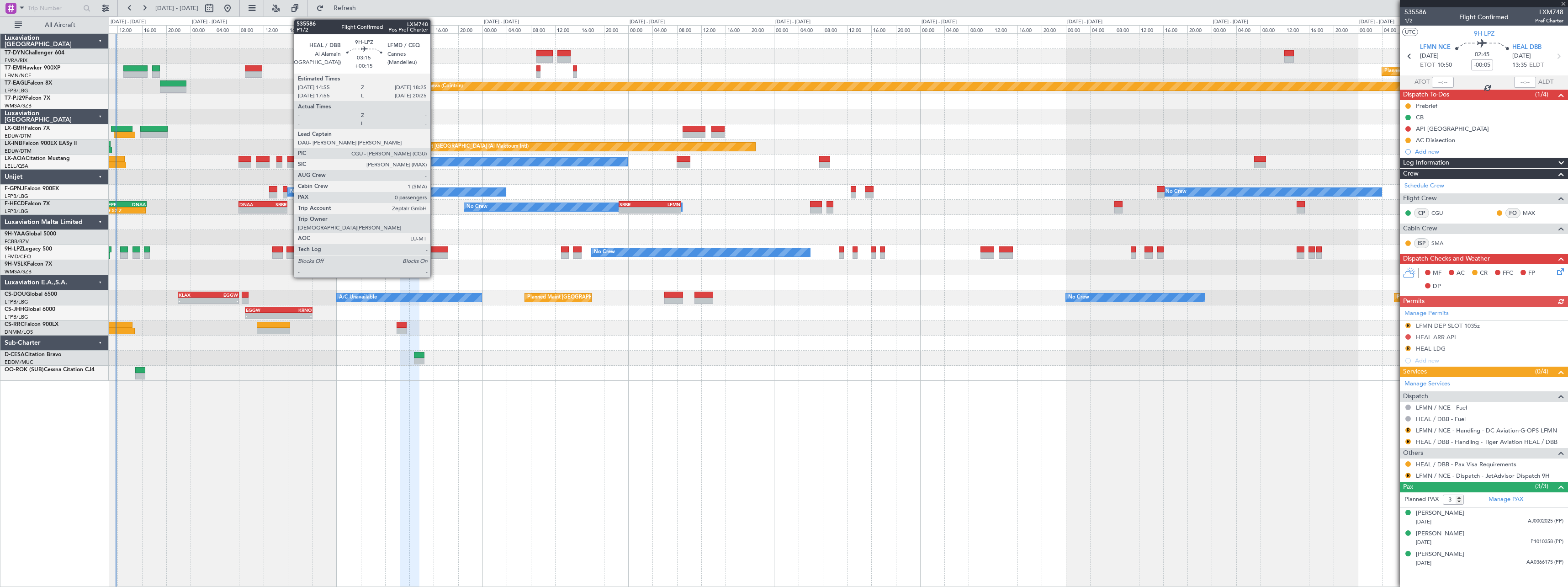
click at [435, 247] on div at bounding box center [437, 250] width 21 height 7
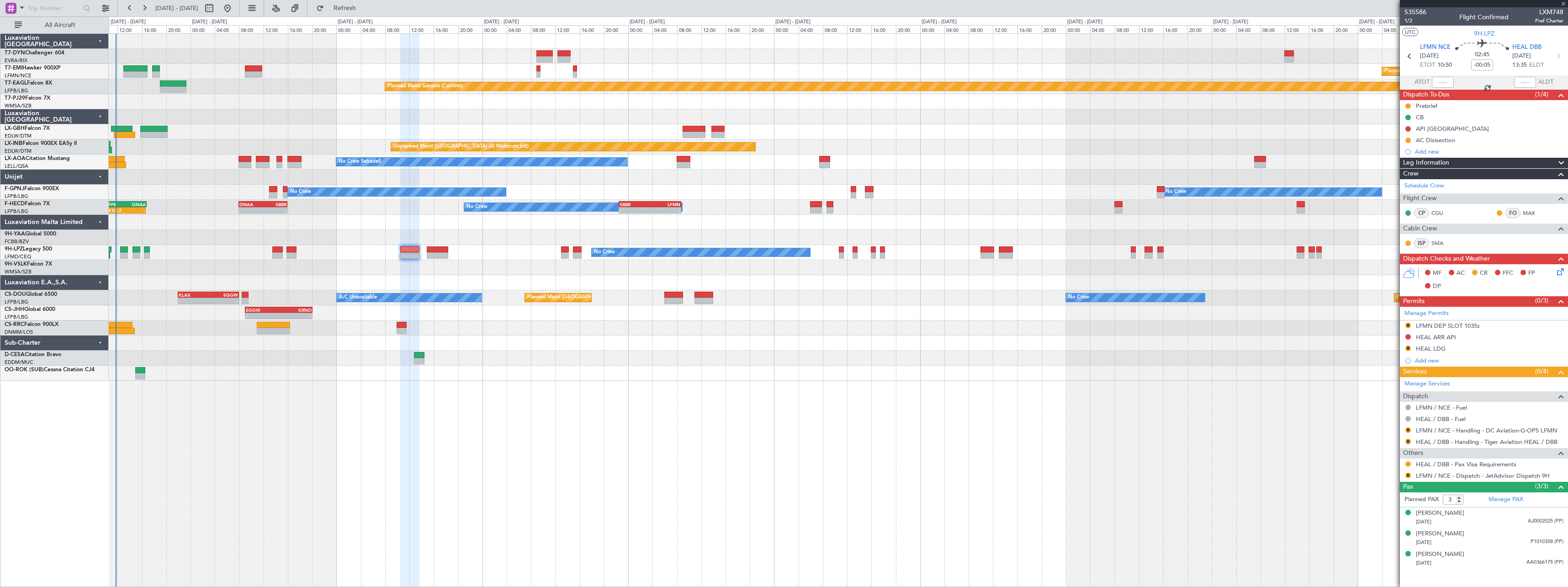
type input "+00:15"
type input "0"
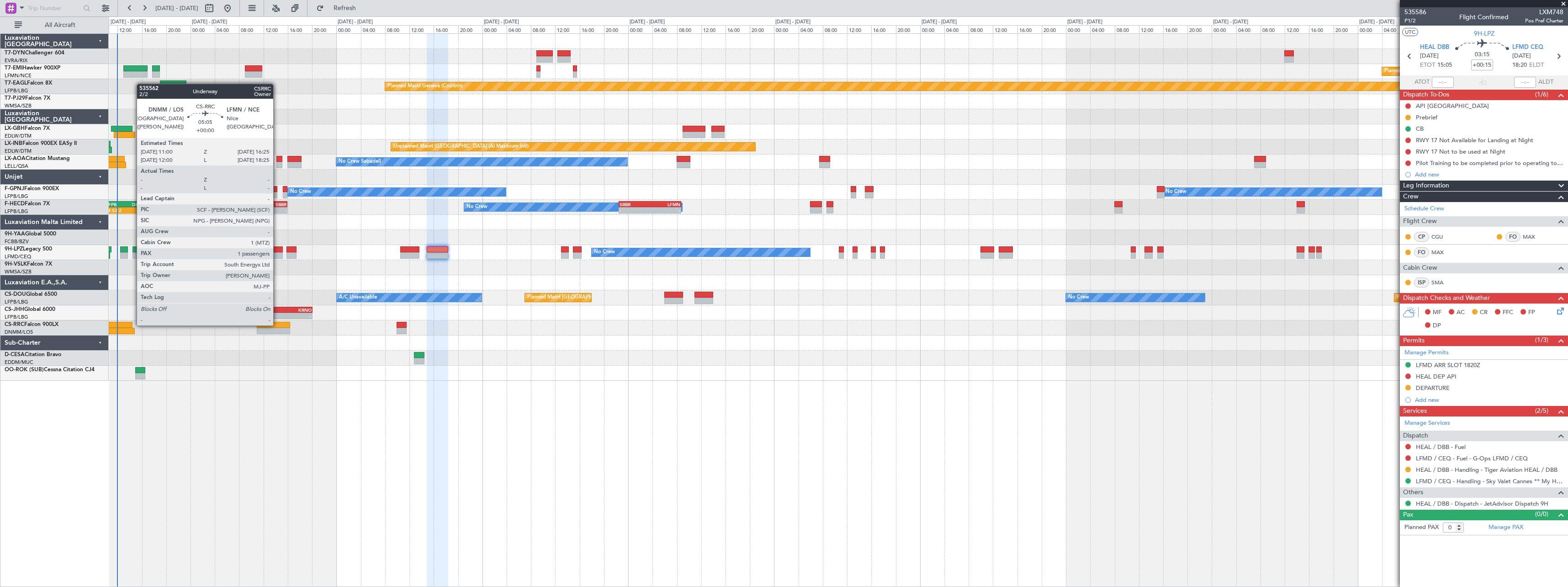
click at [278, 325] on div at bounding box center [273, 325] width 33 height 7
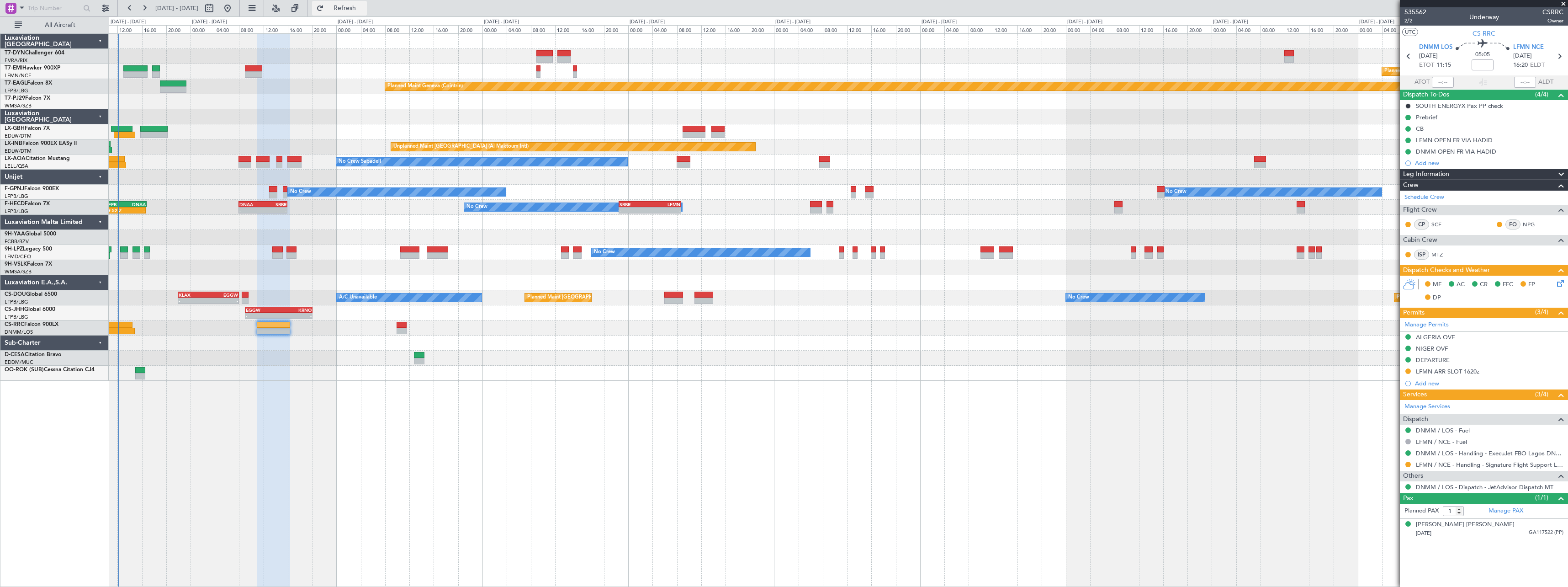
click at [364, 9] on span "Refresh" at bounding box center [345, 8] width 38 height 7
click at [364, 7] on span "Refresh" at bounding box center [345, 8] width 38 height 7
click at [353, 5] on button "Refresh" at bounding box center [340, 9] width 55 height 15
click at [364, 6] on span "Refresh" at bounding box center [345, 8] width 38 height 7
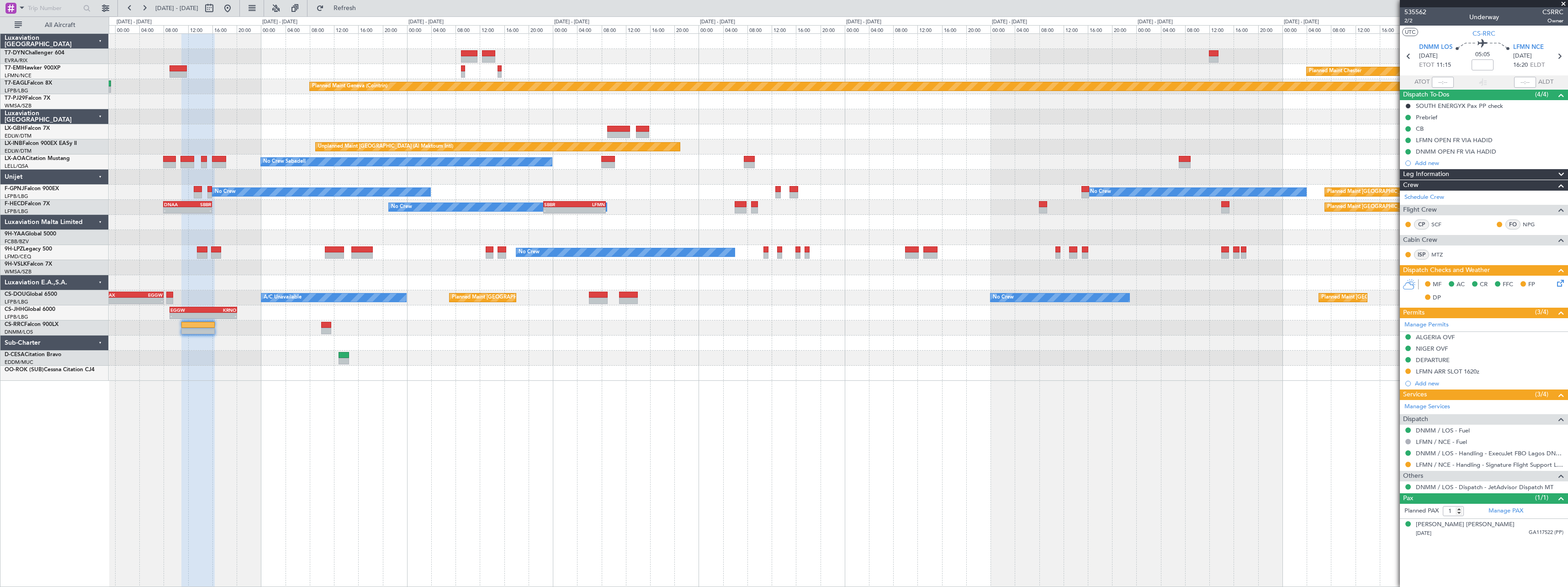
click at [831, 322] on div at bounding box center [838, 328] width 1459 height 15
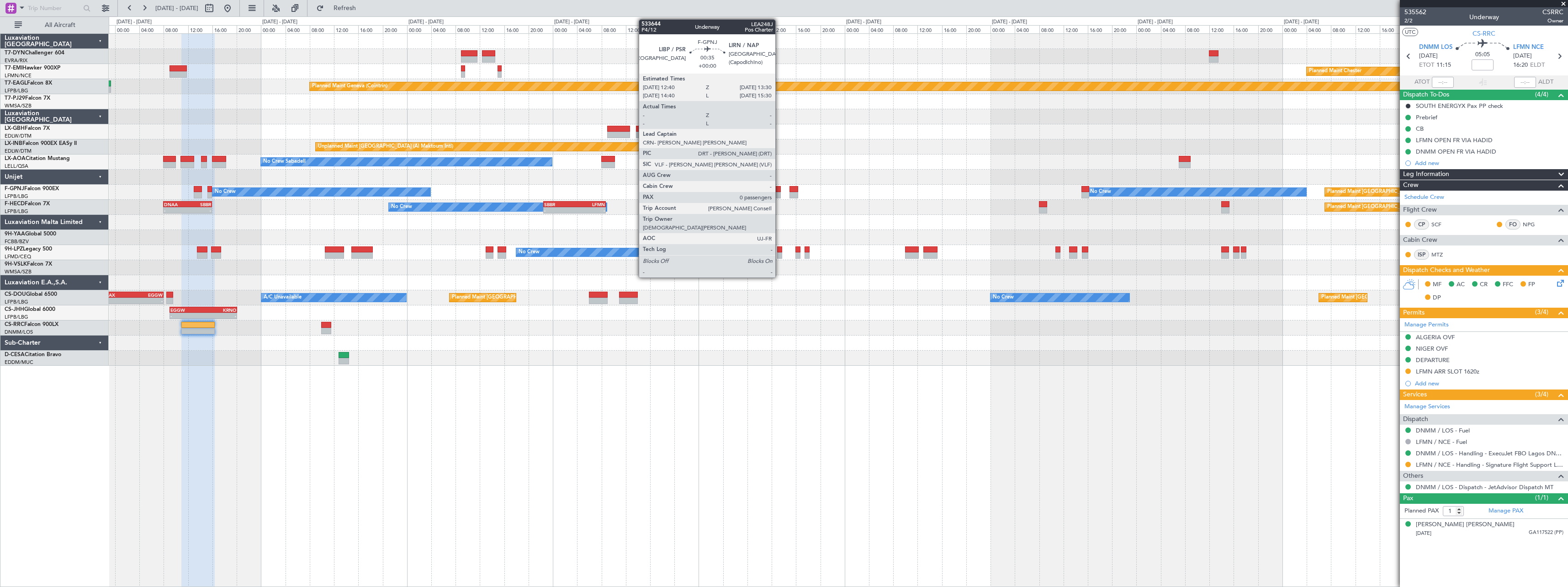
click at [779, 189] on div at bounding box center [778, 189] width 5 height 7
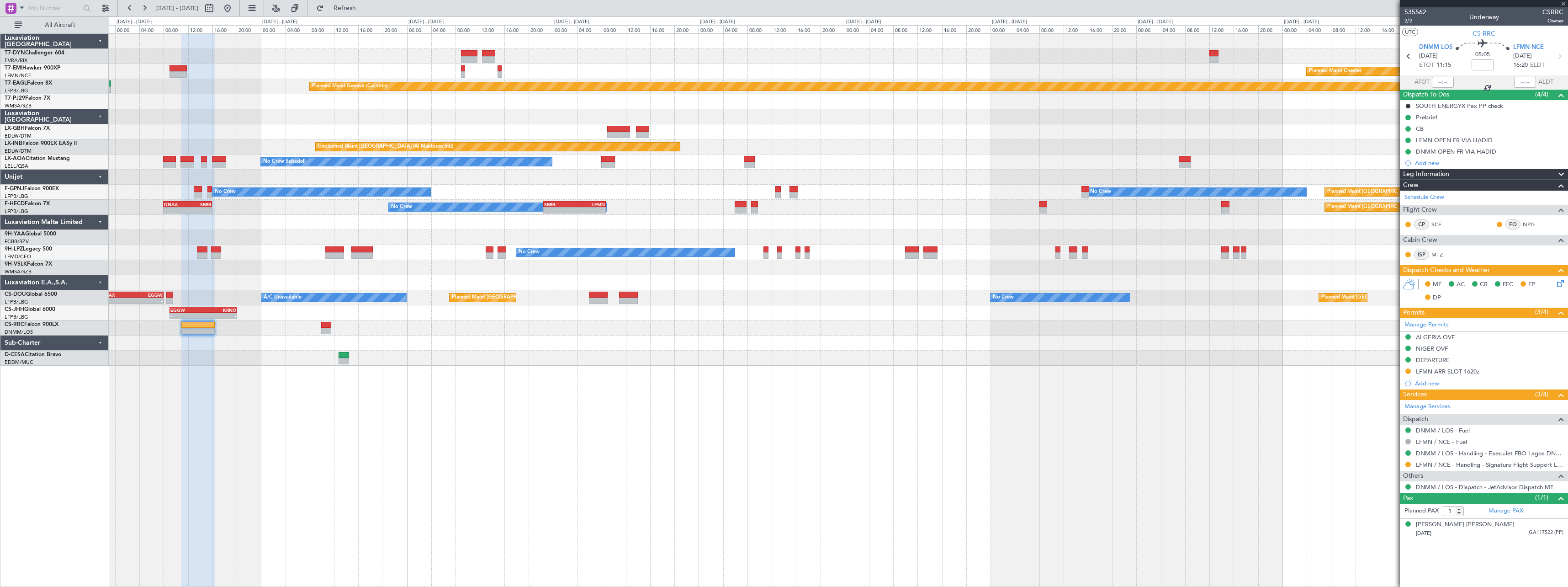
type input "0"
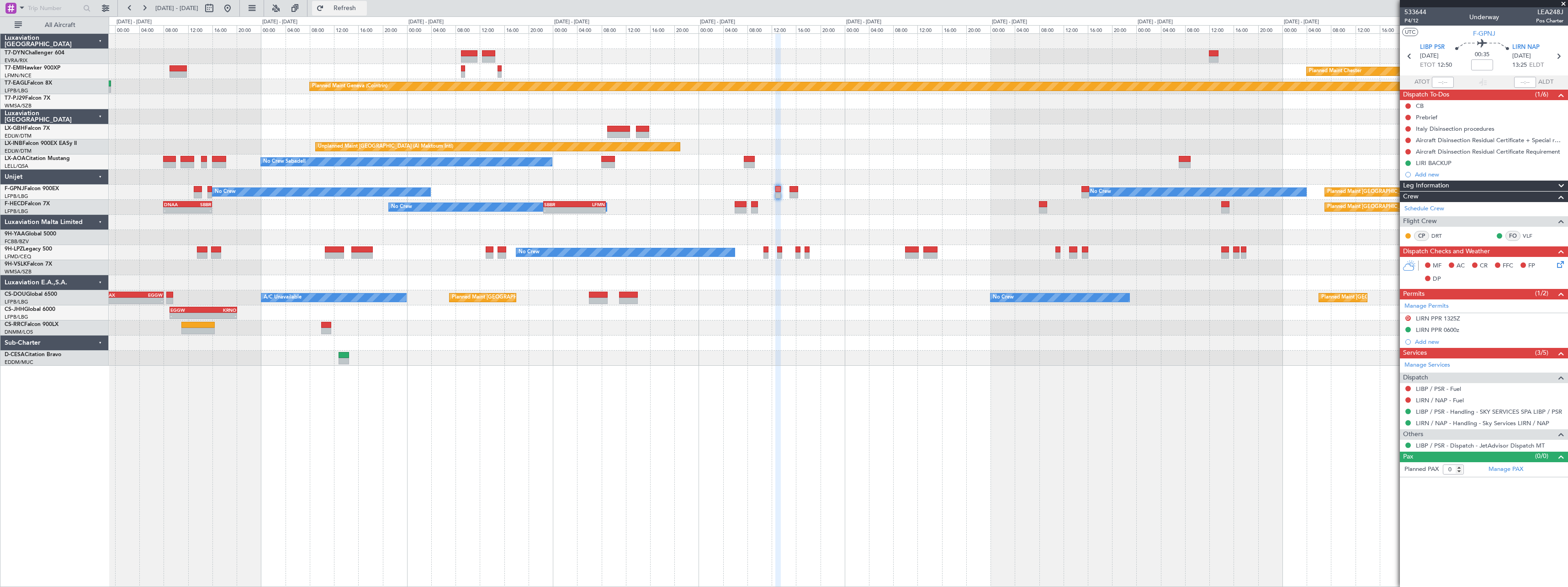
click at [364, 6] on span "Refresh" at bounding box center [345, 8] width 38 height 7
